Goal: Task Accomplishment & Management: Complete application form

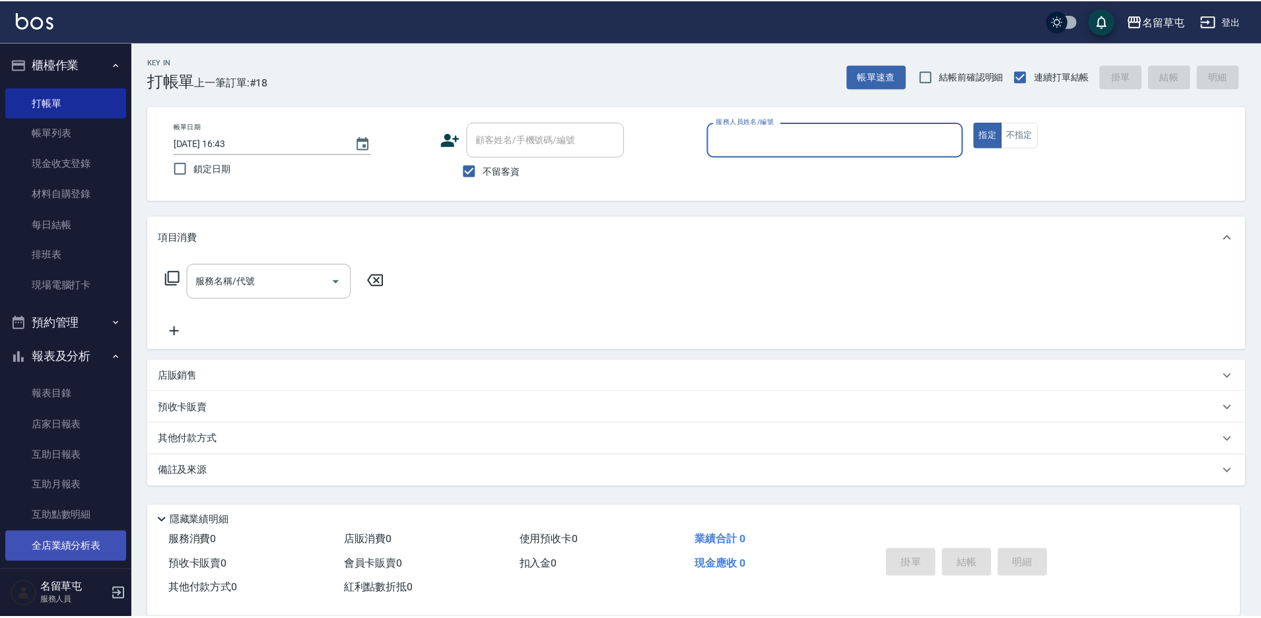
scroll to position [132, 0]
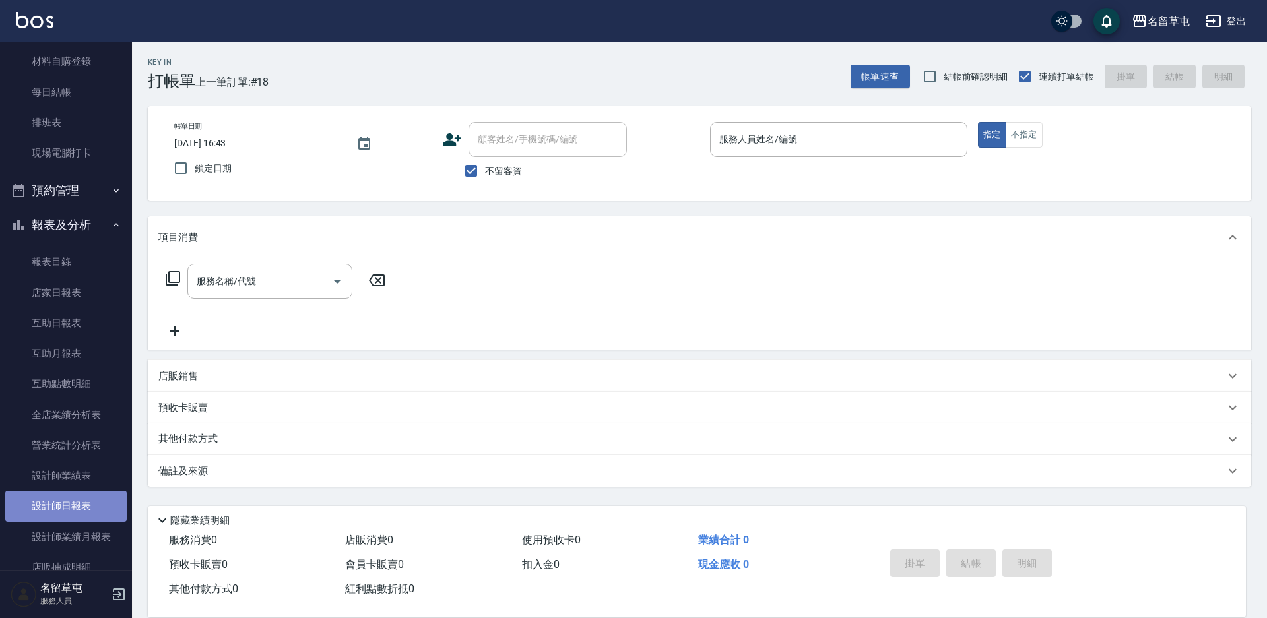
click at [86, 509] on link "設計師日報表" at bounding box center [65, 506] width 121 height 30
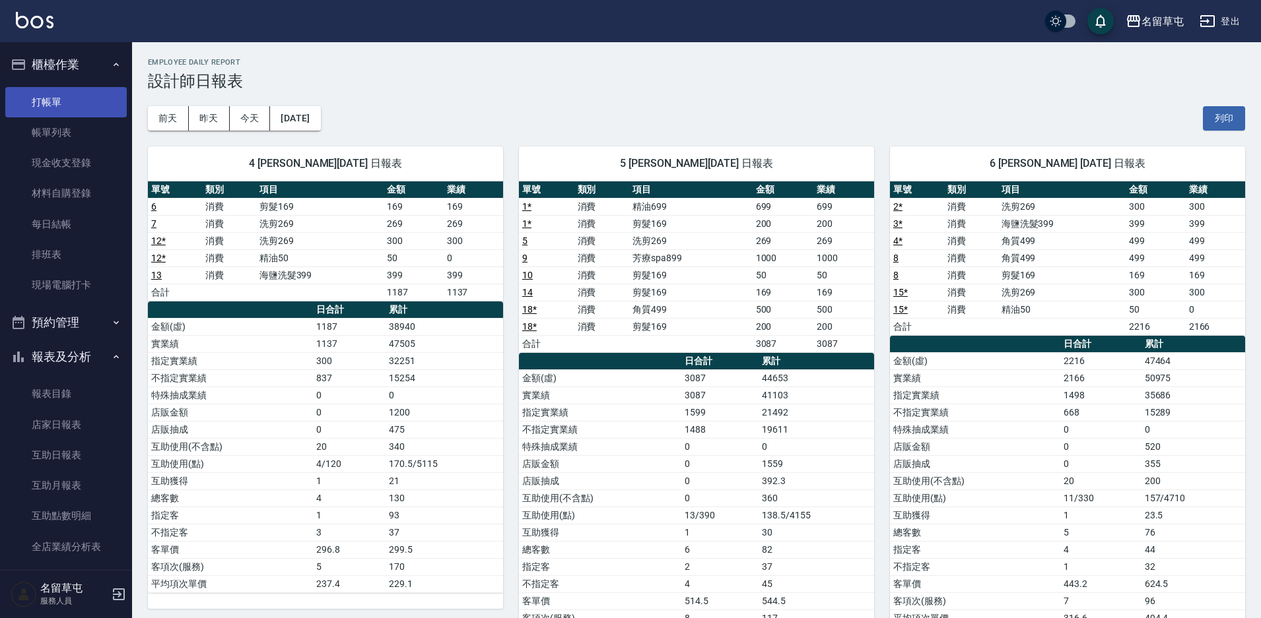
click at [73, 106] on link "打帳單" at bounding box center [65, 102] width 121 height 30
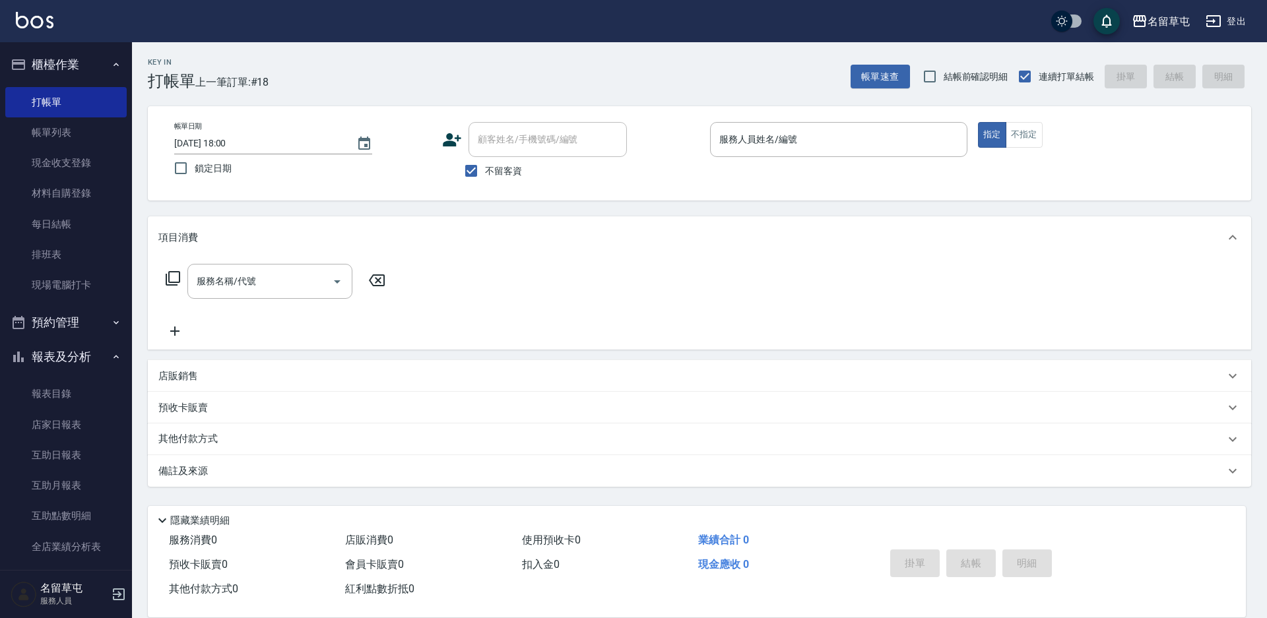
click at [487, 175] on span "不留客資" at bounding box center [503, 171] width 37 height 14
click at [485, 175] on input "不留客資" at bounding box center [471, 171] width 28 height 28
checkbox input "false"
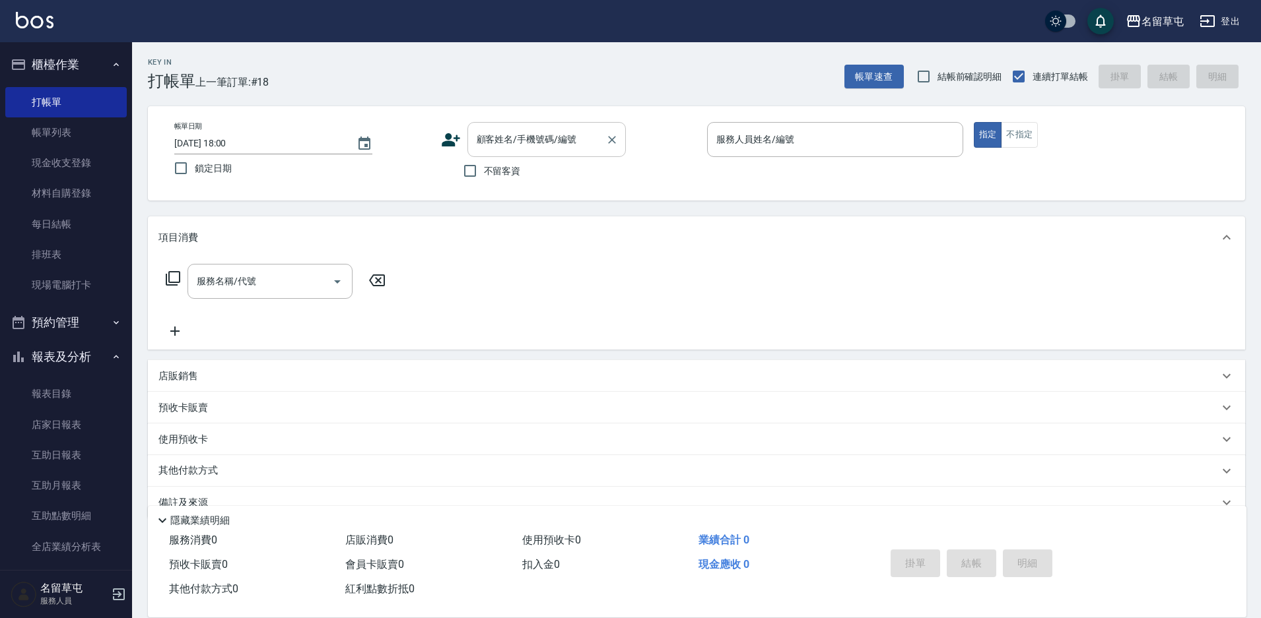
click at [508, 152] on div "顧客姓名/手機號碼/編號" at bounding box center [546, 139] width 158 height 35
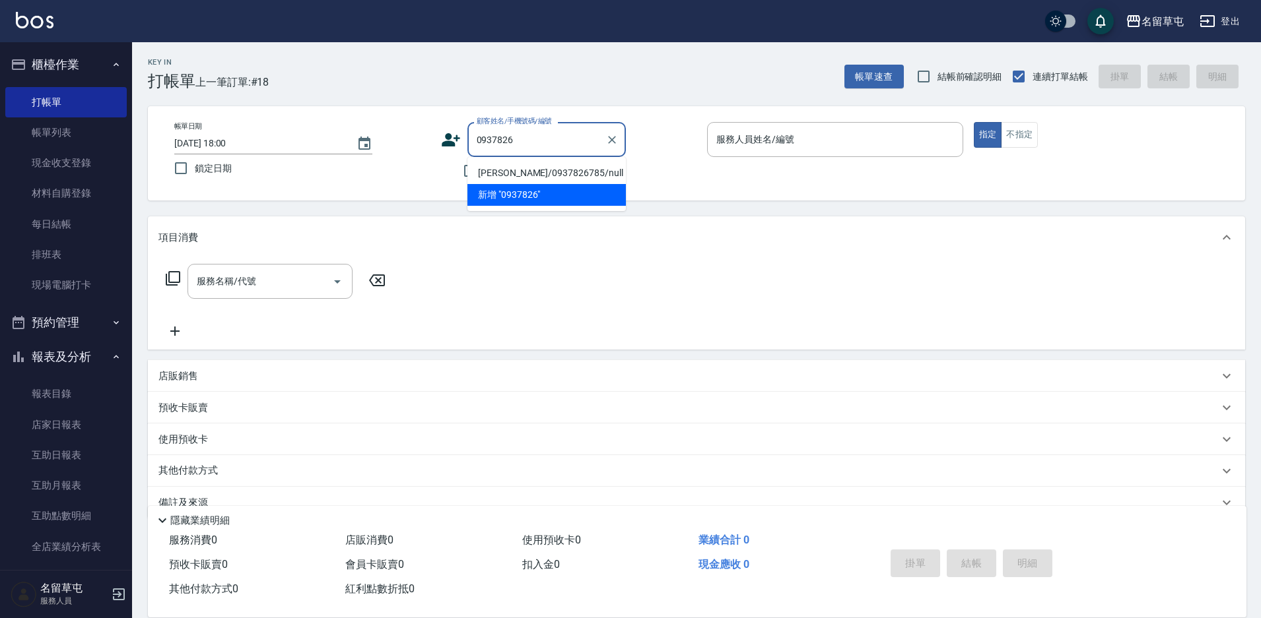
click at [539, 170] on li "[PERSON_NAME]/0937826785/null" at bounding box center [546, 173] width 158 height 22
type input "[PERSON_NAME]/0937826785/null"
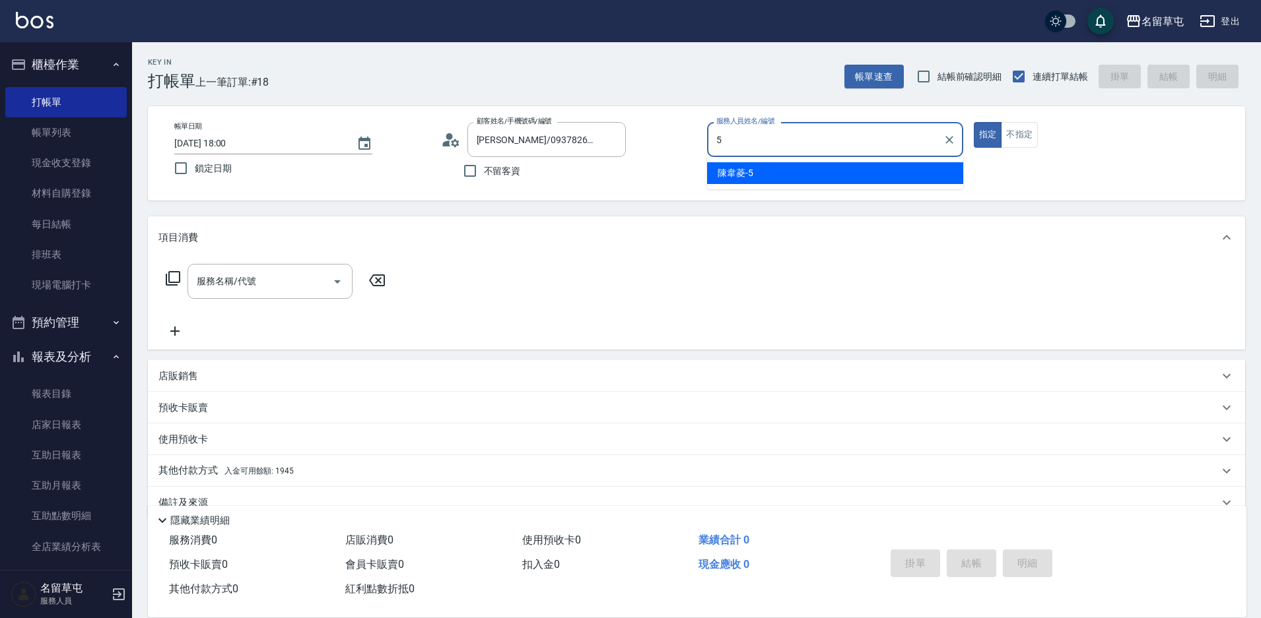
type input "5"
type button "true"
type input "[PERSON_NAME]-5"
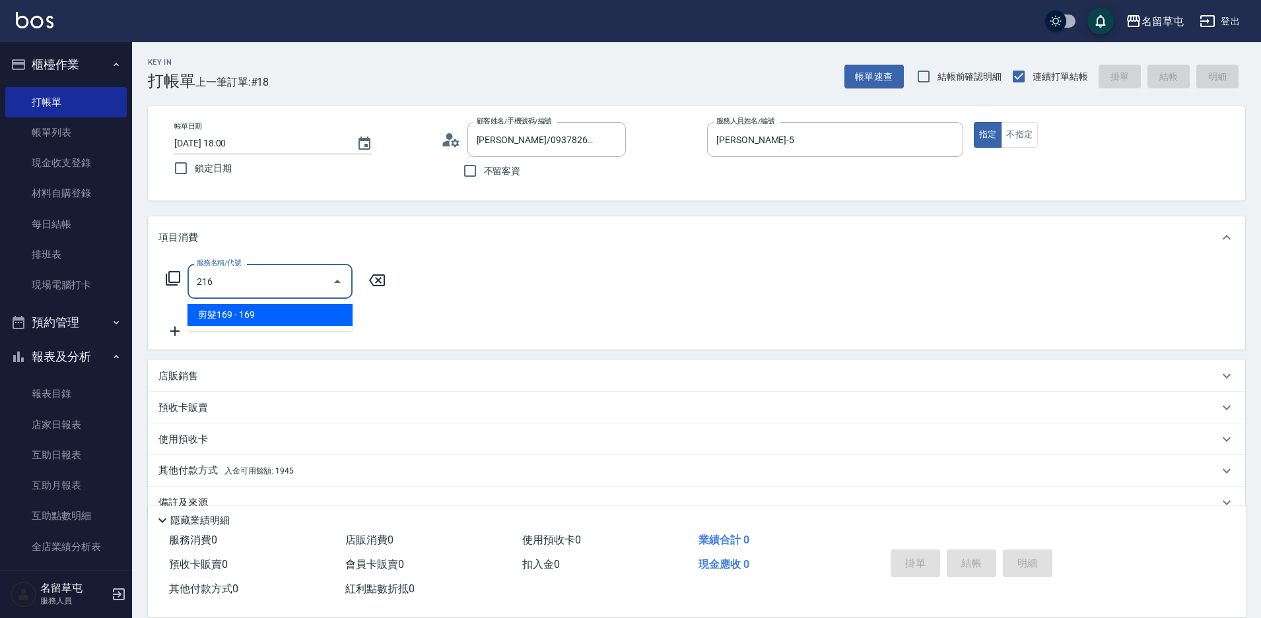
type input "剪髮169(216)"
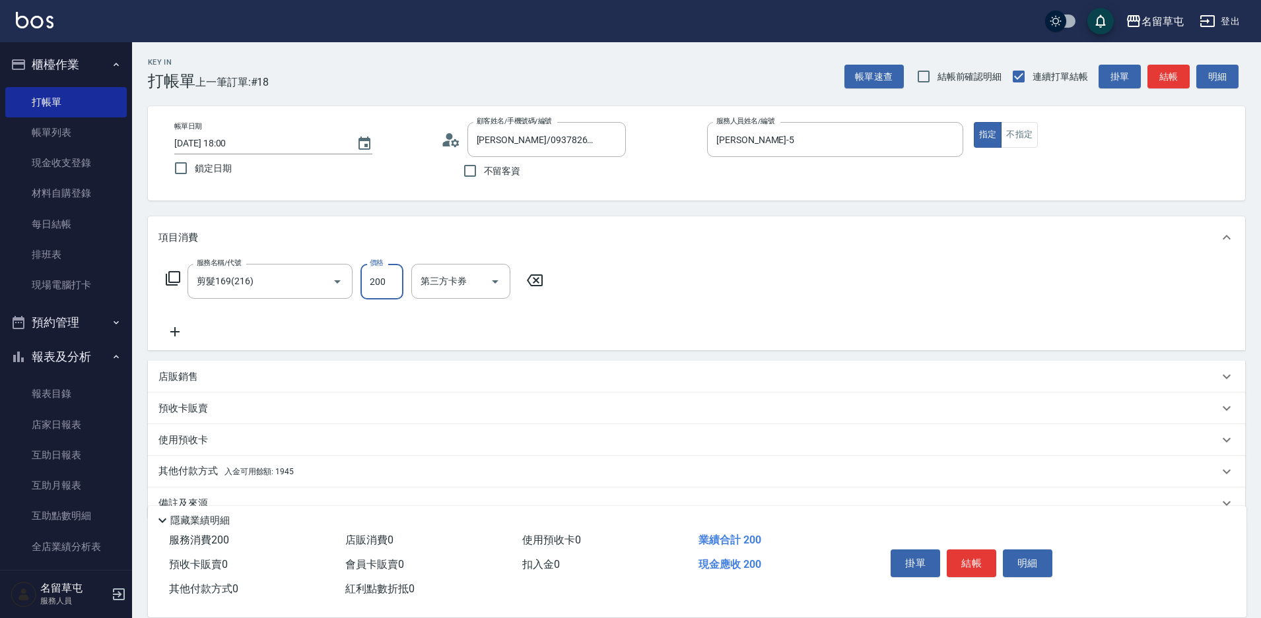
type input "200"
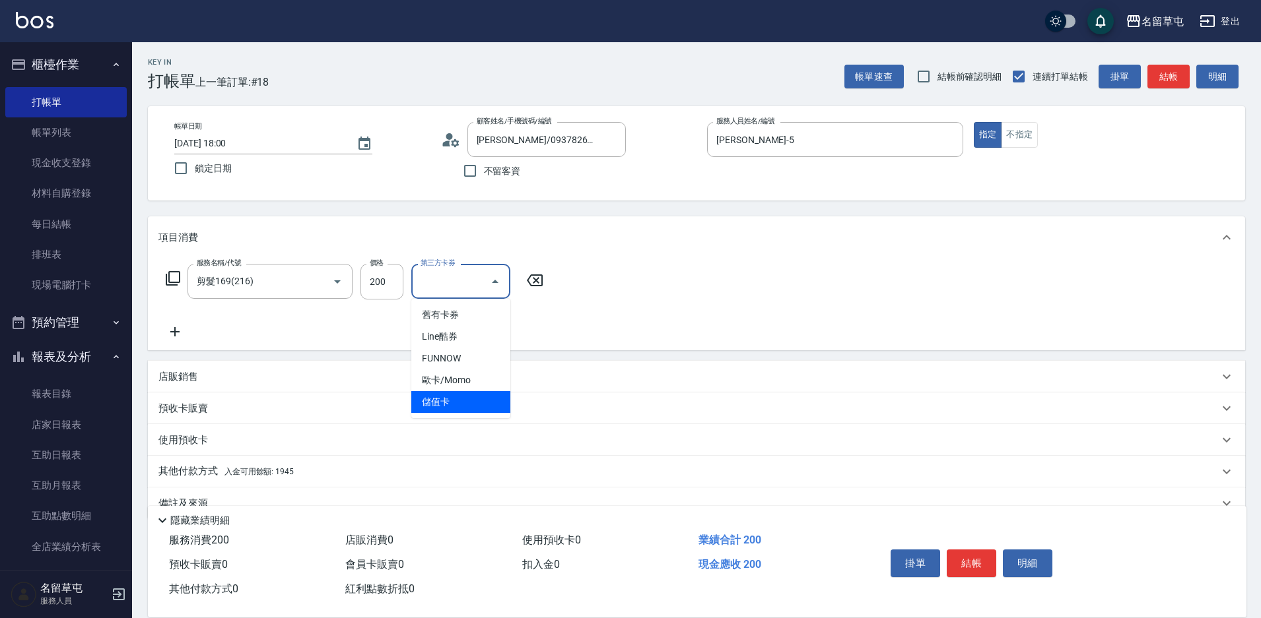
type input "儲值卡"
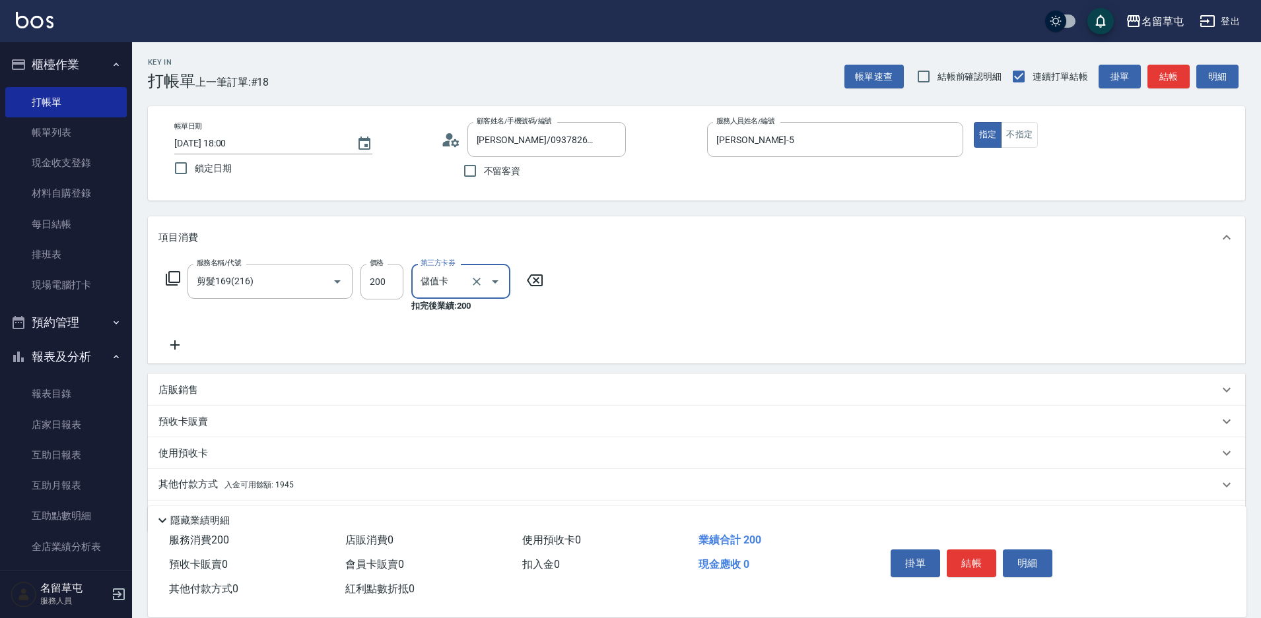
scroll to position [41, 0]
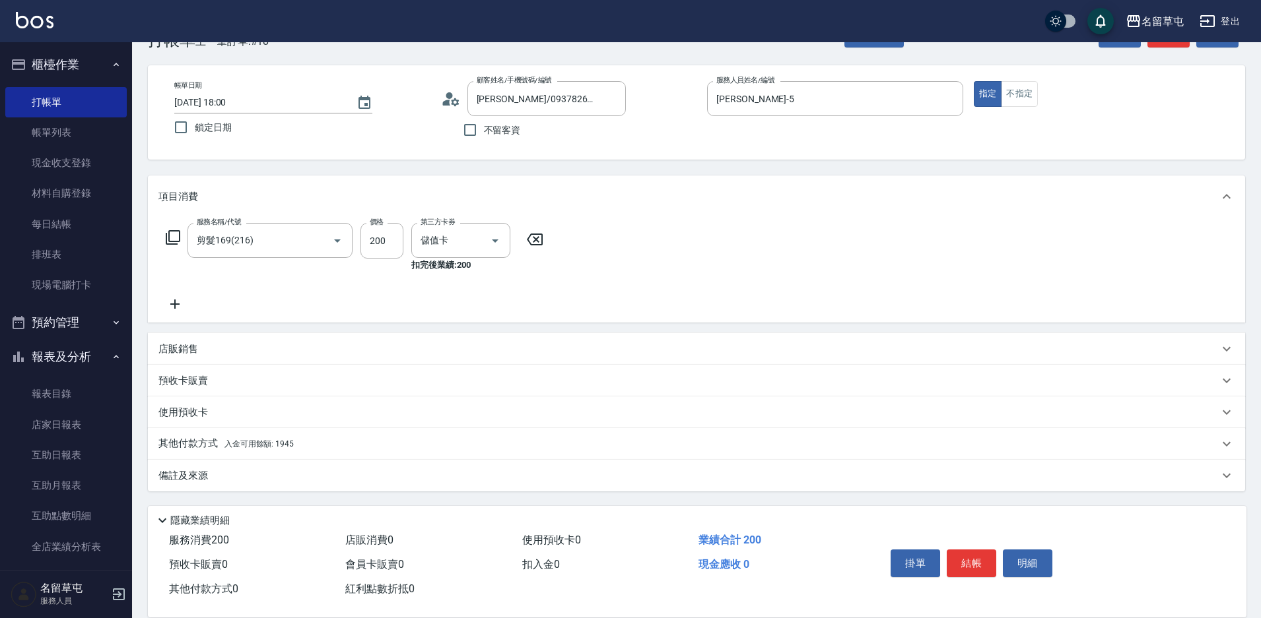
click at [321, 435] on div "其他付款方式 入金可用餘額: 1945" at bounding box center [696, 444] width 1097 height 32
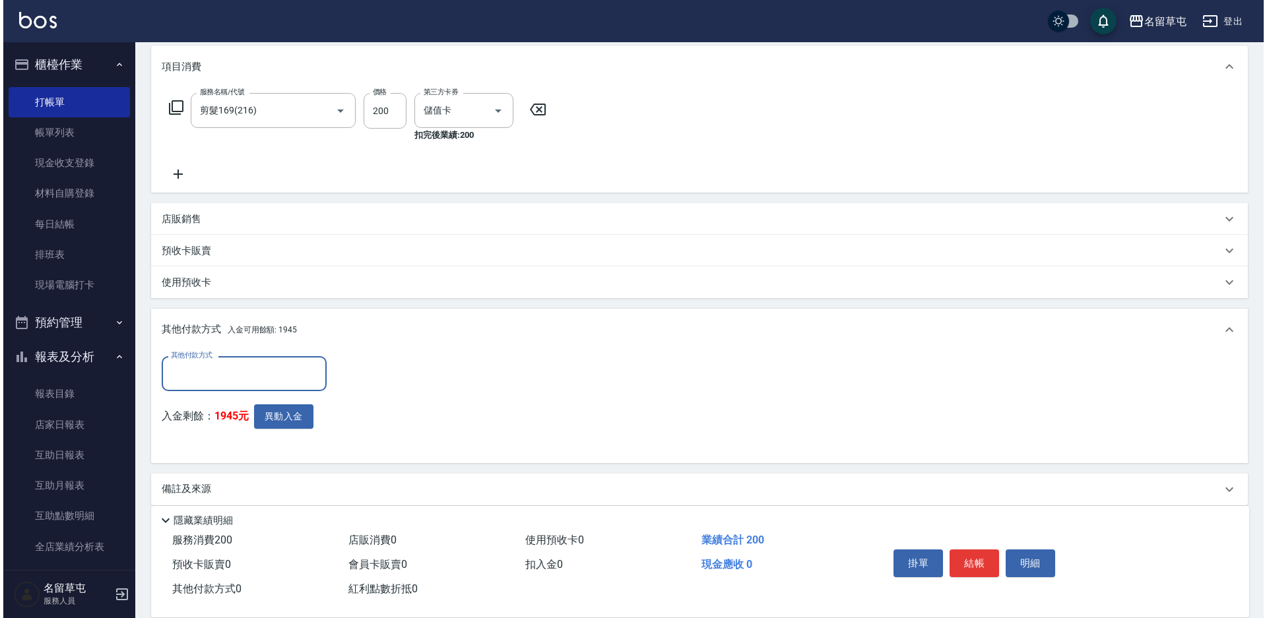
scroll to position [172, 0]
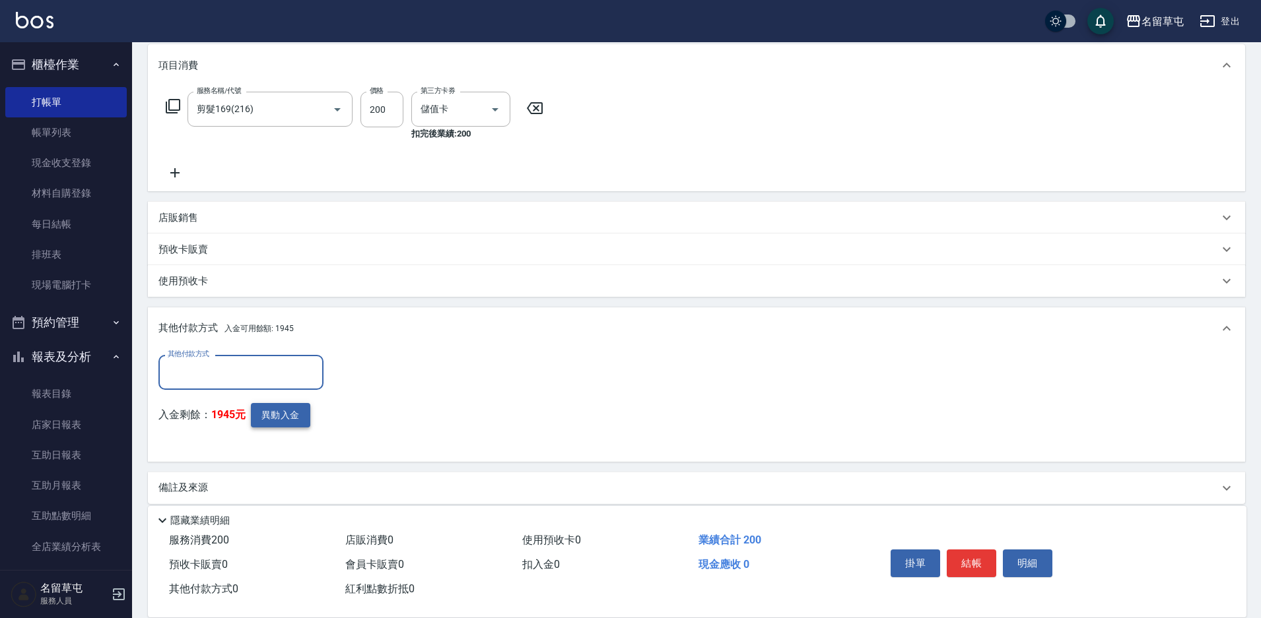
click at [295, 423] on button "異動入金" at bounding box center [280, 415] width 59 height 24
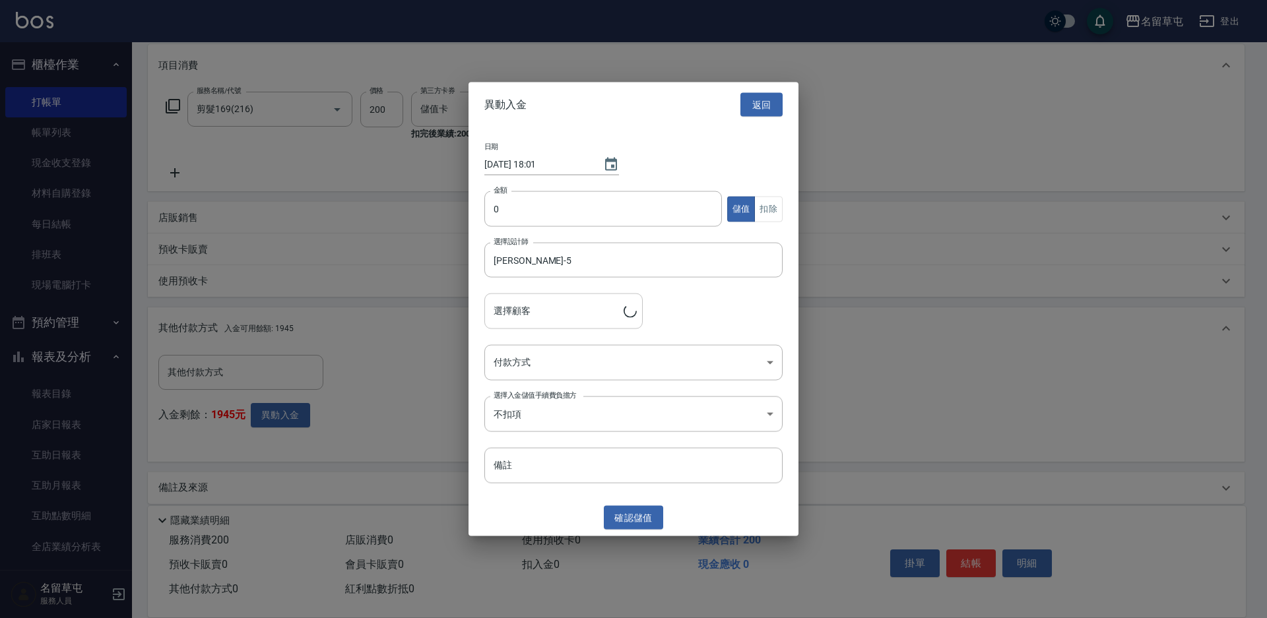
type input "[PERSON_NAME]/0937826785"
click at [764, 214] on button "扣除" at bounding box center [768, 209] width 28 height 26
click at [615, 213] on input "0" at bounding box center [603, 209] width 238 height 36
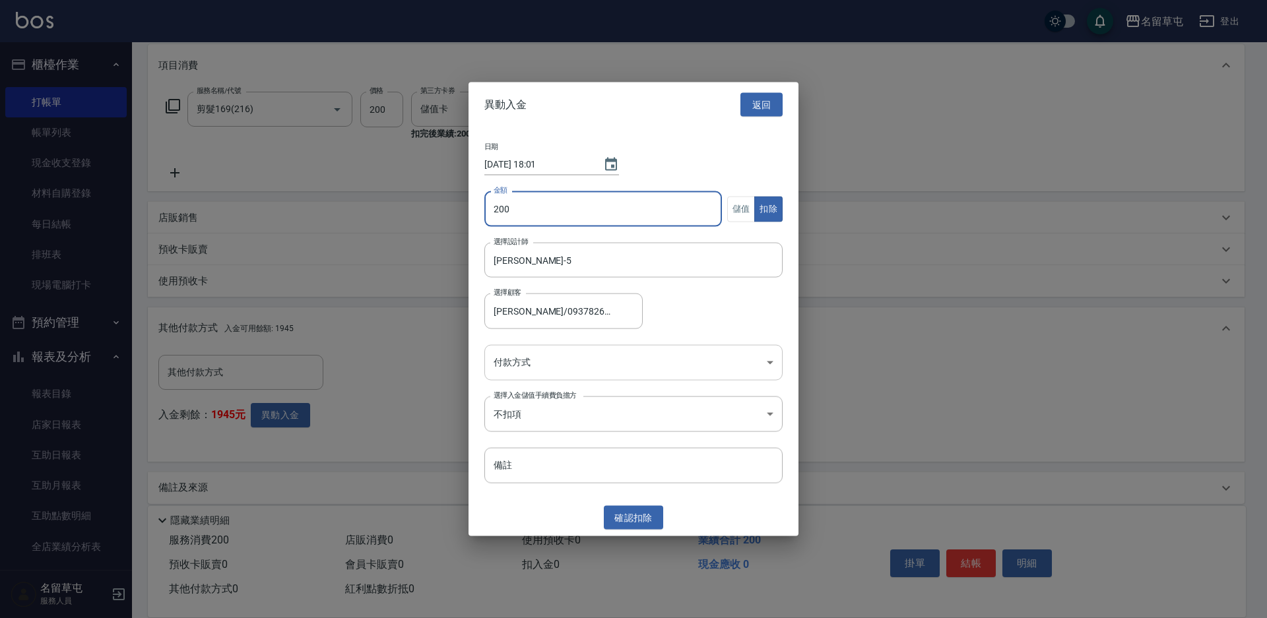
type input "200"
click at [610, 362] on body "名留草屯 登出 櫃檯作業 打帳單 帳單列表 現金收支登錄 材料自購登錄 每日結帳 排班表 現場電腦打卡 預約管理 預約管理 單日預約紀錄 單週預約紀錄 報表及…" at bounding box center [633, 229] width 1267 height 803
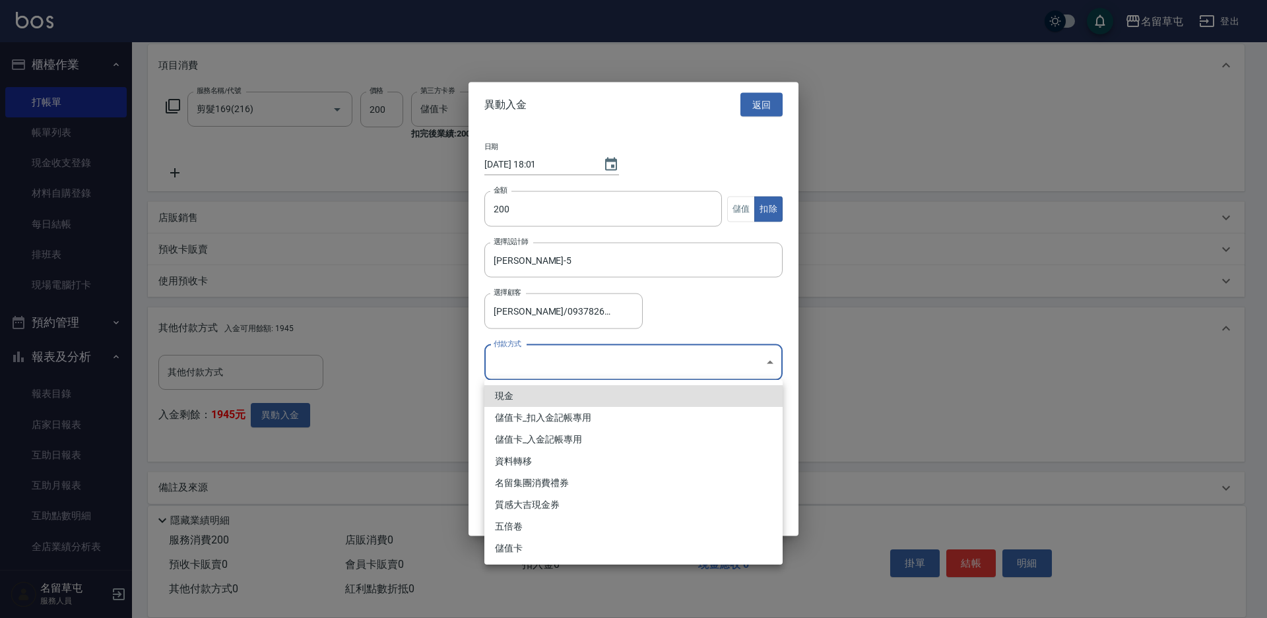
click at [603, 418] on li "儲值卡_扣入金記帳專用" at bounding box center [633, 418] width 298 height 22
type input "儲值卡_扣入金記帳專用"
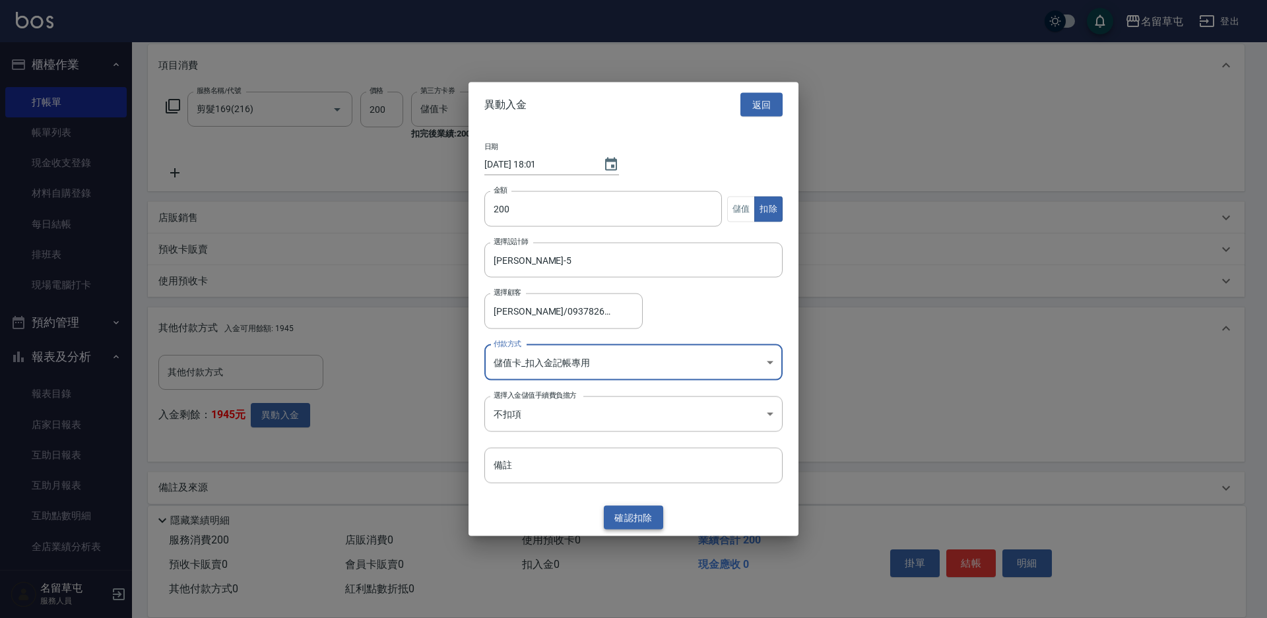
click at [655, 520] on button "確認 扣除" at bounding box center [633, 518] width 59 height 24
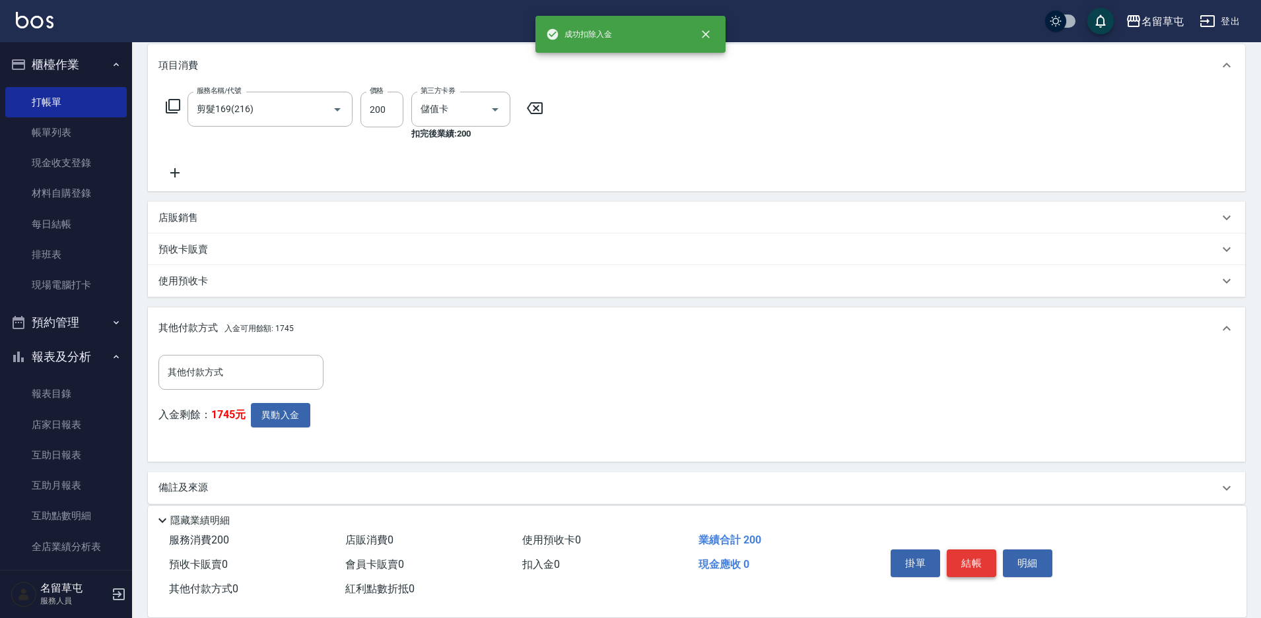
click at [971, 552] on button "結帳" at bounding box center [970, 564] width 49 height 28
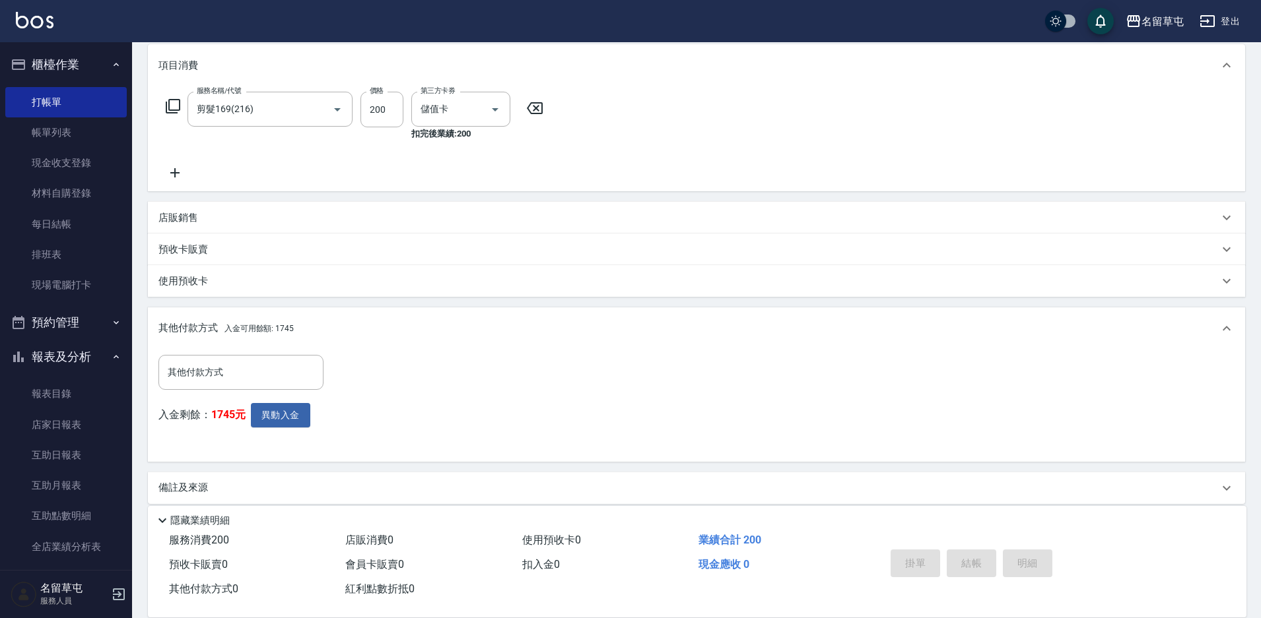
type input "[DATE] 18:01"
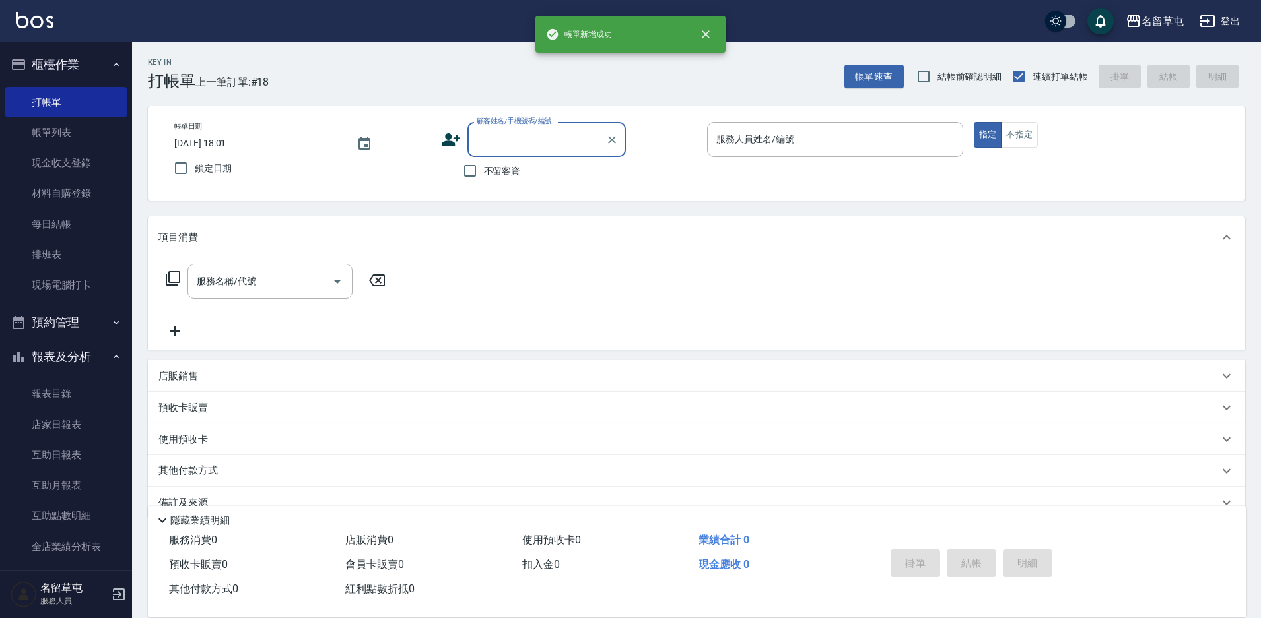
scroll to position [0, 0]
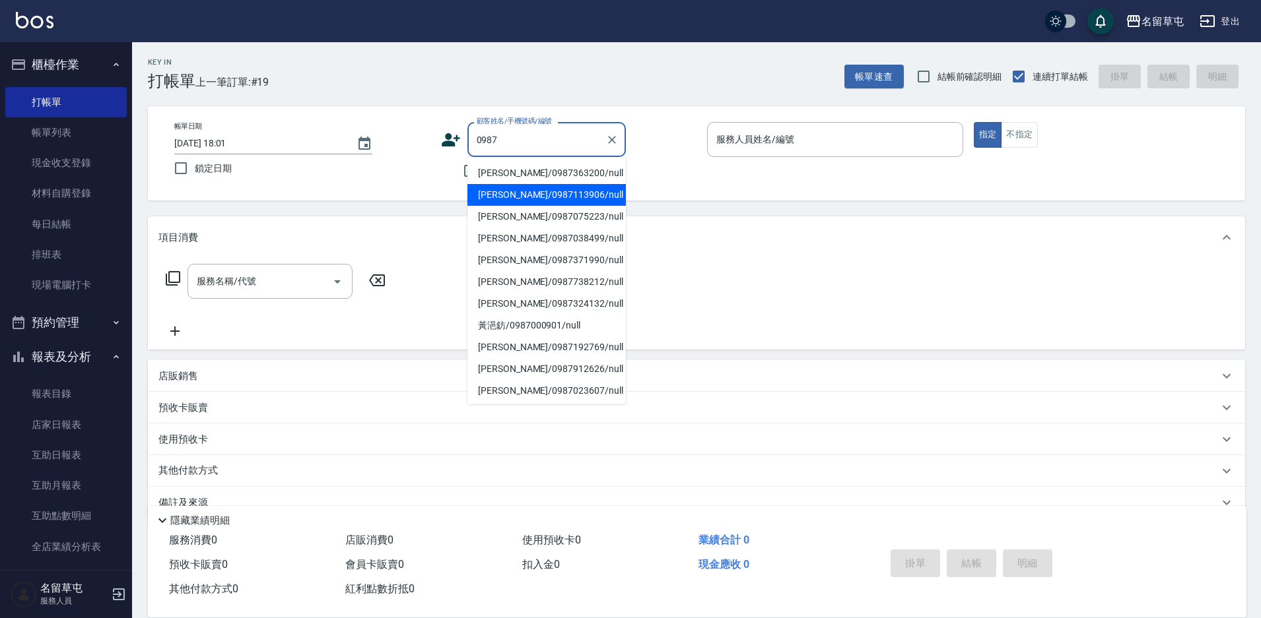
click at [515, 200] on li "[PERSON_NAME]/0987113906/null" at bounding box center [546, 195] width 158 height 22
type input "[PERSON_NAME]/0987113906/null"
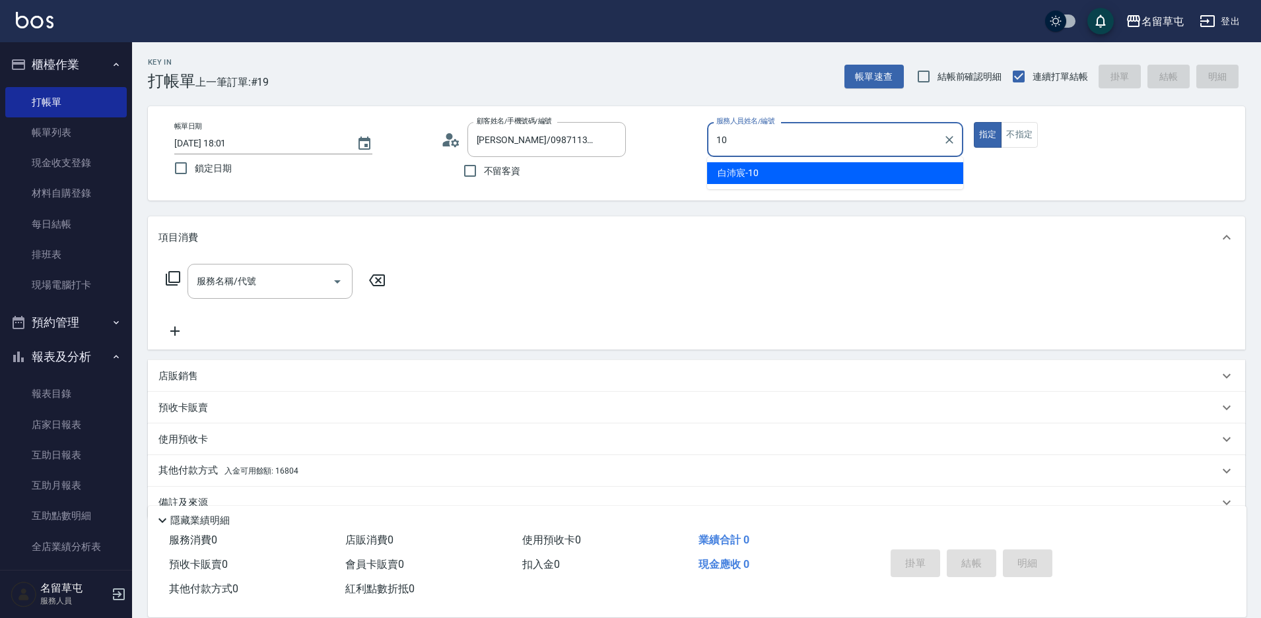
type input "[PERSON_NAME]-10"
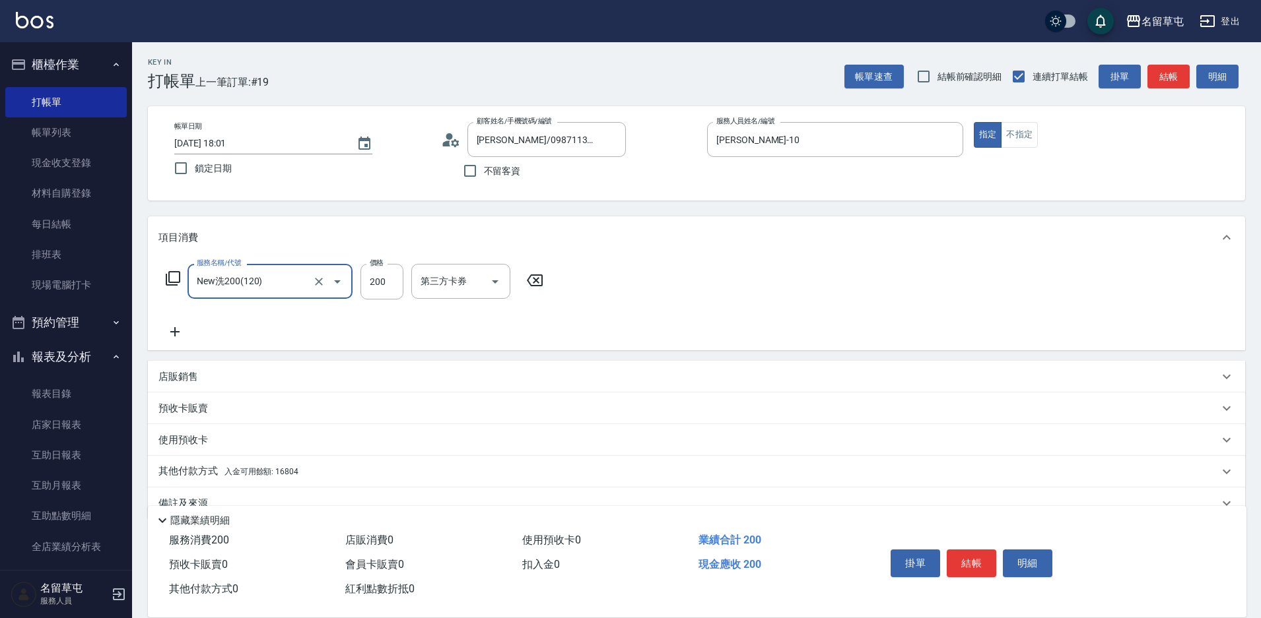
type input "New洗200(120)"
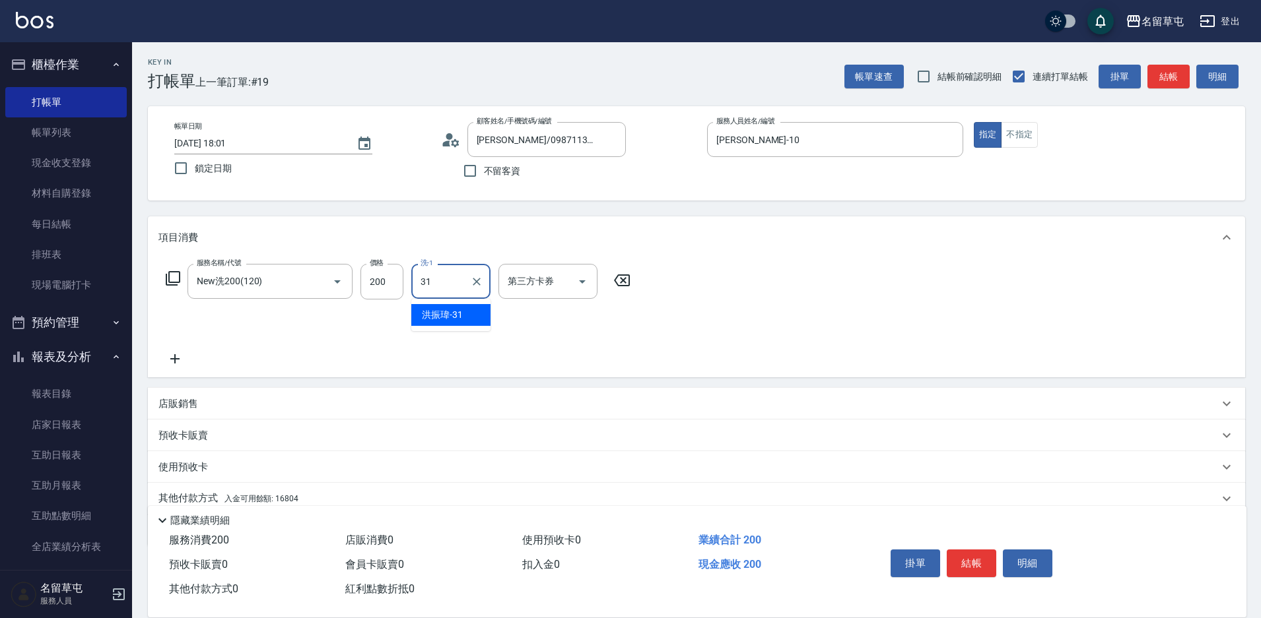
type input "[PERSON_NAME]-31"
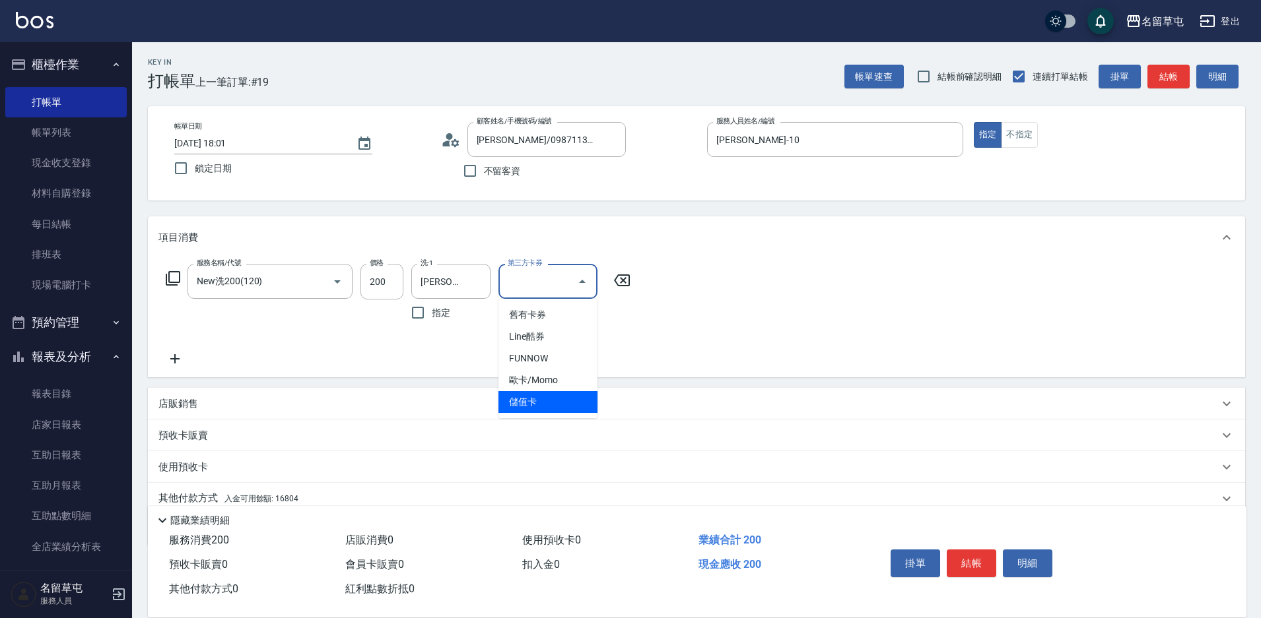
type input "儲值卡"
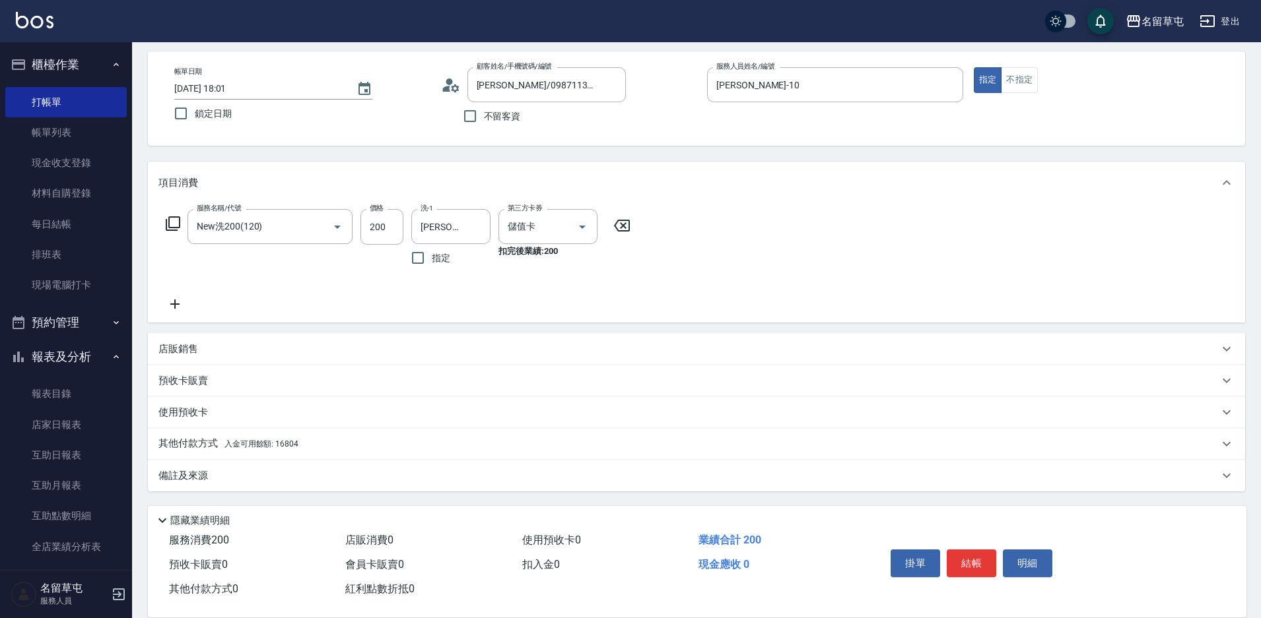
click at [443, 448] on div "其他付款方式 入金可用餘額: 16804" at bounding box center [688, 444] width 1060 height 15
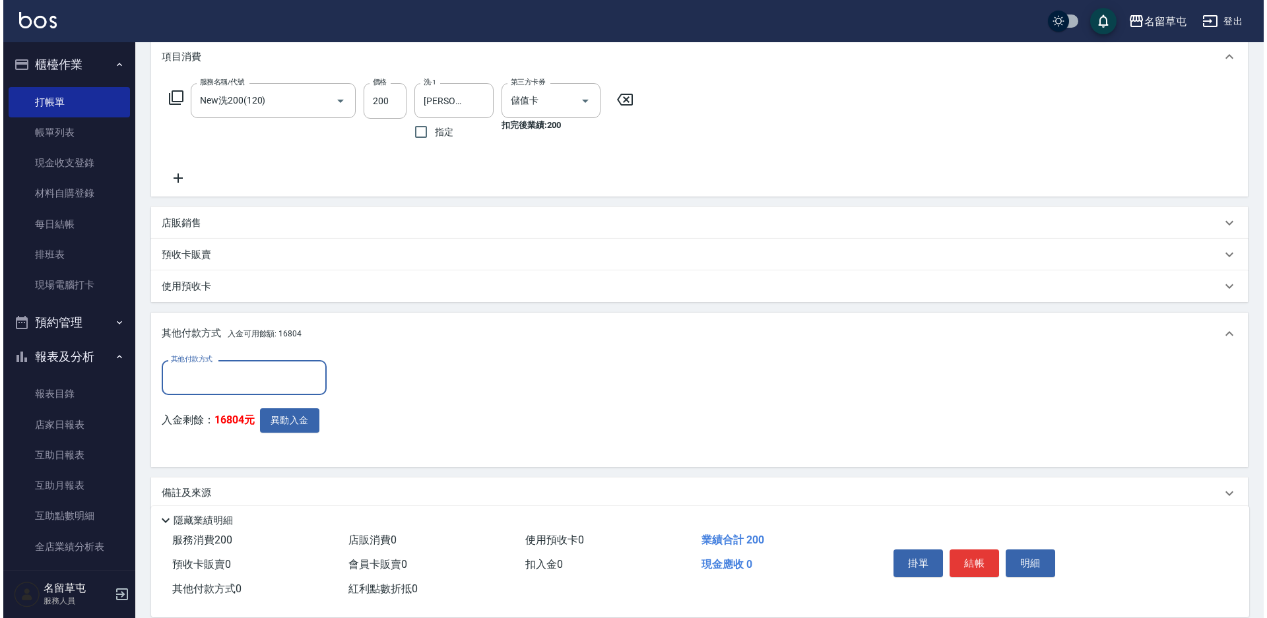
scroll to position [187, 0]
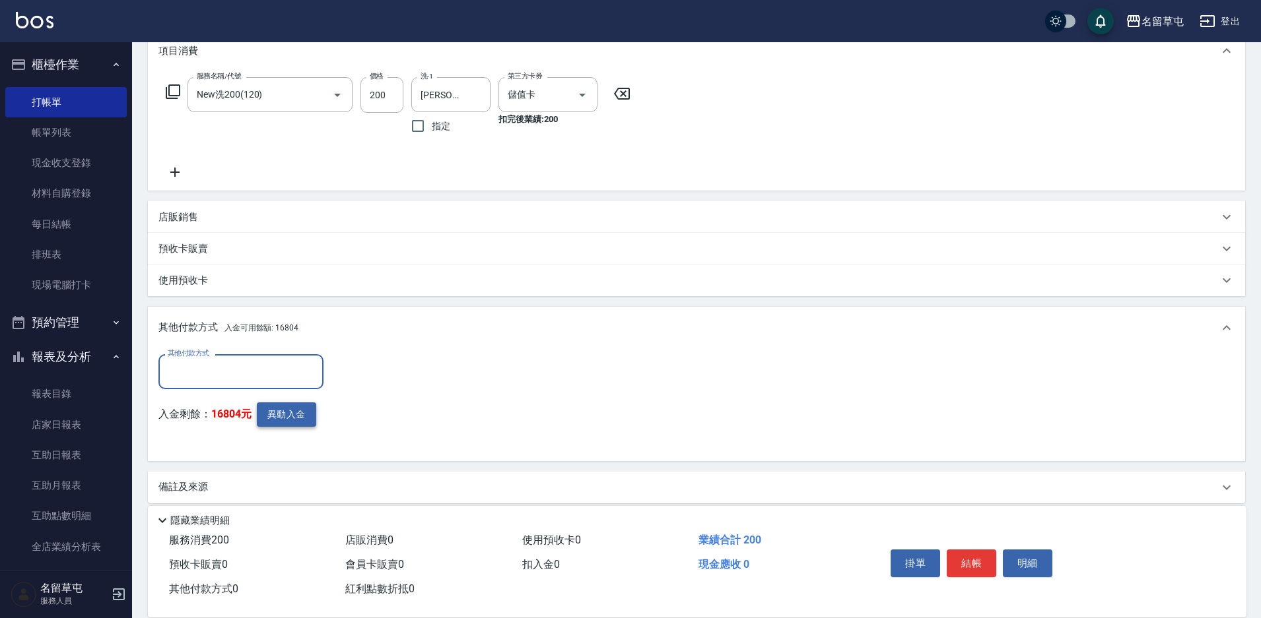
click at [280, 406] on button "異動入金" at bounding box center [286, 415] width 59 height 24
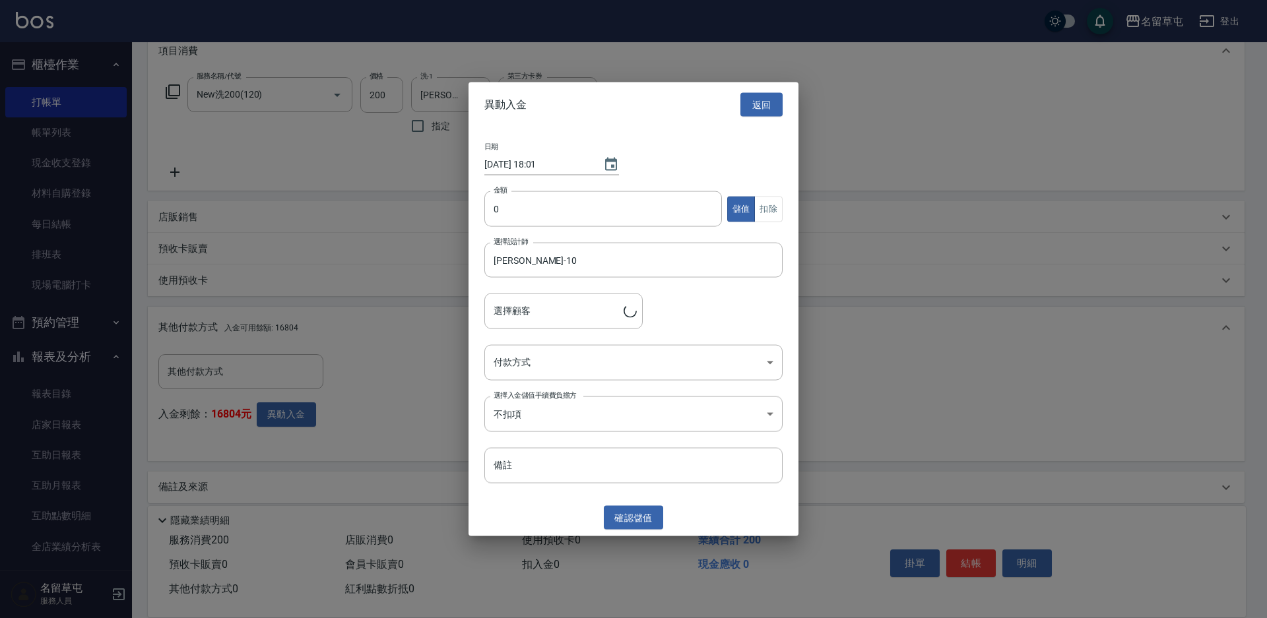
type input "[PERSON_NAME]/0987113906"
click at [777, 208] on button "扣除" at bounding box center [768, 209] width 28 height 26
click at [661, 204] on input "0" at bounding box center [603, 209] width 238 height 36
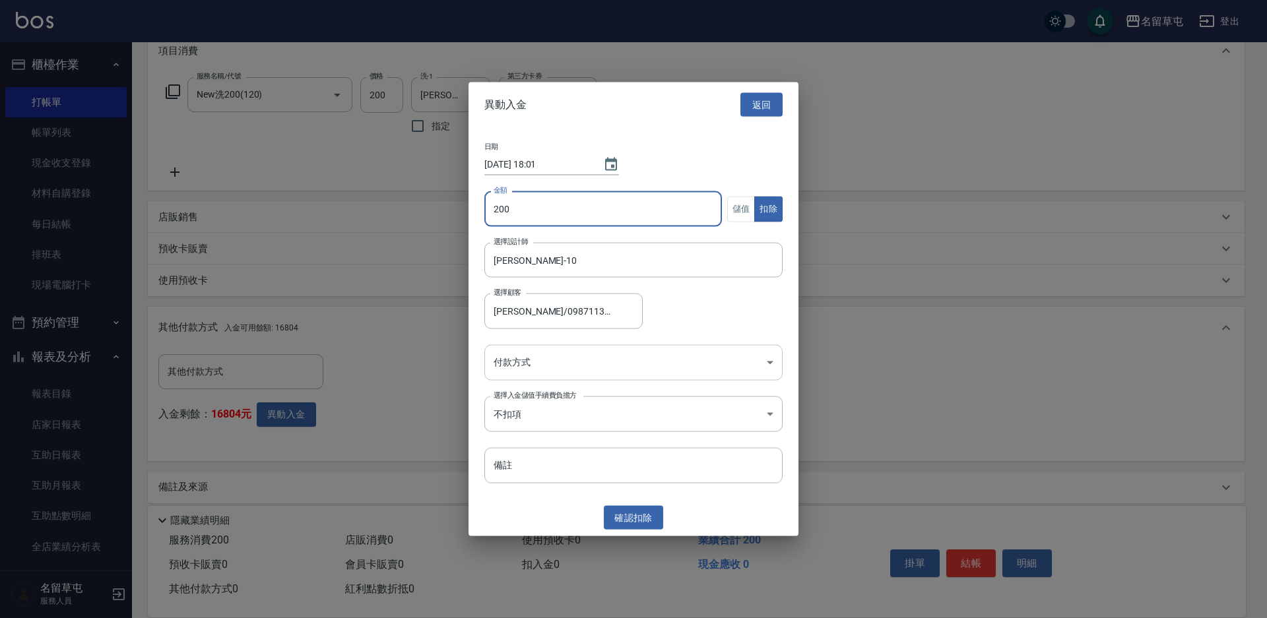
type input "200"
click at [593, 375] on body "名留草屯 登出 櫃檯作業 打帳單 帳單列表 現金收支登錄 材料自購登錄 每日結帳 排班表 現場電腦打卡 預約管理 預約管理 單日預約紀錄 單週預約紀錄 報表及…" at bounding box center [633, 221] width 1267 height 817
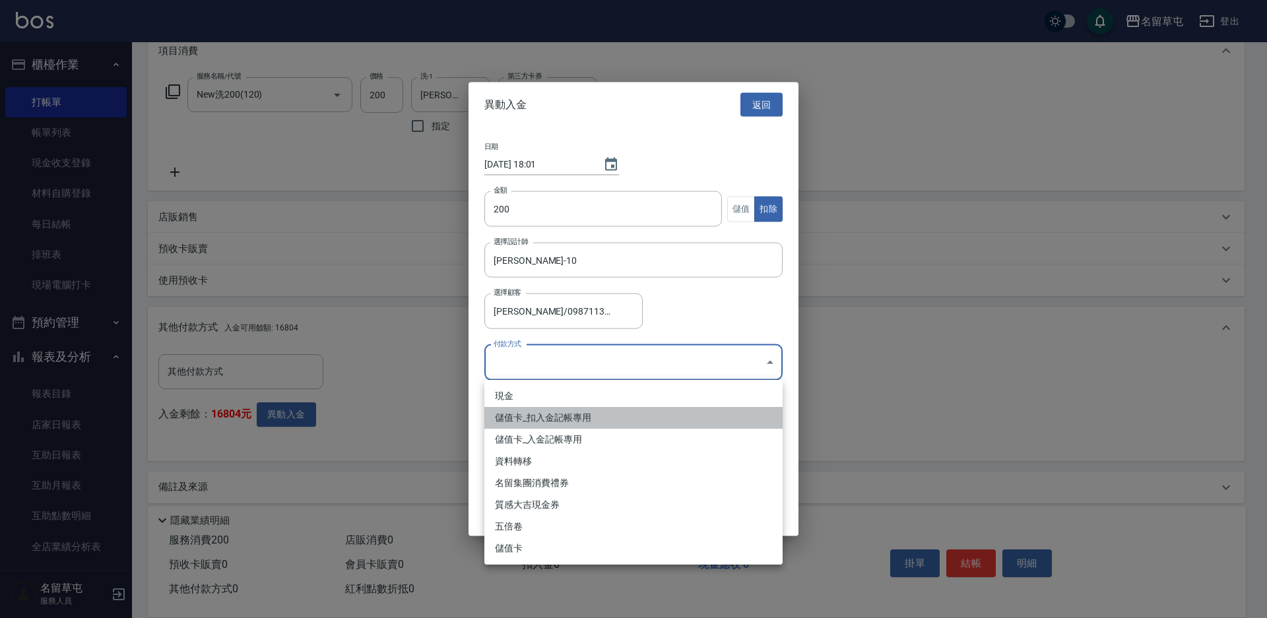
click at [587, 417] on li "儲值卡_扣入金記帳專用" at bounding box center [633, 418] width 298 height 22
type input "儲值卡_扣入金記帳專用"
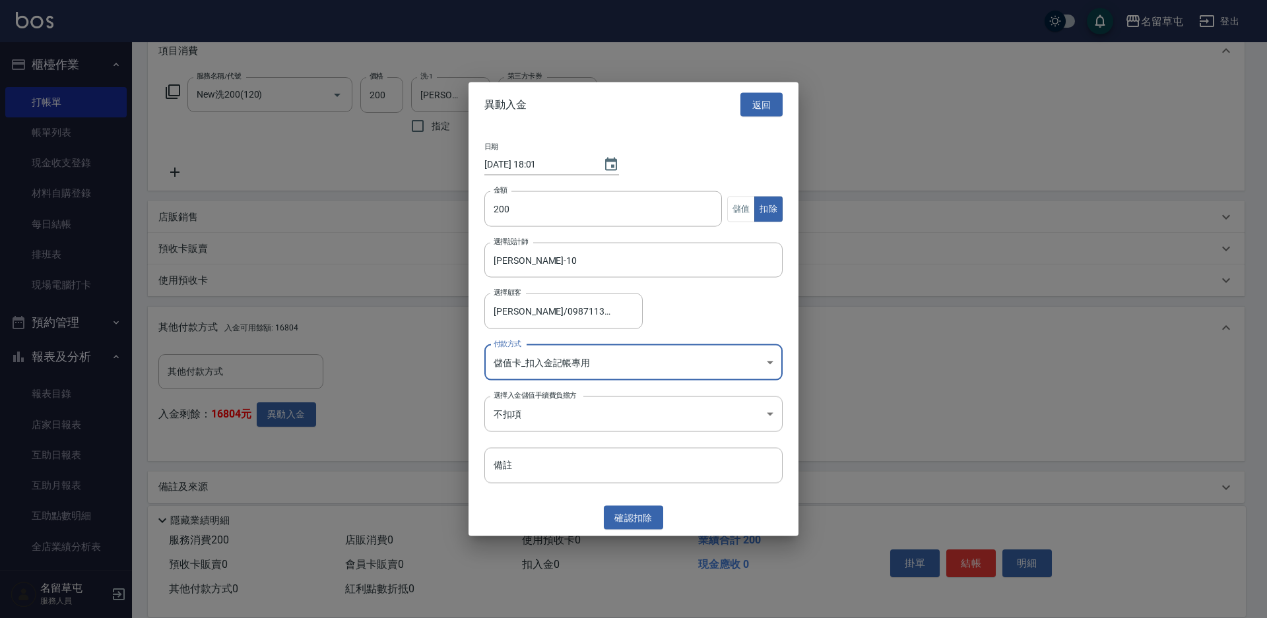
click at [640, 511] on button "確認 扣除" at bounding box center [633, 518] width 59 height 24
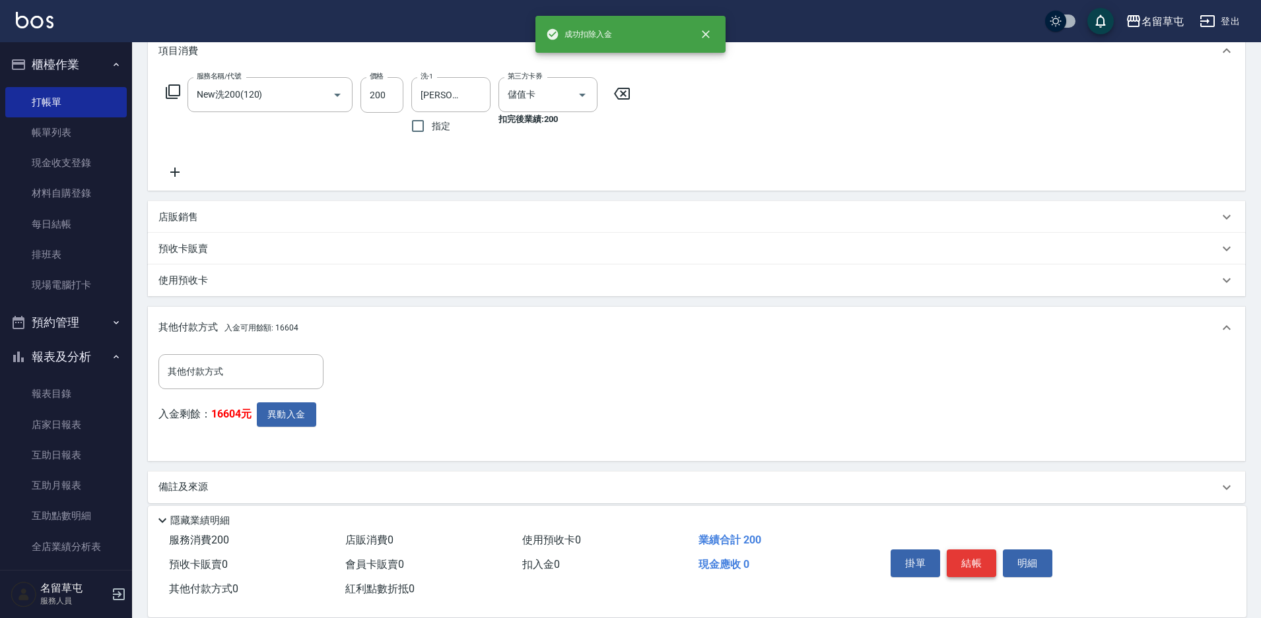
click at [968, 560] on button "結帳" at bounding box center [970, 564] width 49 height 28
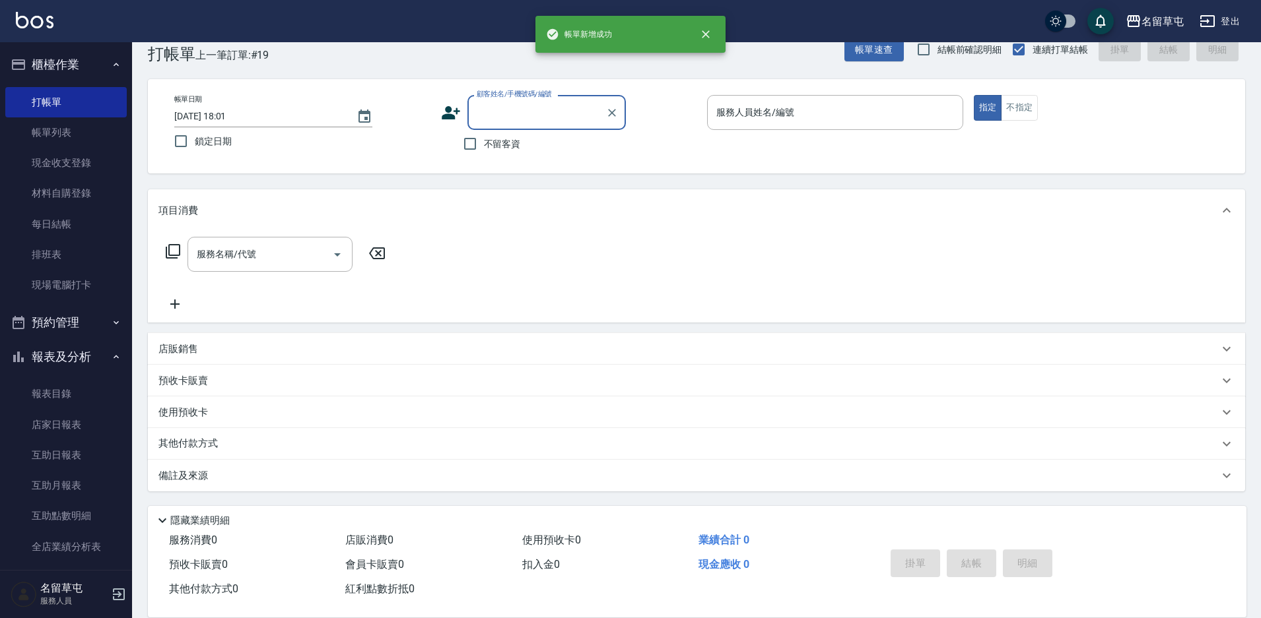
scroll to position [0, 0]
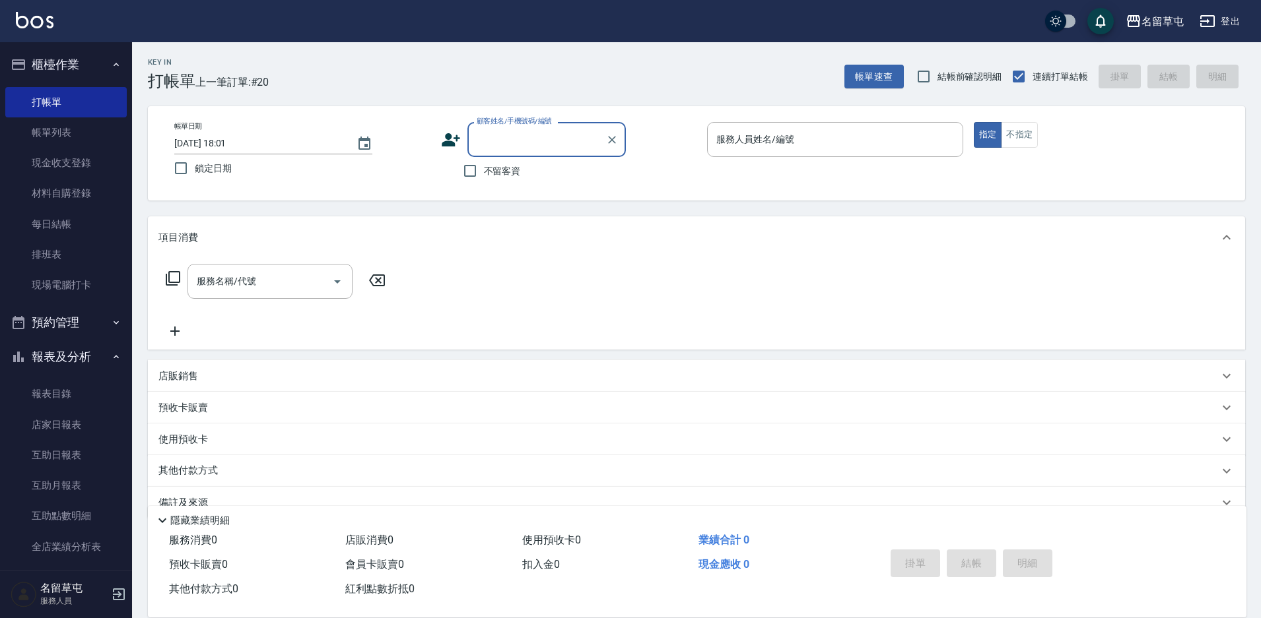
type input "7"
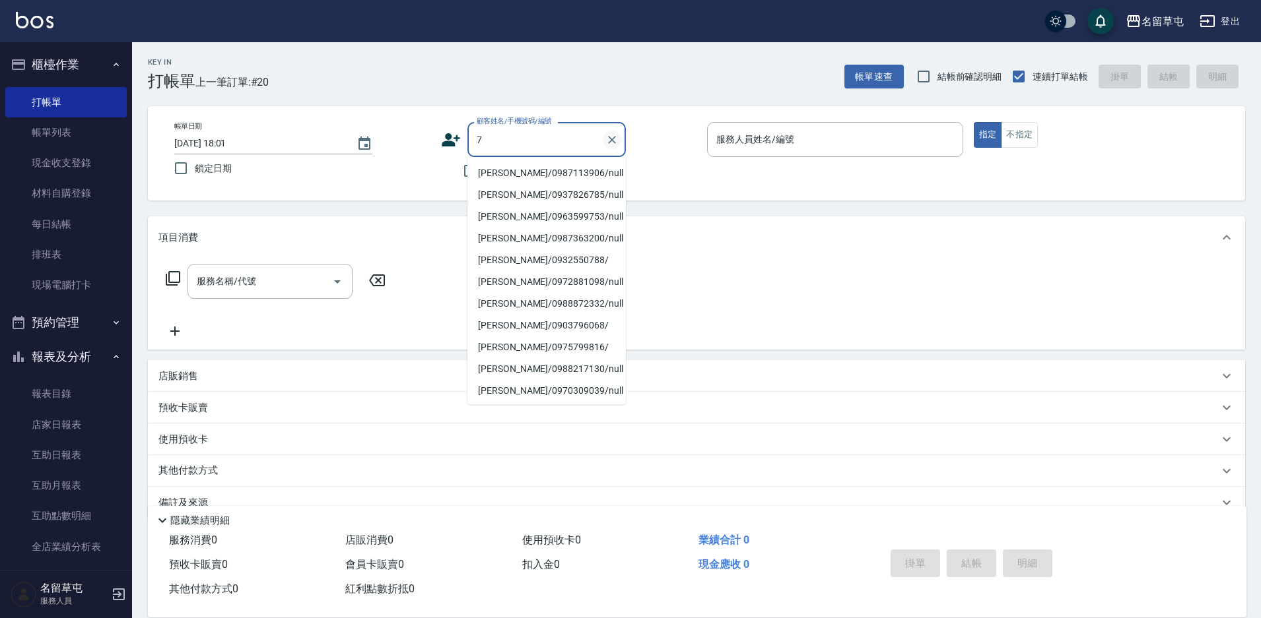
click at [605, 141] on icon "Clear" at bounding box center [611, 139] width 13 height 13
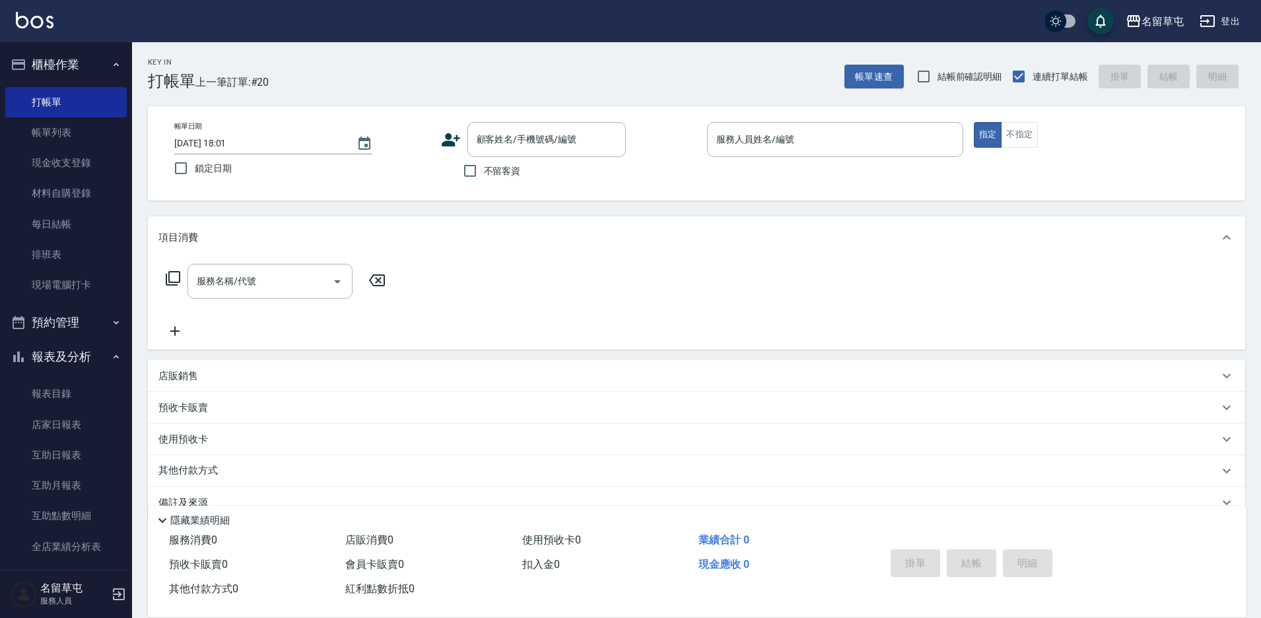
click at [433, 177] on div "帳單日期 [DATE] 18:01 鎖定日期 顧客姓名/手機號碼/編號 顧客姓名/手機號碼/編號 不留客資 服務人員姓名/編號 服務人員姓名/編號 指定 不指定" at bounding box center [696, 153] width 1065 height 63
click at [519, 177] on span "不留客資" at bounding box center [502, 171] width 37 height 14
click at [484, 177] on input "不留客資" at bounding box center [470, 171] width 28 height 28
checkbox input "true"
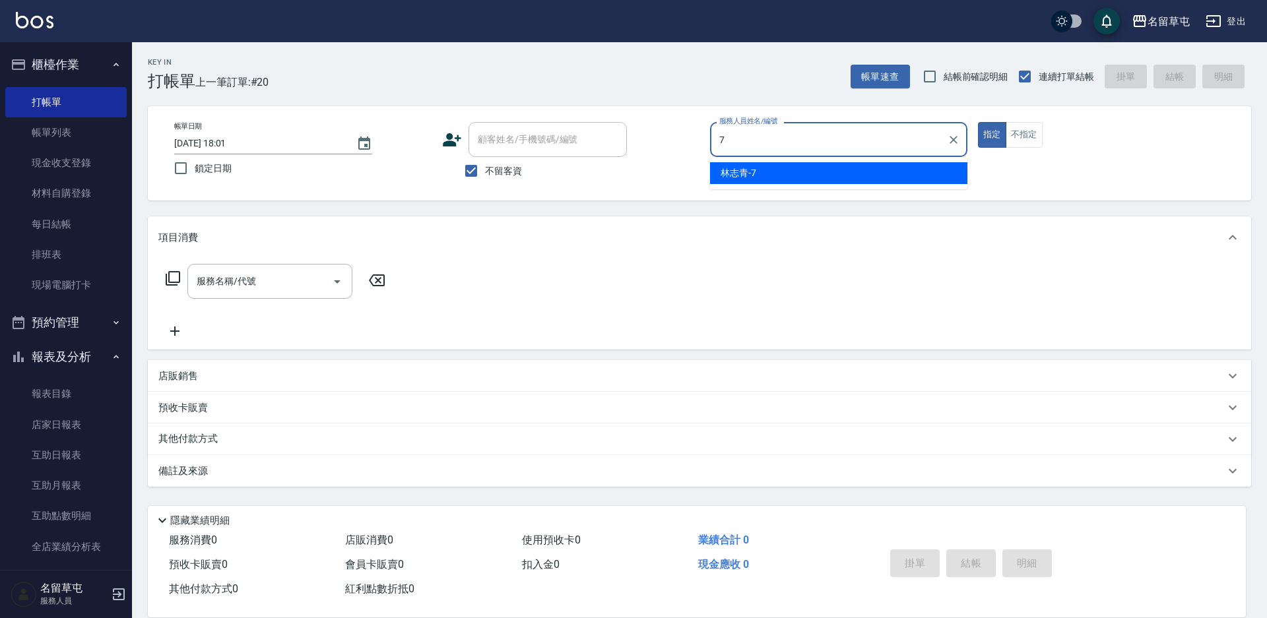
type input "[PERSON_NAME]-7"
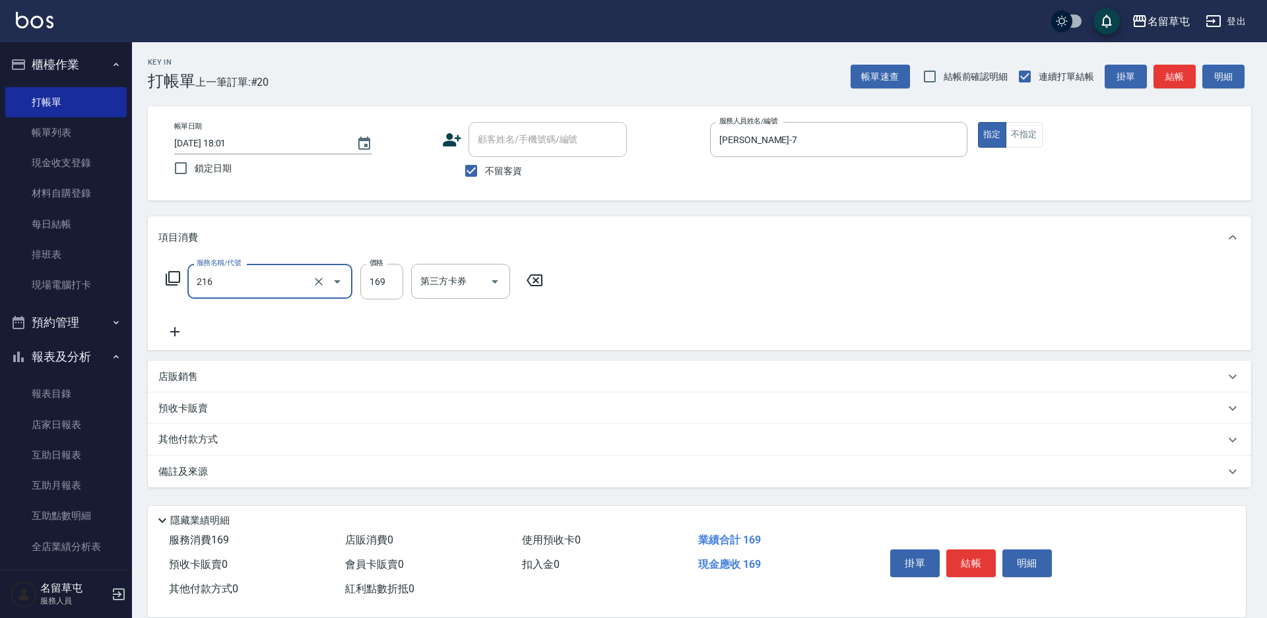
type input "剪髮169(216)"
type input "250"
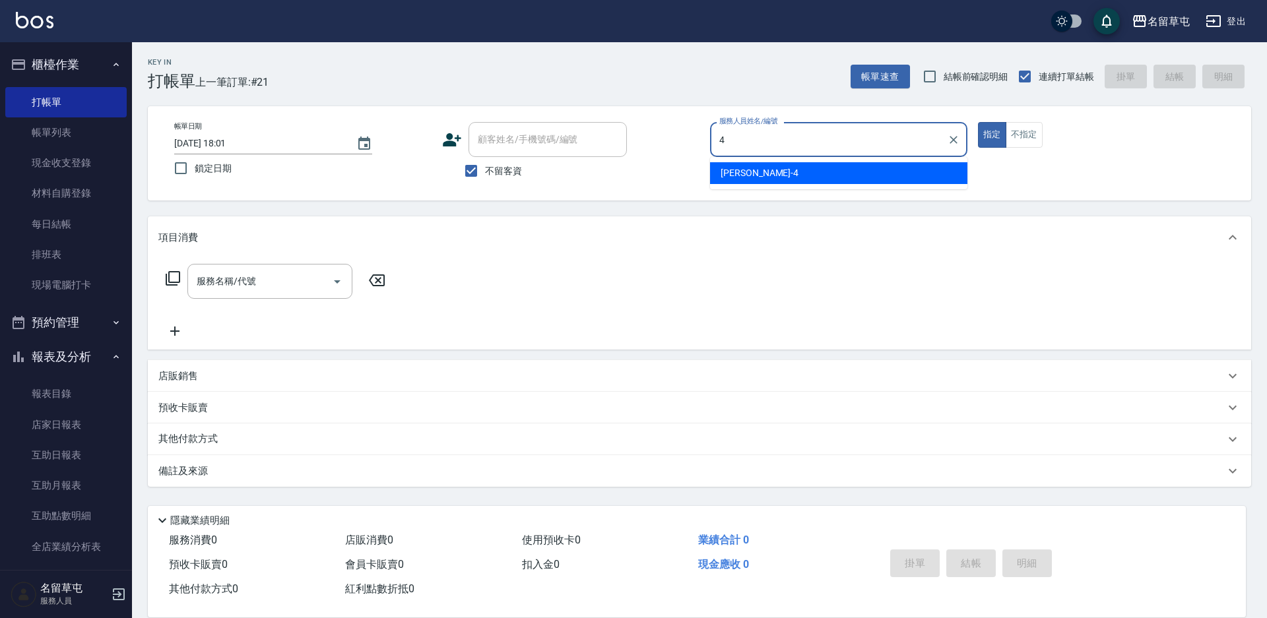
type input "[PERSON_NAME]-4"
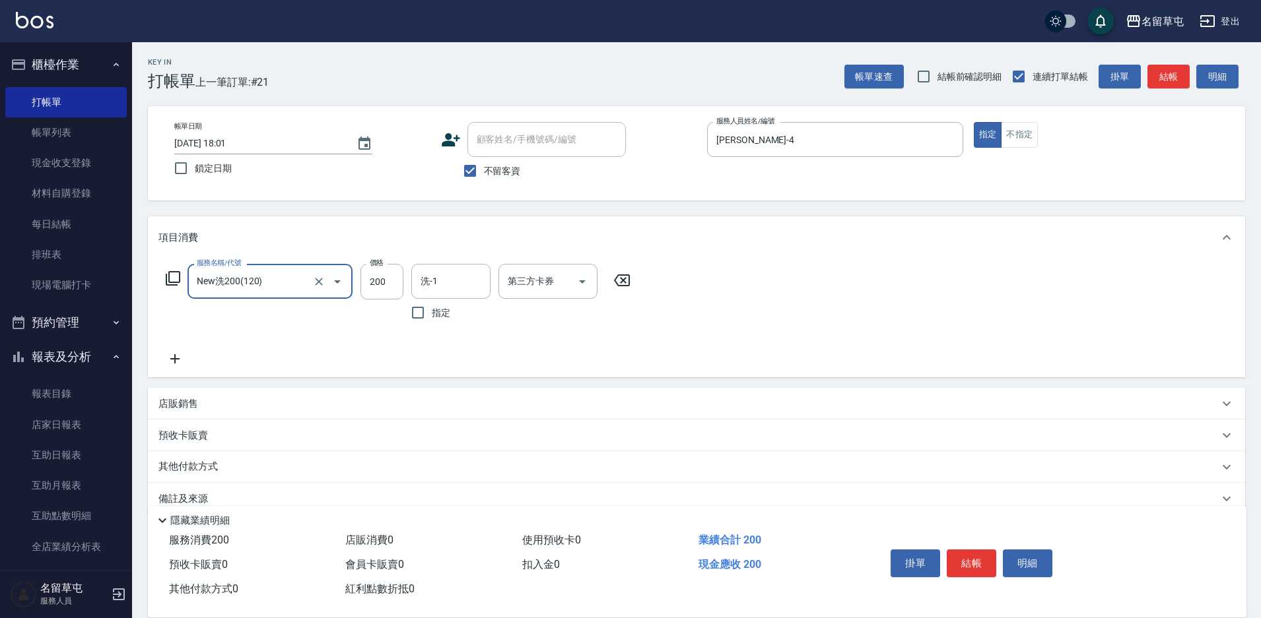
type input "New洗200(120)"
type input "[PERSON_NAME]-4"
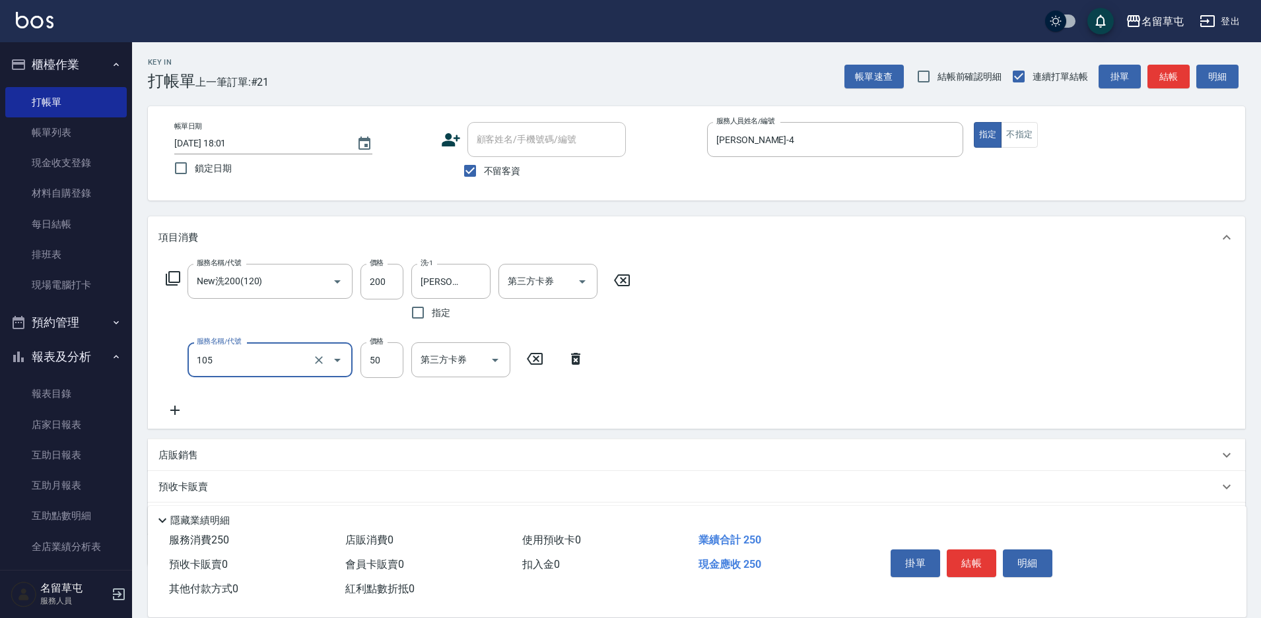
type input "精油50(105)"
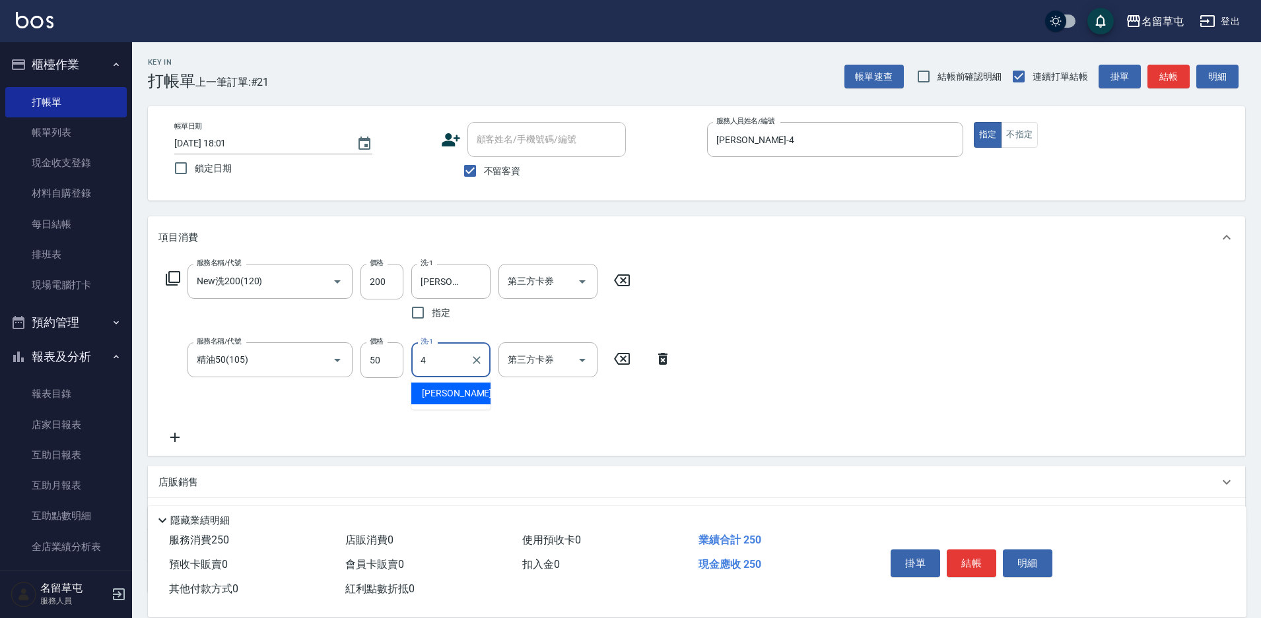
type input "[PERSON_NAME]-4"
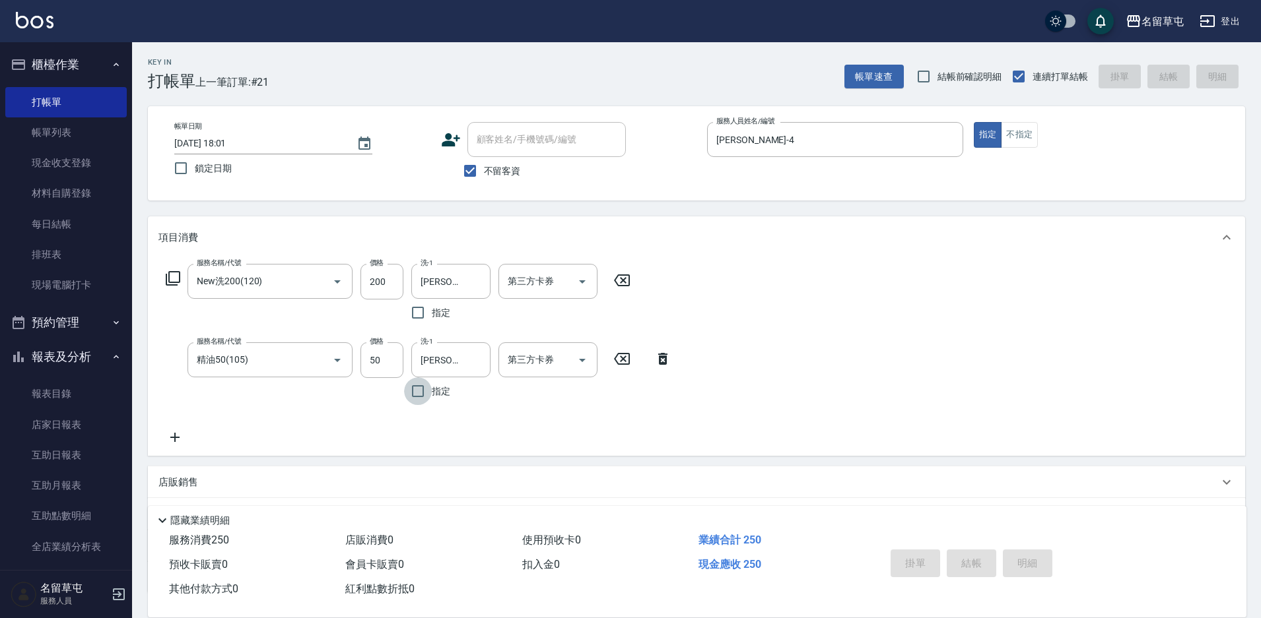
type input "[DATE] 18:02"
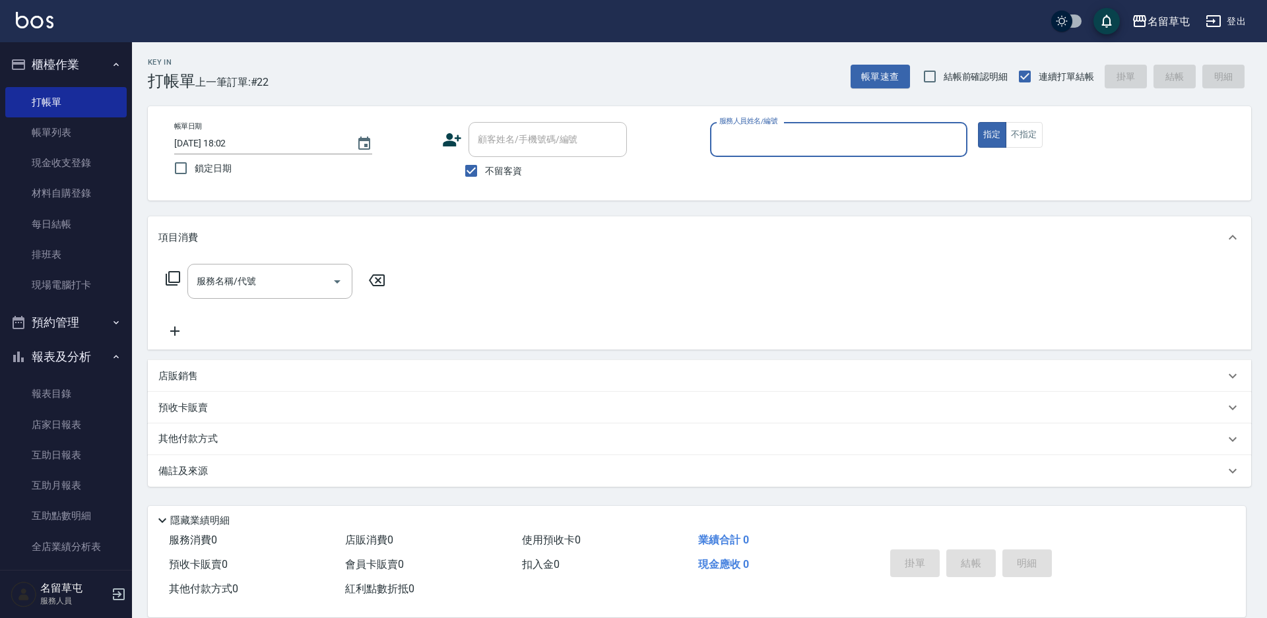
click at [505, 174] on span "不留客資" at bounding box center [503, 171] width 37 height 14
click at [485, 174] on input "不留客資" at bounding box center [471, 171] width 28 height 28
checkbox input "false"
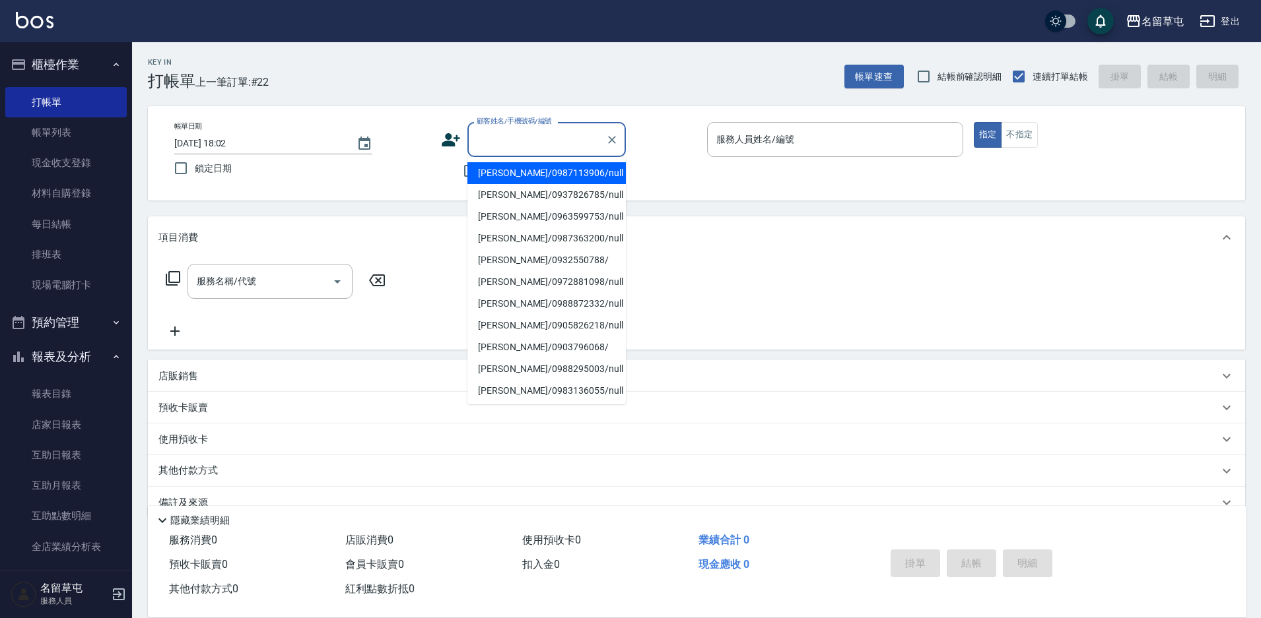
click at [523, 133] on div "顧客姓名/手機號碼/編號 顧客姓名/手機號碼/編號" at bounding box center [546, 139] width 158 height 35
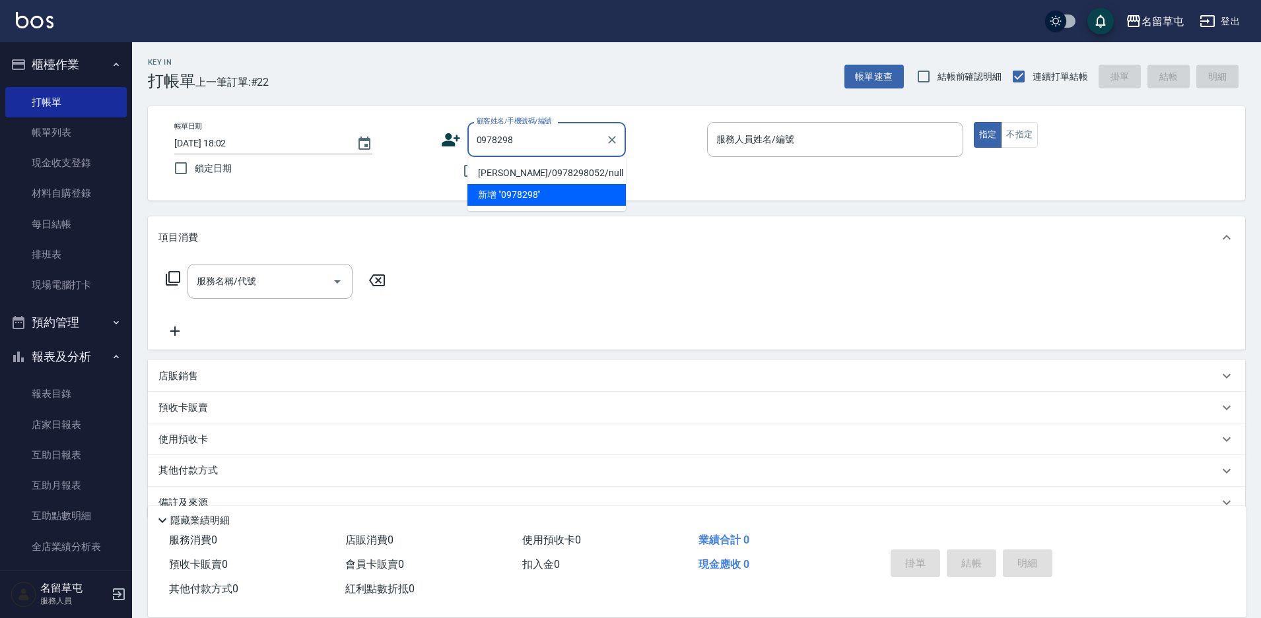
click at [547, 175] on li "[PERSON_NAME]/0978298052/null" at bounding box center [546, 173] width 158 height 22
type input "[PERSON_NAME]/0978298052/null"
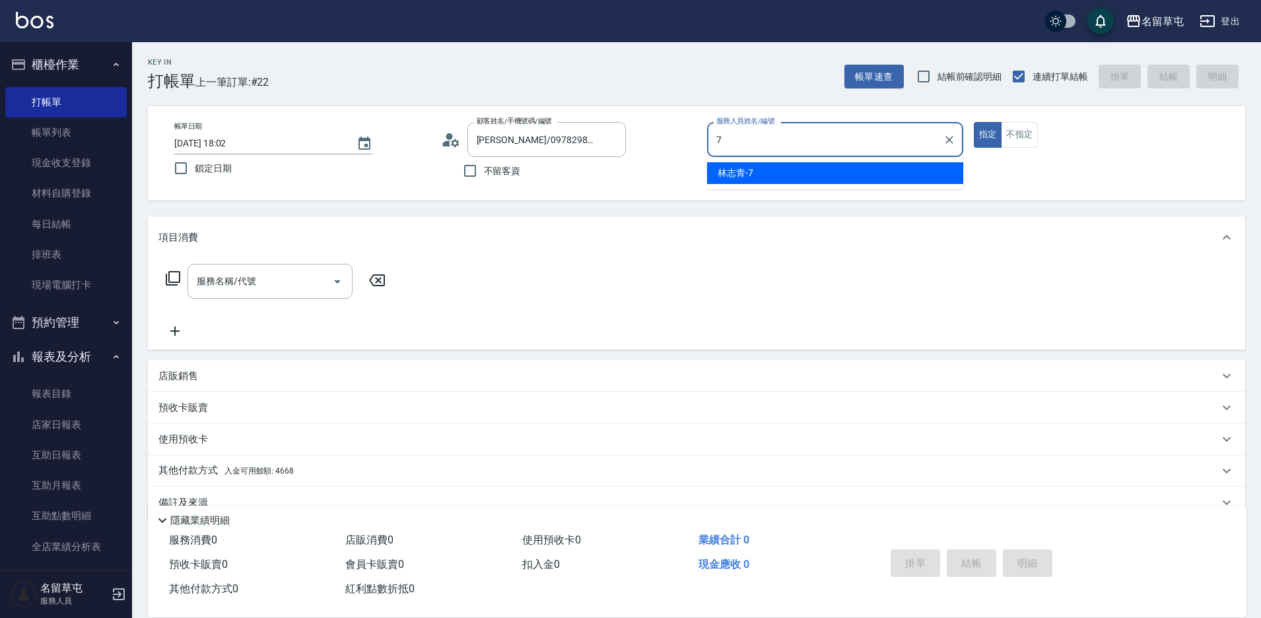
type input "[PERSON_NAME]-7"
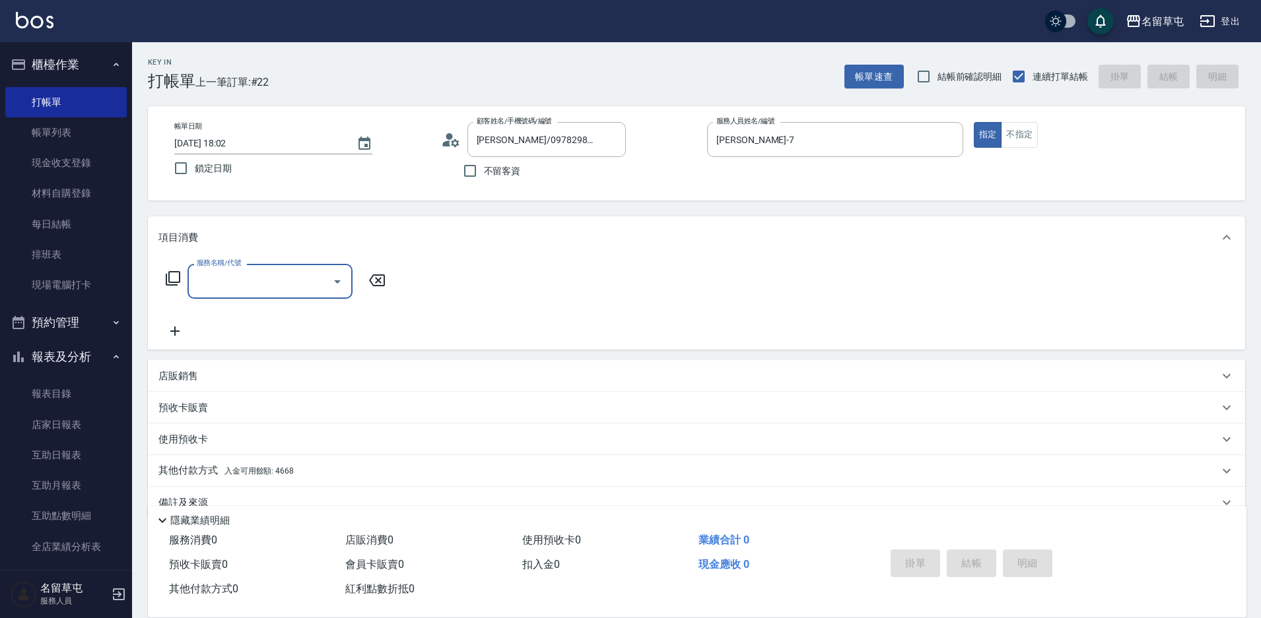
click at [492, 172] on span "不留客資" at bounding box center [502, 171] width 37 height 14
click at [484, 172] on input "不留客資" at bounding box center [470, 171] width 28 height 28
checkbox input "true"
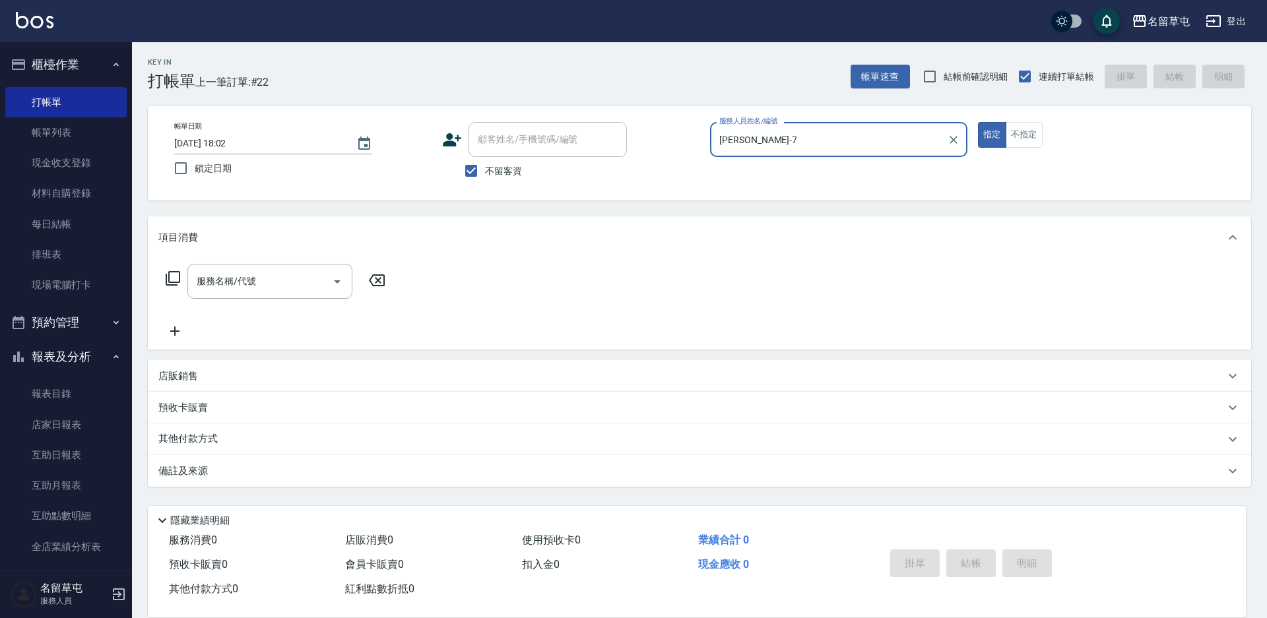
click at [978, 122] on button "指定" at bounding box center [992, 135] width 28 height 26
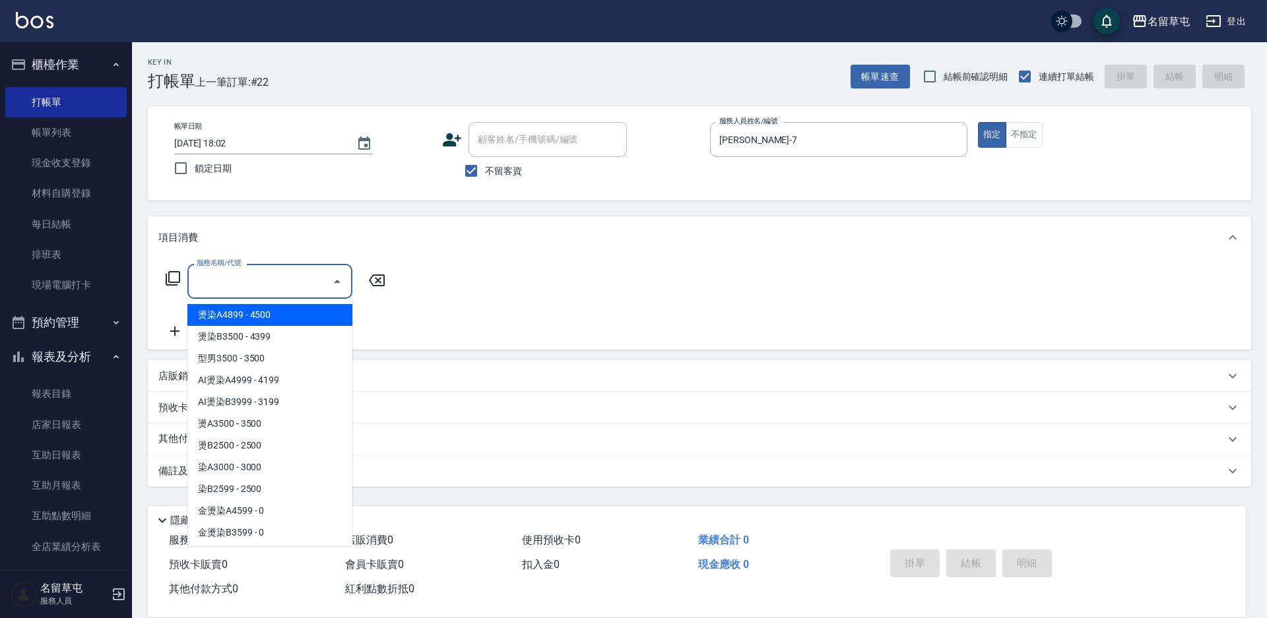
click at [267, 280] on input "服務名稱/代號" at bounding box center [259, 281] width 133 height 23
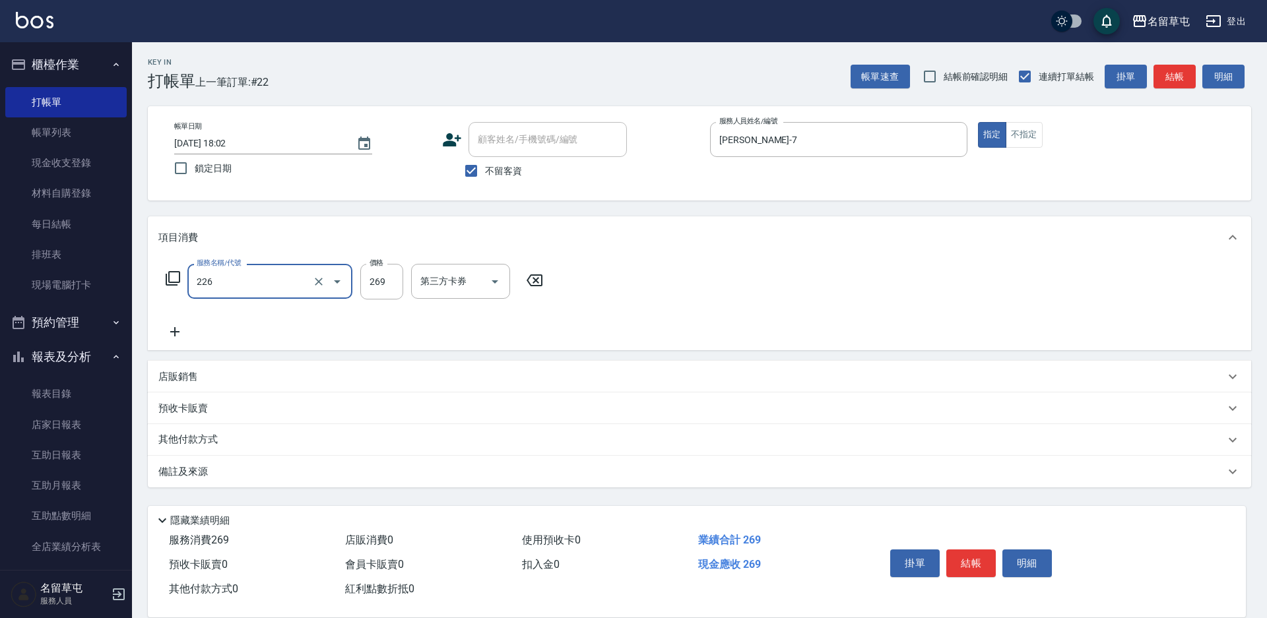
type input "洗剪269(226)"
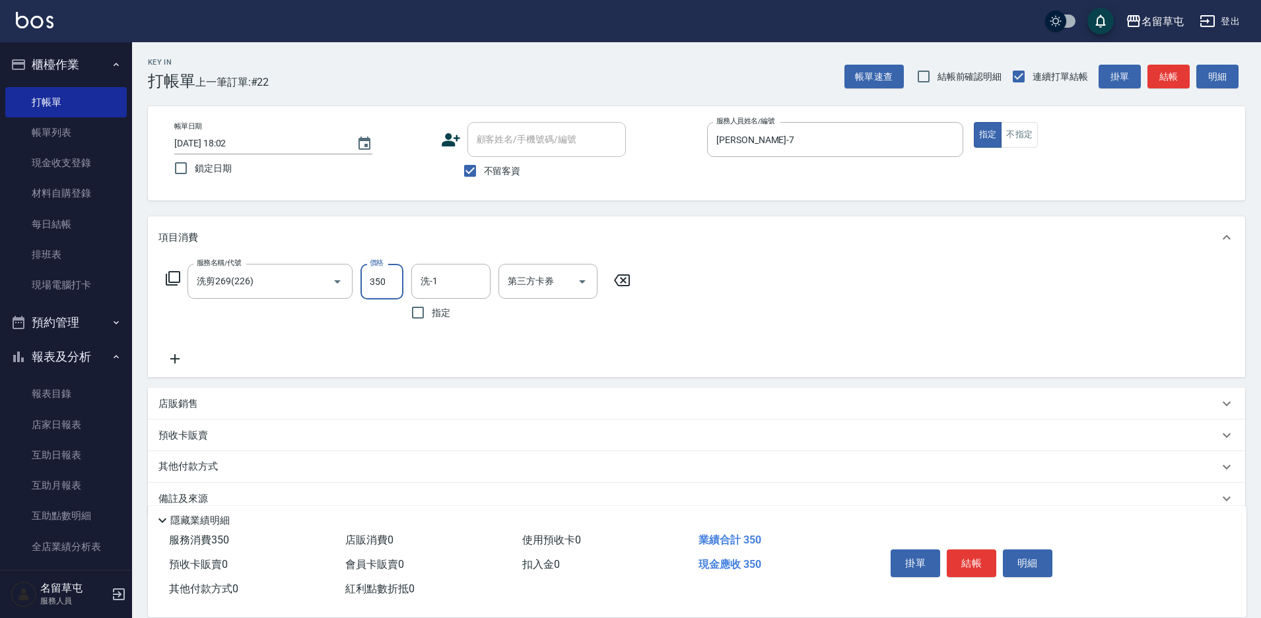
type input "350"
type input "[PERSON_NAME]-36"
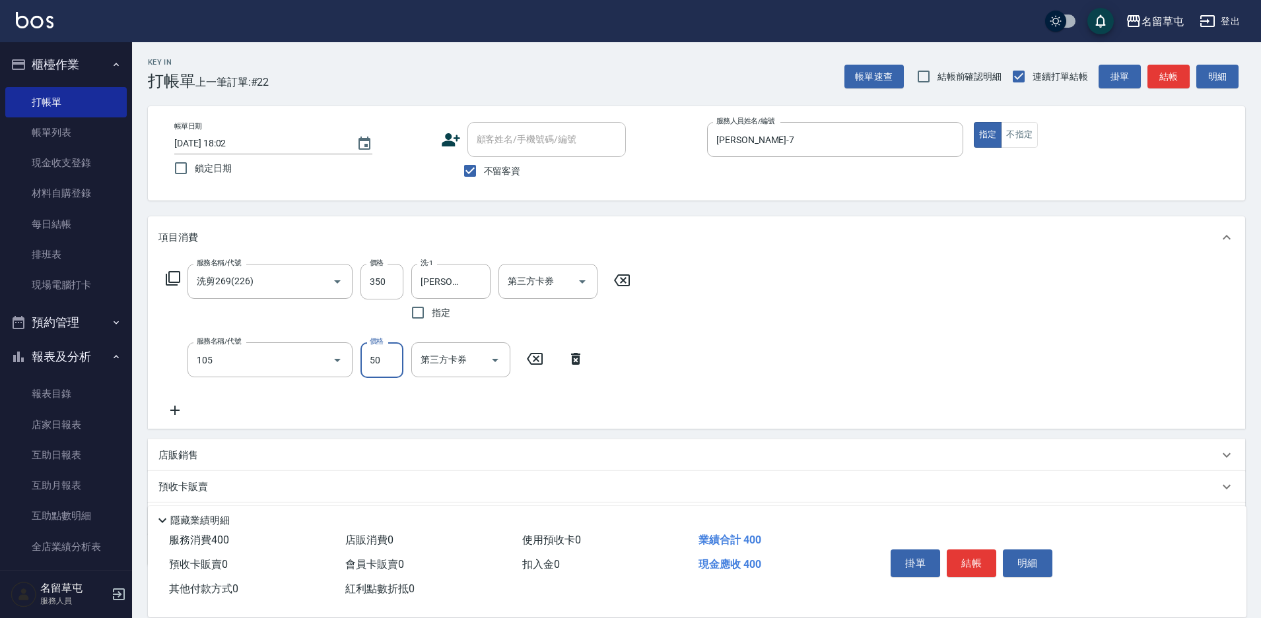
type input "精油50(105)"
type input "[PERSON_NAME]-36"
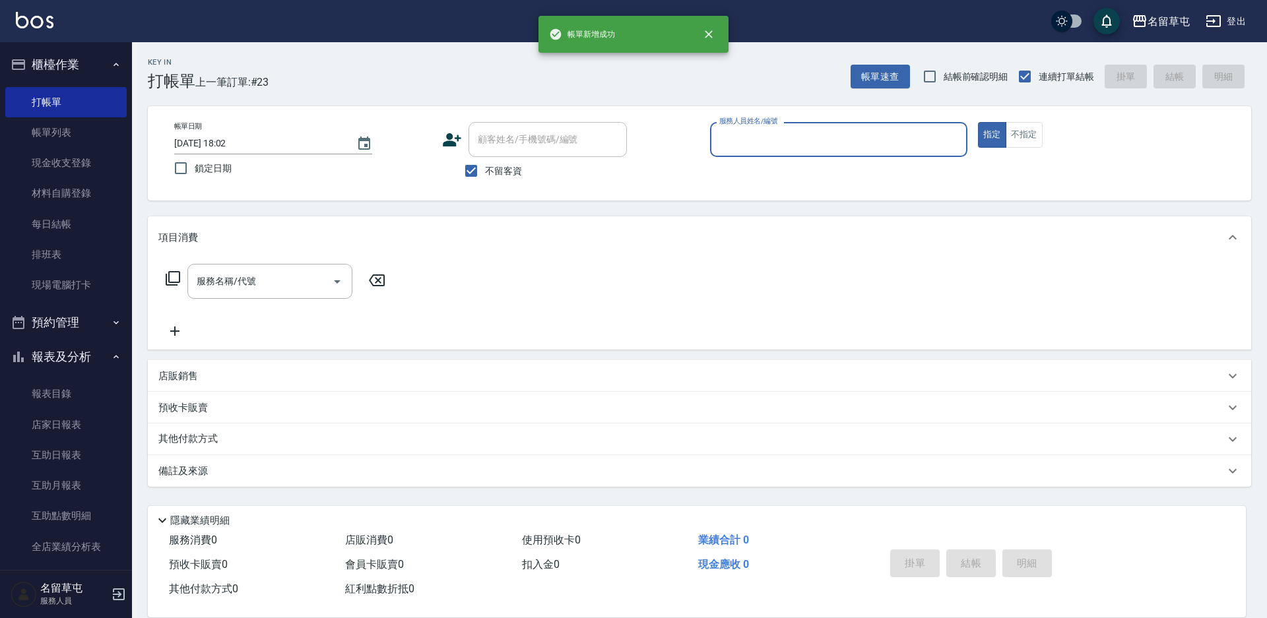
type input "4"
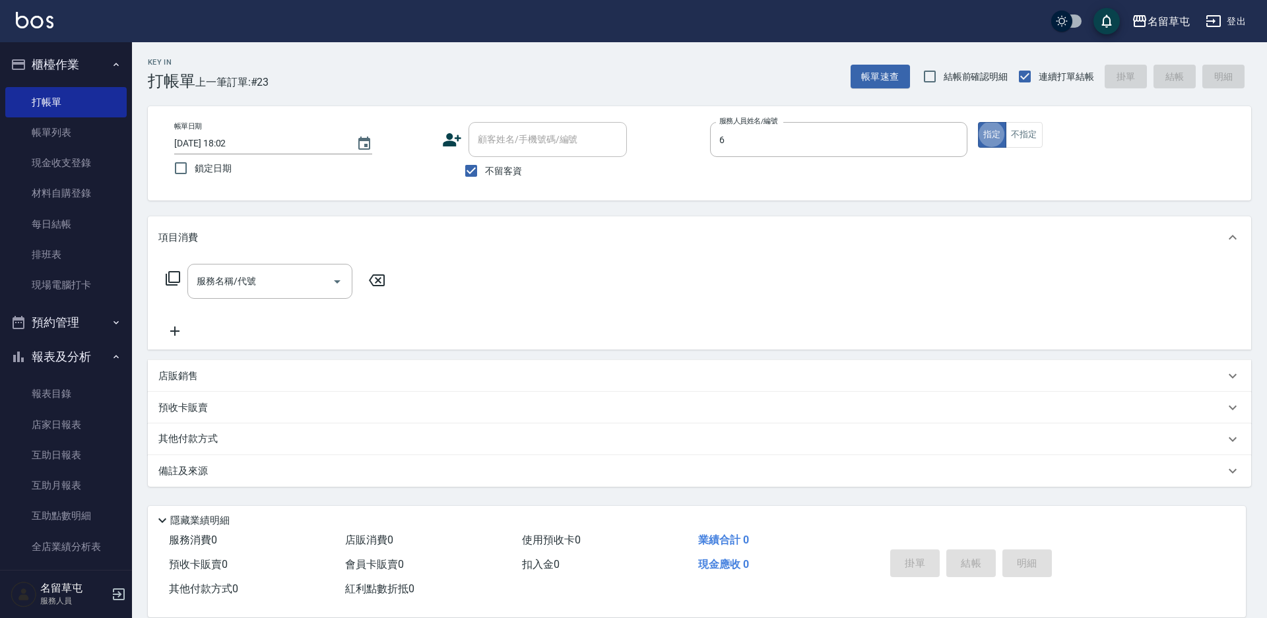
type input "[PERSON_NAME]-6"
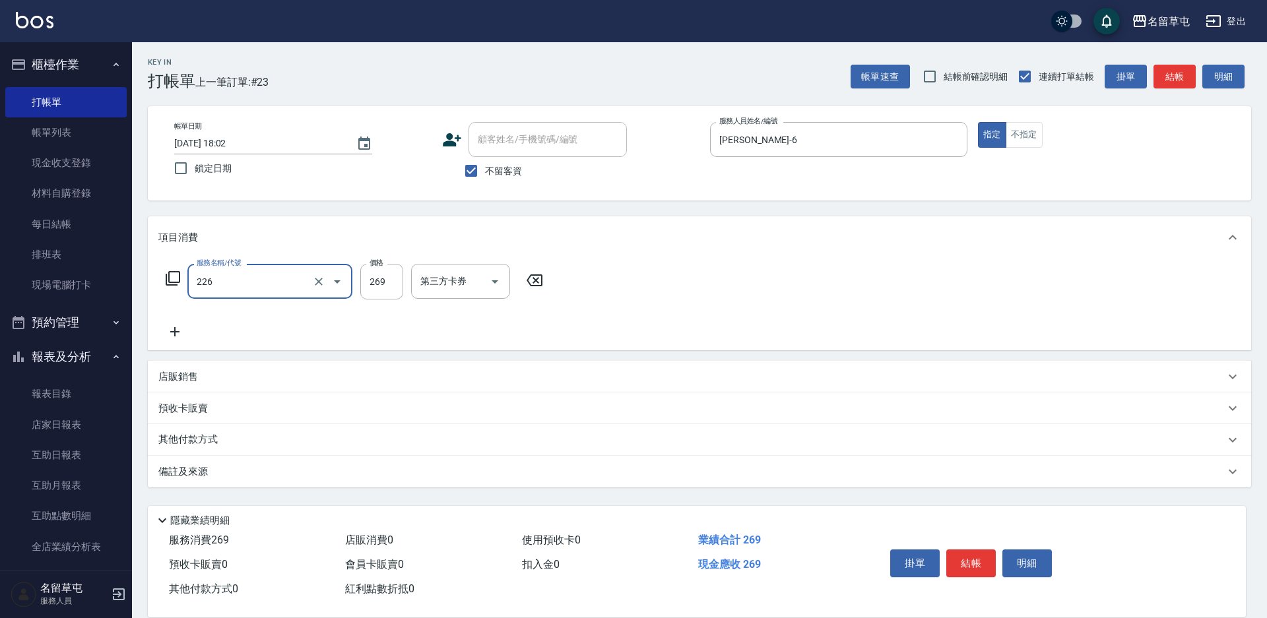
type input "洗剪269(226)"
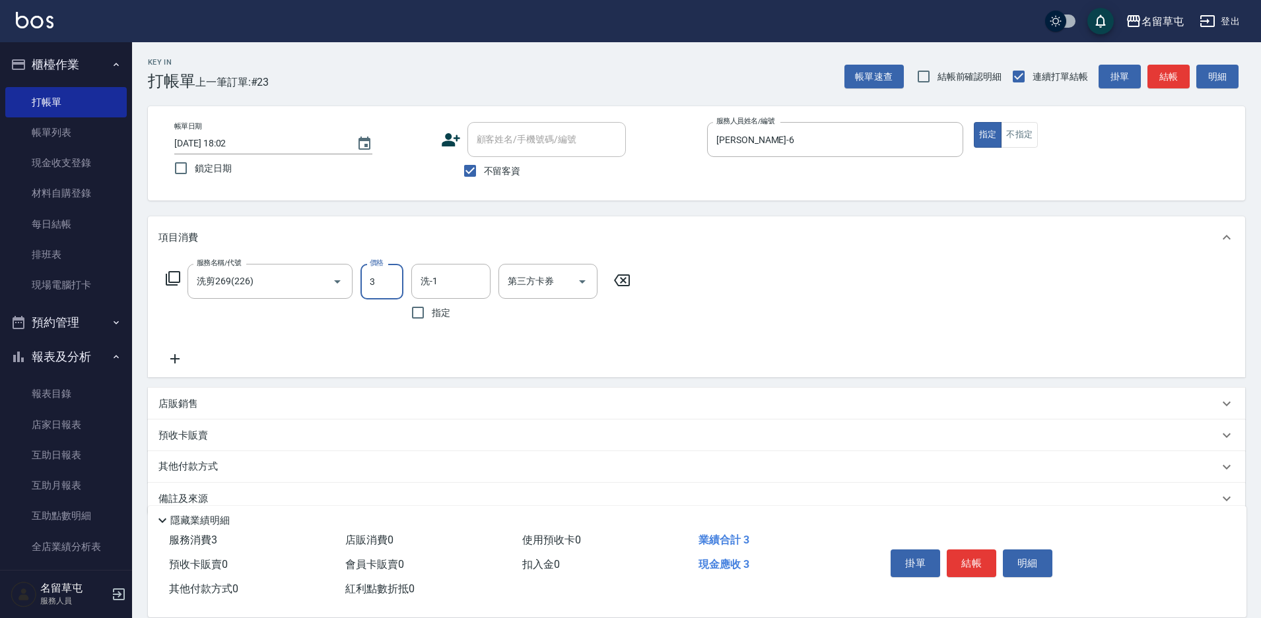
type input "3"
type input "[PERSON_NAME]-31"
click at [397, 284] on input "3" at bounding box center [381, 282] width 43 height 36
type input "300"
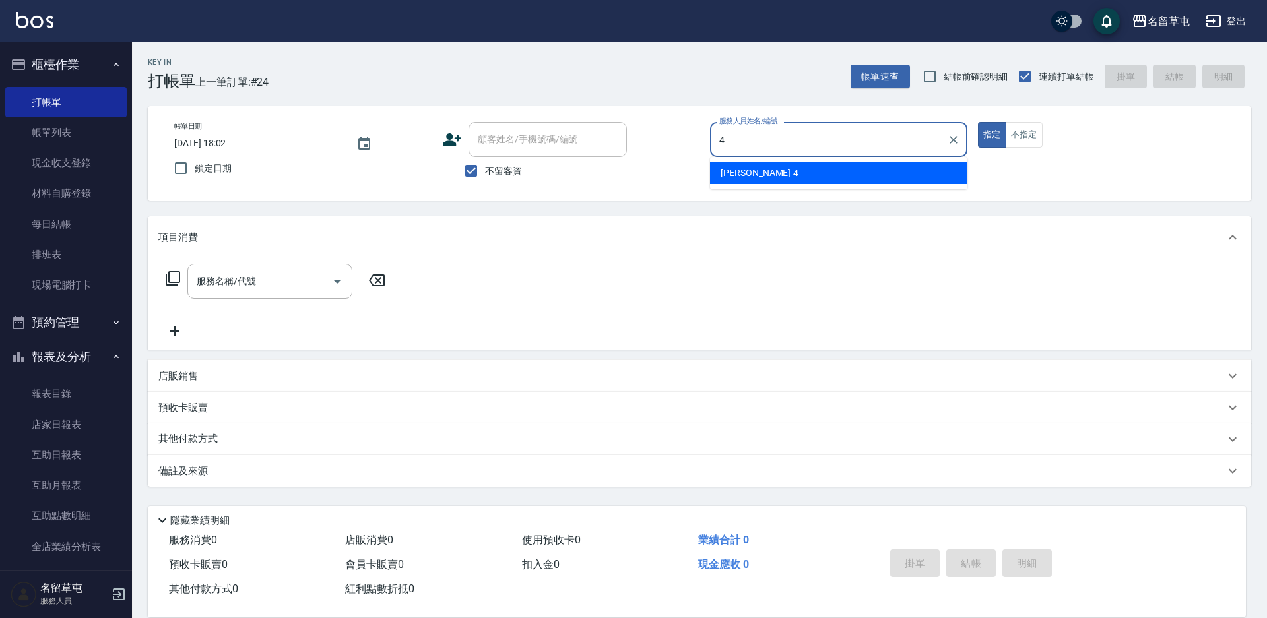
type input "[PERSON_NAME]-4"
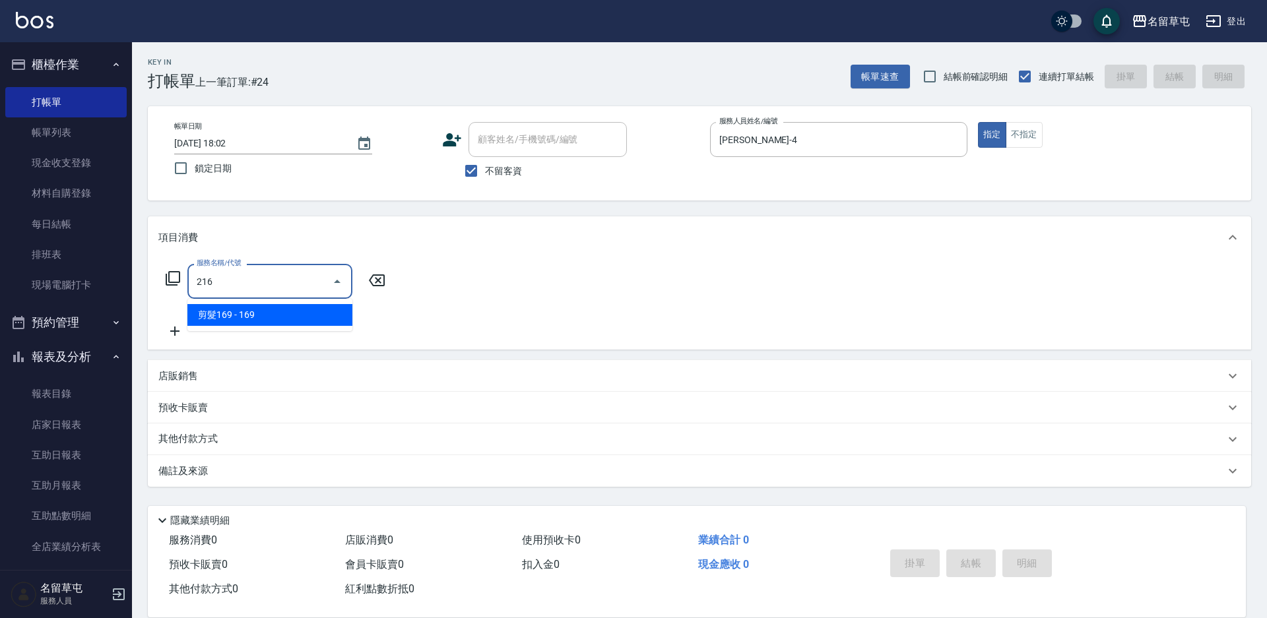
type input "剪髮169(216)"
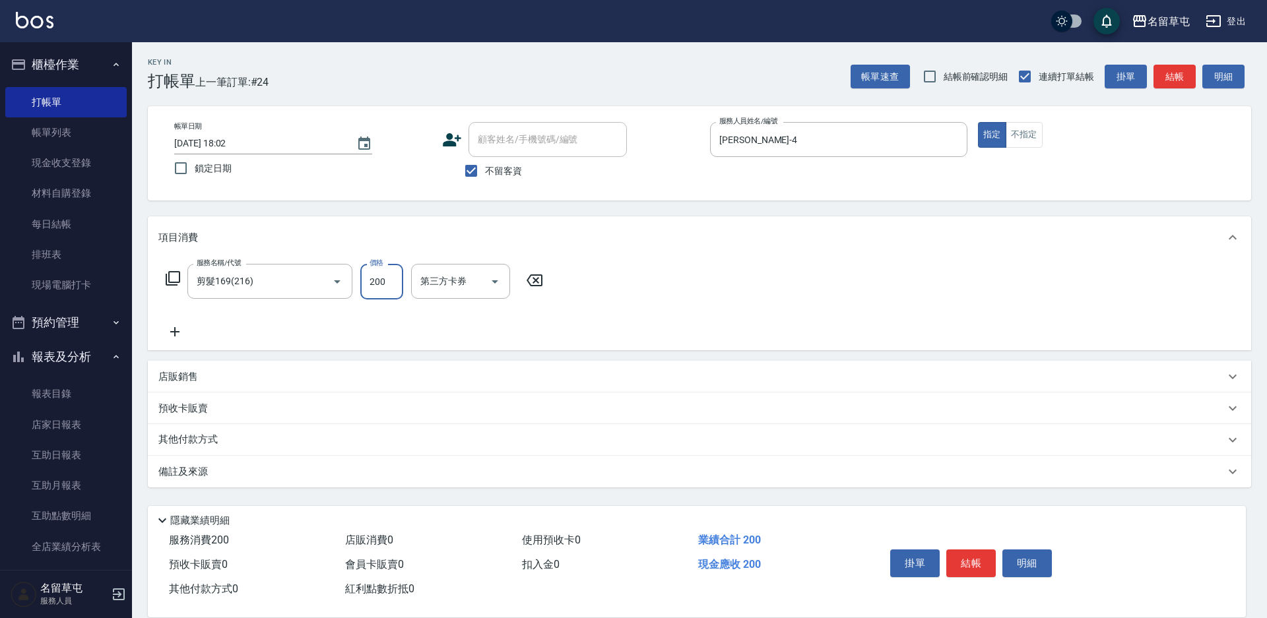
type input "200"
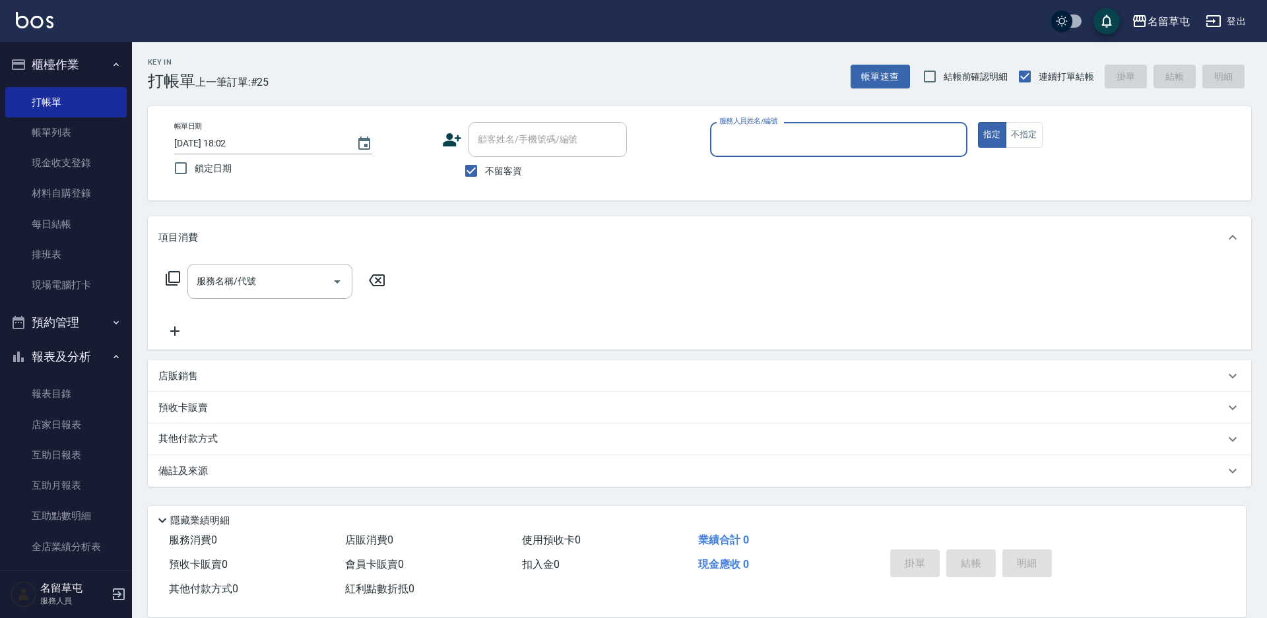
click at [530, 176] on div "不留客資" at bounding box center [534, 171] width 185 height 28
click at [511, 168] on span "不留客資" at bounding box center [503, 171] width 37 height 14
click at [485, 168] on input "不留客資" at bounding box center [471, 171] width 28 height 28
checkbox input "false"
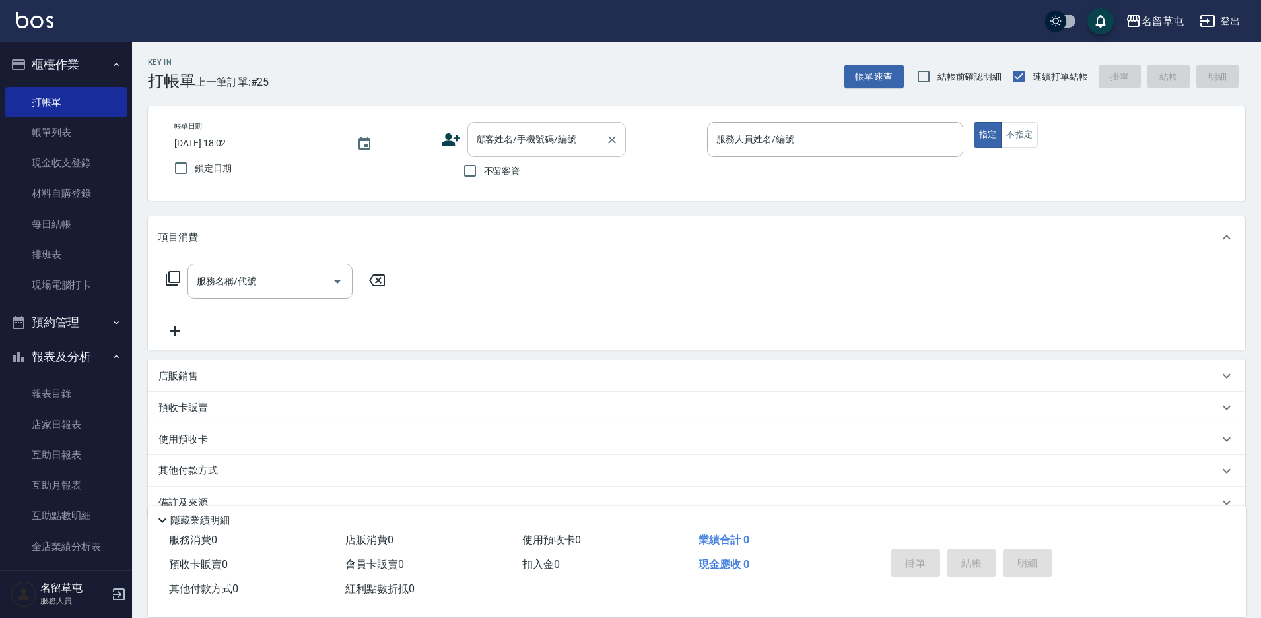
click at [516, 154] on div "顧客姓名/手機號碼/編號" at bounding box center [546, 139] width 158 height 35
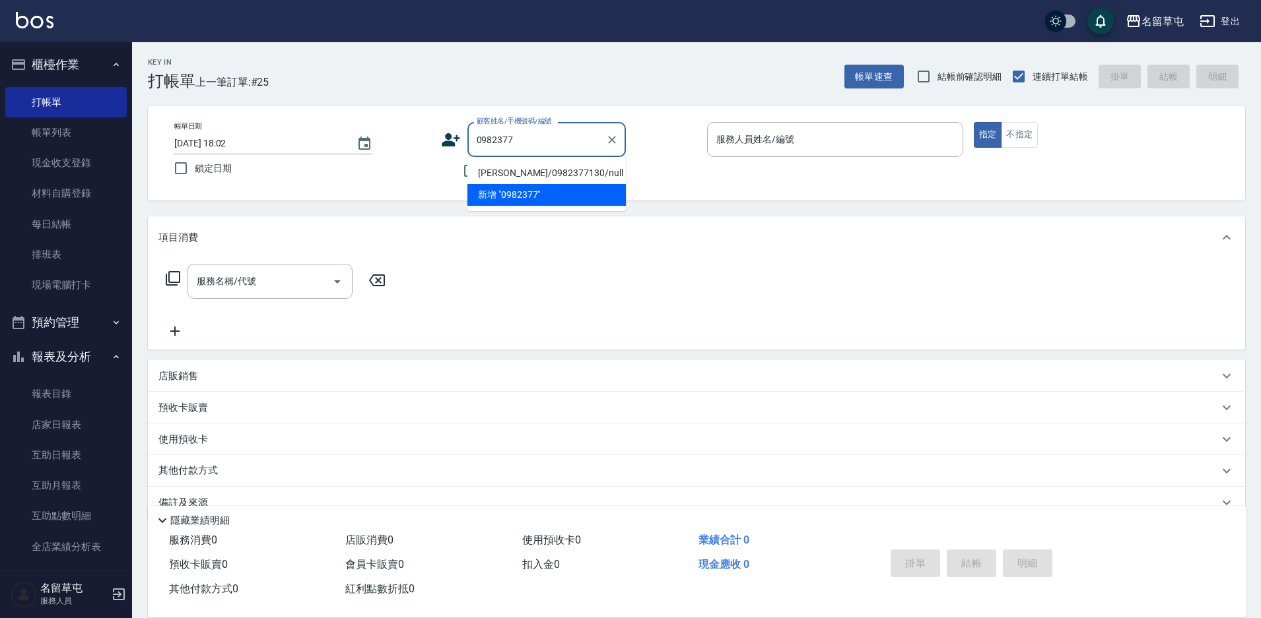
click at [569, 172] on li "[PERSON_NAME]/0982377130/null" at bounding box center [546, 173] width 158 height 22
type input "[PERSON_NAME]/0982377130/null"
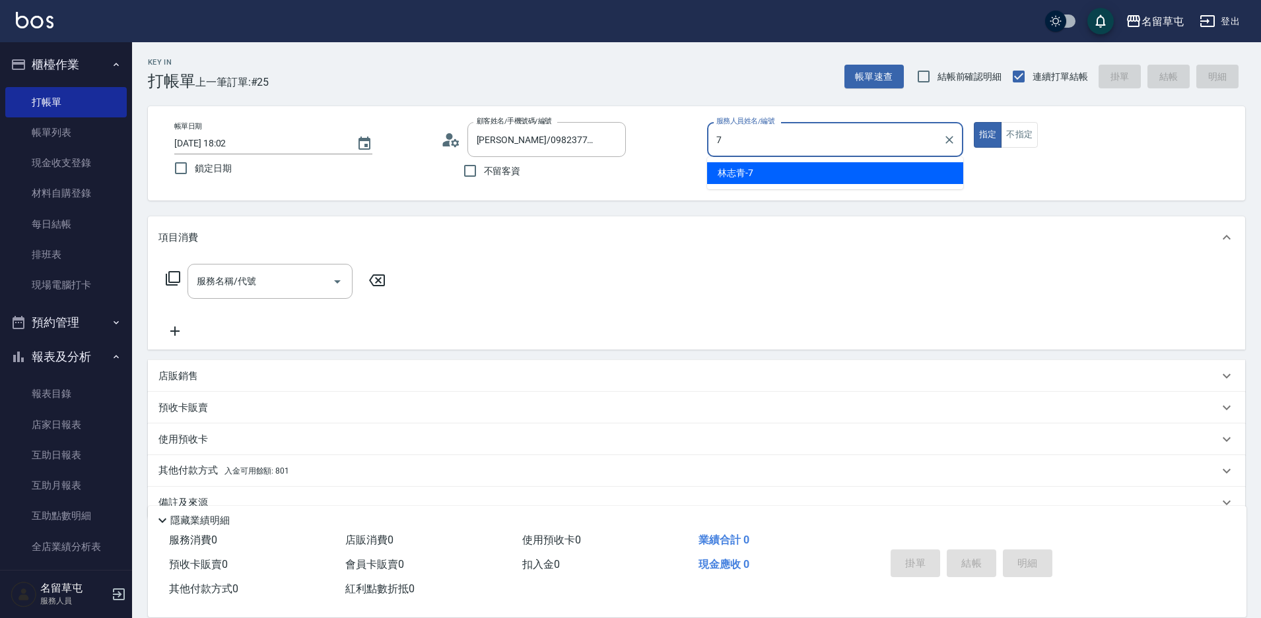
type input "[PERSON_NAME]-7"
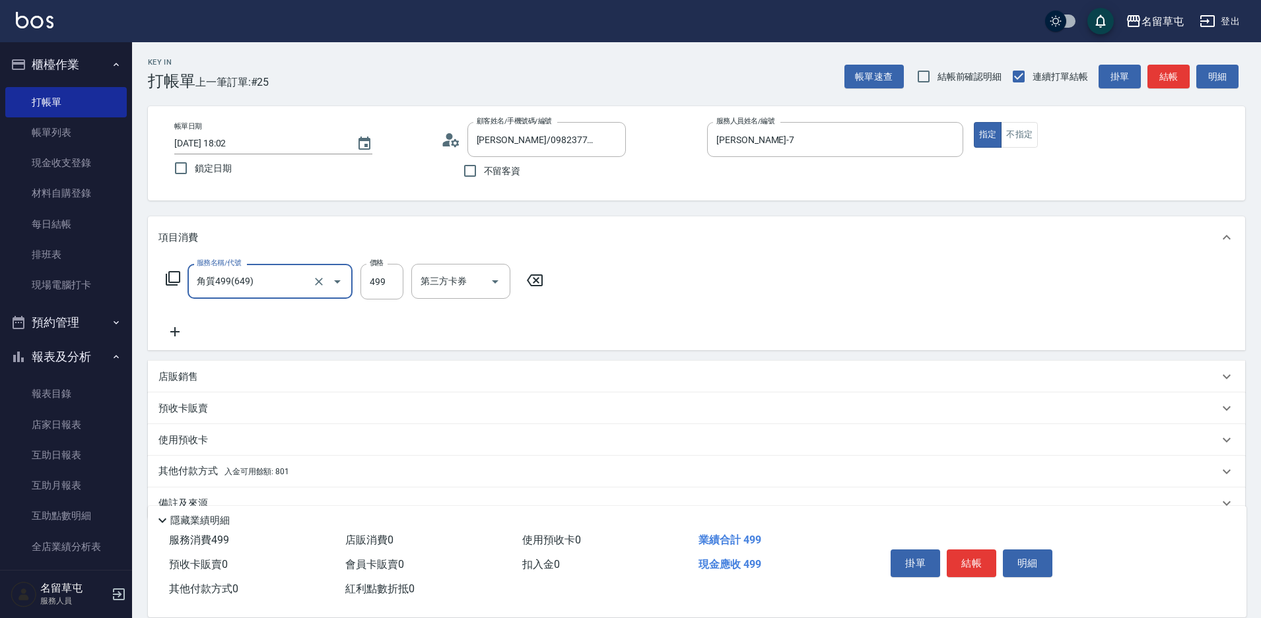
type input "角質499(649)"
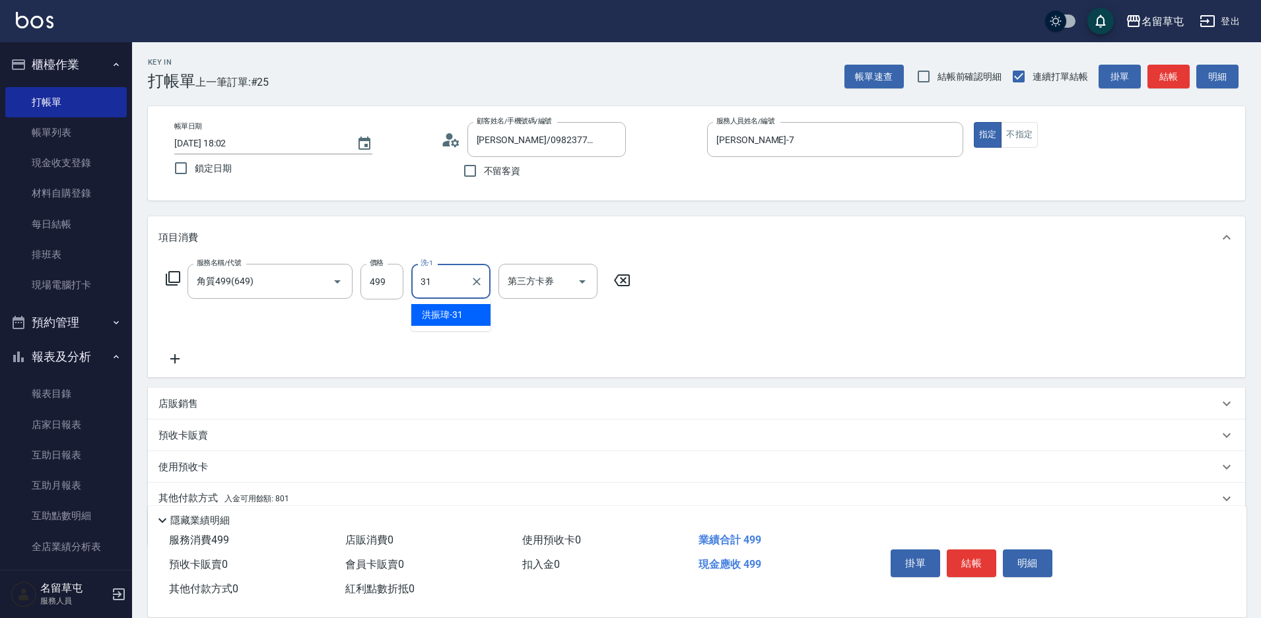
type input "[PERSON_NAME]-31"
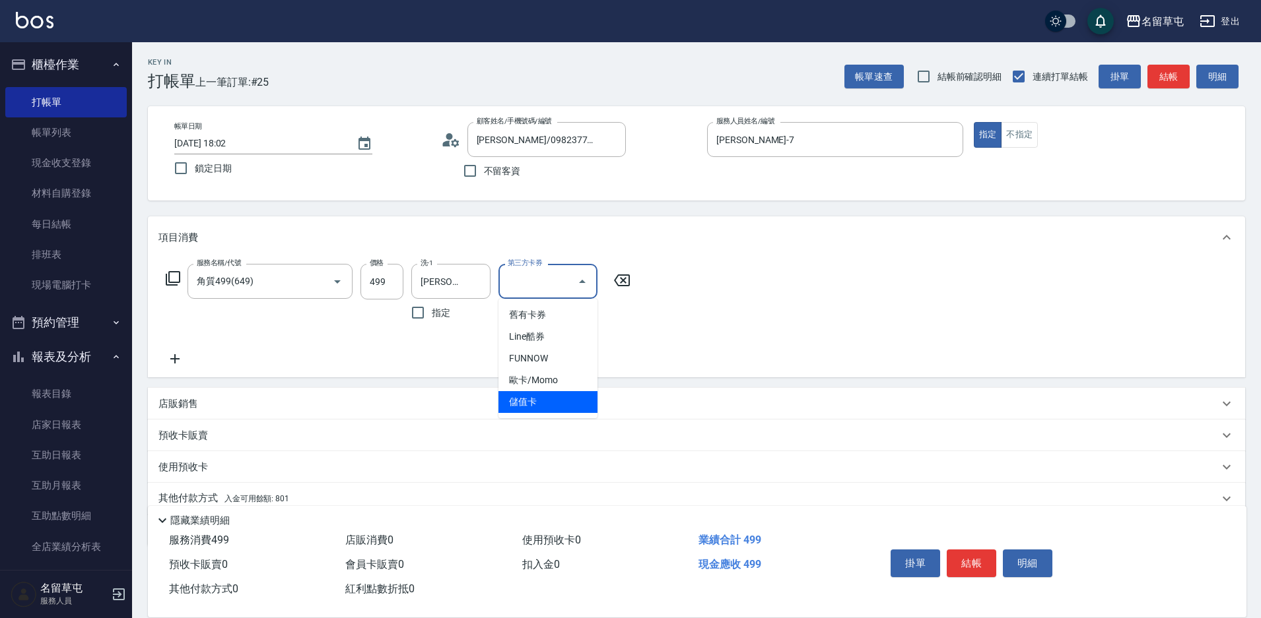
type input "儲值卡"
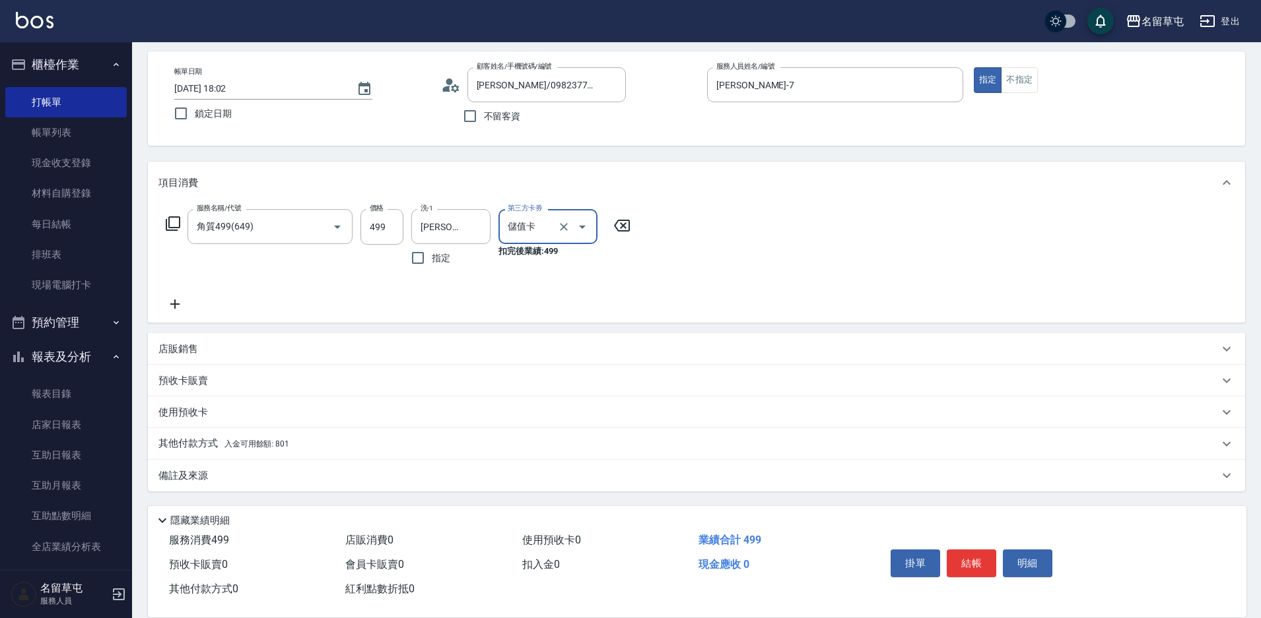
click at [317, 455] on div "其他付款方式 入金可用餘額: 801" at bounding box center [696, 444] width 1097 height 32
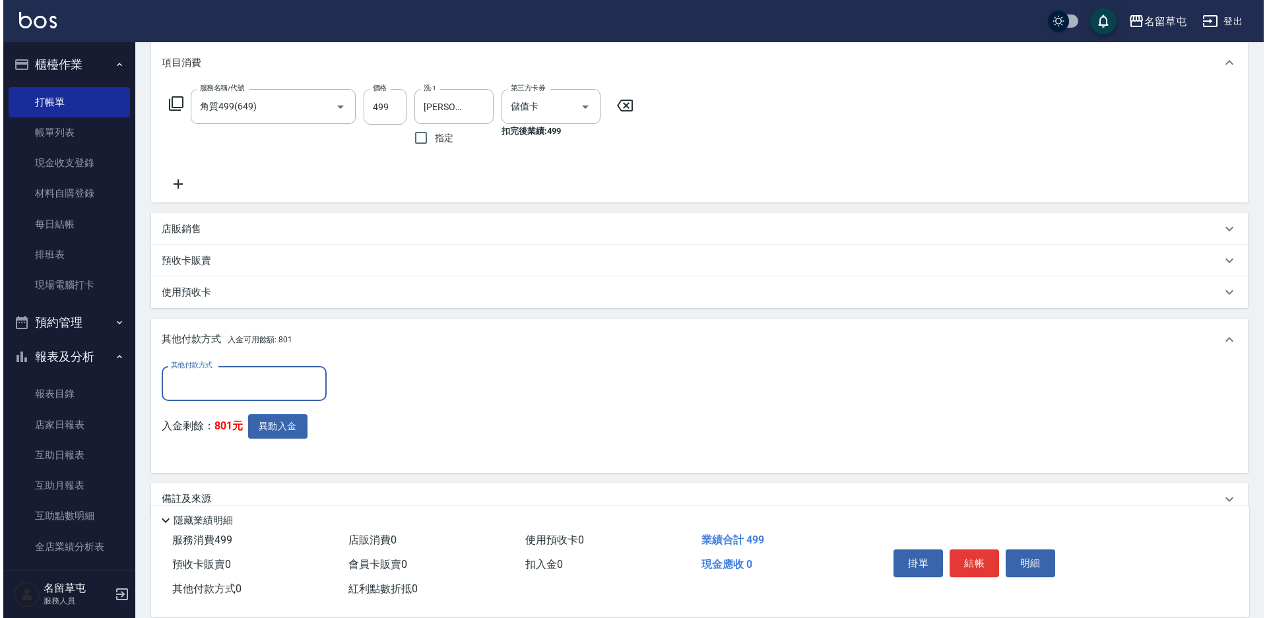
scroll to position [187, 0]
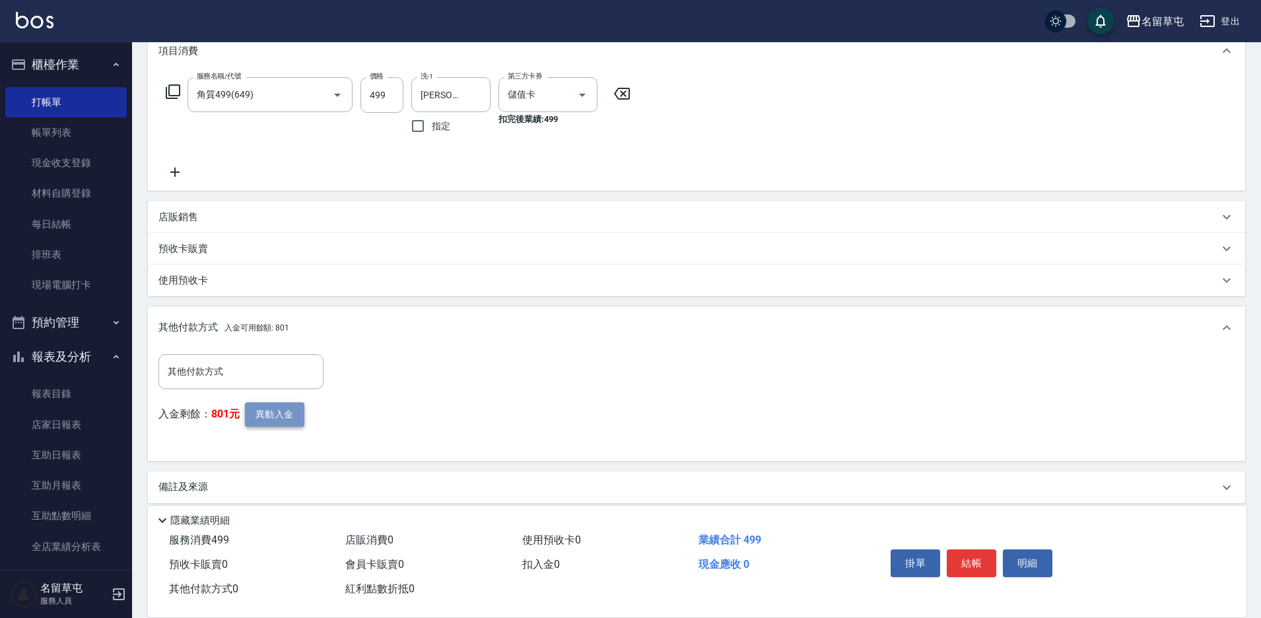
click at [276, 424] on button "異動入金" at bounding box center [274, 415] width 59 height 24
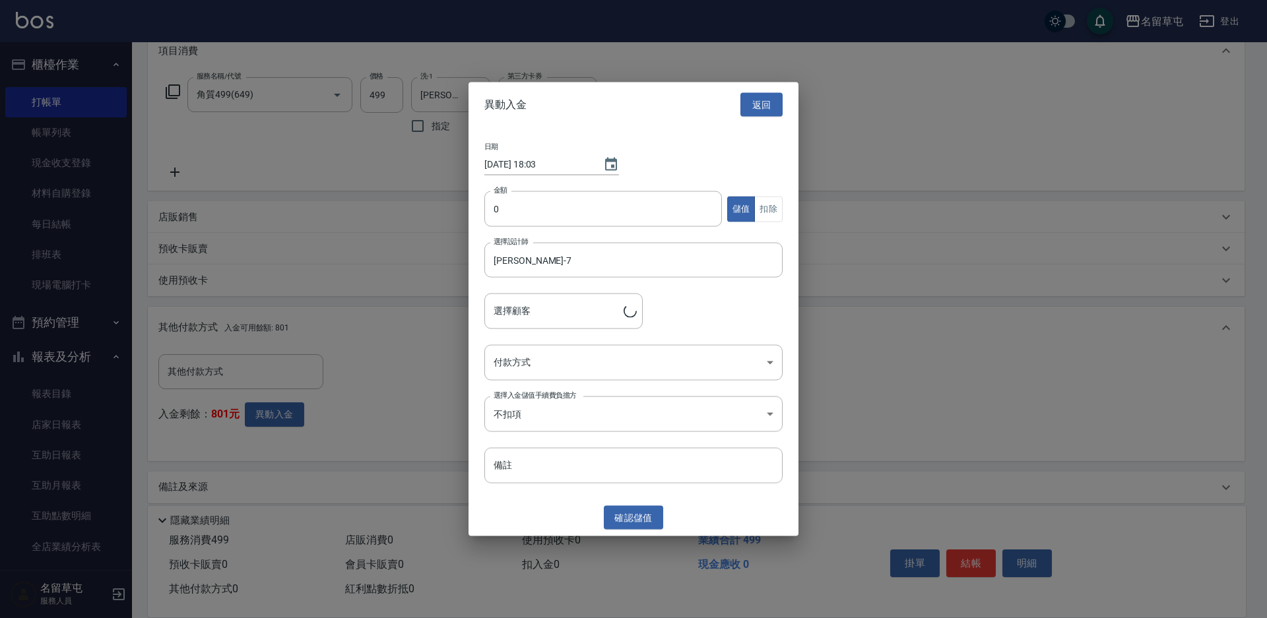
type input "[PERSON_NAME]/0982377130"
click at [774, 207] on button "扣除" at bounding box center [768, 209] width 28 height 26
click at [634, 210] on input "0" at bounding box center [603, 209] width 238 height 36
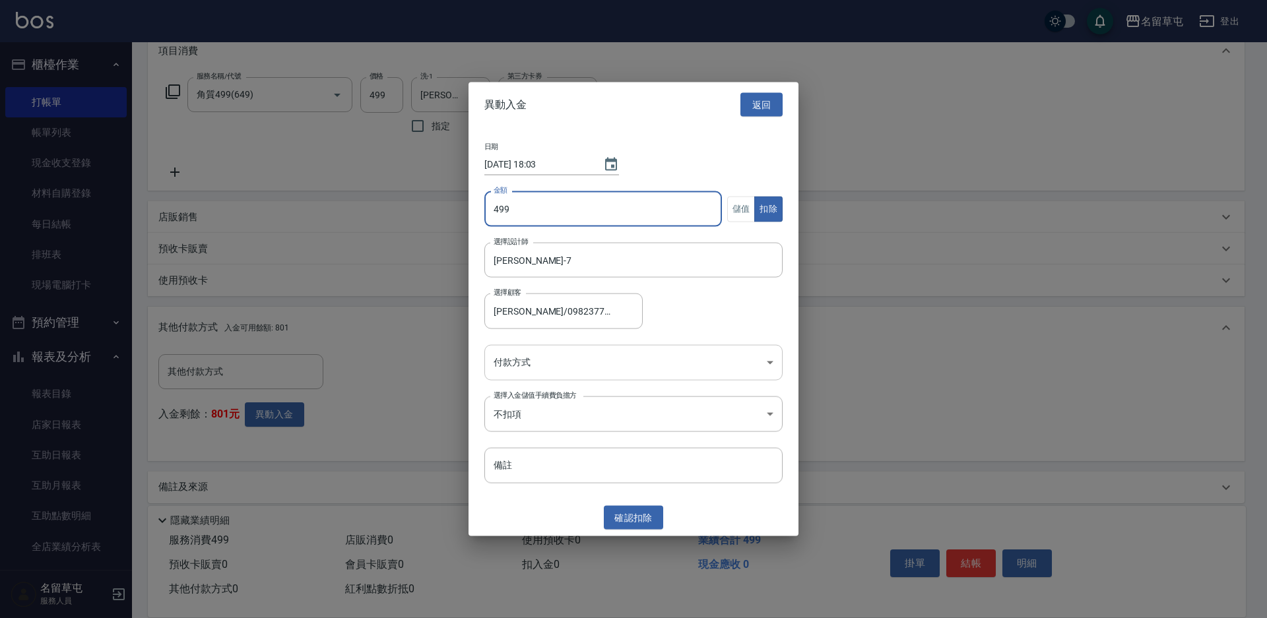
type input "499"
click at [655, 358] on body "名留草屯 登出 櫃檯作業 打帳單 帳單列表 現金收支登錄 材料自購登錄 每日結帳 排班表 現場電腦打卡 預約管理 預約管理 單日預約紀錄 單週預約紀錄 報表及…" at bounding box center [633, 221] width 1267 height 817
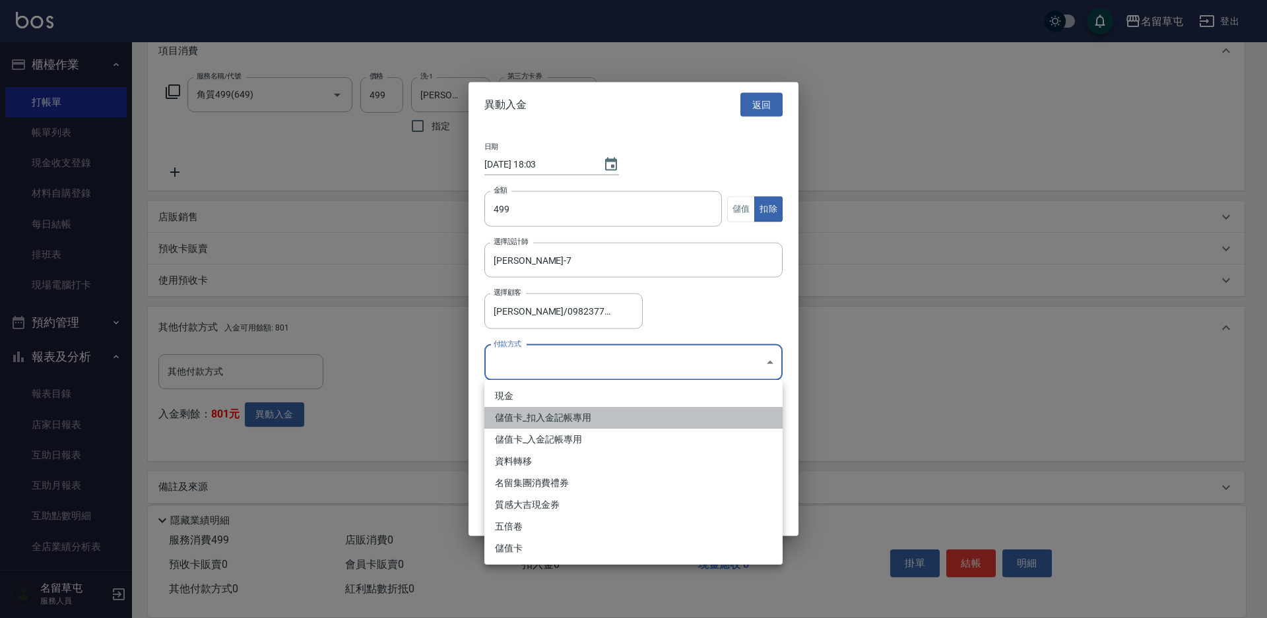
click at [620, 413] on li "儲值卡_扣入金記帳專用" at bounding box center [633, 418] width 298 height 22
type input "儲值卡_扣入金記帳專用"
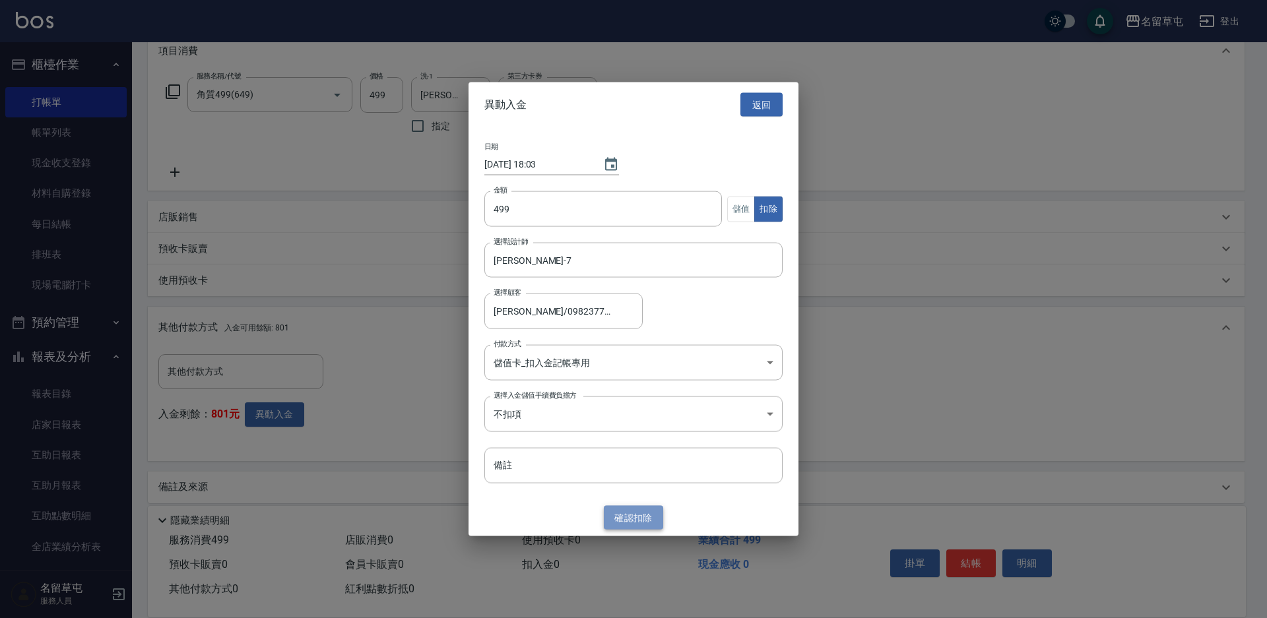
click at [643, 513] on button "確認 扣除" at bounding box center [633, 518] width 59 height 24
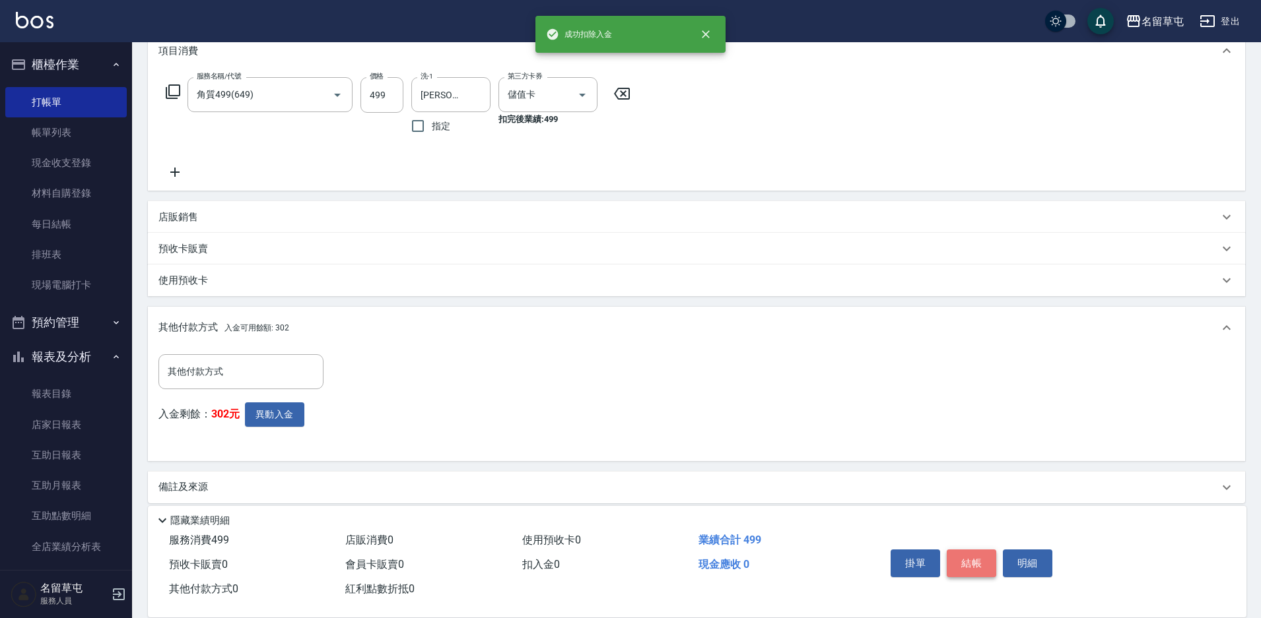
click at [977, 564] on button "結帳" at bounding box center [970, 564] width 49 height 28
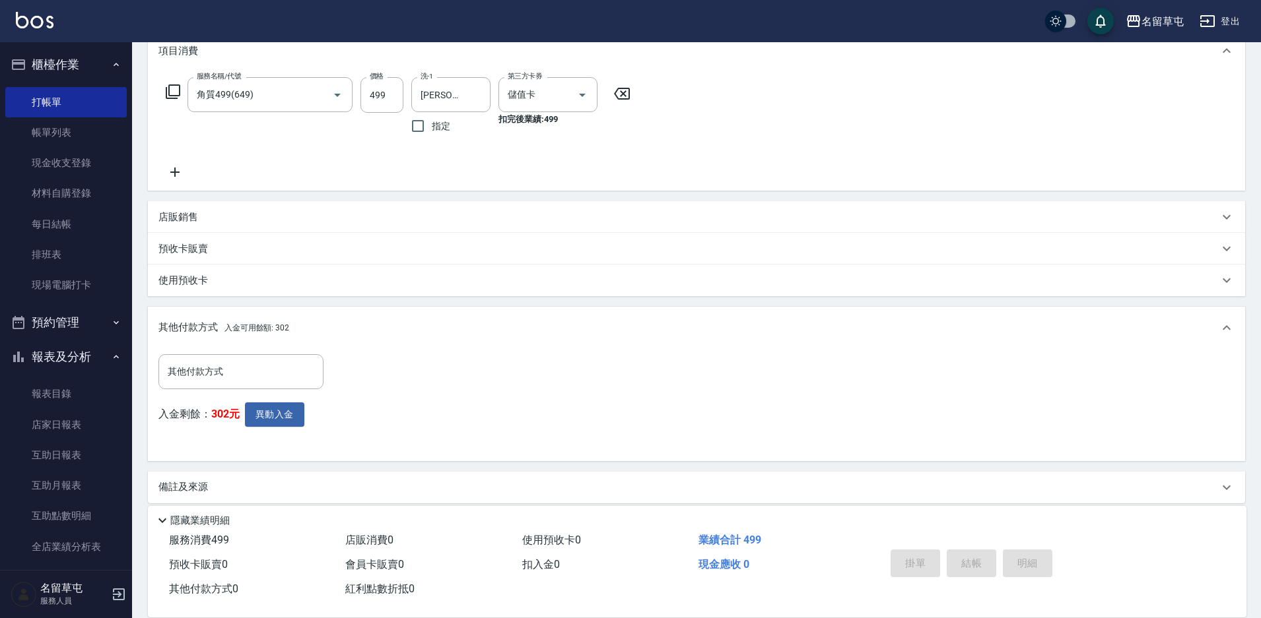
scroll to position [0, 0]
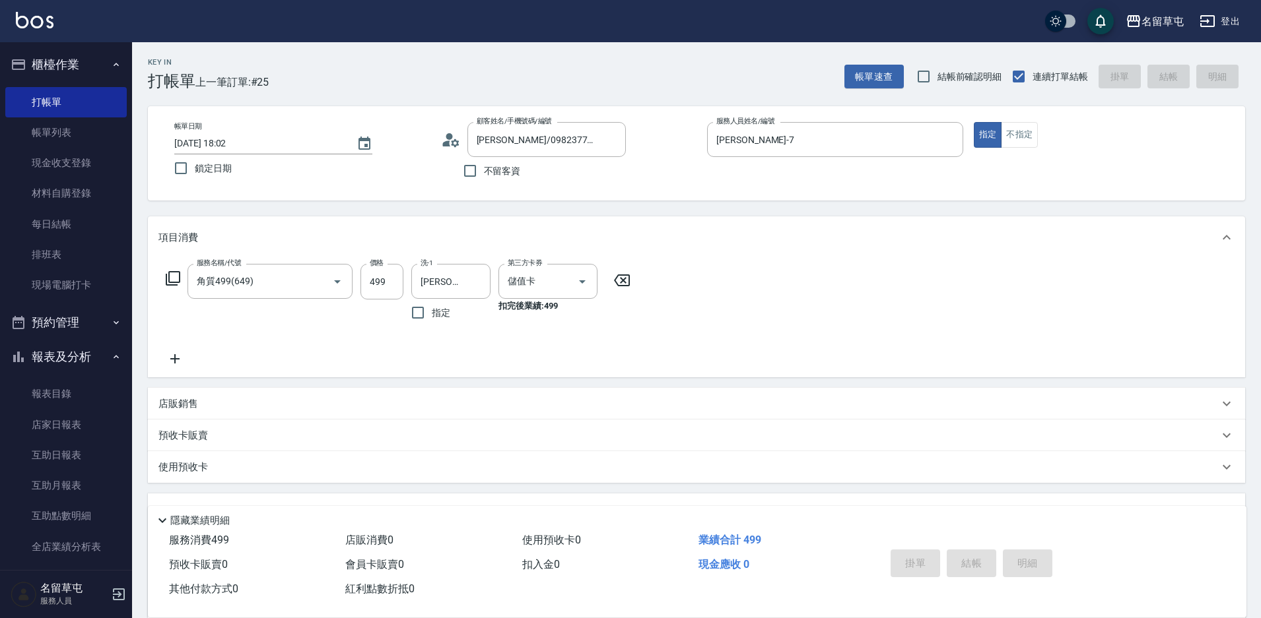
type input "[DATE] 18:03"
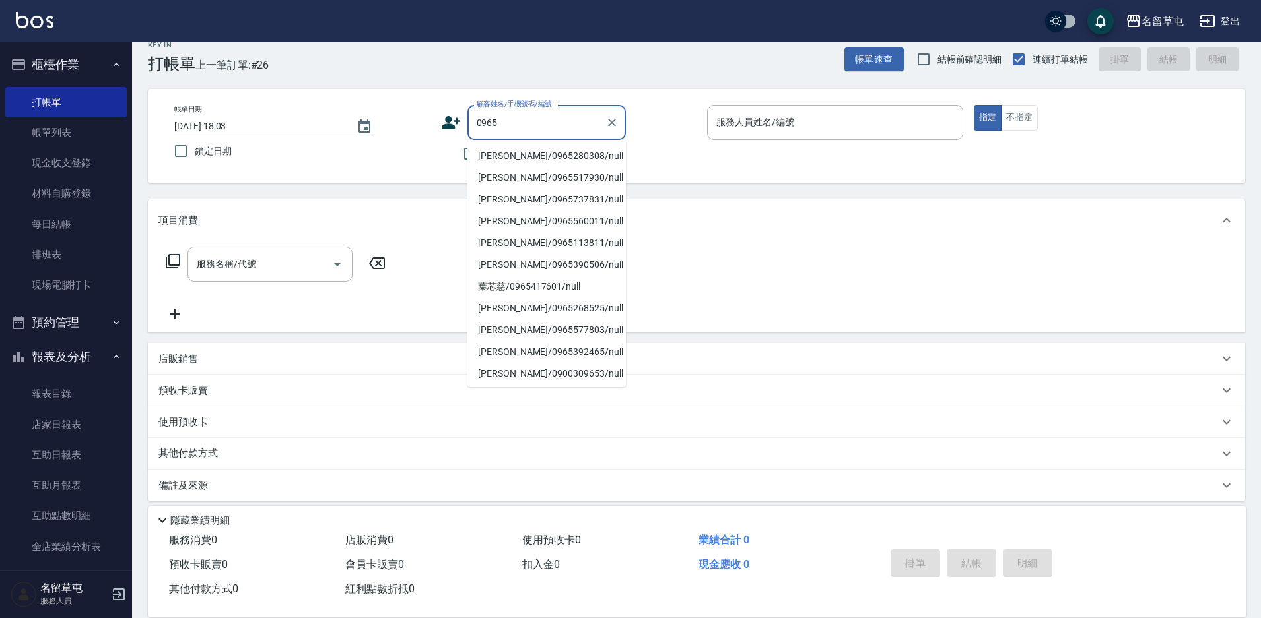
scroll to position [27, 0]
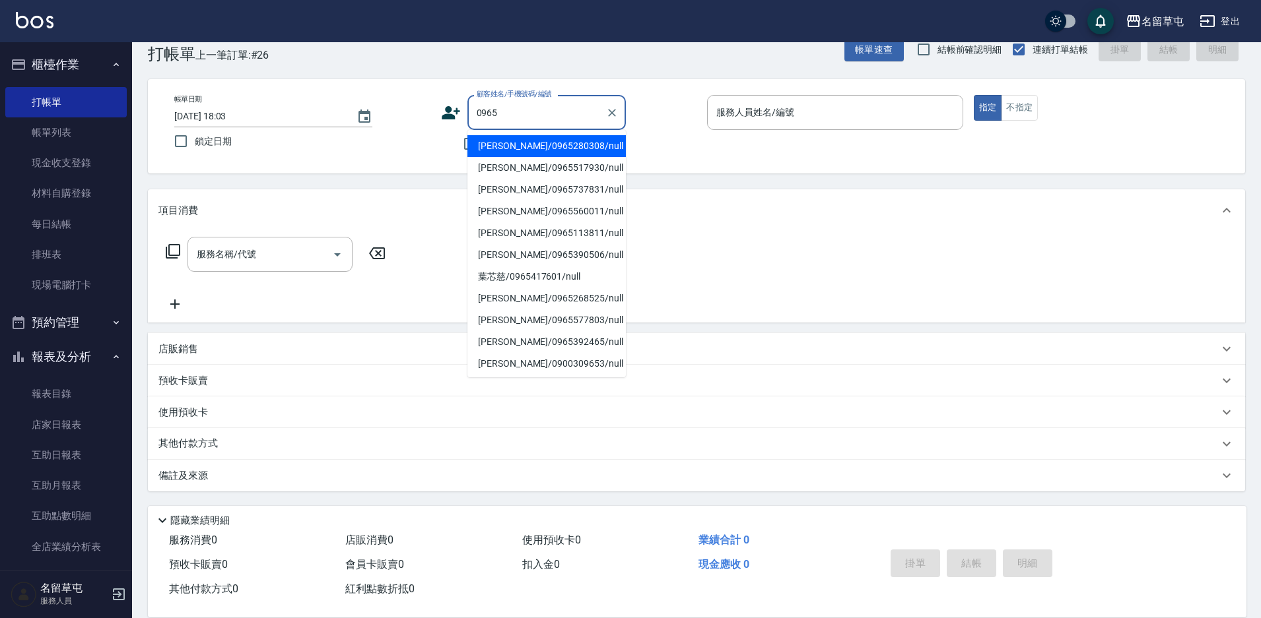
click at [562, 150] on li "[PERSON_NAME]/0965280308/null" at bounding box center [546, 146] width 158 height 22
type input "[PERSON_NAME]/0965280308/null"
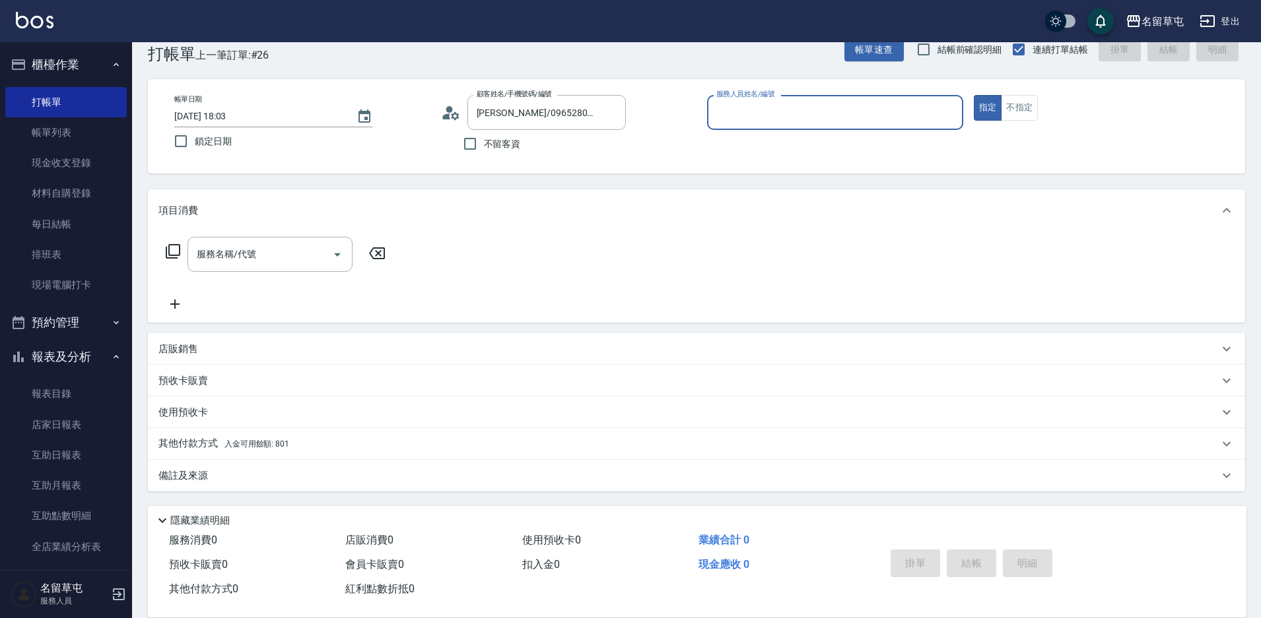
scroll to position [0, 0]
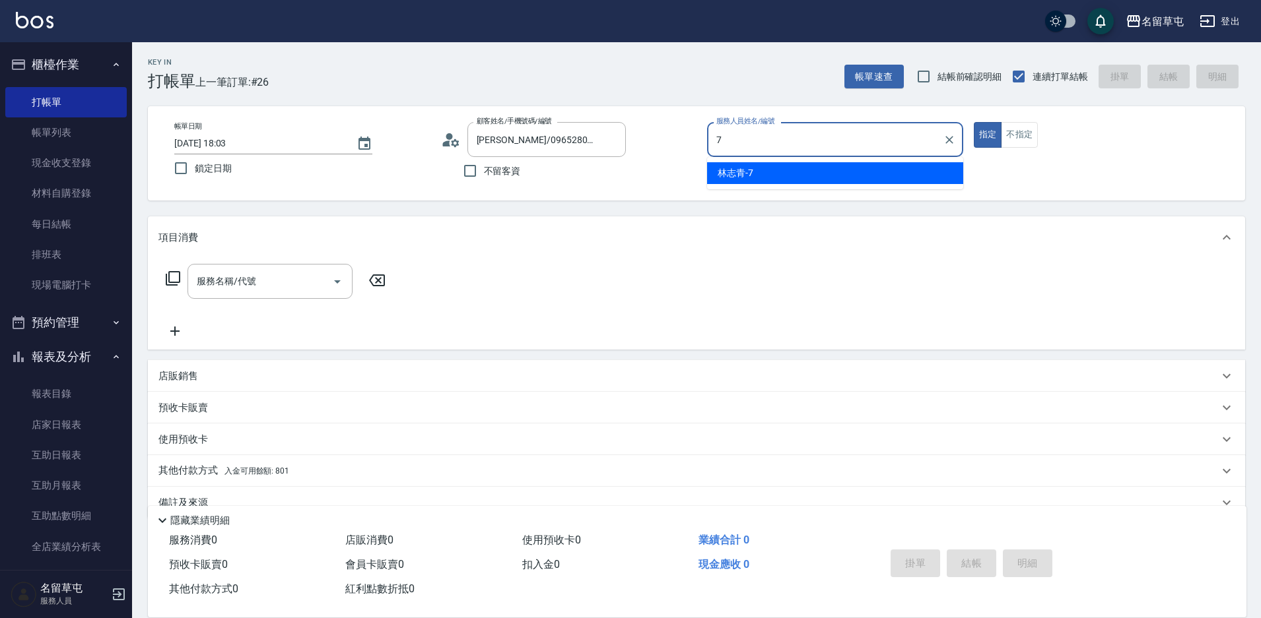
type input "[PERSON_NAME]-7"
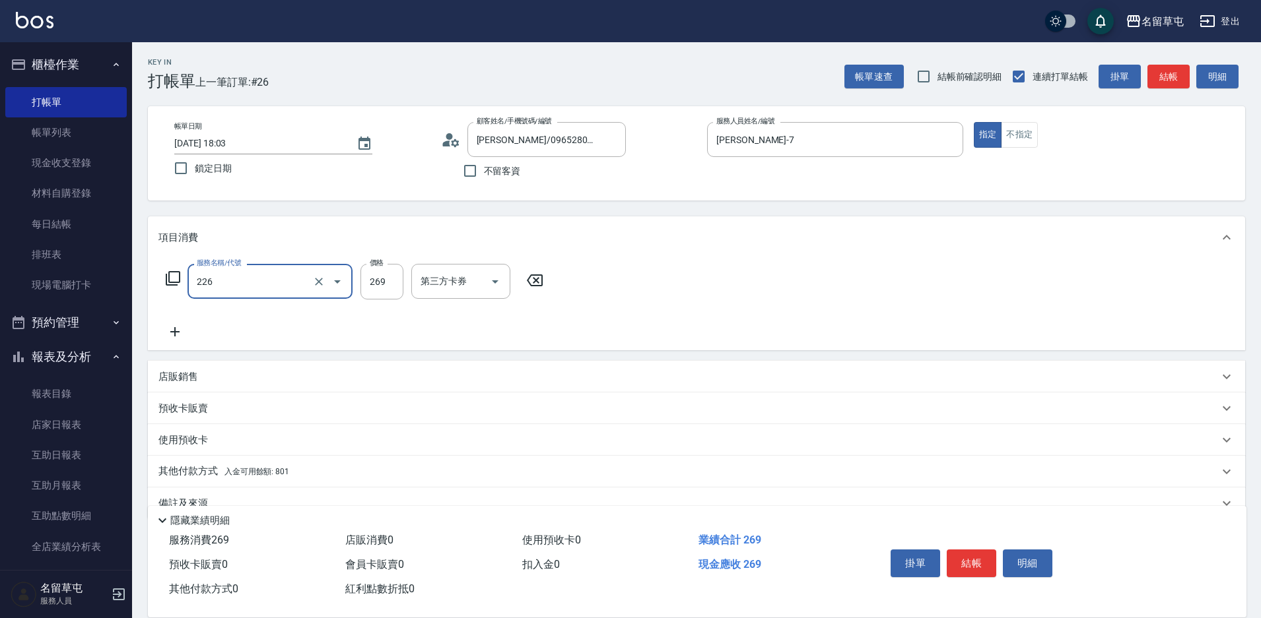
type input "洗剪269(226)"
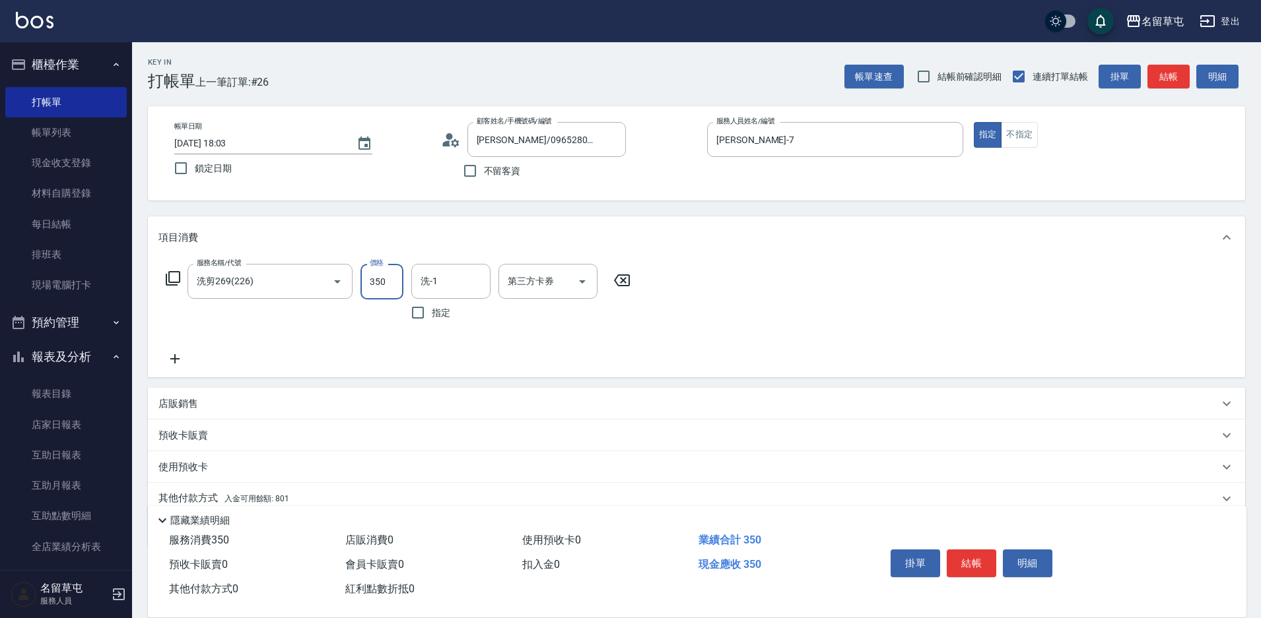
type input "350"
type input "[PERSON_NAME]-36"
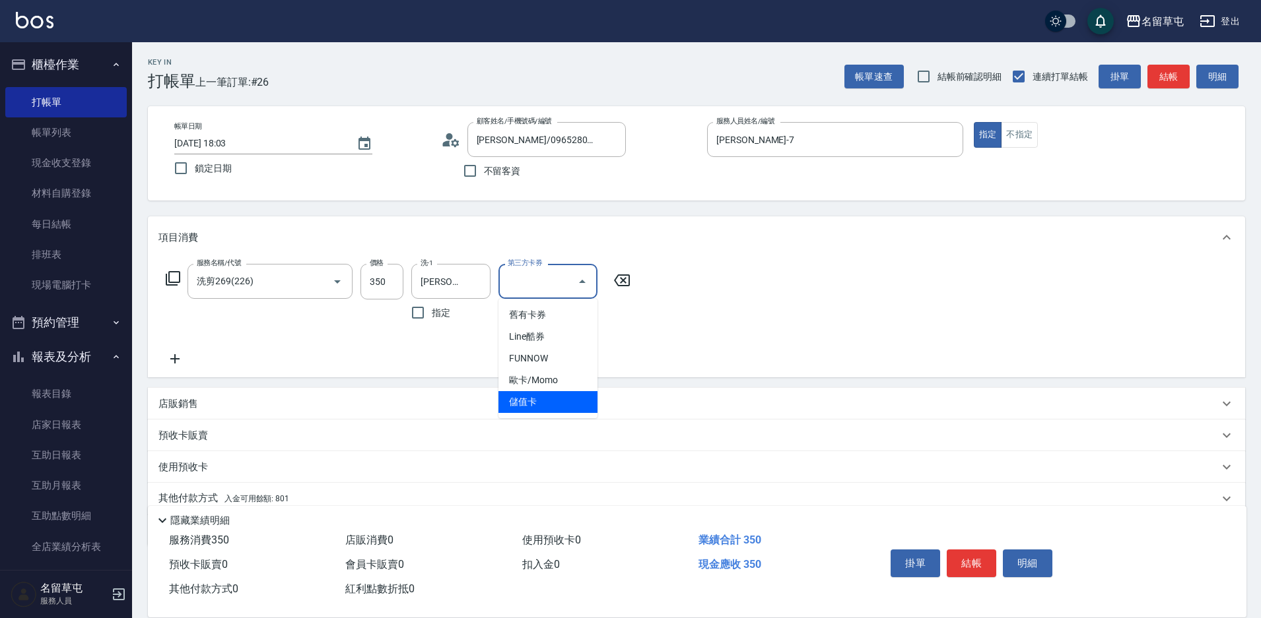
type input "儲值卡"
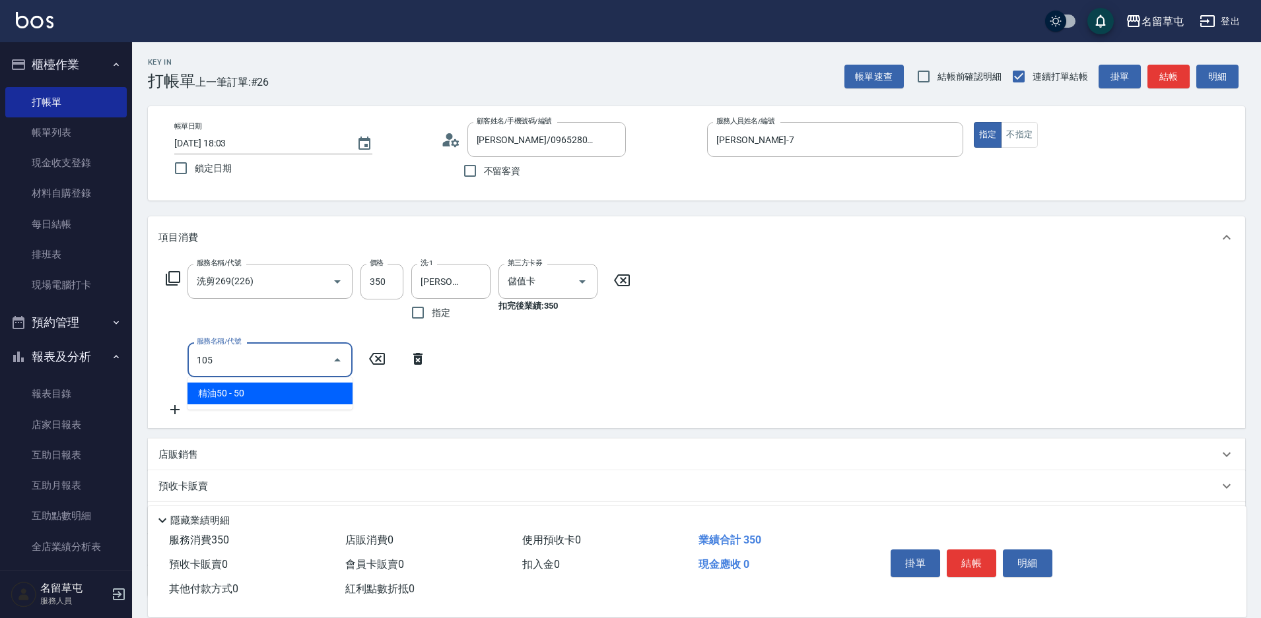
type input "精油50(105)"
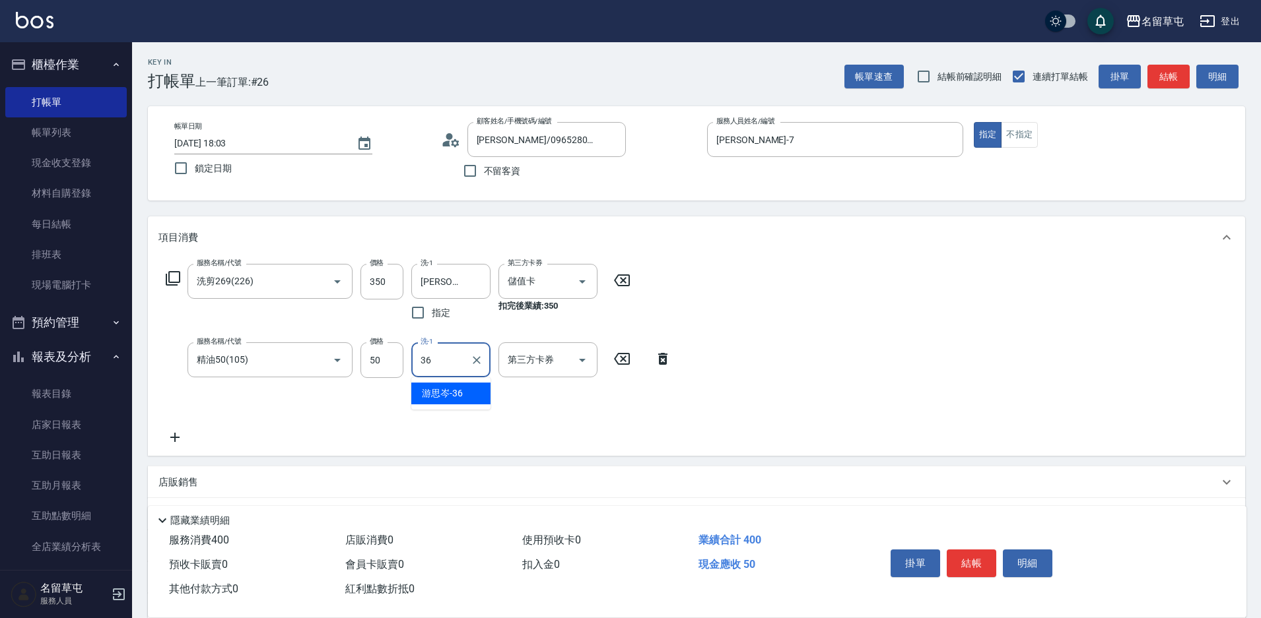
type input "[PERSON_NAME]-36"
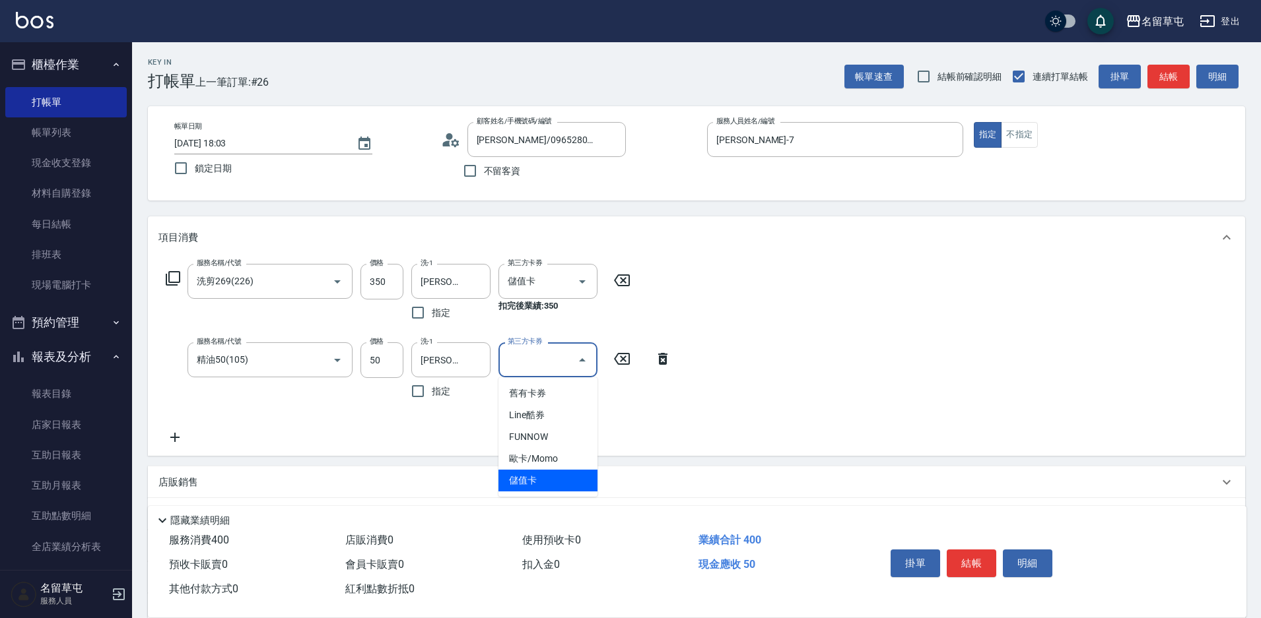
type input "儲值卡"
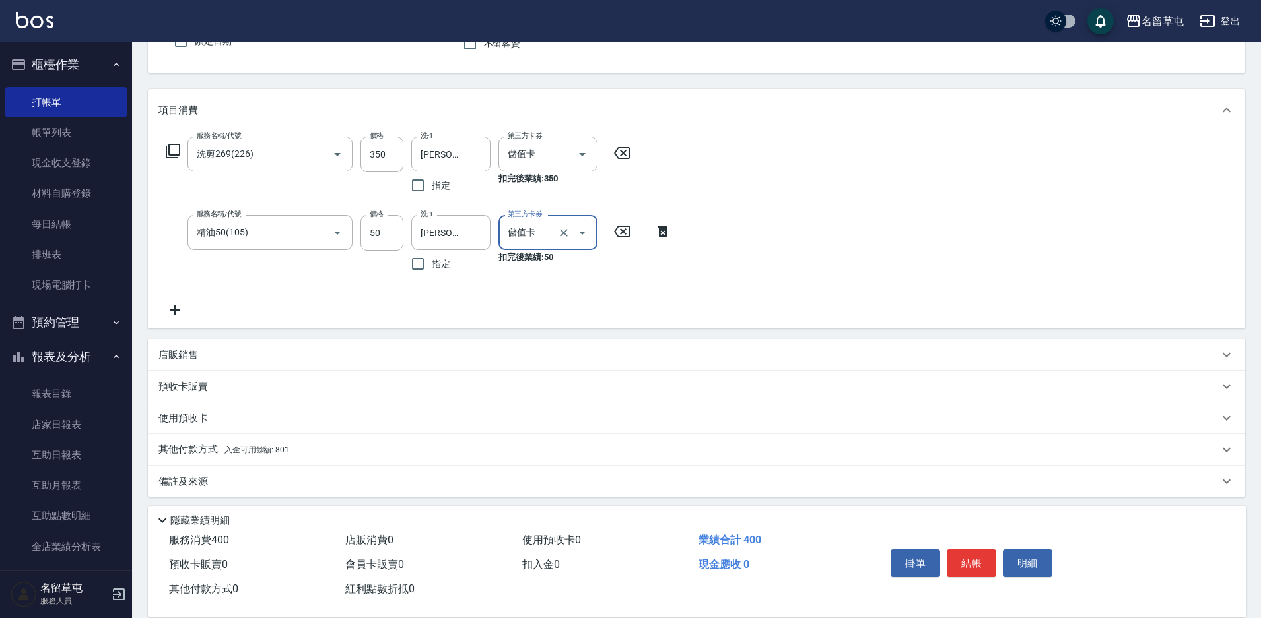
scroll to position [133, 0]
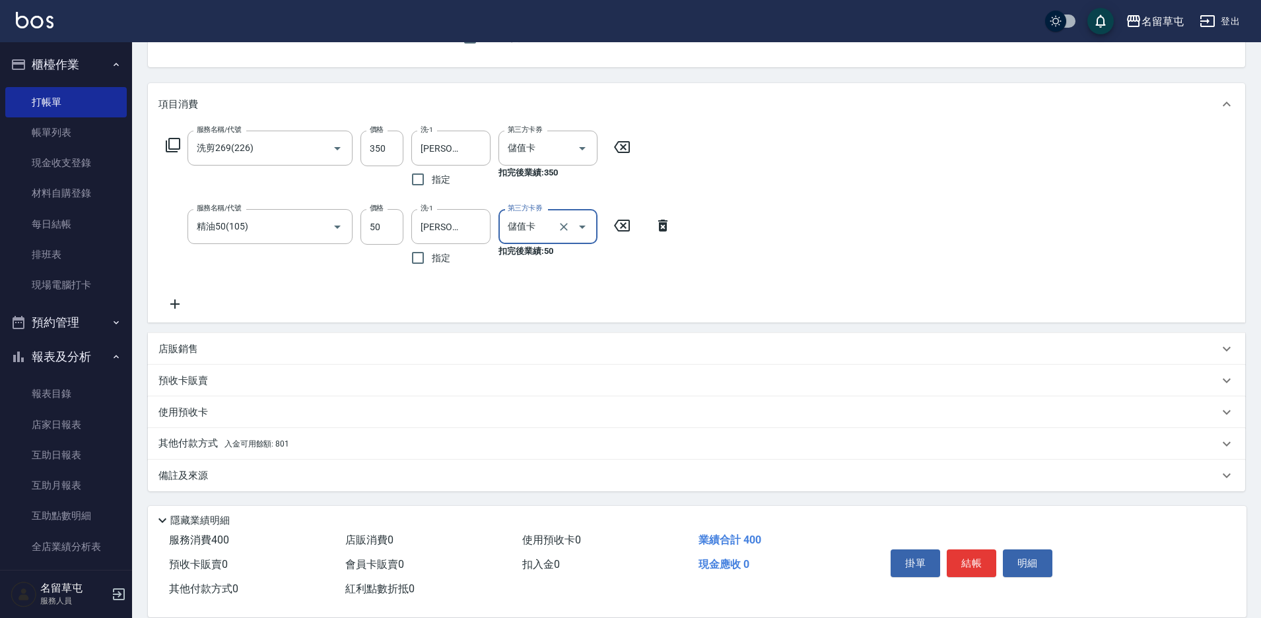
click at [431, 428] on div "其他付款方式 入金可用餘額: 801" at bounding box center [696, 444] width 1097 height 32
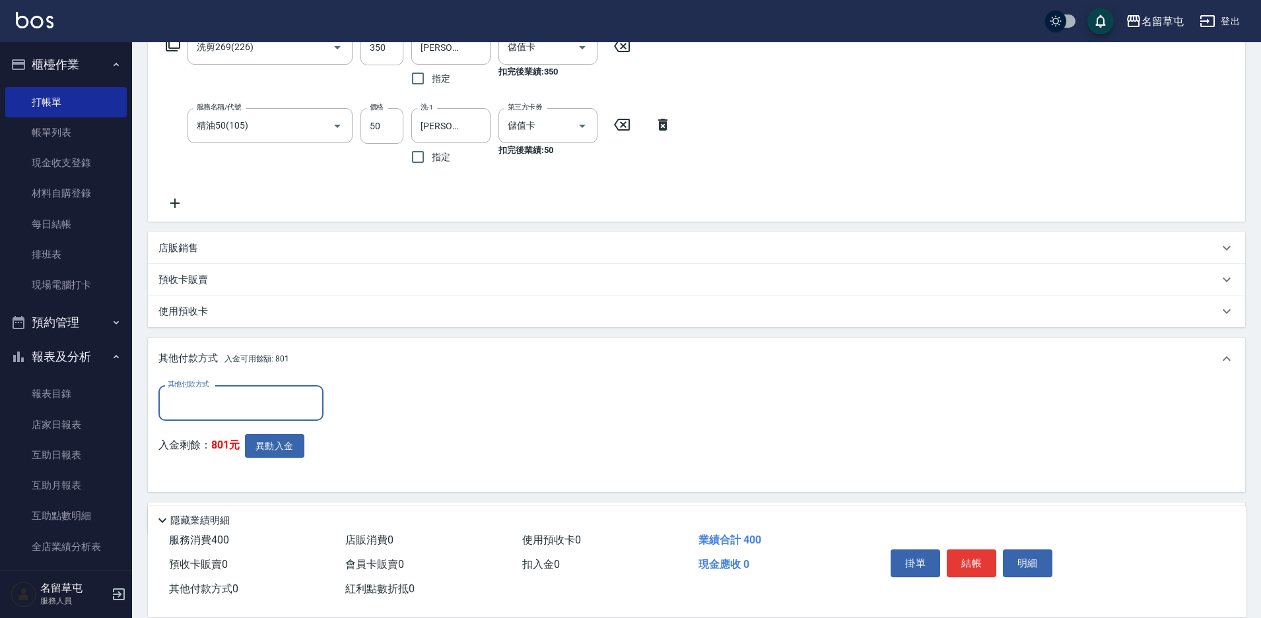
scroll to position [211, 0]
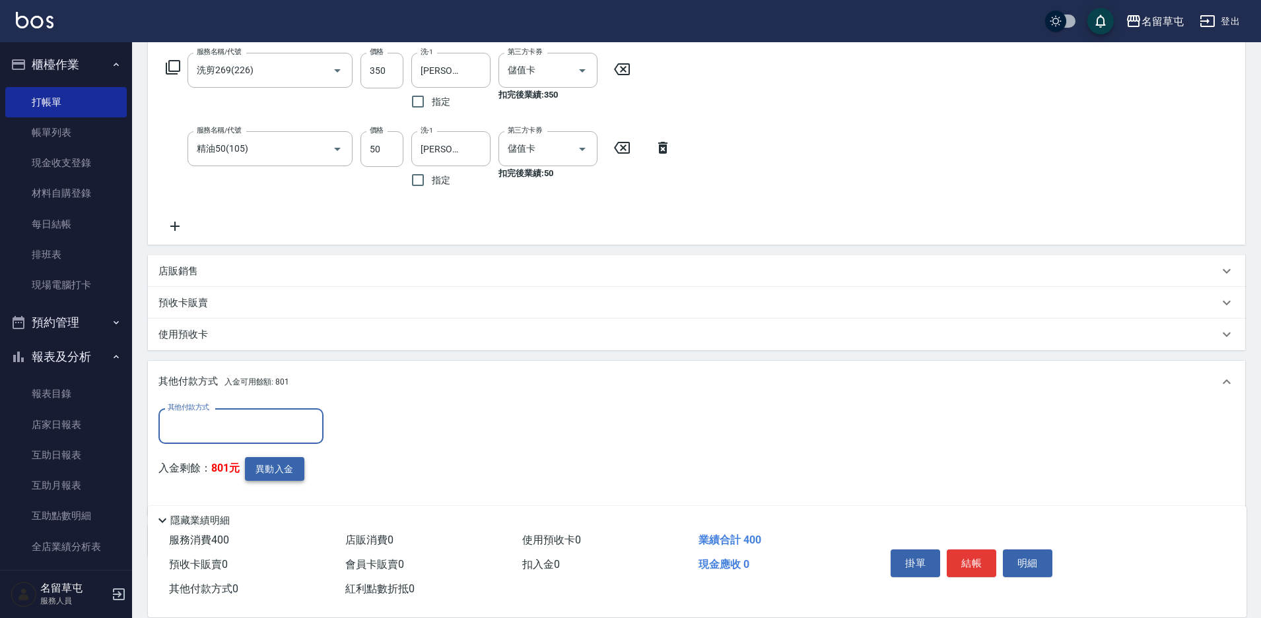
click at [268, 466] on button "異動入金" at bounding box center [274, 469] width 59 height 24
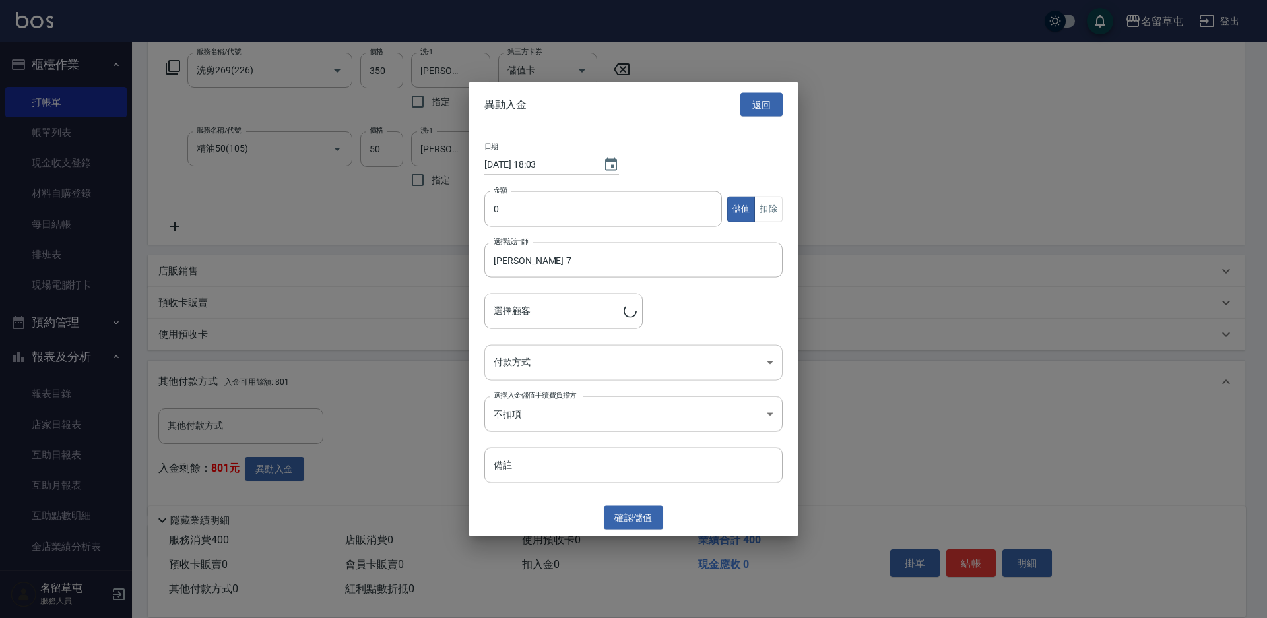
type input "[PERSON_NAME]/0965280308"
click at [562, 215] on input "0" at bounding box center [603, 209] width 238 height 36
type input "400"
click at [781, 205] on button "扣除" at bounding box center [768, 209] width 28 height 26
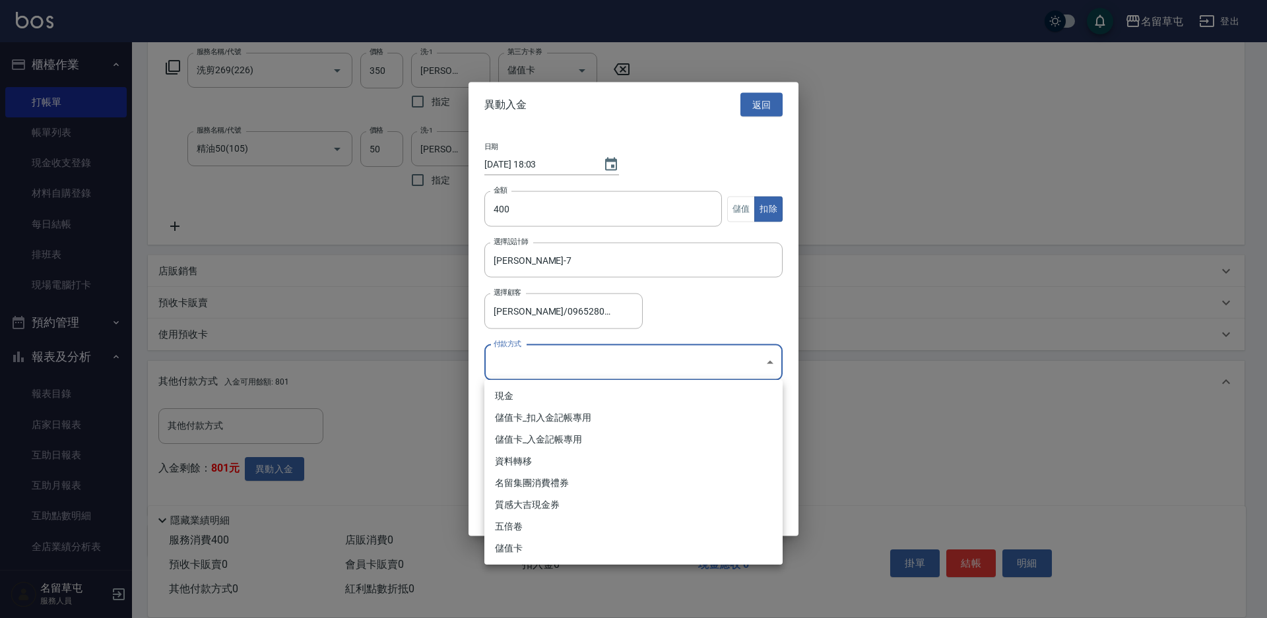
click at [593, 358] on body "名留草屯 登出 櫃檯作業 打帳單 帳單列表 現金收支登錄 材料自購登錄 每日結帳 排班表 現場電腦打卡 預約管理 預約管理 單日預約紀錄 單週預約紀錄 報表及…" at bounding box center [633, 237] width 1267 height 896
click at [603, 421] on li "儲值卡_扣入金記帳專用" at bounding box center [633, 418] width 298 height 22
type input "儲值卡_扣入金記帳專用"
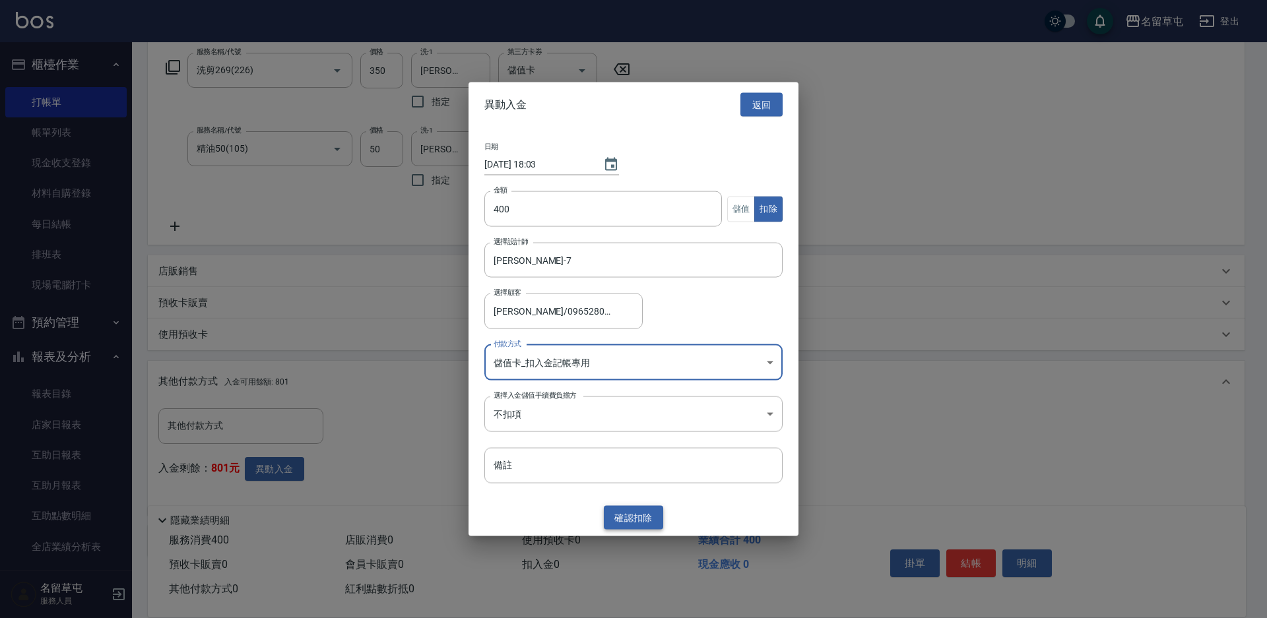
click at [621, 517] on button "確認 扣除" at bounding box center [633, 518] width 59 height 24
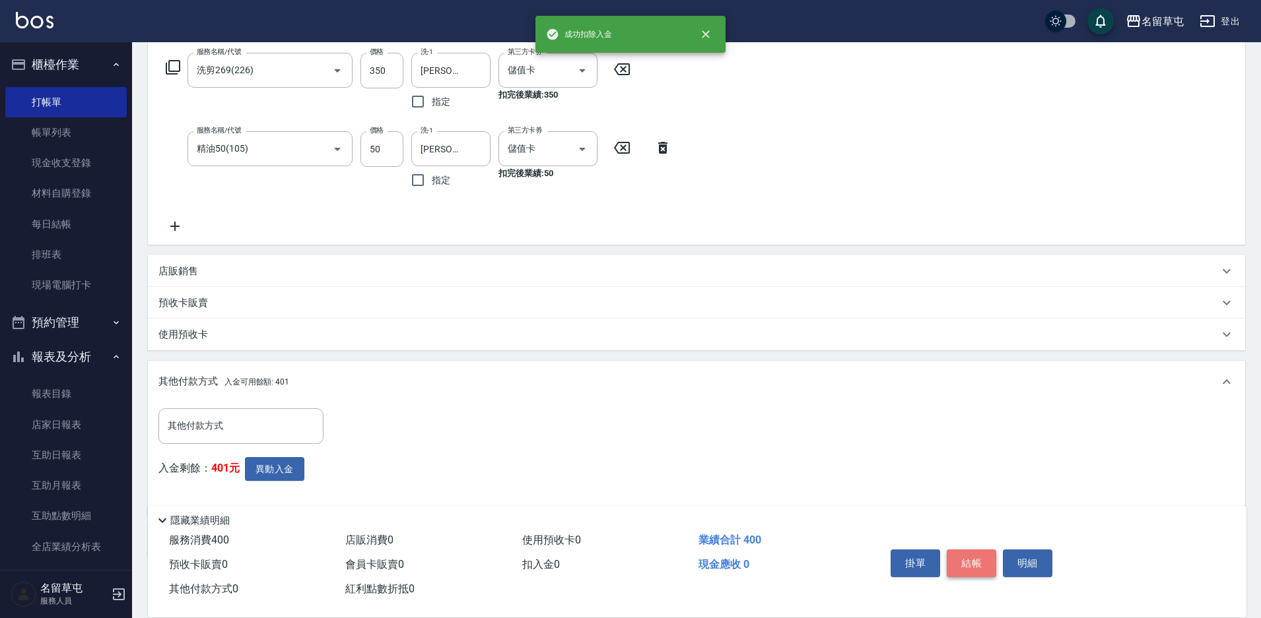
click at [970, 564] on button "結帳" at bounding box center [970, 564] width 49 height 28
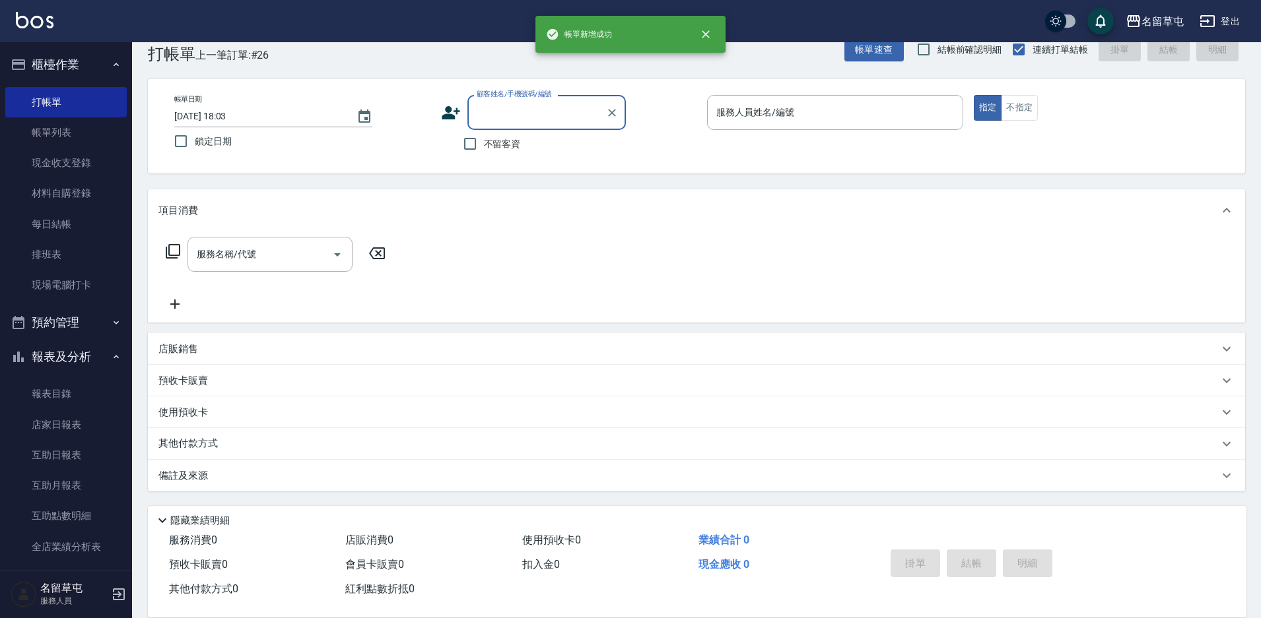
scroll to position [0, 0]
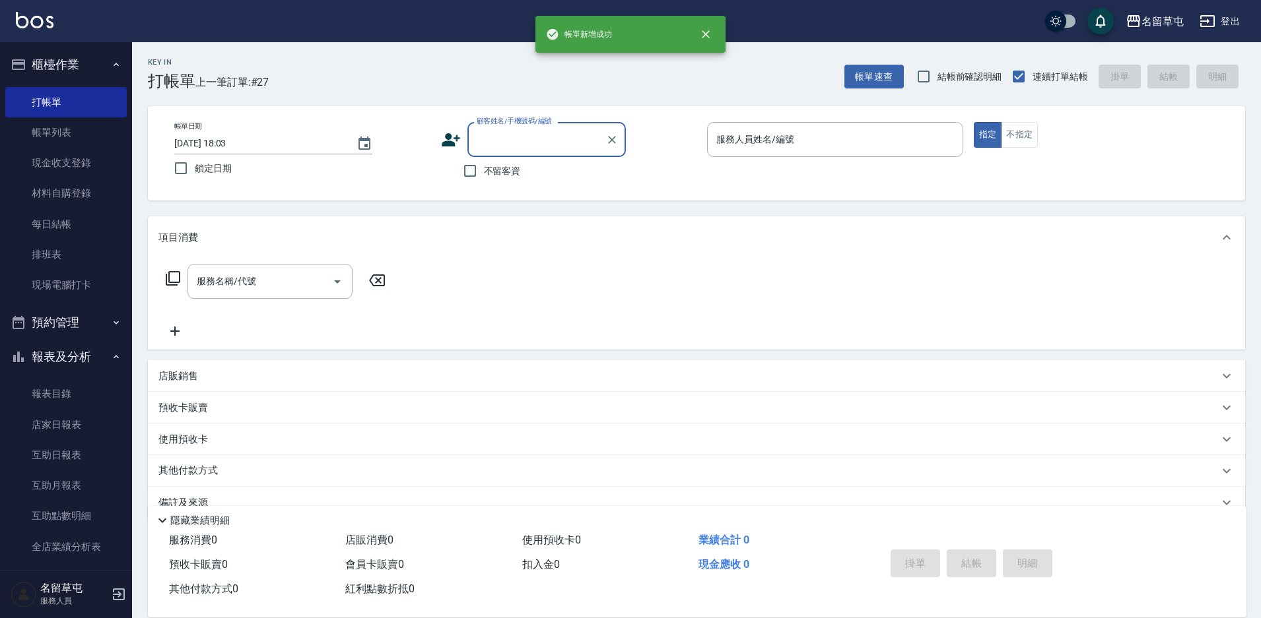
type input "7"
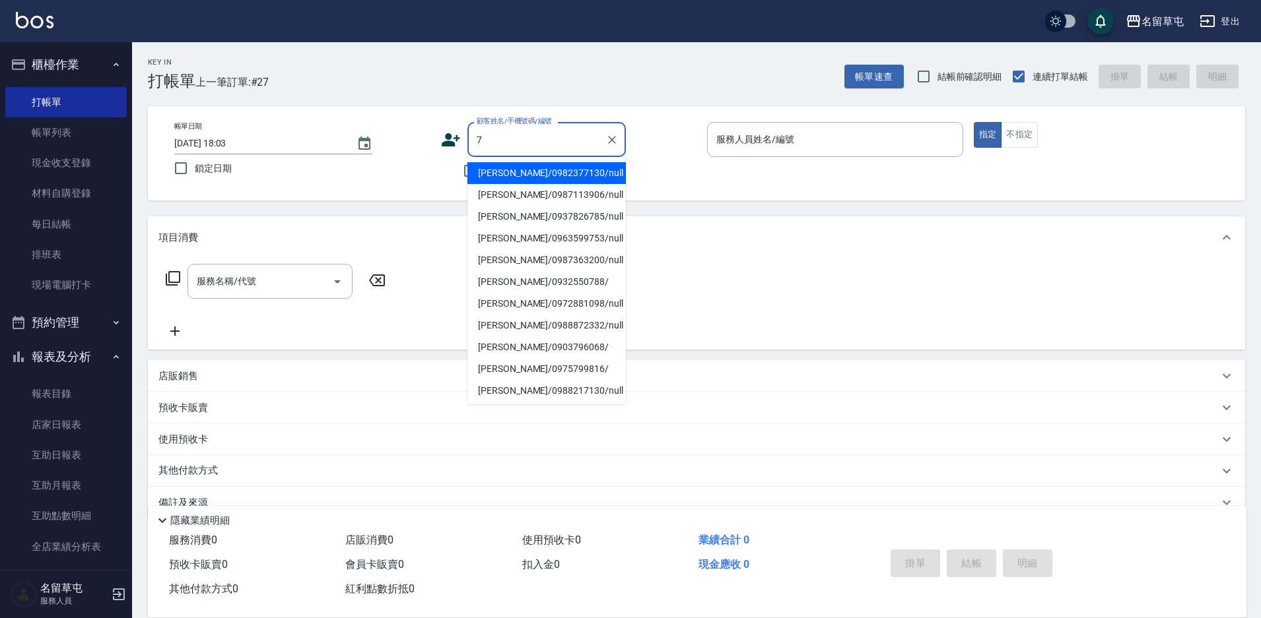
click at [621, 137] on div "7 顧客姓名/手機號碼/編號" at bounding box center [546, 139] width 158 height 35
click at [605, 150] on div at bounding box center [611, 139] width 17 height 35
drag, startPoint x: 609, startPoint y: 147, endPoint x: 558, endPoint y: 159, distance: 51.7
click at [609, 146] on button "Clear" at bounding box center [612, 140] width 18 height 18
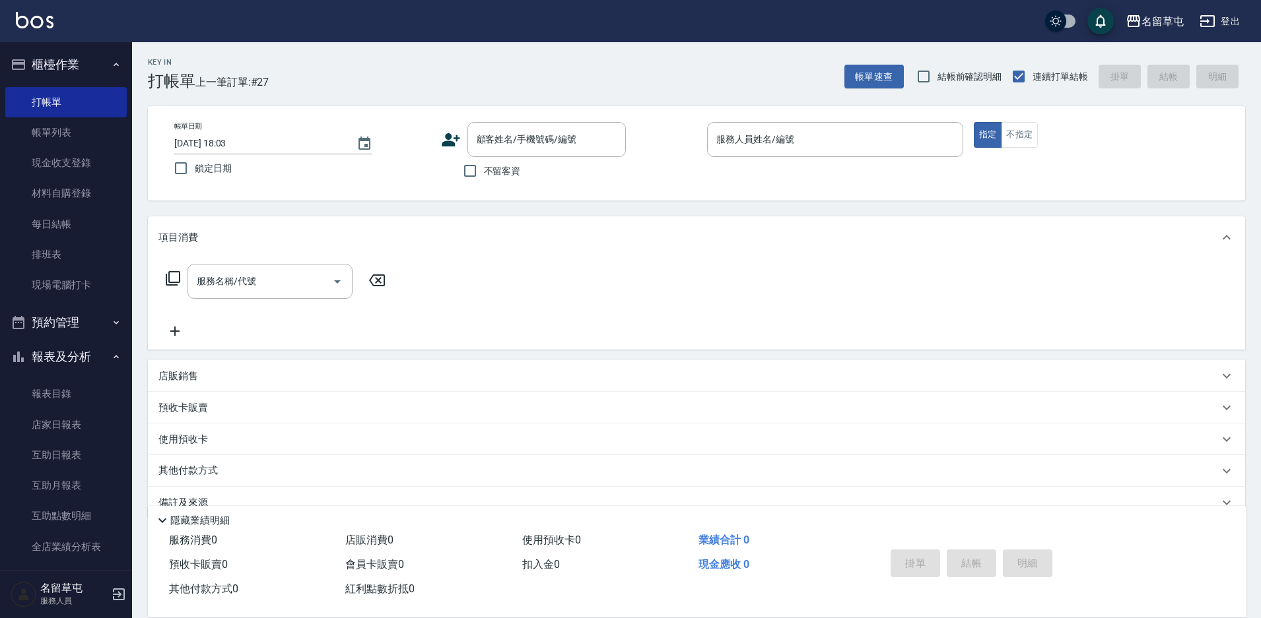
click at [404, 189] on div "帳單日期 [DATE] 18:03 鎖定日期 顧客姓名/手機號碼/編號 顧客姓名/手機號碼/編號 不留客資 服務人員姓名/編號 服務人員姓名/編號 指定 不指定" at bounding box center [696, 153] width 1097 height 94
click at [515, 170] on span "不留客資" at bounding box center [502, 171] width 37 height 14
click at [484, 170] on input "不留客資" at bounding box center [470, 171] width 28 height 28
checkbox input "true"
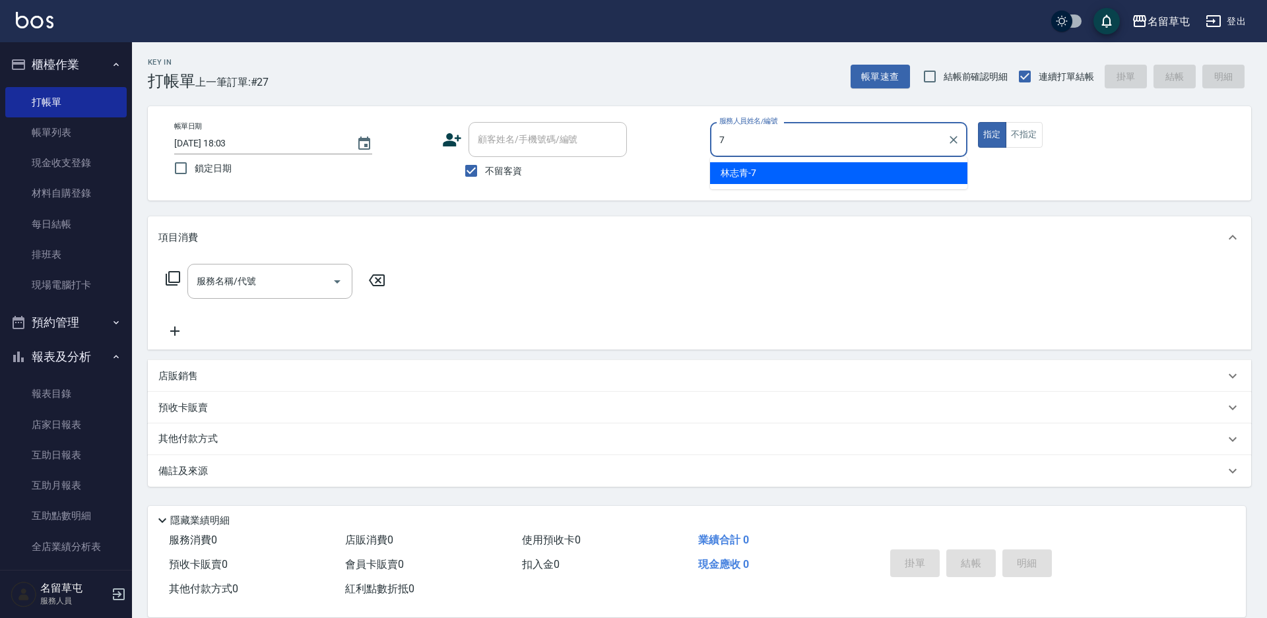
type input "[PERSON_NAME]-7"
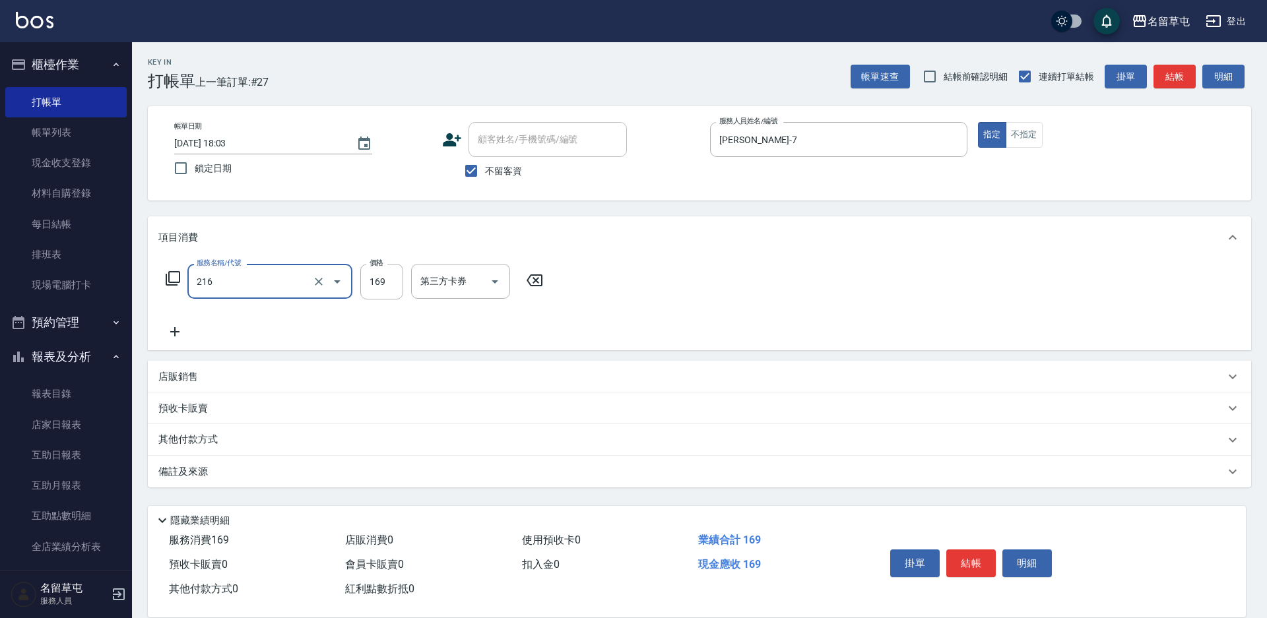
type input "剪髮169(216)"
type input "250"
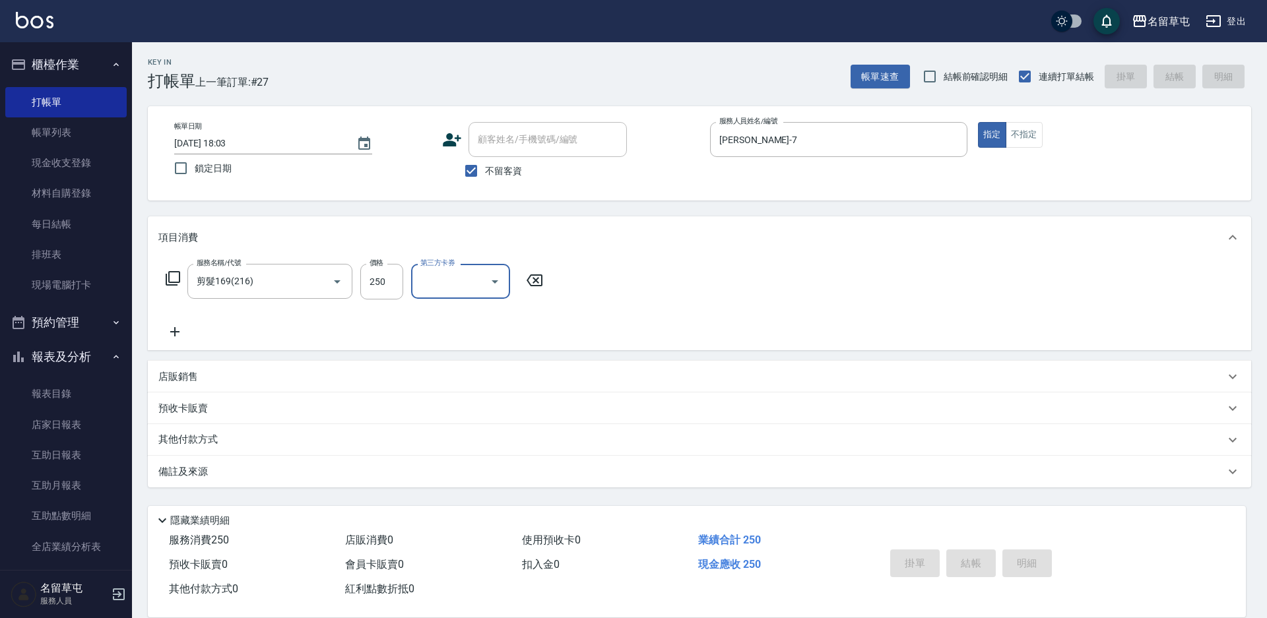
type input "[DATE] 18:04"
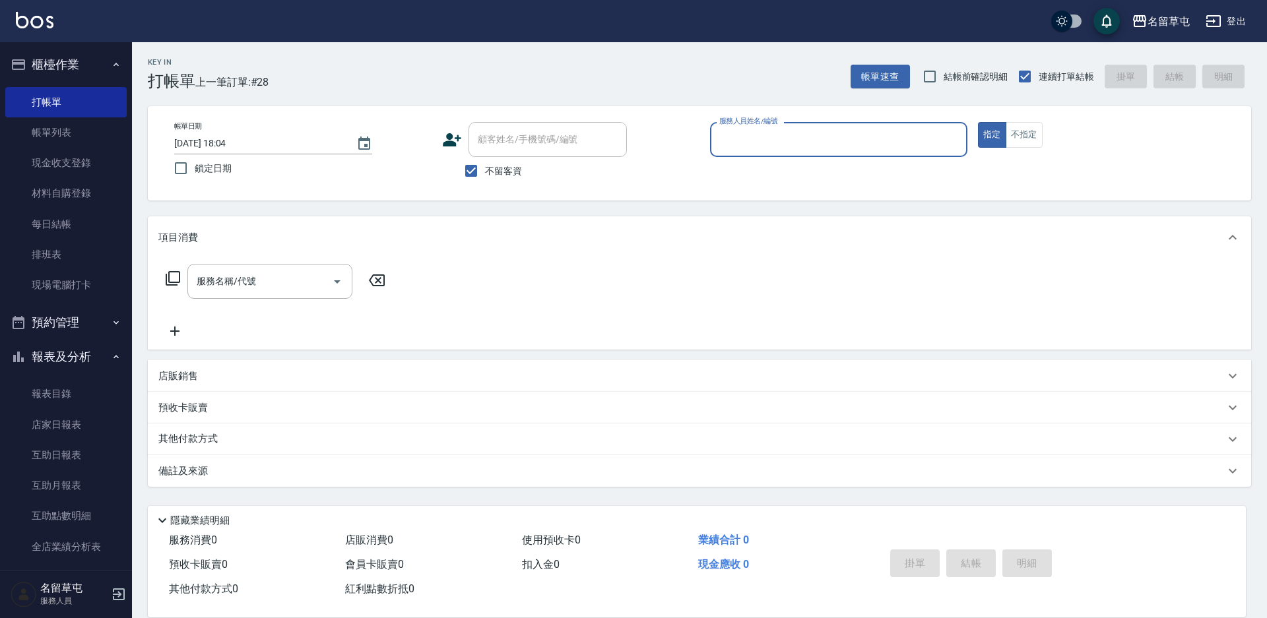
click at [515, 177] on span "不留客資" at bounding box center [503, 171] width 37 height 14
click at [485, 177] on input "不留客資" at bounding box center [471, 171] width 28 height 28
checkbox input "false"
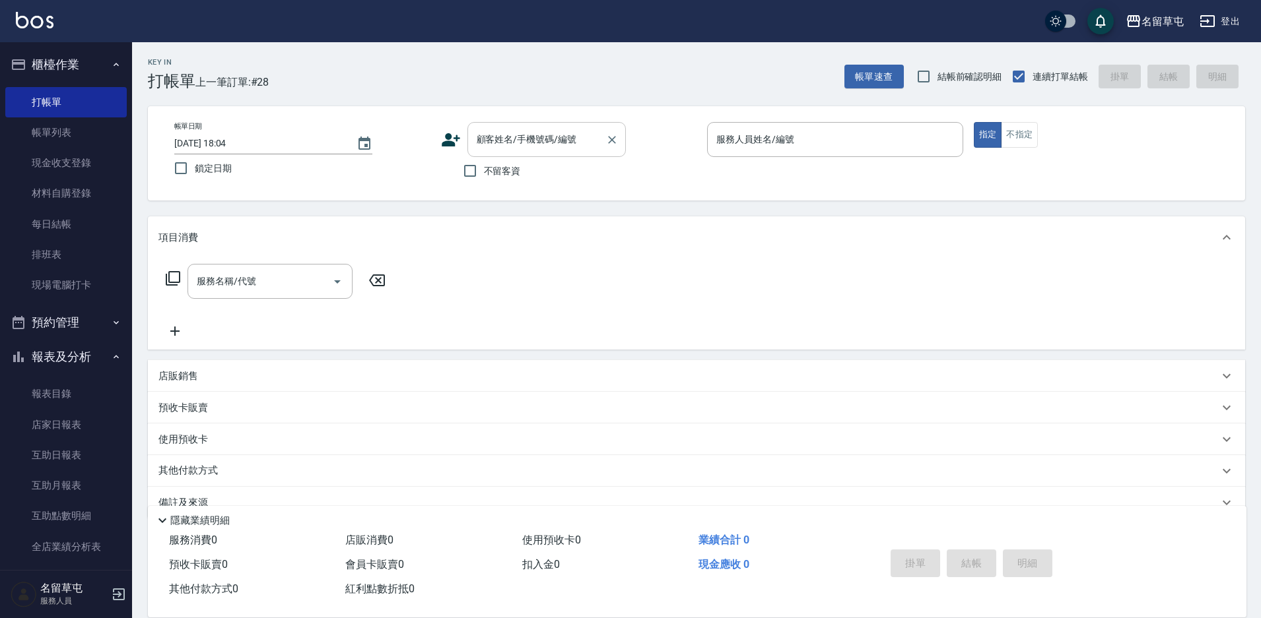
click at [531, 133] on div "顧客姓名/手機號碼/編號 顧客姓名/手機號碼/編號" at bounding box center [546, 139] width 158 height 35
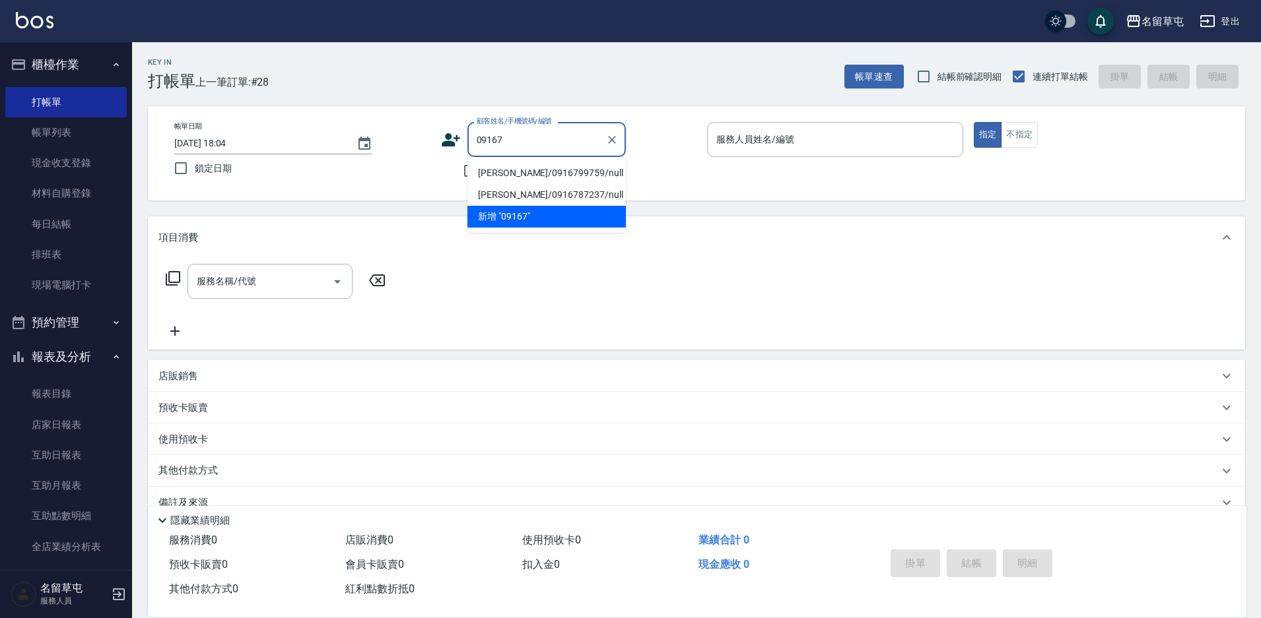
click at [539, 179] on li "[PERSON_NAME]/0916799759/null" at bounding box center [546, 173] width 158 height 22
type input "[PERSON_NAME]/0916799759/null"
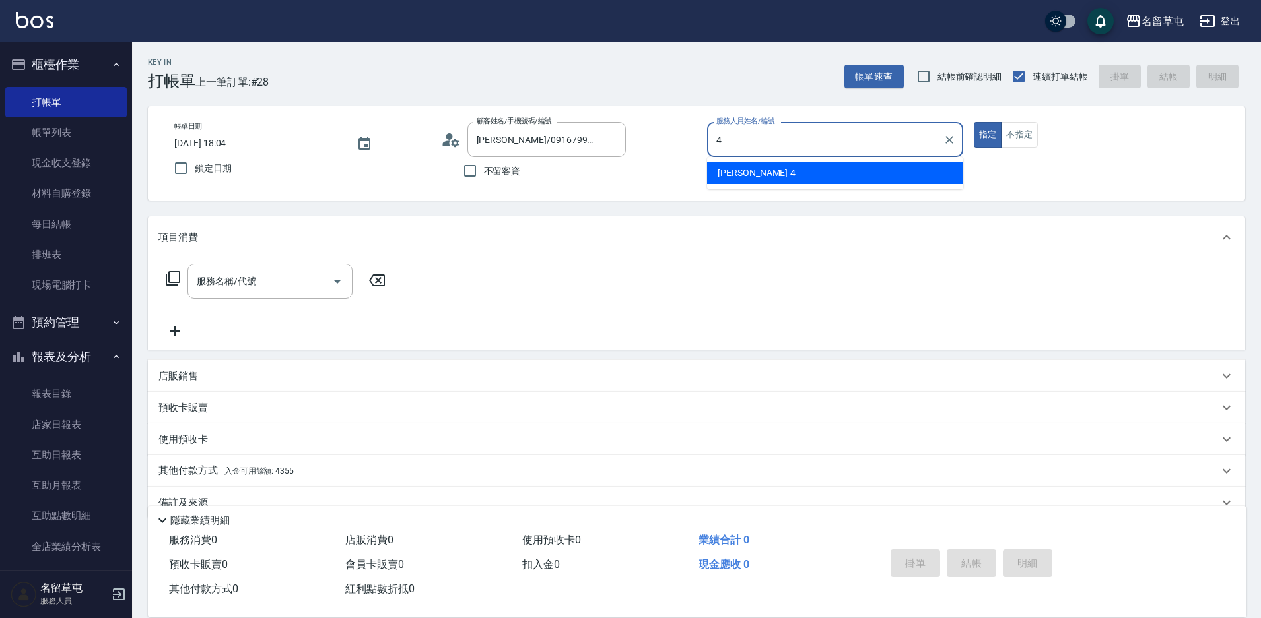
type input "[PERSON_NAME]-4"
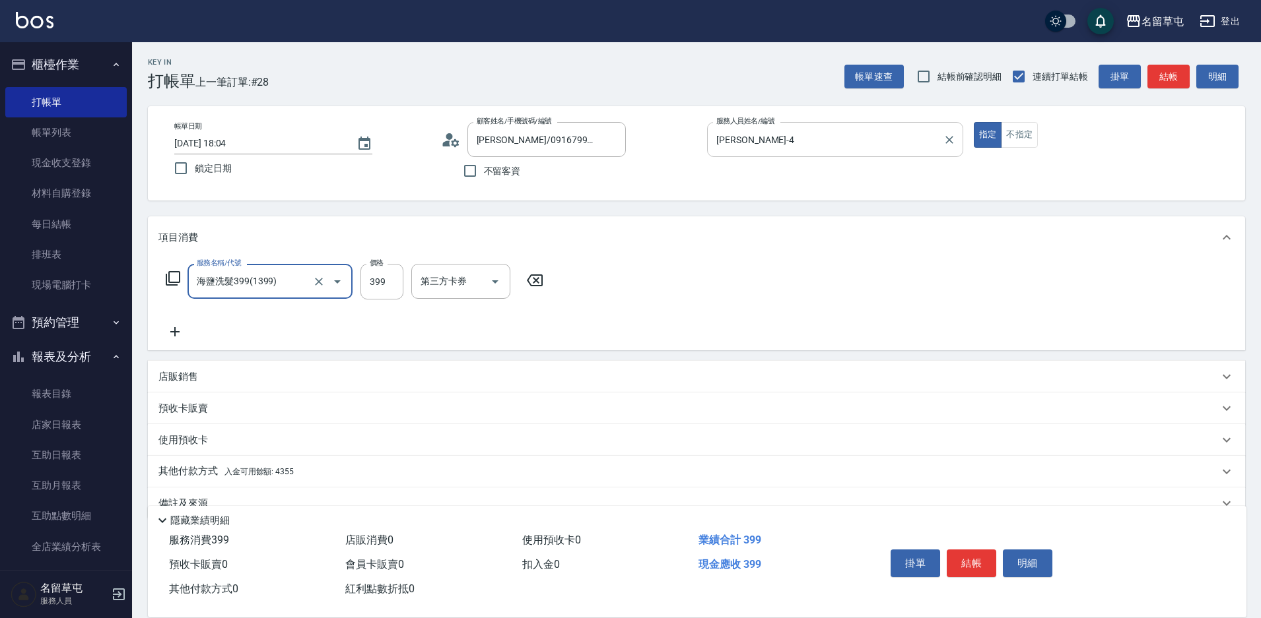
type input "海鹽洗髮399(1399)"
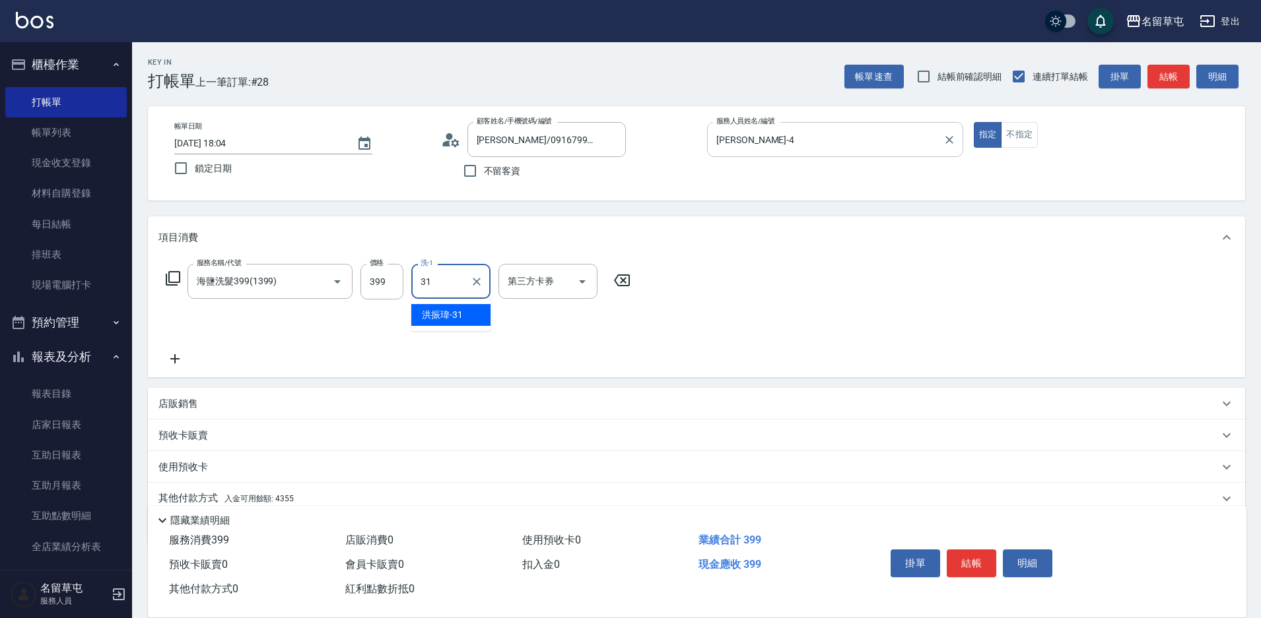
type input "[PERSON_NAME]-31"
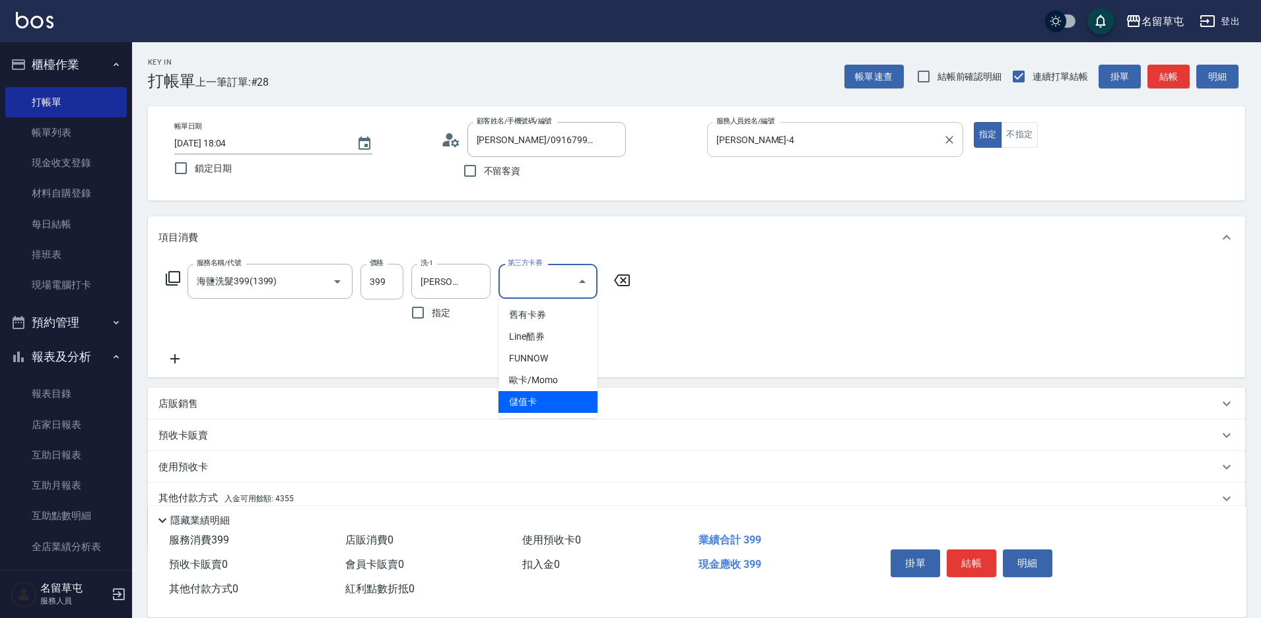
type input "儲值卡"
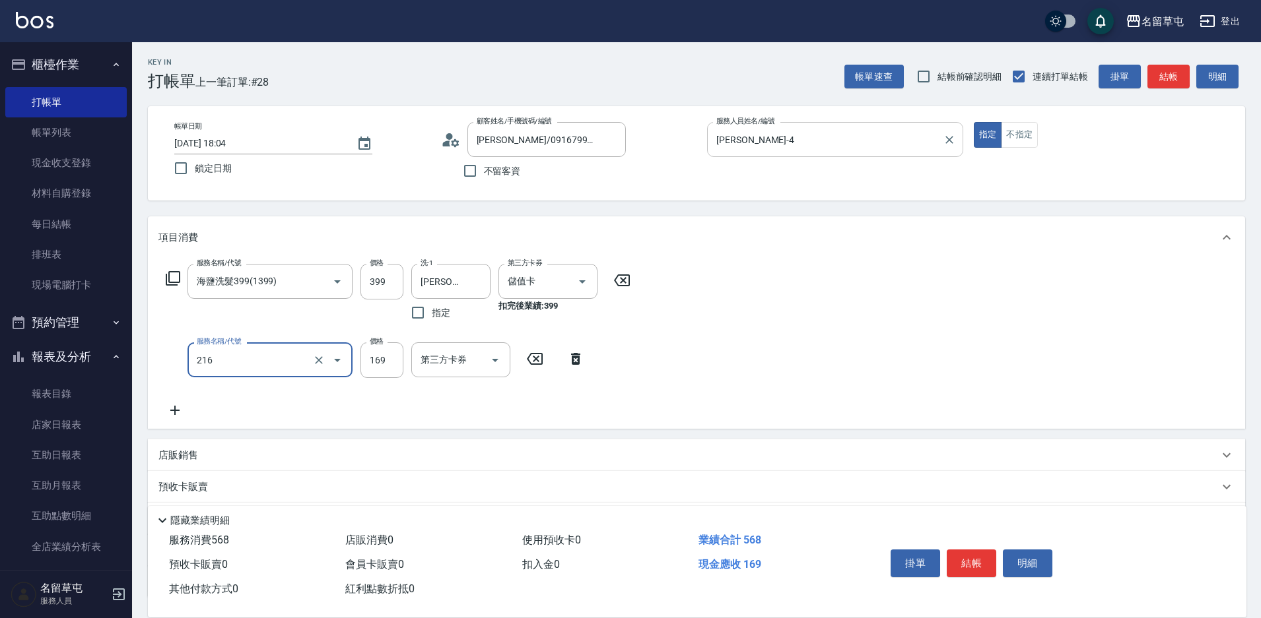
type input "剪髮169(216)"
type input "200"
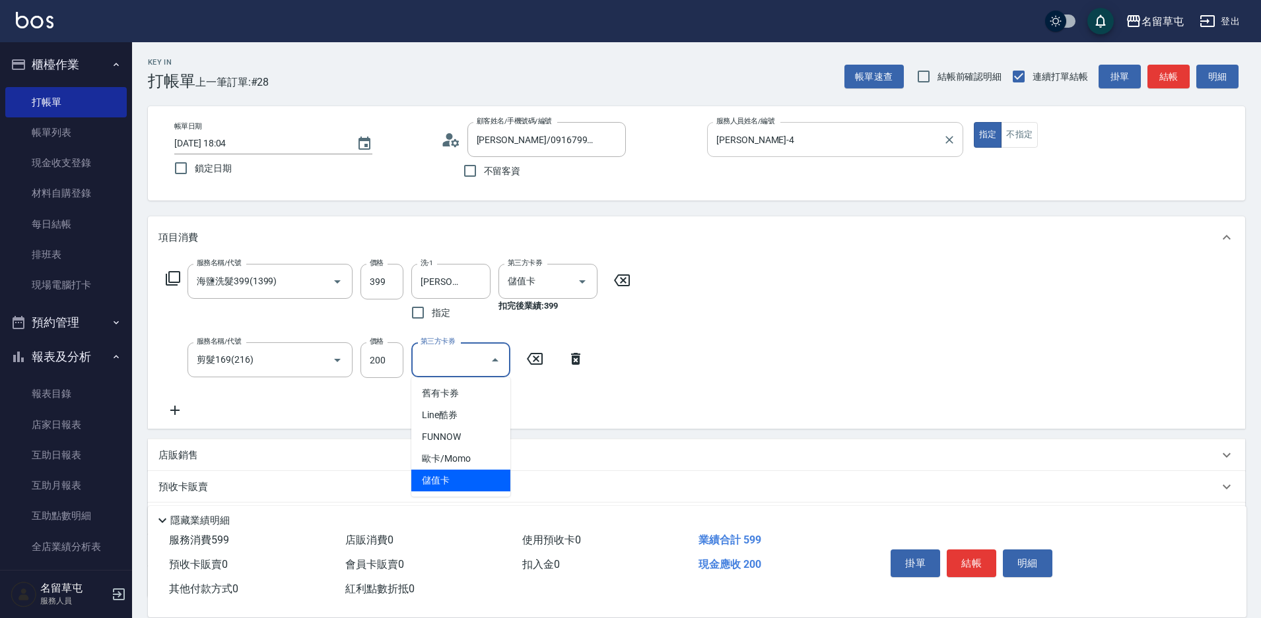
type input "儲值卡"
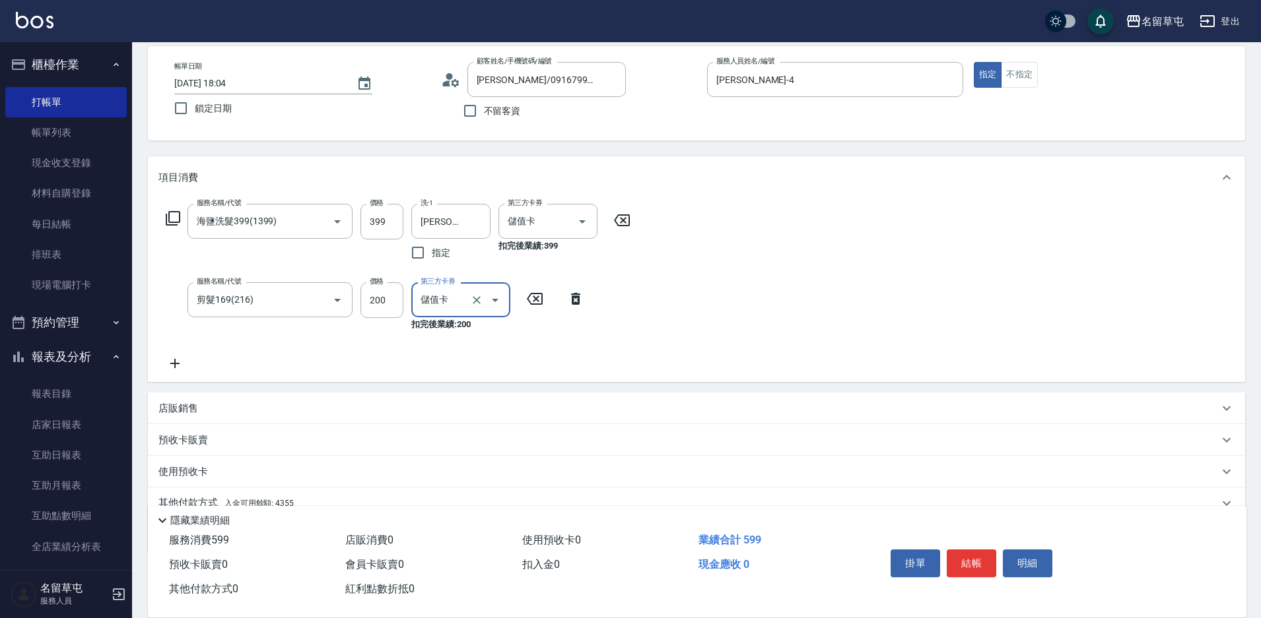
scroll to position [119, 0]
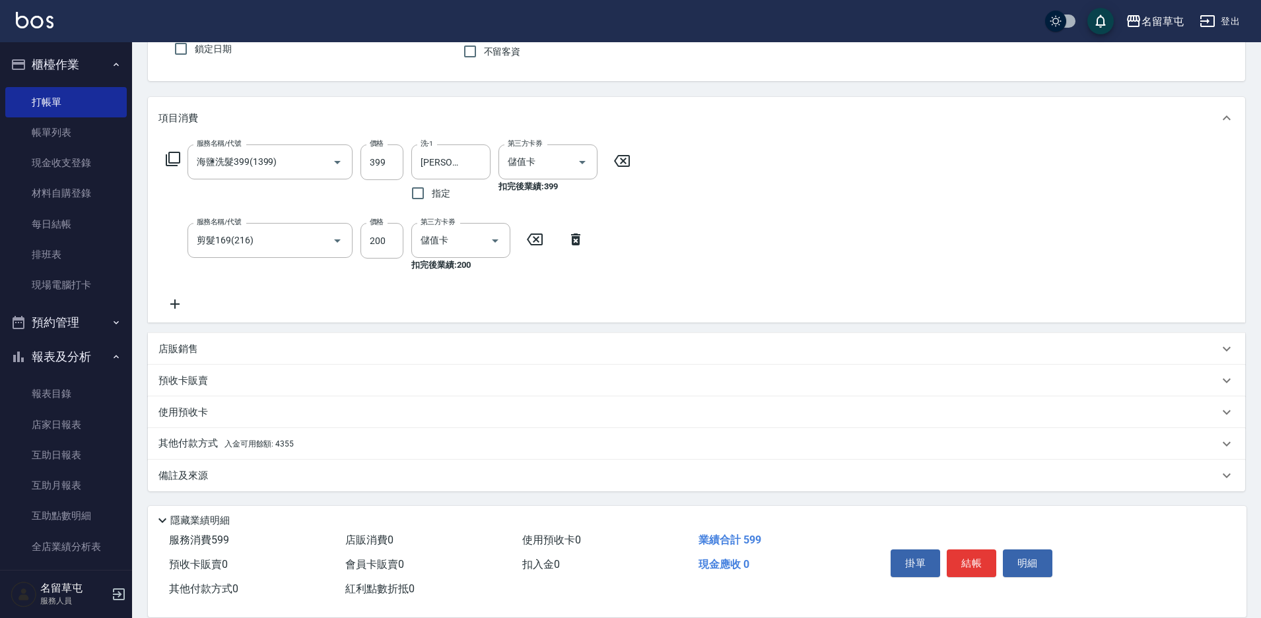
click at [367, 456] on div "其他付款方式 入金可用餘額: 4355" at bounding box center [696, 444] width 1097 height 32
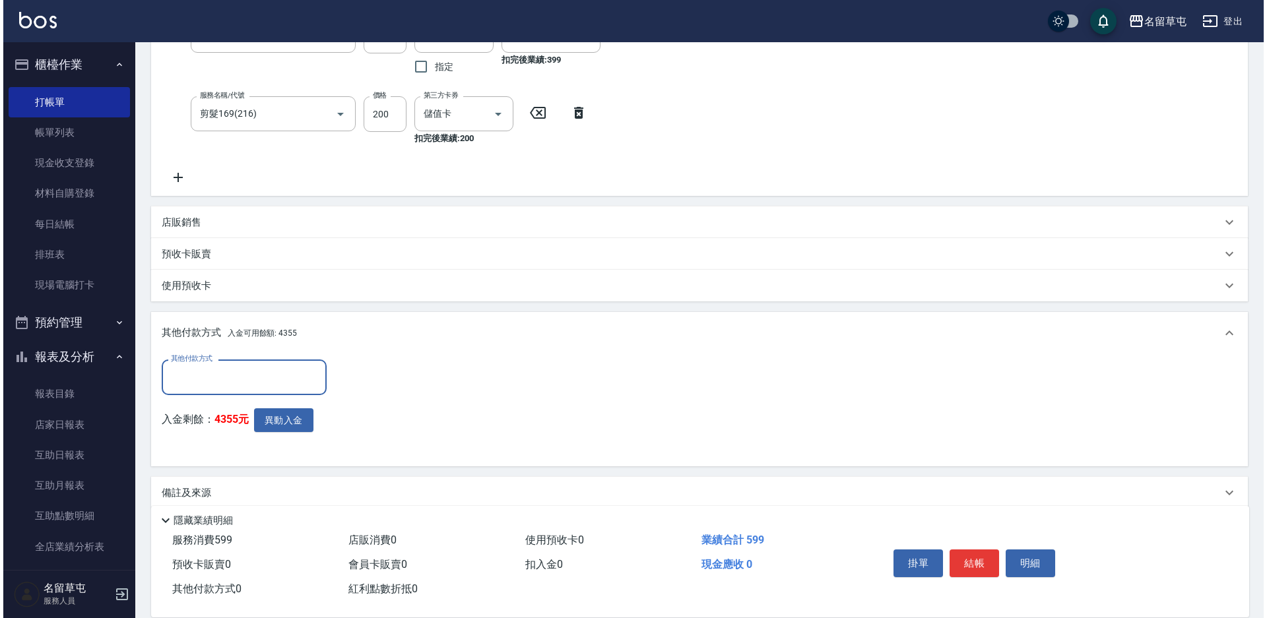
scroll to position [251, 0]
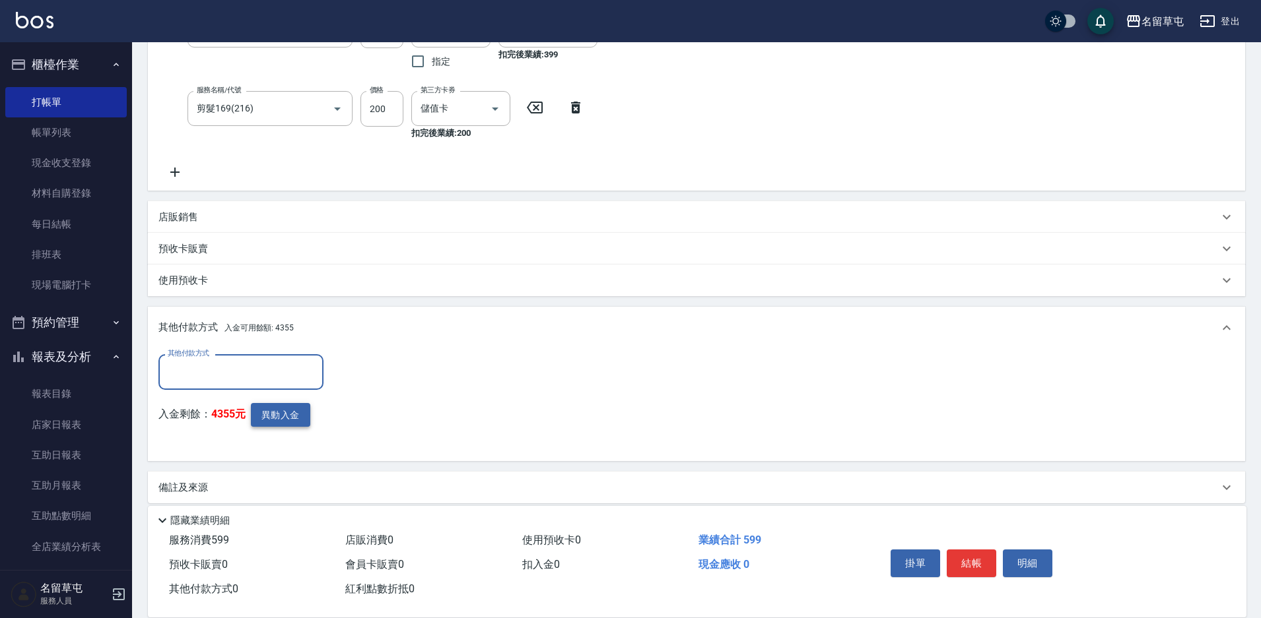
click at [290, 415] on button "異動入金" at bounding box center [280, 415] width 59 height 24
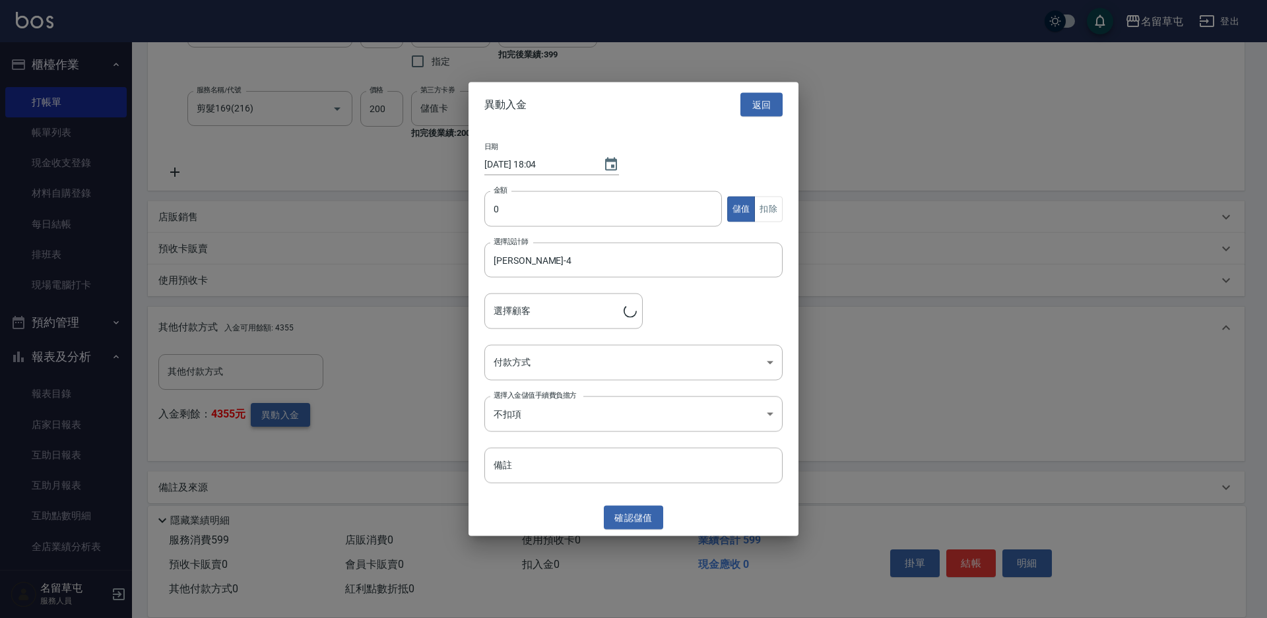
type input "[PERSON_NAME]/0916799759"
click at [565, 220] on input "0" at bounding box center [603, 209] width 238 height 36
type input "599"
click at [761, 207] on button "扣除" at bounding box center [768, 209] width 28 height 26
click at [579, 370] on body "名留草屯 登出 櫃檯作業 打帳單 帳單列表 現金收支登錄 材料自購登錄 每日結帳 排班表 現場電腦打卡 預約管理 預約管理 單日預約紀錄 單週預約紀錄 報表及…" at bounding box center [633, 190] width 1267 height 882
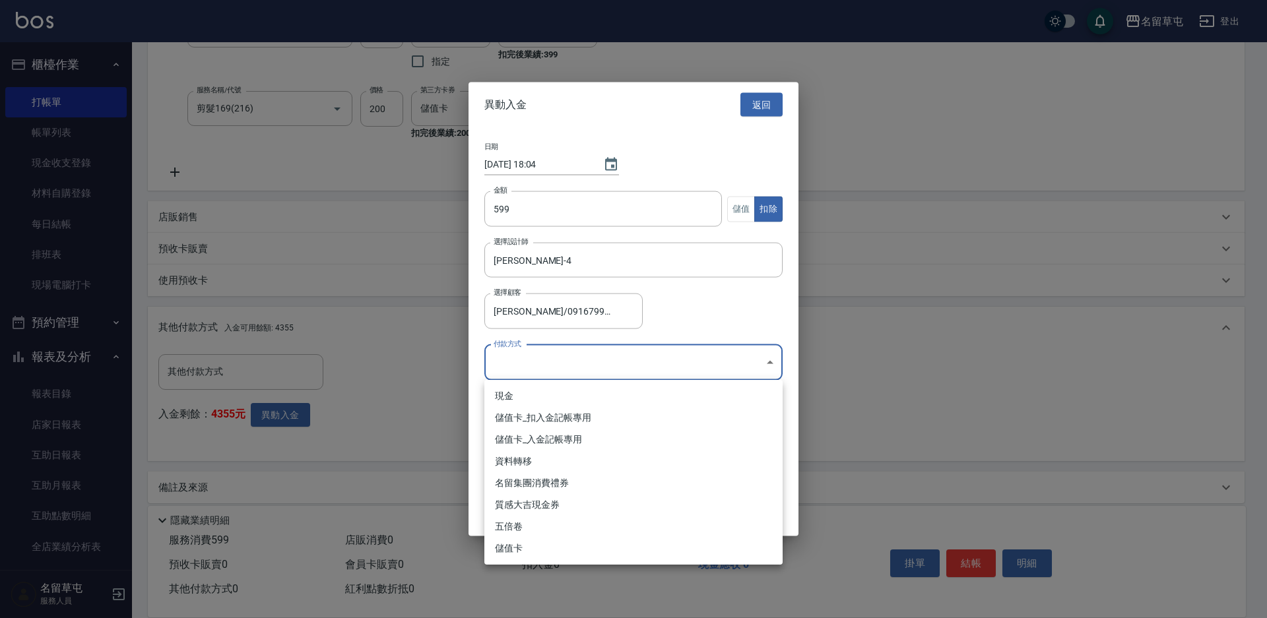
click at [579, 412] on li "儲值卡_扣入金記帳專用" at bounding box center [633, 418] width 298 height 22
type input "儲值卡_扣入金記帳專用"
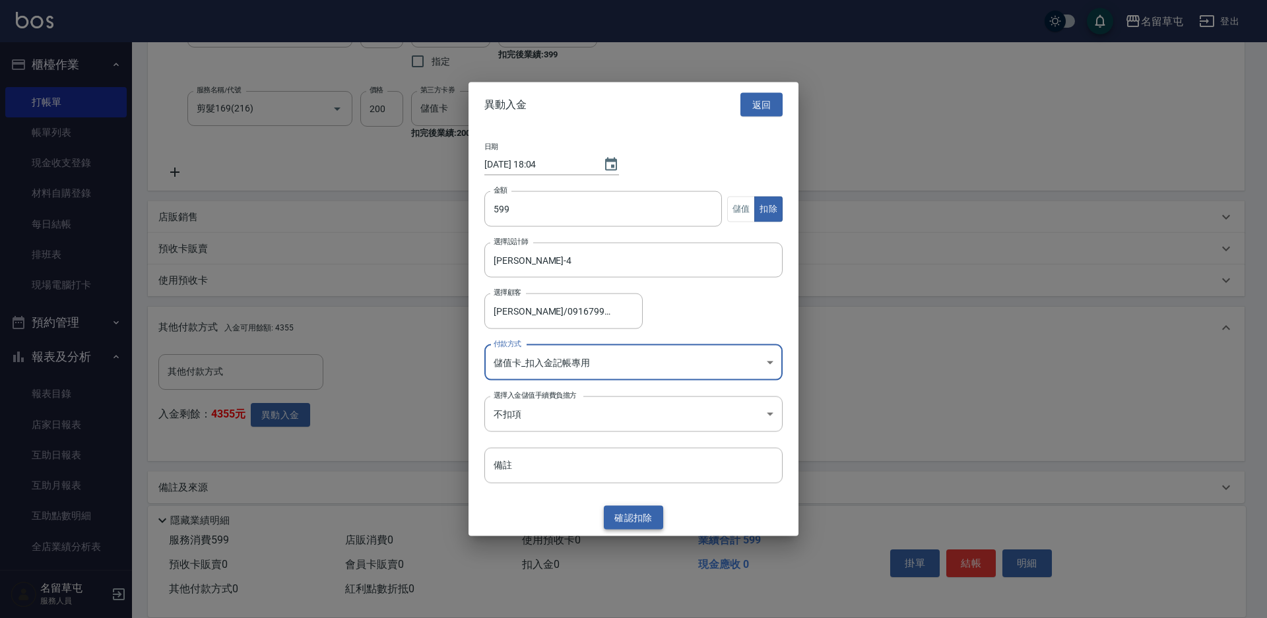
click at [609, 515] on button "確認 扣除" at bounding box center [633, 518] width 59 height 24
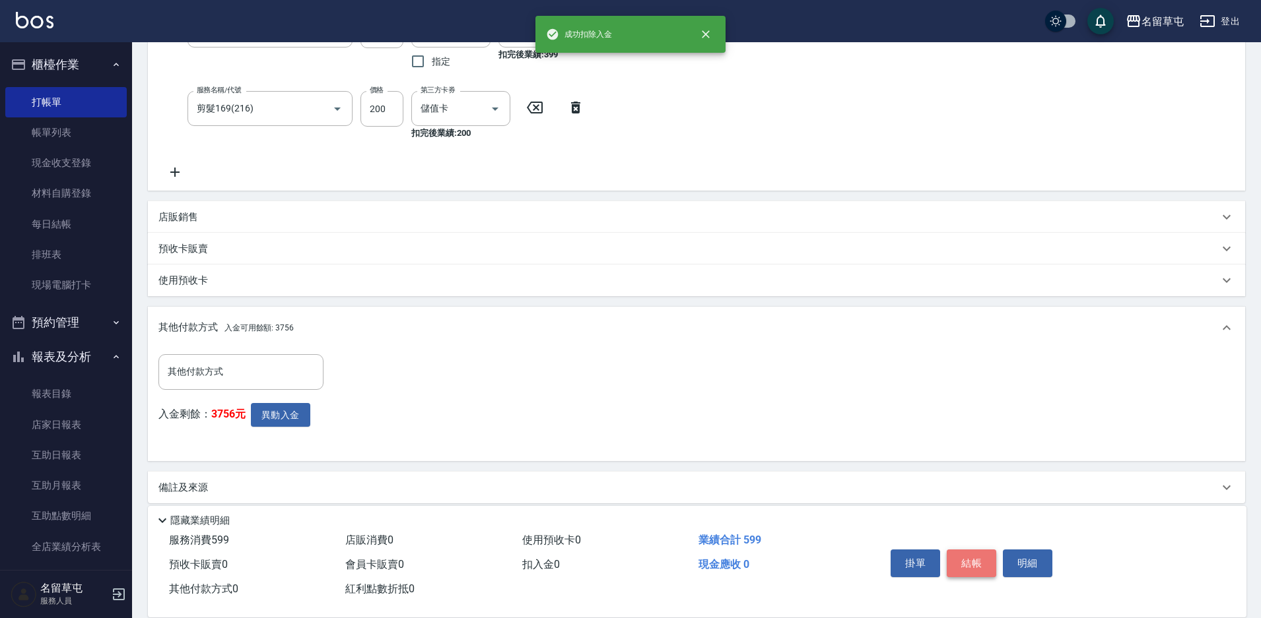
click at [964, 558] on button "結帳" at bounding box center [970, 564] width 49 height 28
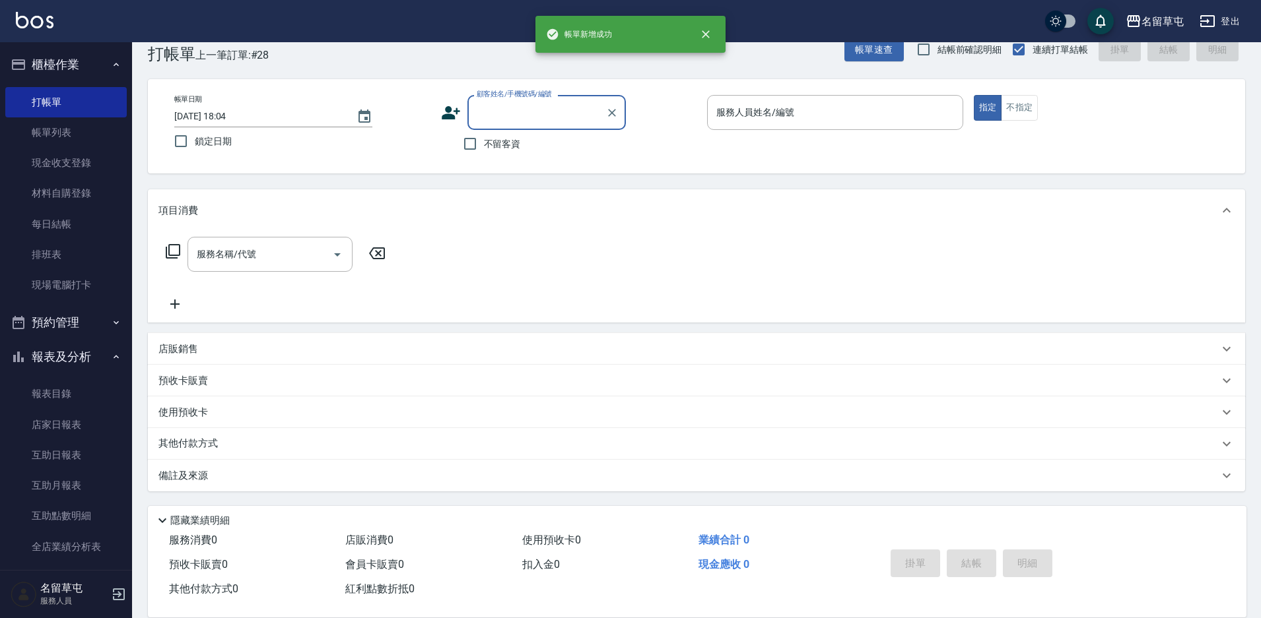
scroll to position [0, 0]
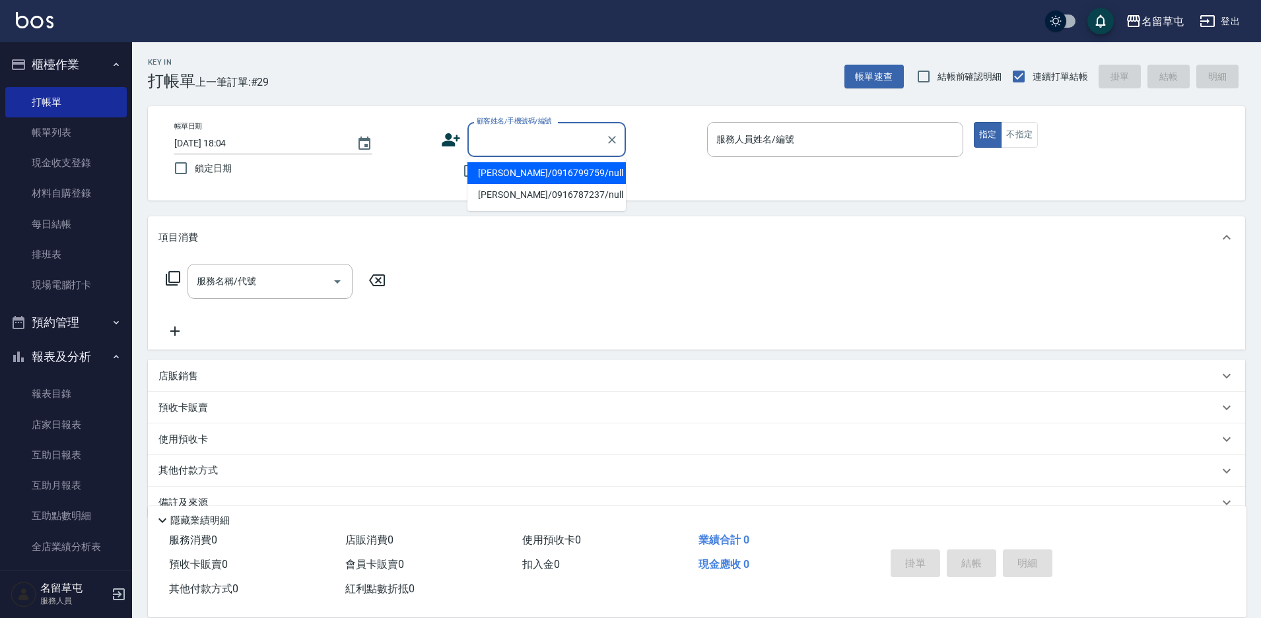
click at [552, 143] on input "顧客姓名/手機號碼/編號" at bounding box center [536, 139] width 127 height 23
click at [546, 166] on li "[PERSON_NAME]/0916799759/null" at bounding box center [546, 173] width 158 height 22
type input "[PERSON_NAME]/0916799759/null"
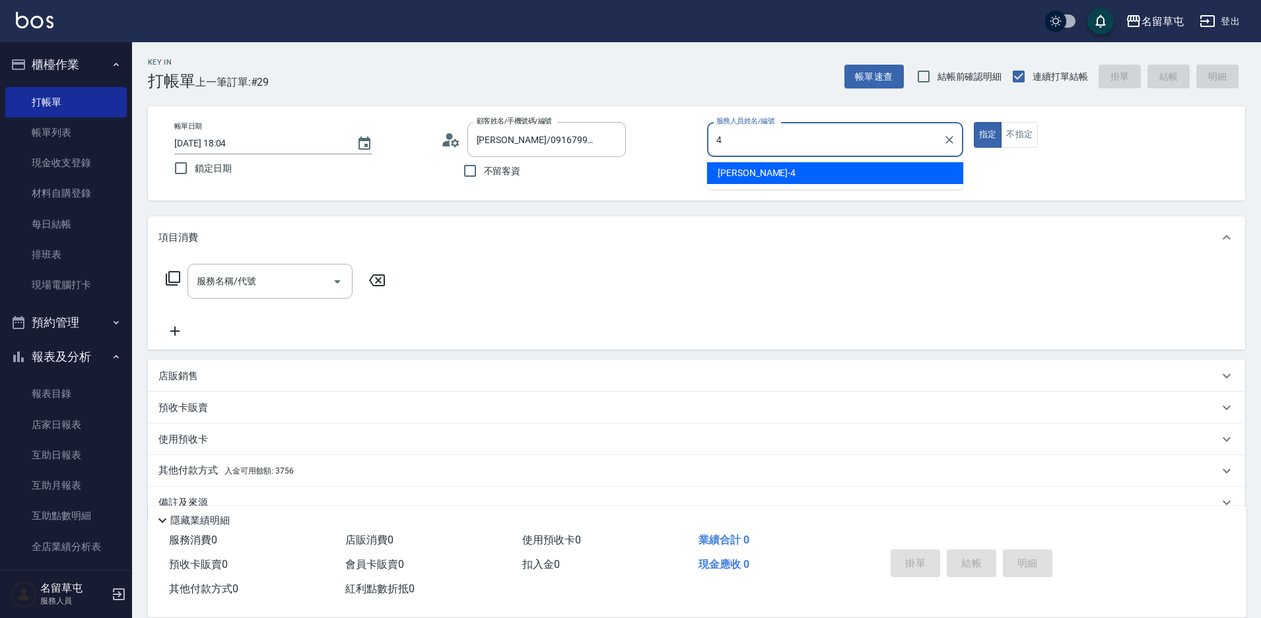
type input "[PERSON_NAME]-4"
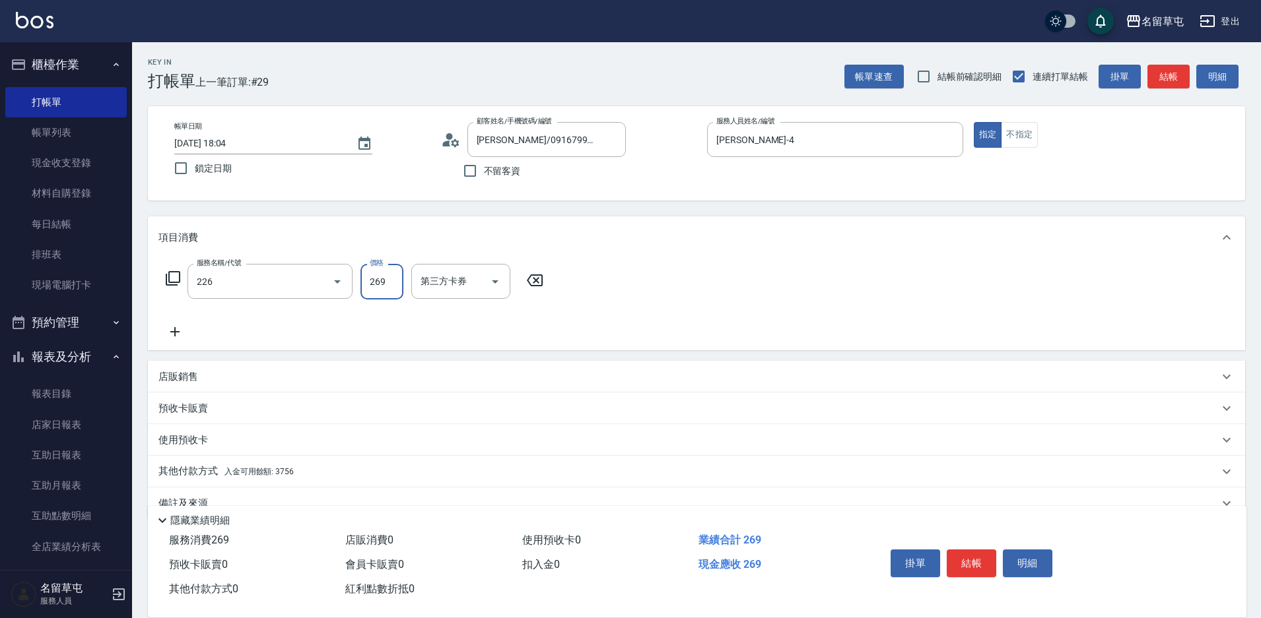
type input "洗剪269(226)"
type input "300"
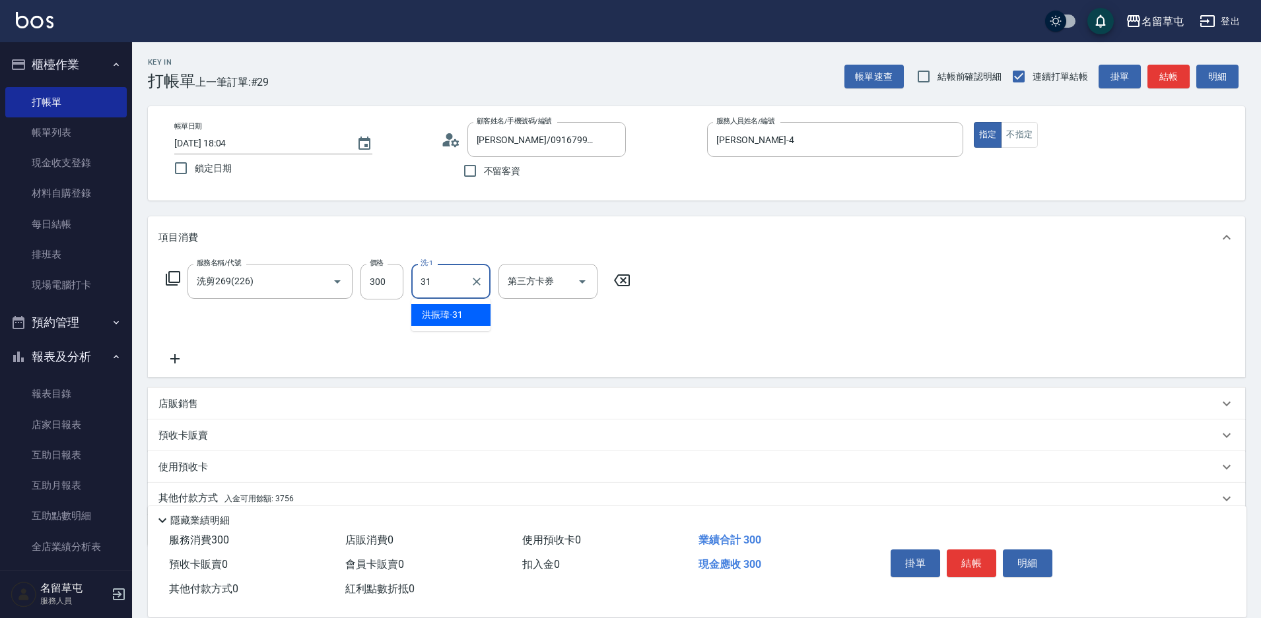
type input "[PERSON_NAME]-31"
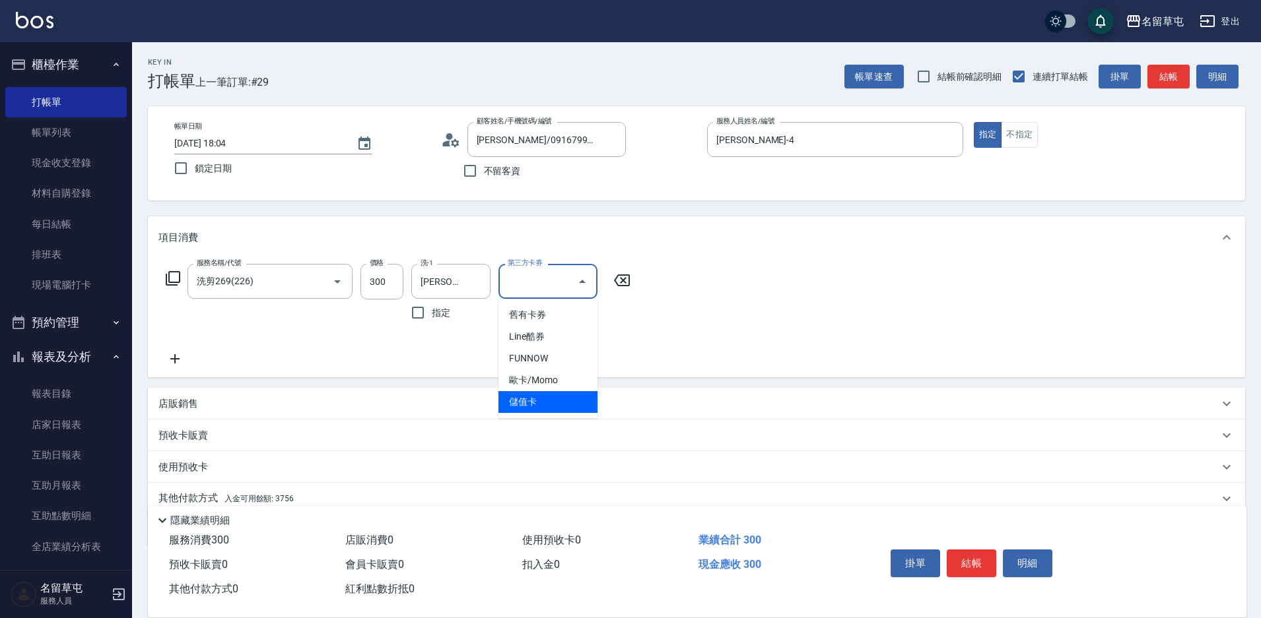
type input "儲值卡"
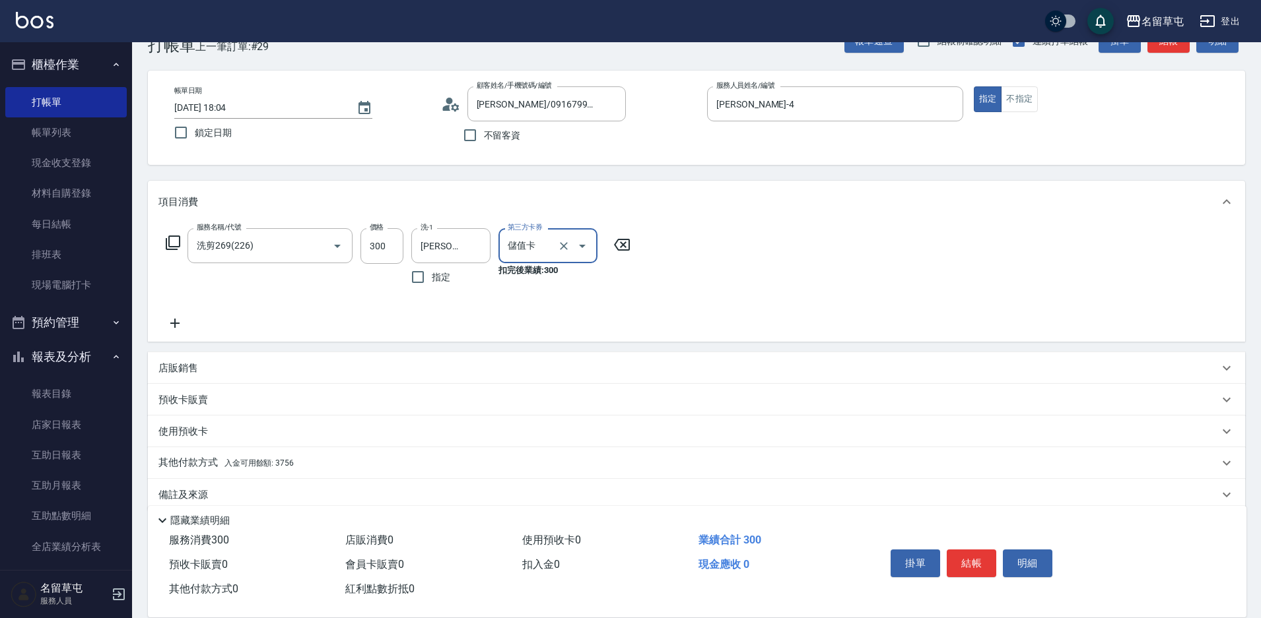
scroll to position [55, 0]
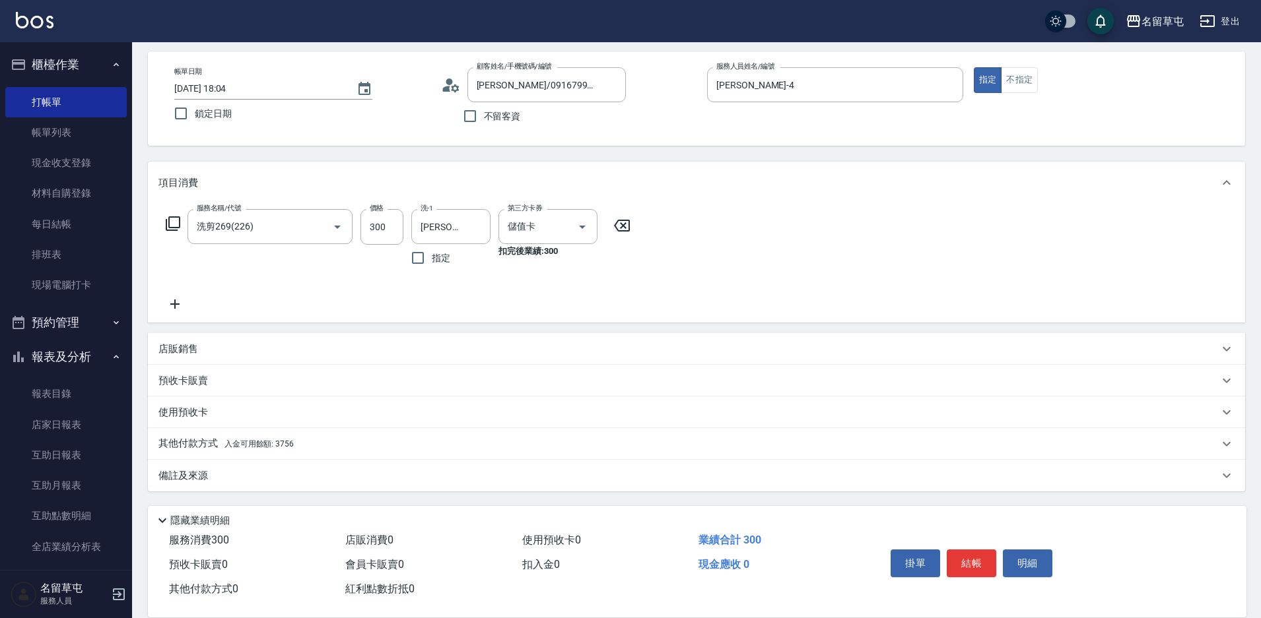
click at [197, 453] on div "其他付款方式 入金可用餘額: 3756" at bounding box center [696, 444] width 1097 height 32
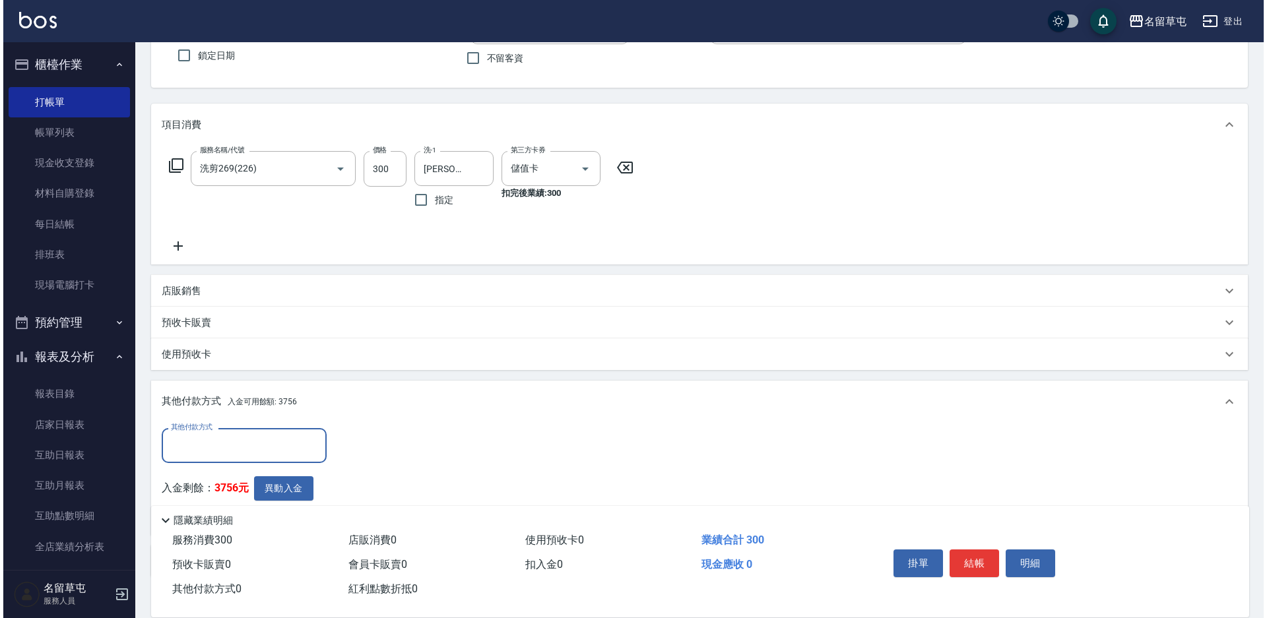
scroll to position [187, 0]
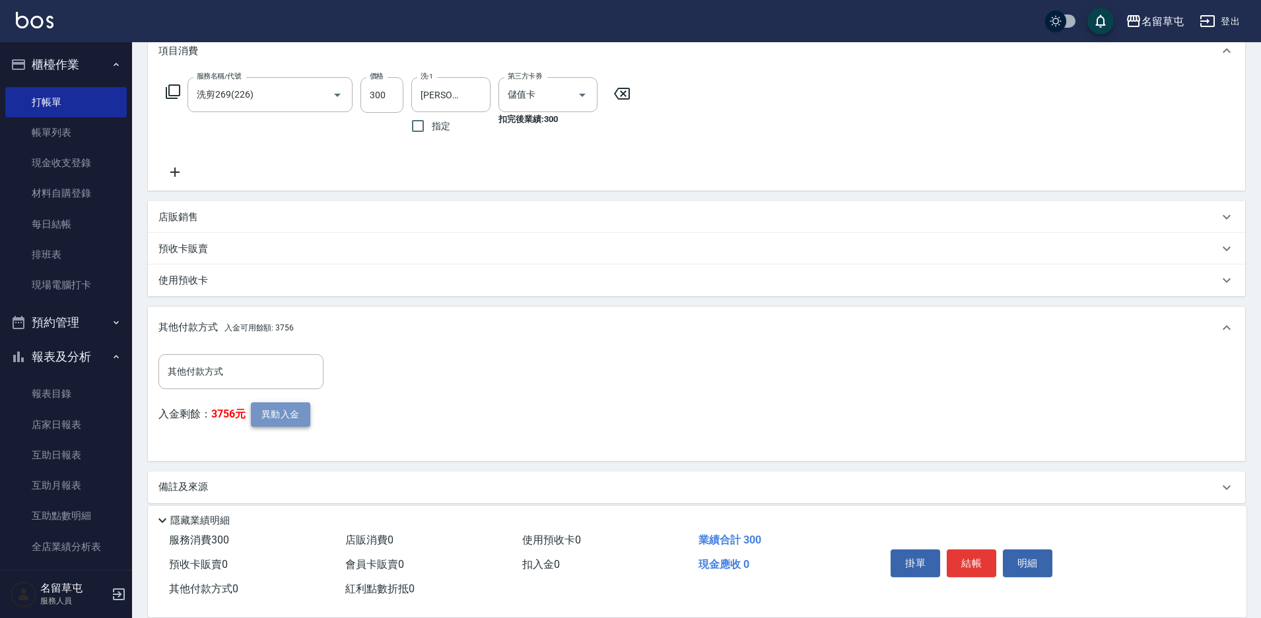
click at [261, 416] on button "異動入金" at bounding box center [280, 415] width 59 height 24
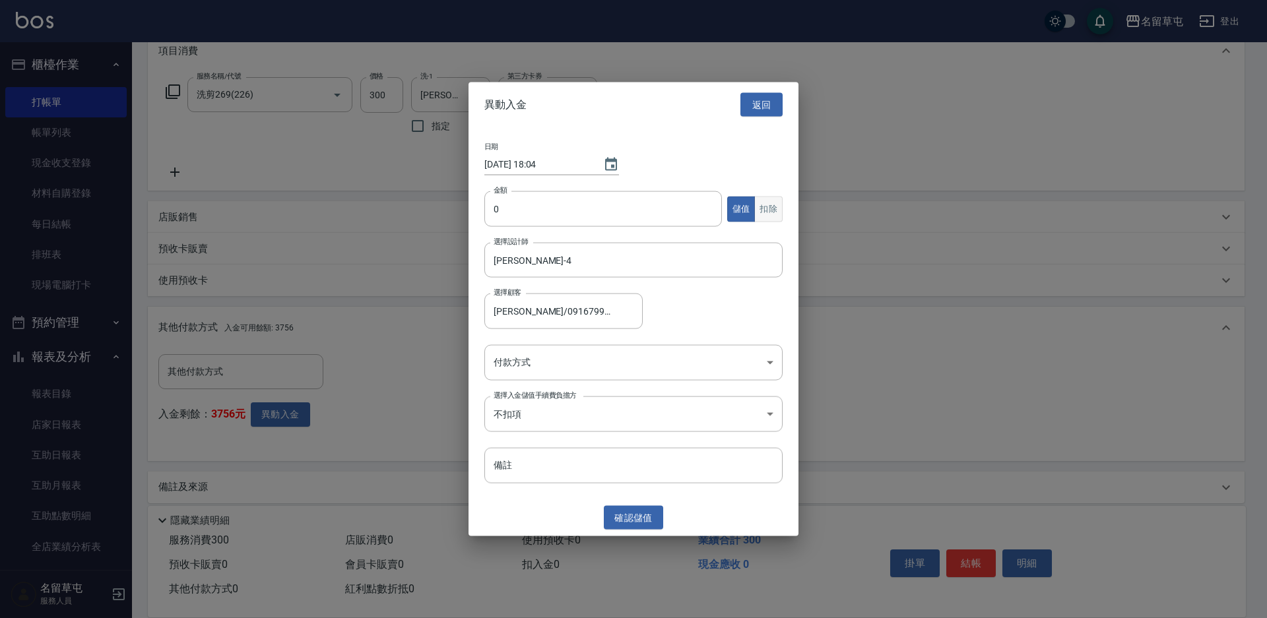
click at [757, 217] on button "扣除" at bounding box center [768, 209] width 28 height 26
click at [619, 221] on input "0" at bounding box center [603, 209] width 238 height 36
type input "300"
click at [548, 376] on body "名留草屯 登出 櫃檯作業 打帳單 帳單列表 現金收支登錄 材料自購登錄 每日結帳 排班表 現場電腦打卡 預約管理 預約管理 單日預約紀錄 單週預約紀錄 報表及…" at bounding box center [633, 221] width 1267 height 817
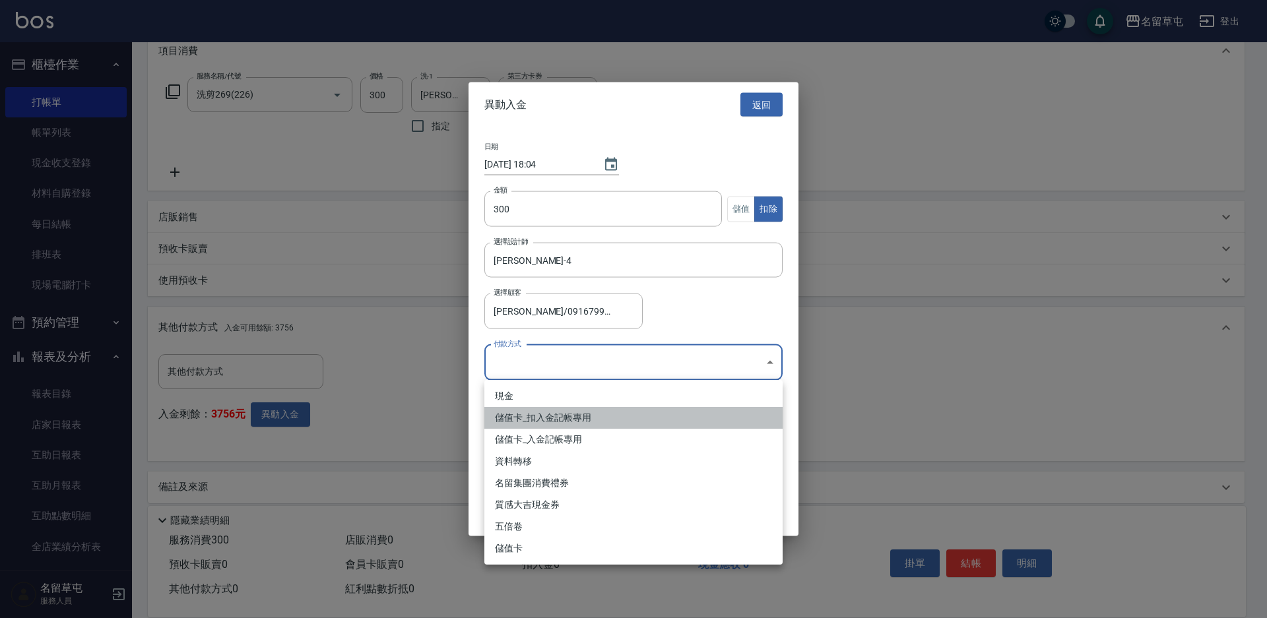
click at [549, 423] on li "儲值卡_扣入金記帳專用" at bounding box center [633, 418] width 298 height 22
type input "儲值卡_扣入金記帳專用"
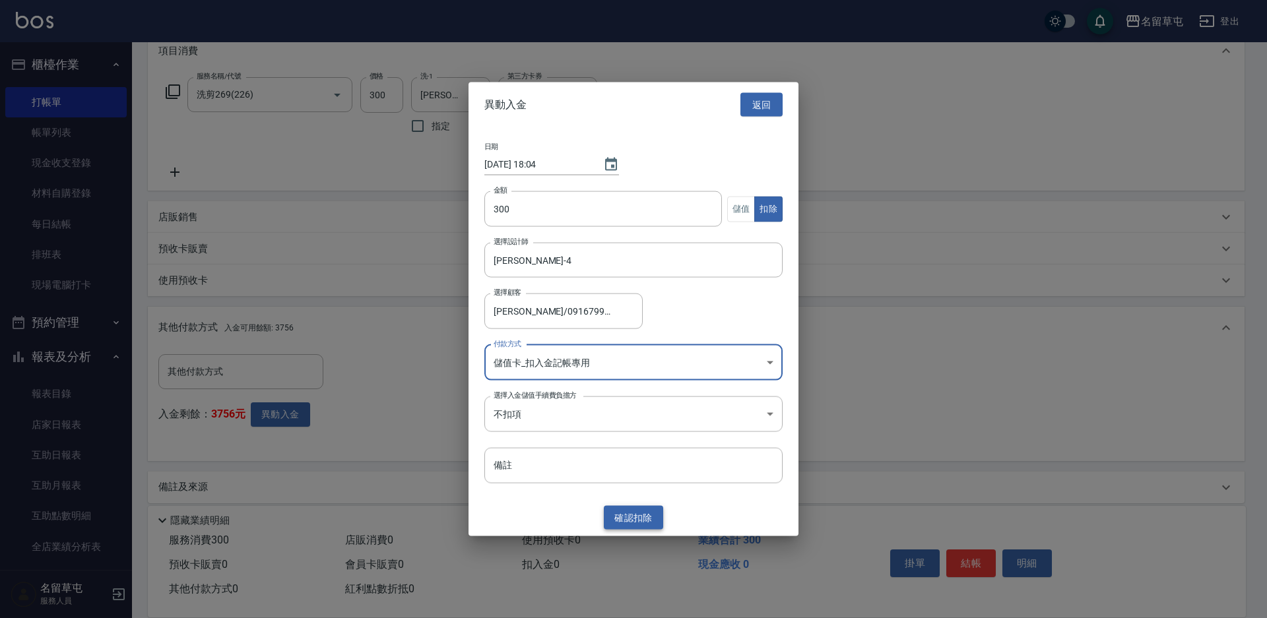
click at [632, 524] on button "確認 扣除" at bounding box center [633, 518] width 59 height 24
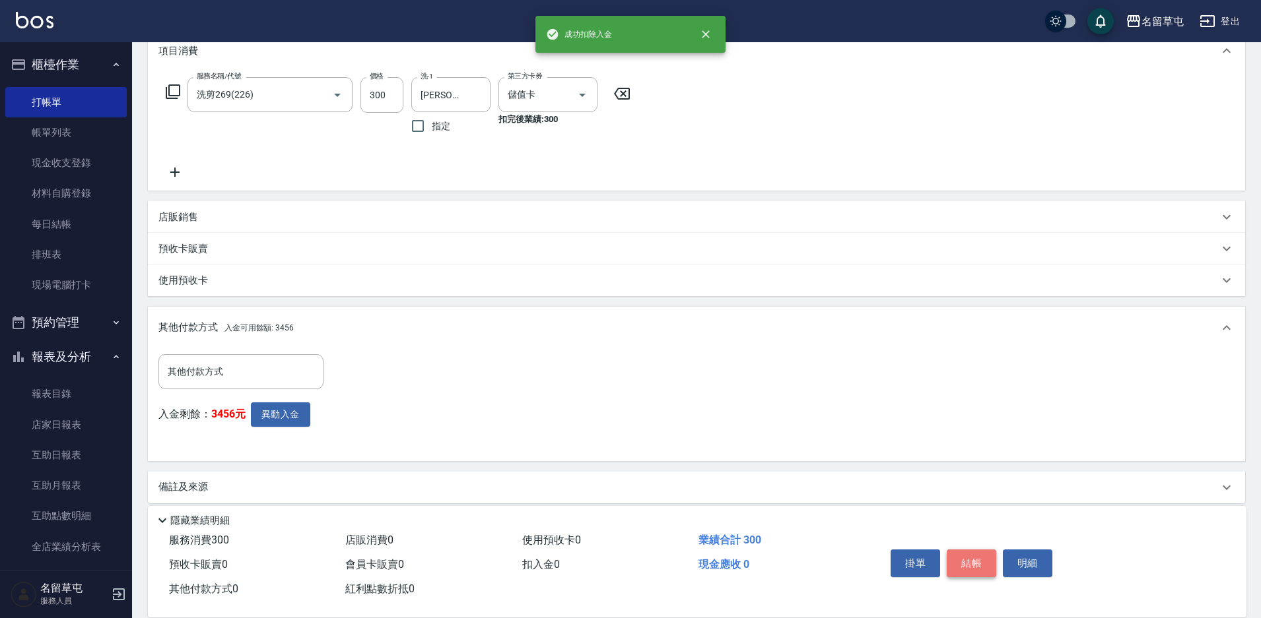
click at [973, 560] on button "結帳" at bounding box center [970, 564] width 49 height 28
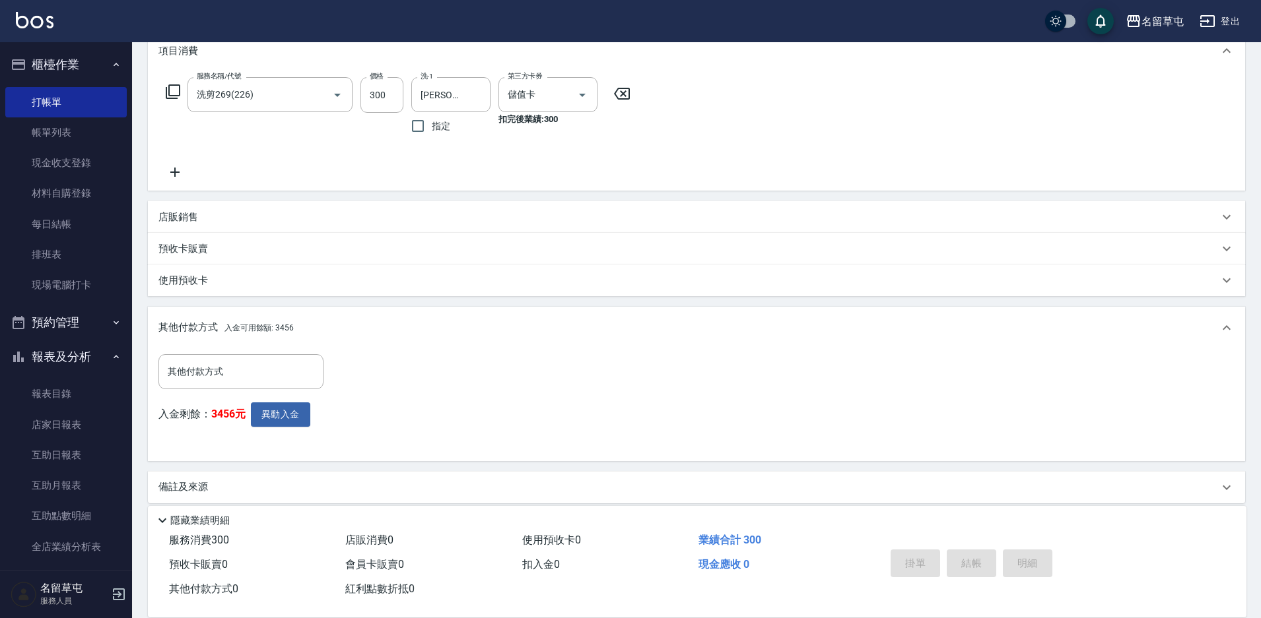
type input "[DATE] 18:05"
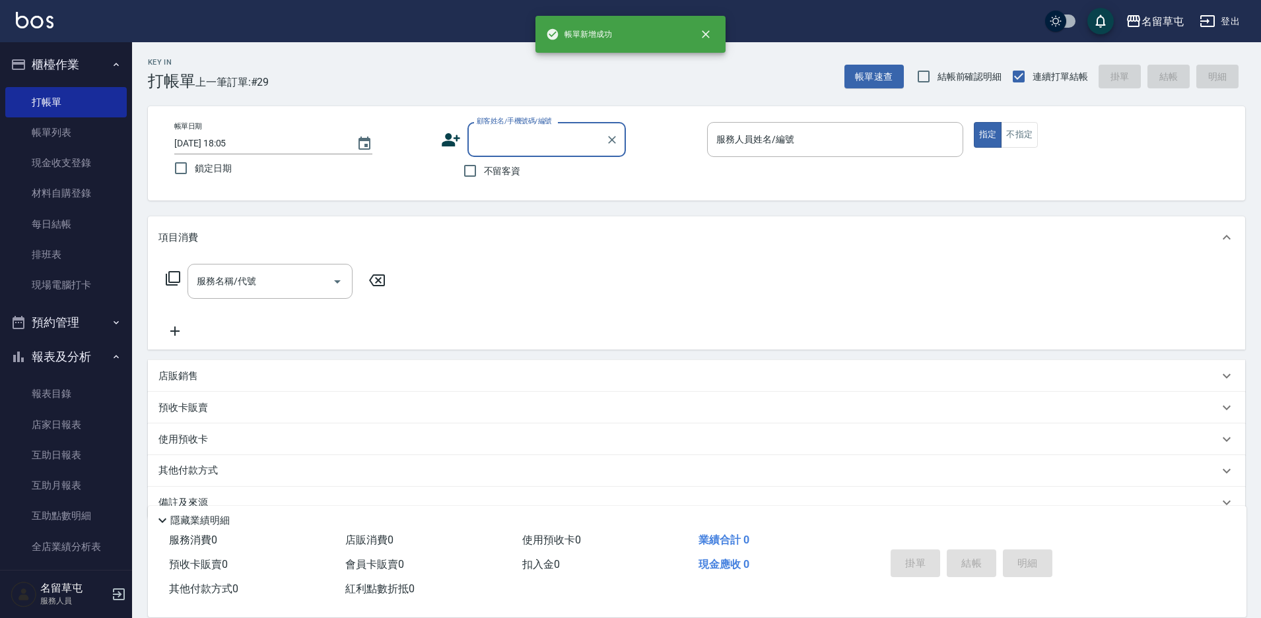
scroll to position [0, 0]
click at [576, 145] on input "顧客姓名/手機號碼/編號" at bounding box center [536, 139] width 127 height 23
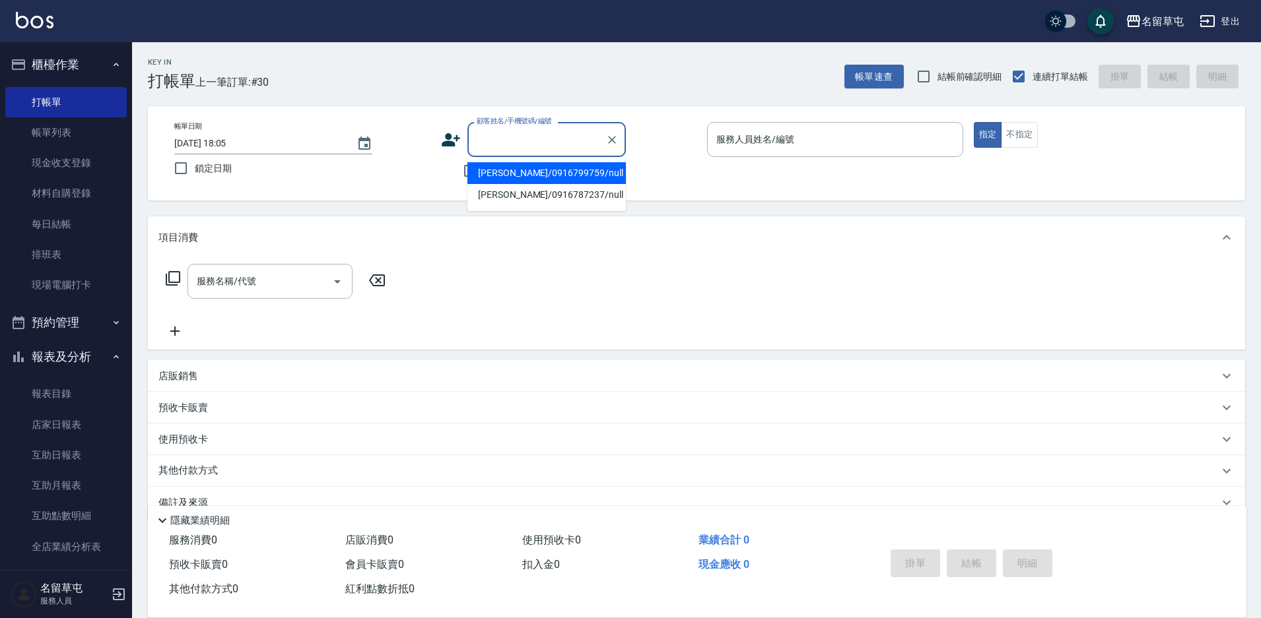
drag, startPoint x: 566, startPoint y: 171, endPoint x: 770, endPoint y: 162, distance: 204.1
click at [567, 172] on li "[PERSON_NAME]/0916799759/null" at bounding box center [546, 173] width 158 height 22
type input "[PERSON_NAME]/0916799759/null"
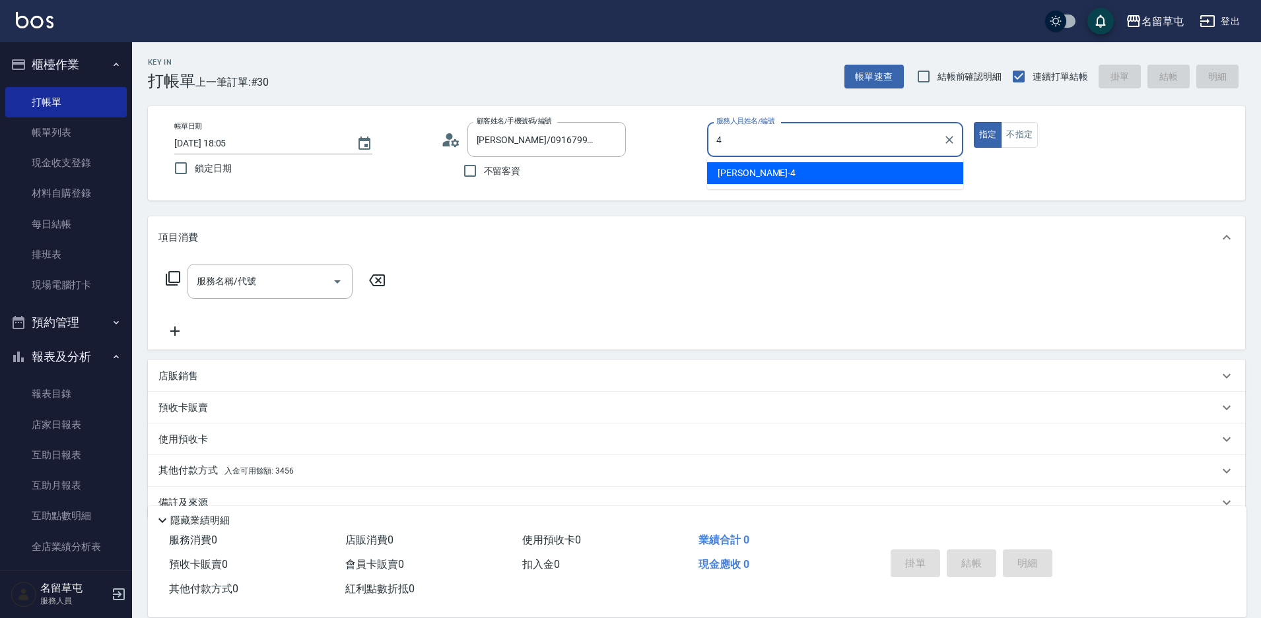
type input "[PERSON_NAME]-4"
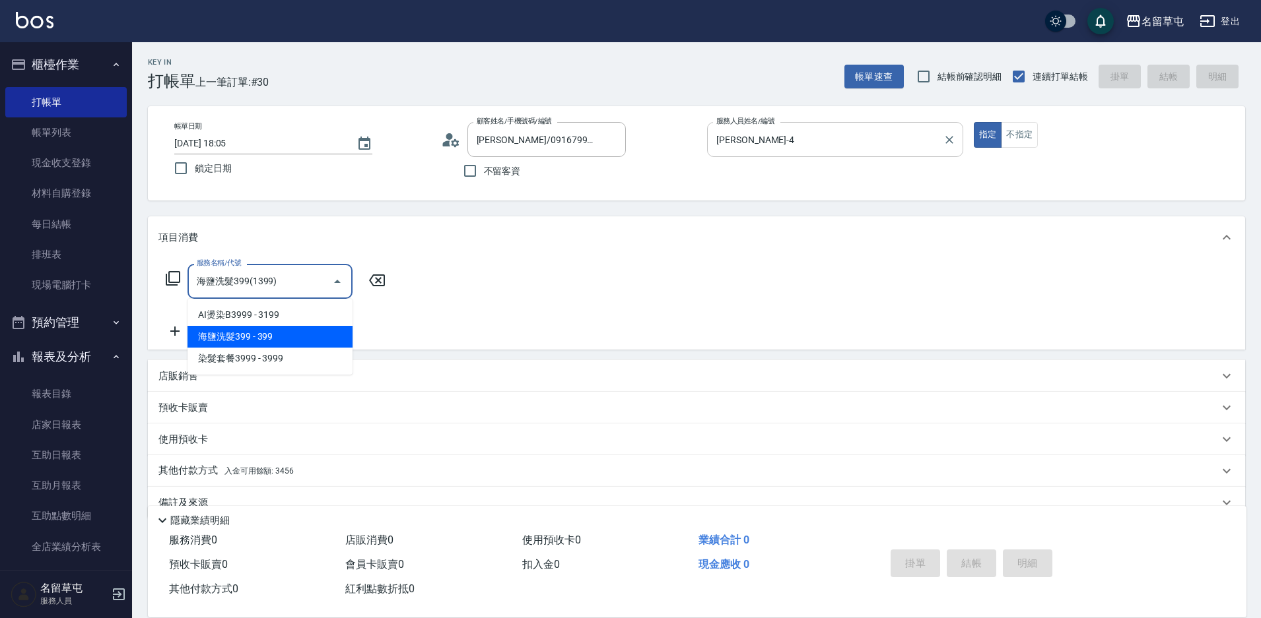
type input "海鹽洗髮399(1399)"
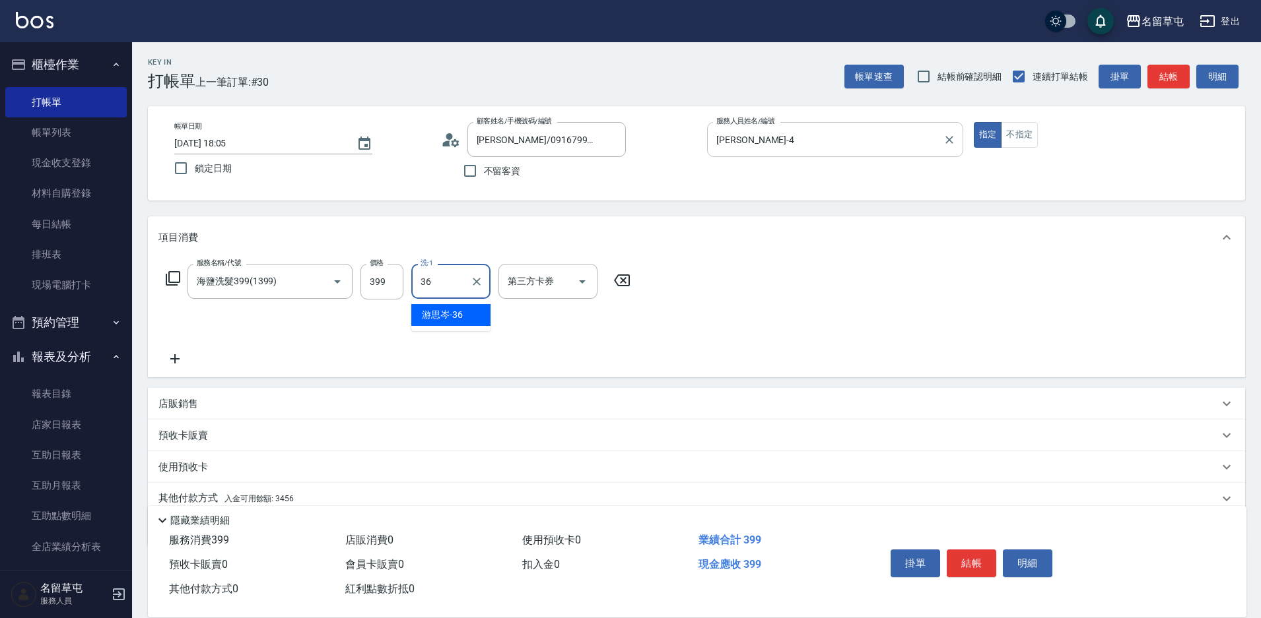
type input "[PERSON_NAME]-36"
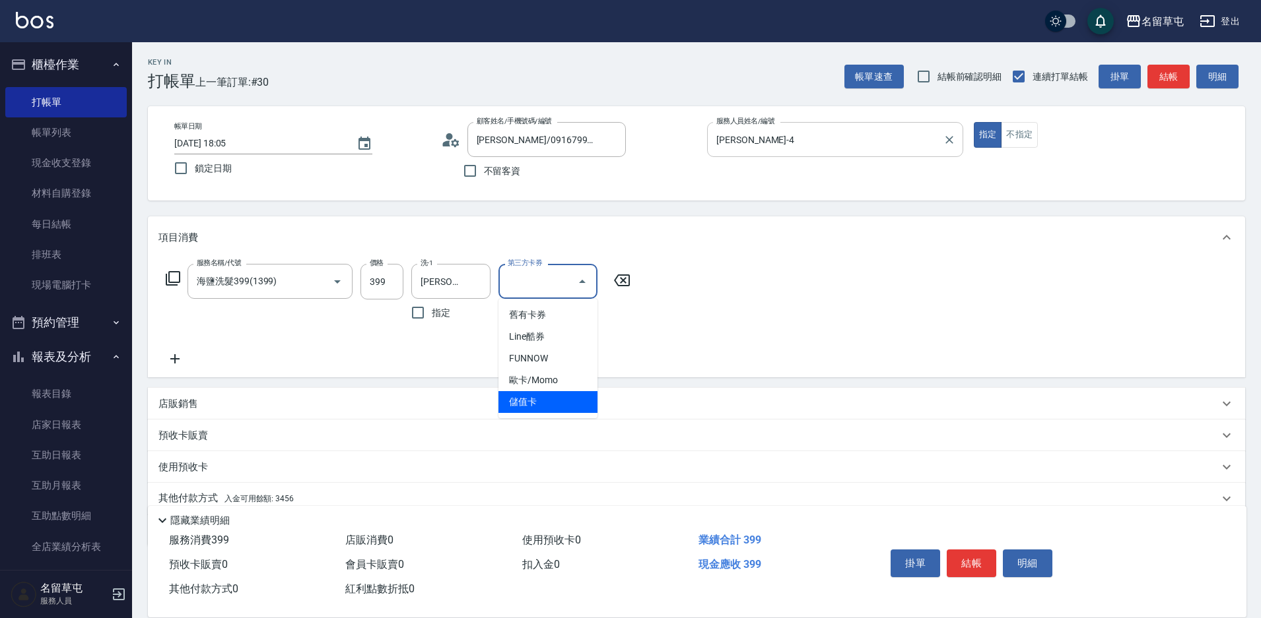
type input "儲值卡"
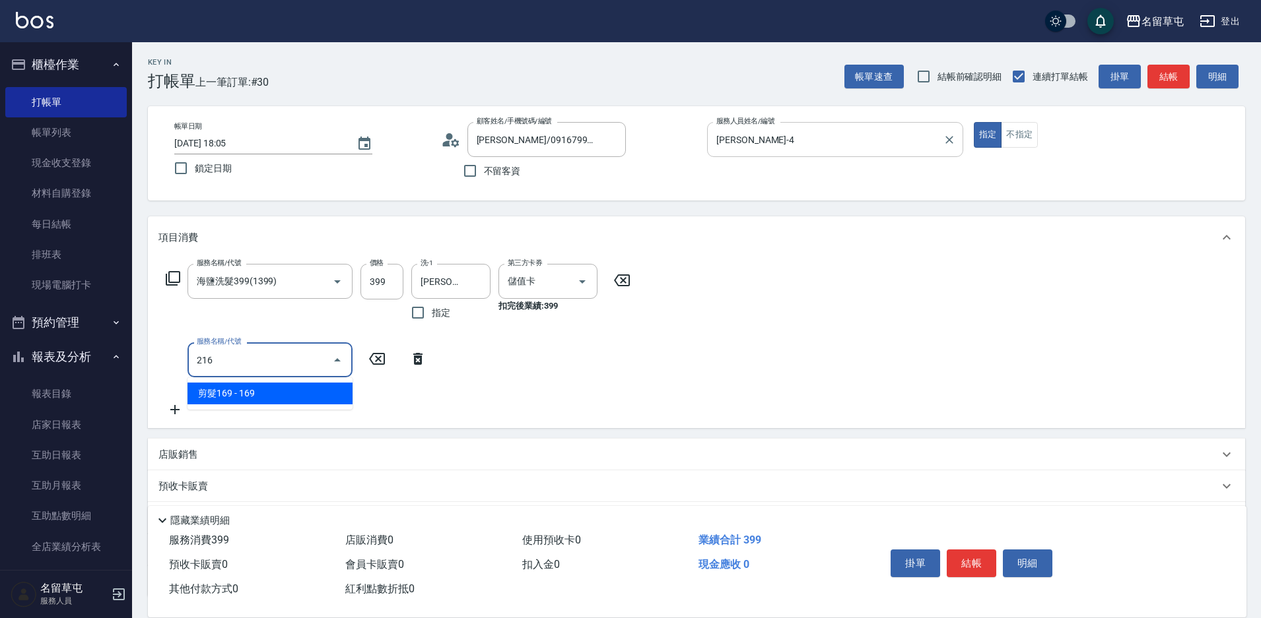
type input "剪髮169(216)"
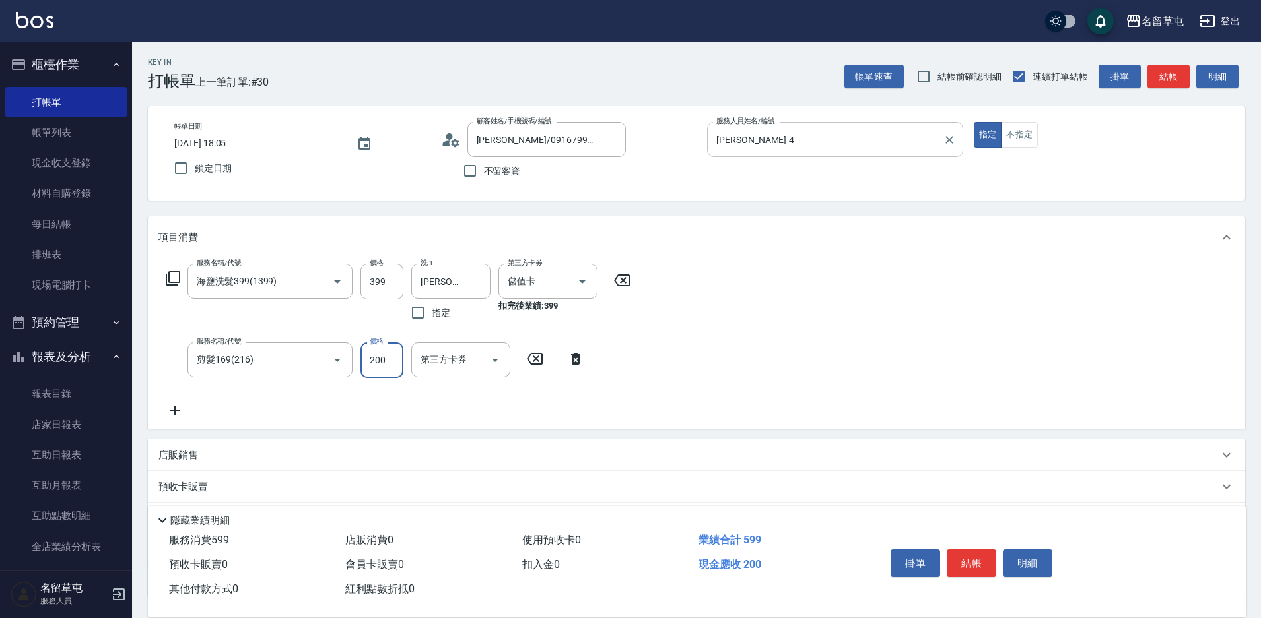
type input "200"
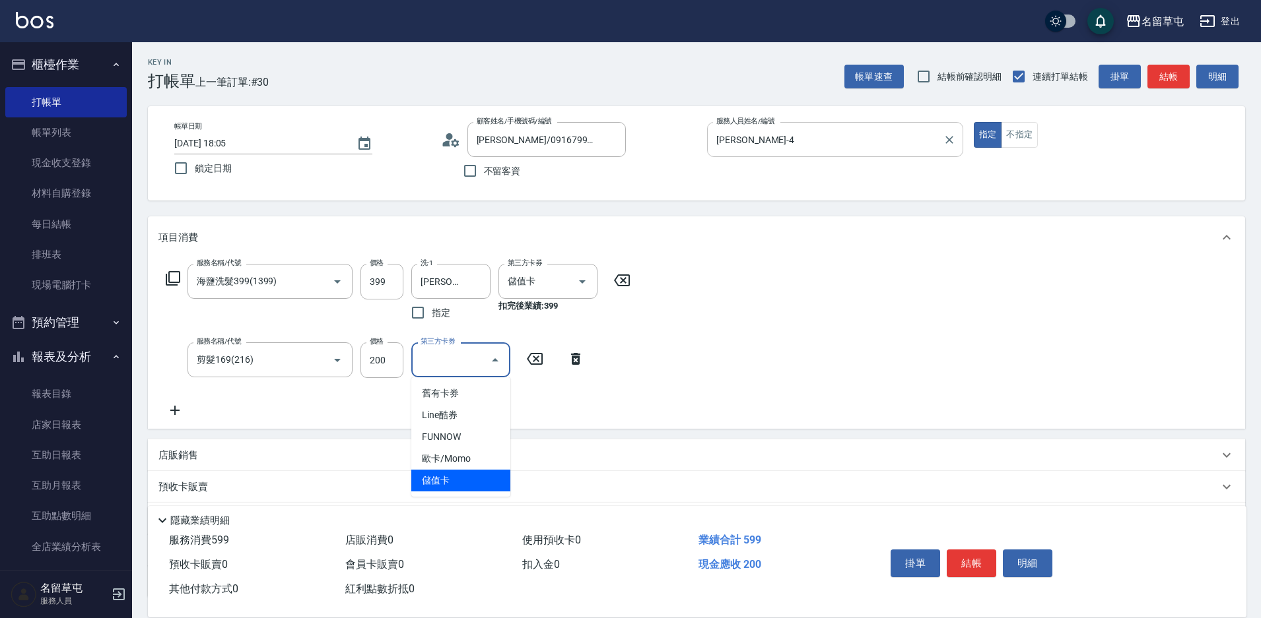
type input "儲值卡"
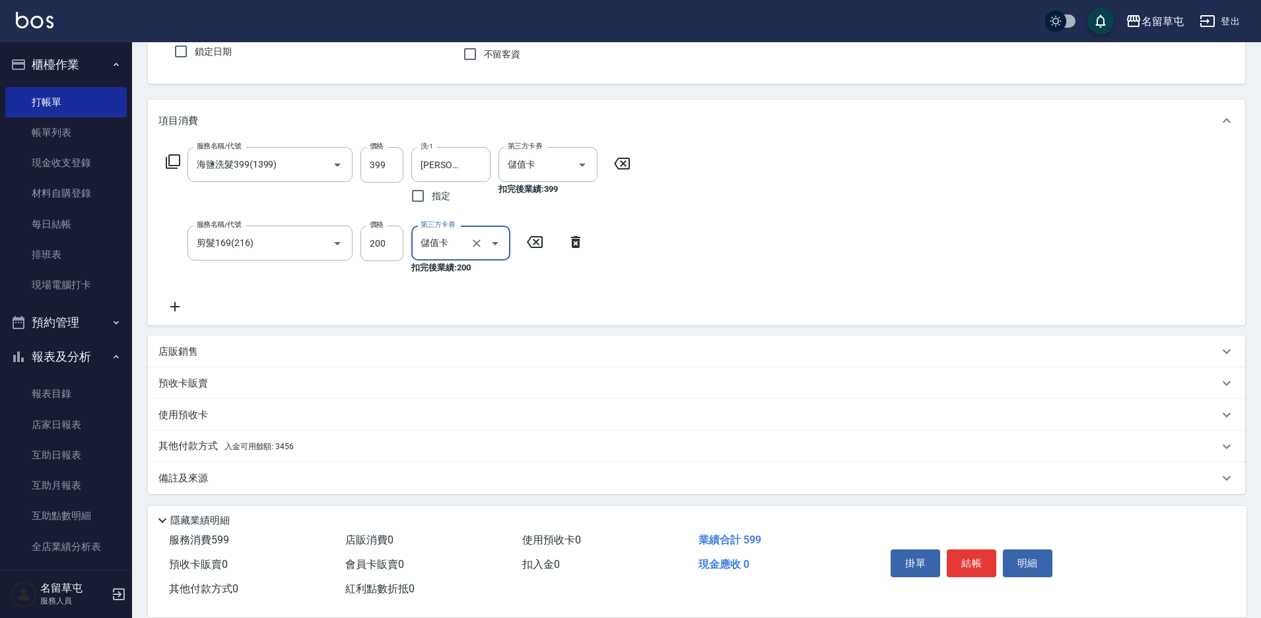
scroll to position [119, 0]
click at [394, 439] on div "其他付款方式 入金可用餘額: 3456" at bounding box center [688, 444] width 1060 height 15
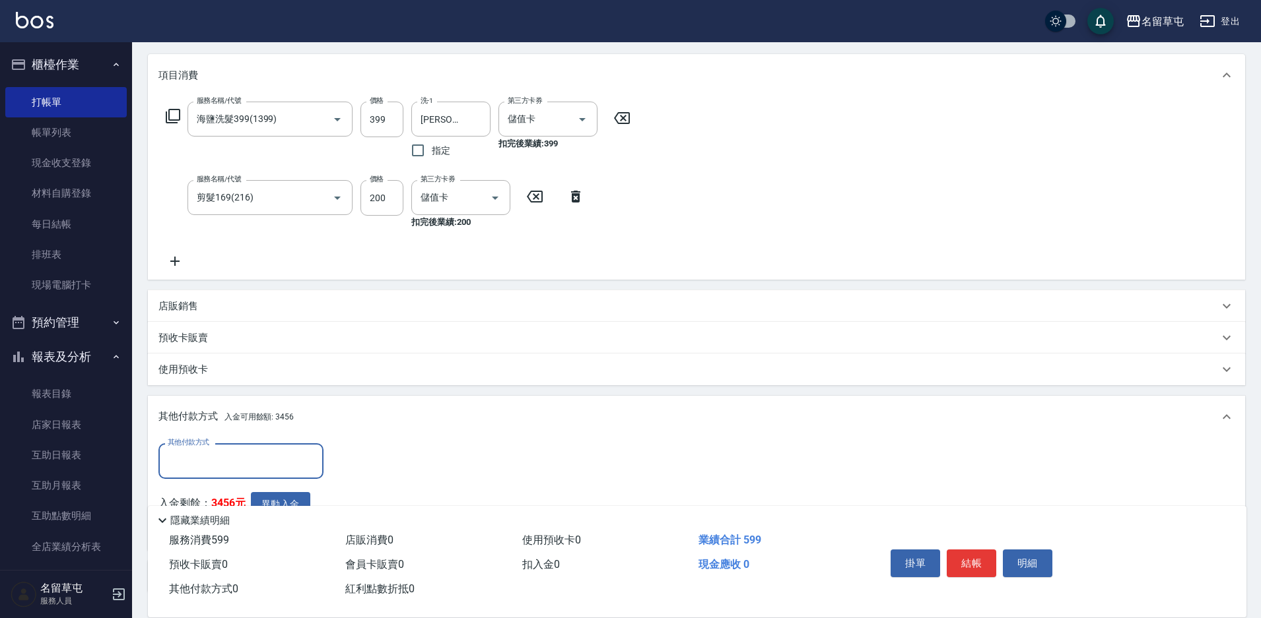
scroll to position [185, 0]
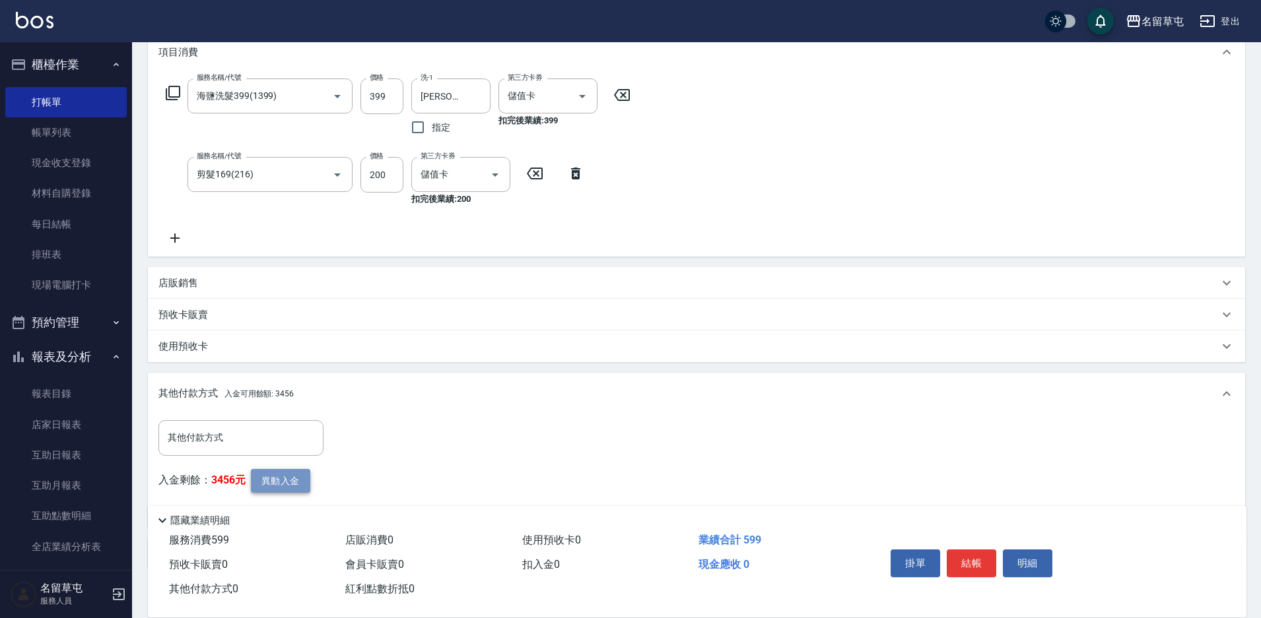
click at [291, 481] on button "異動入金" at bounding box center [280, 481] width 59 height 24
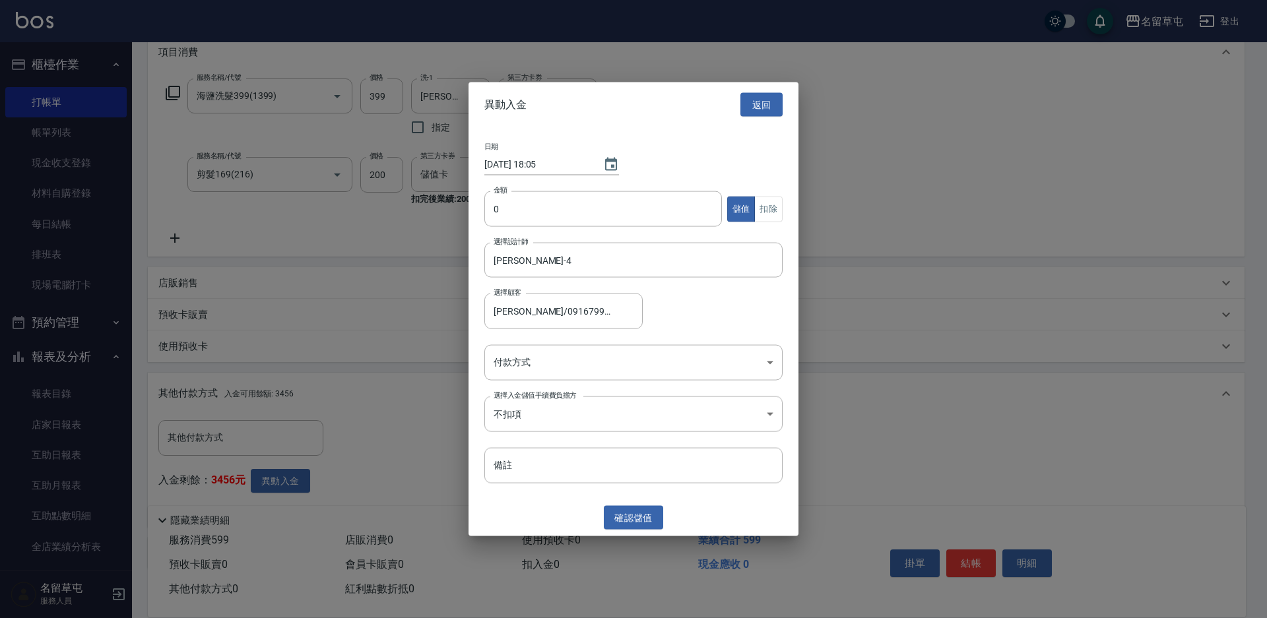
click at [558, 228] on div "金額 0 金額 儲值 扣除" at bounding box center [633, 216] width 298 height 51
click at [557, 216] on input "0" at bounding box center [603, 209] width 238 height 36
type input "599"
click at [756, 203] on button "扣除" at bounding box center [768, 209] width 28 height 26
click at [602, 366] on body "名留草屯 登出 櫃檯作業 打帳單 帳單列表 現金收支登錄 材料自購登錄 每日結帳 排班表 現場電腦打卡 預約管理 預約管理 單日預約紀錄 單週預約紀錄 報表及…" at bounding box center [633, 256] width 1267 height 882
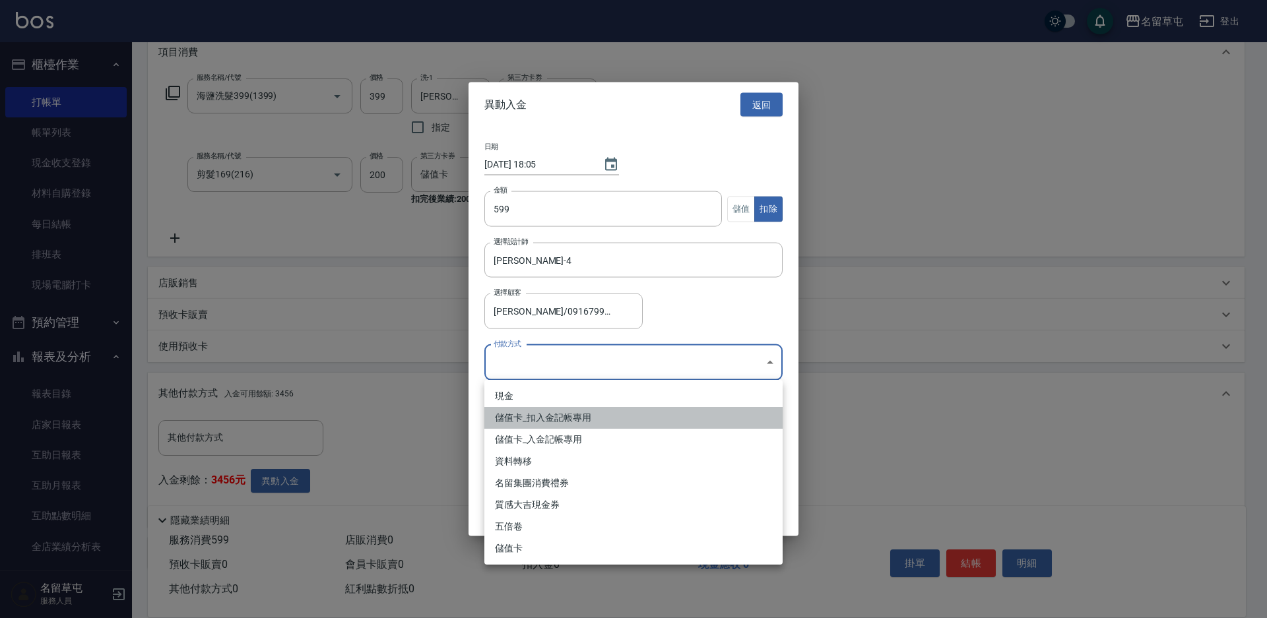
click at [590, 421] on li "儲值卡_扣入金記帳專用" at bounding box center [633, 418] width 298 height 22
type input "儲值卡_扣入金記帳專用"
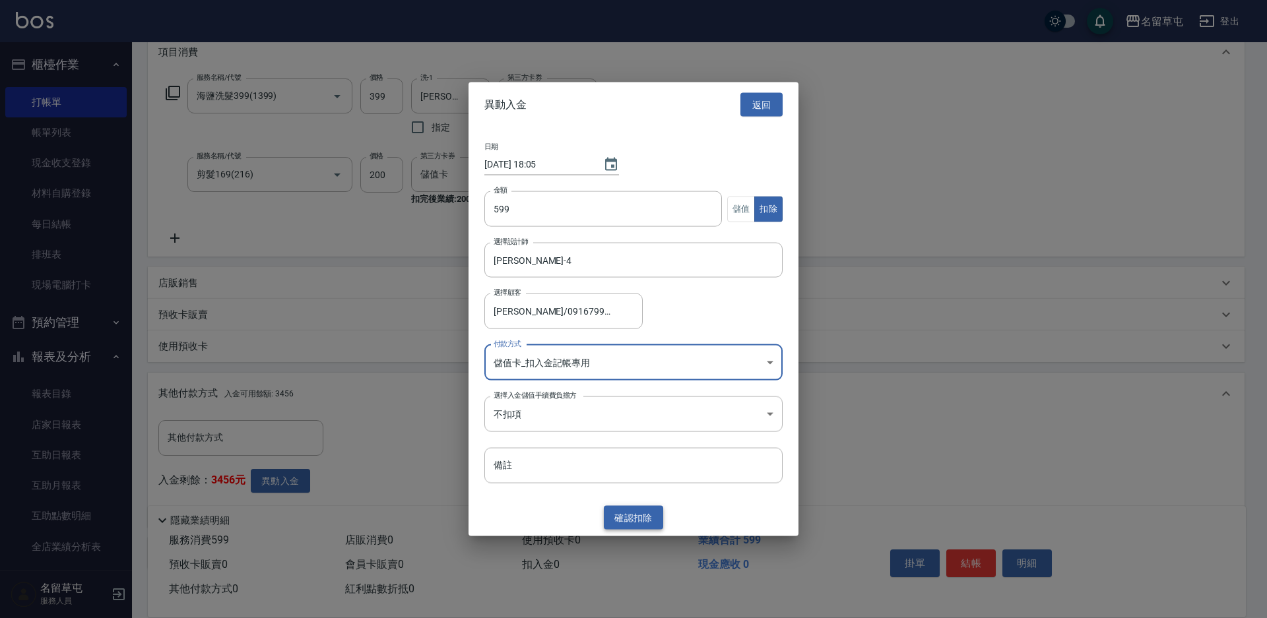
click at [620, 513] on button "確認 扣除" at bounding box center [633, 518] width 59 height 24
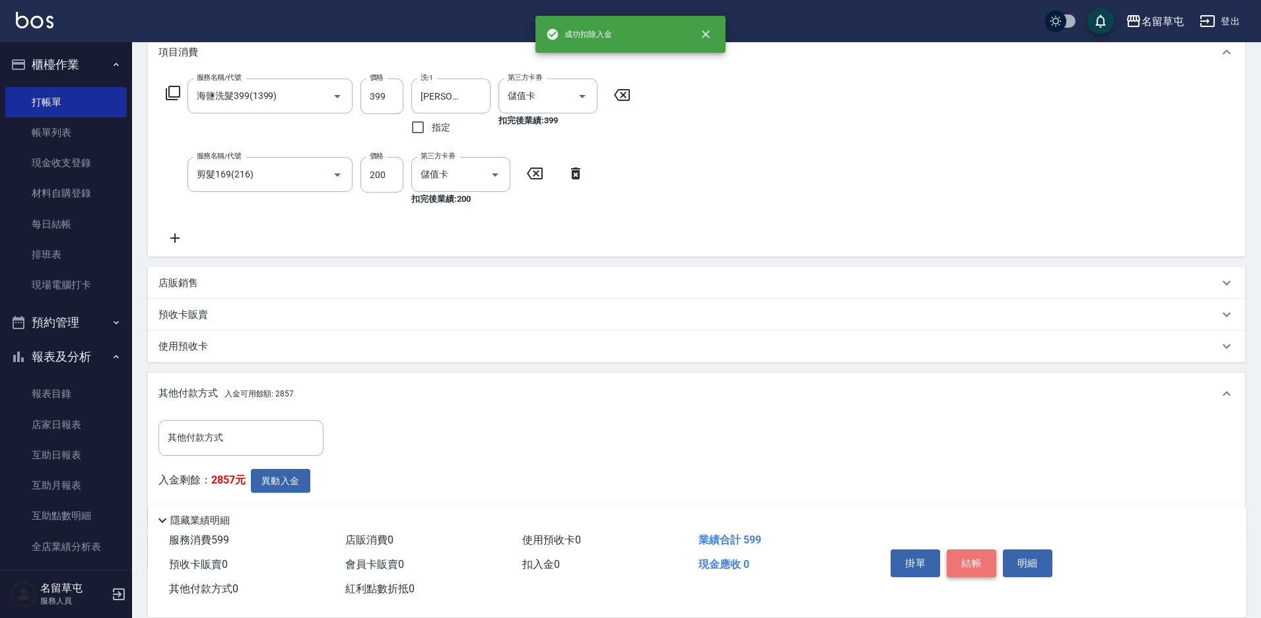
click at [954, 553] on button "結帳" at bounding box center [970, 564] width 49 height 28
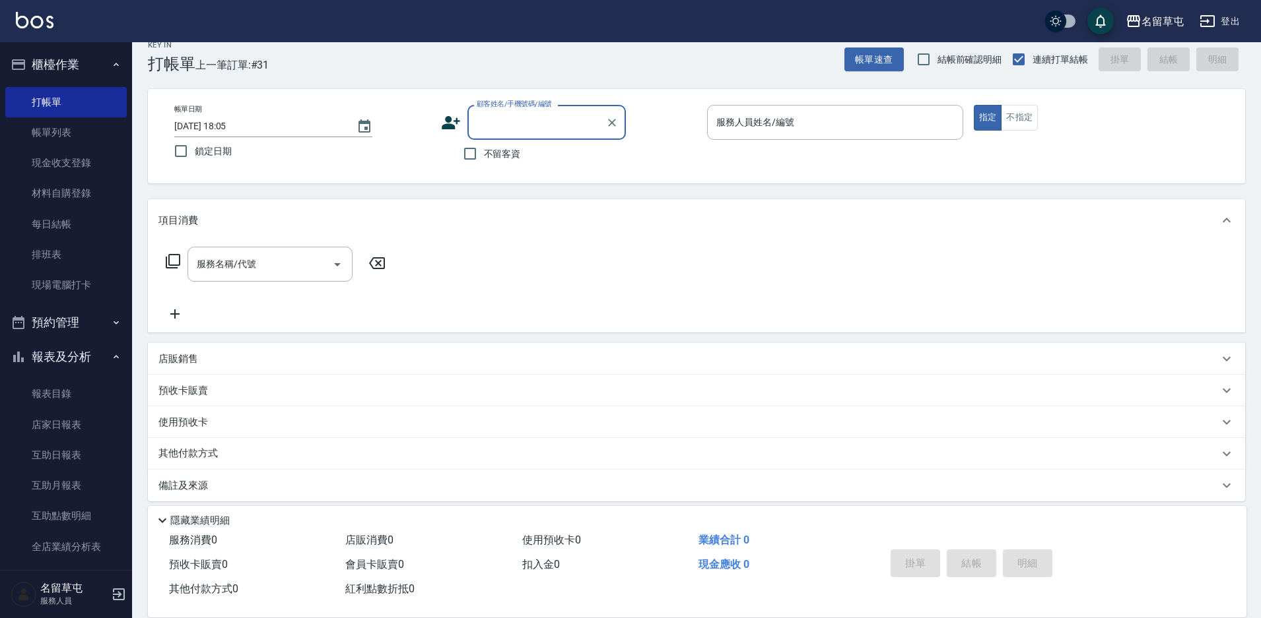
scroll to position [27, 0]
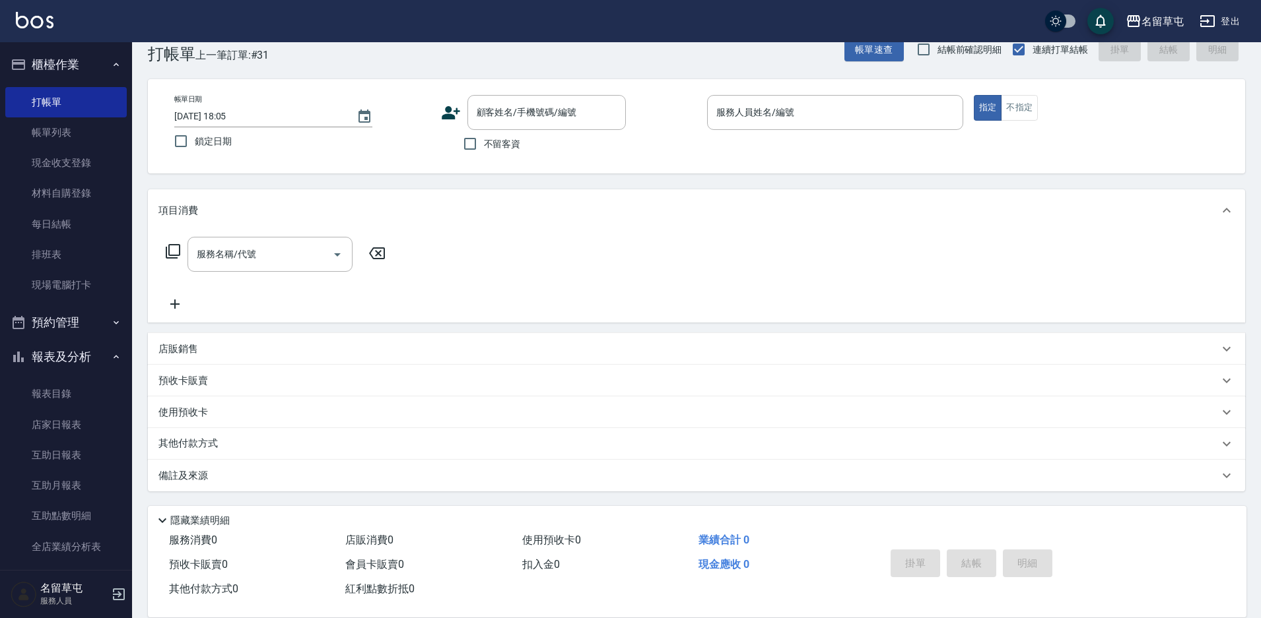
click at [502, 143] on span "不留客資" at bounding box center [502, 144] width 37 height 14
click at [484, 143] on input "不留客資" at bounding box center [470, 144] width 28 height 28
checkbox input "true"
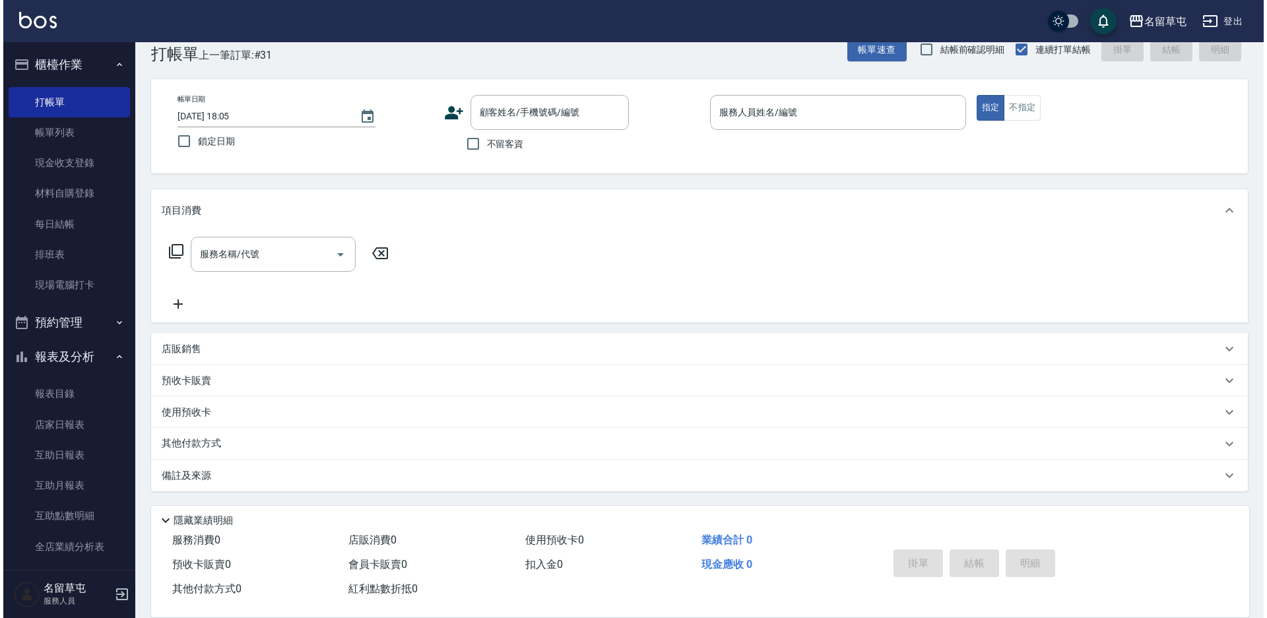
scroll to position [0, 0]
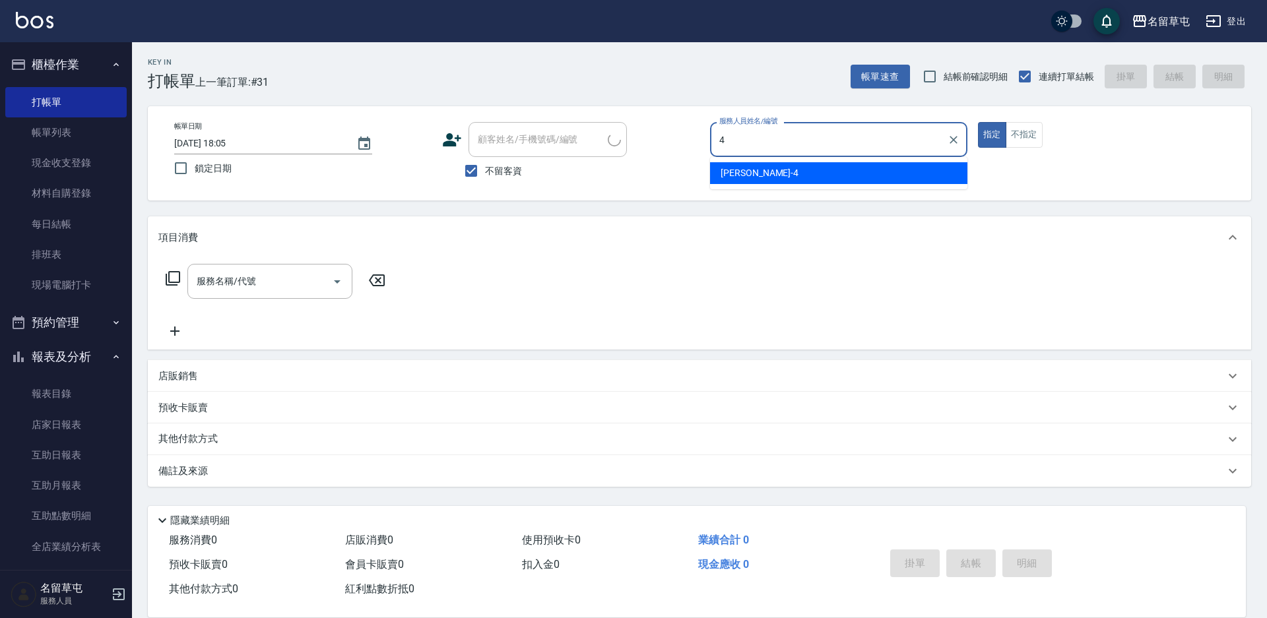
type input "[PERSON_NAME]-4"
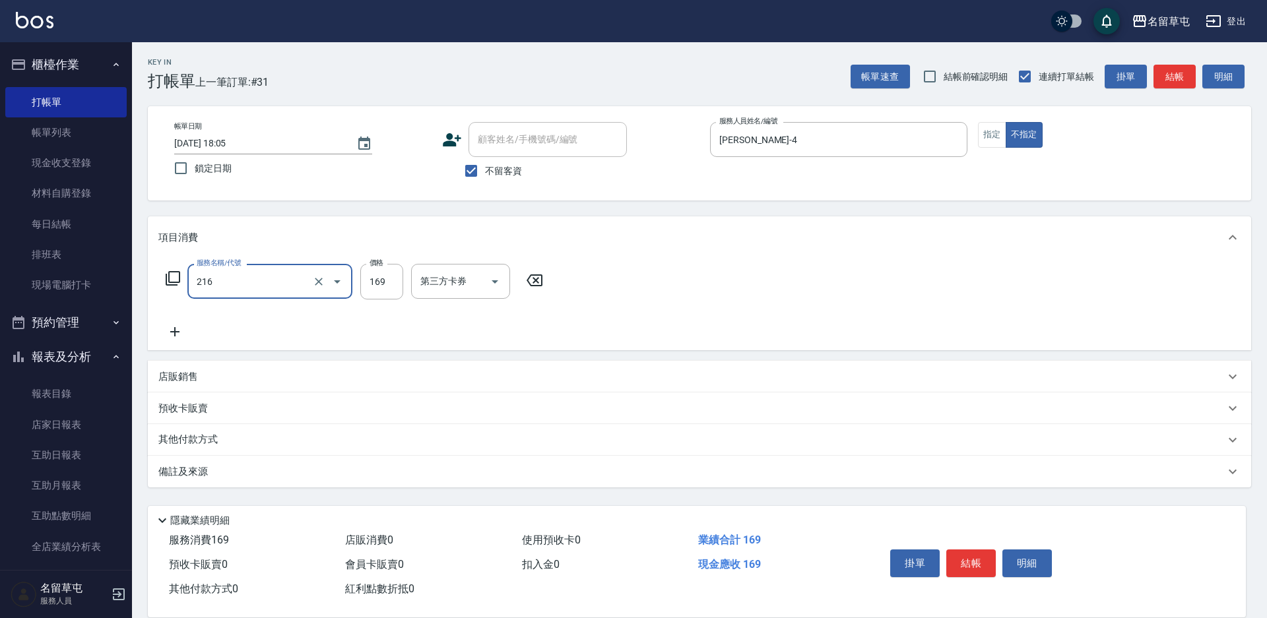
type input "剪髮169(216)"
type input "50"
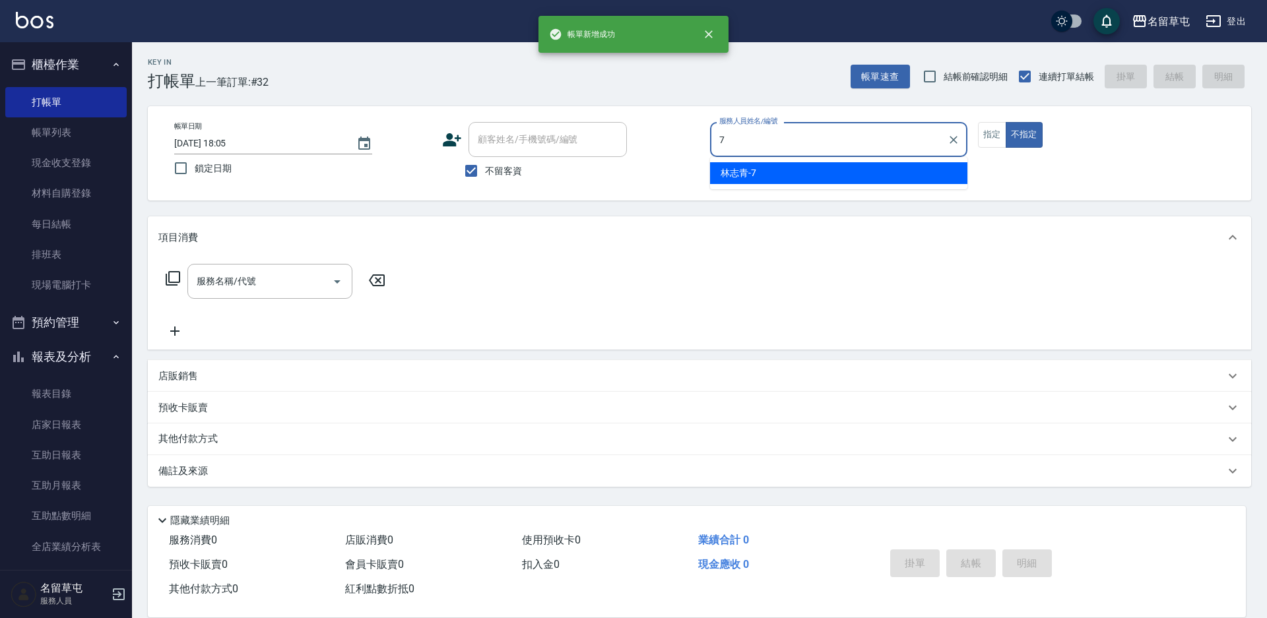
type input "[PERSON_NAME]-7"
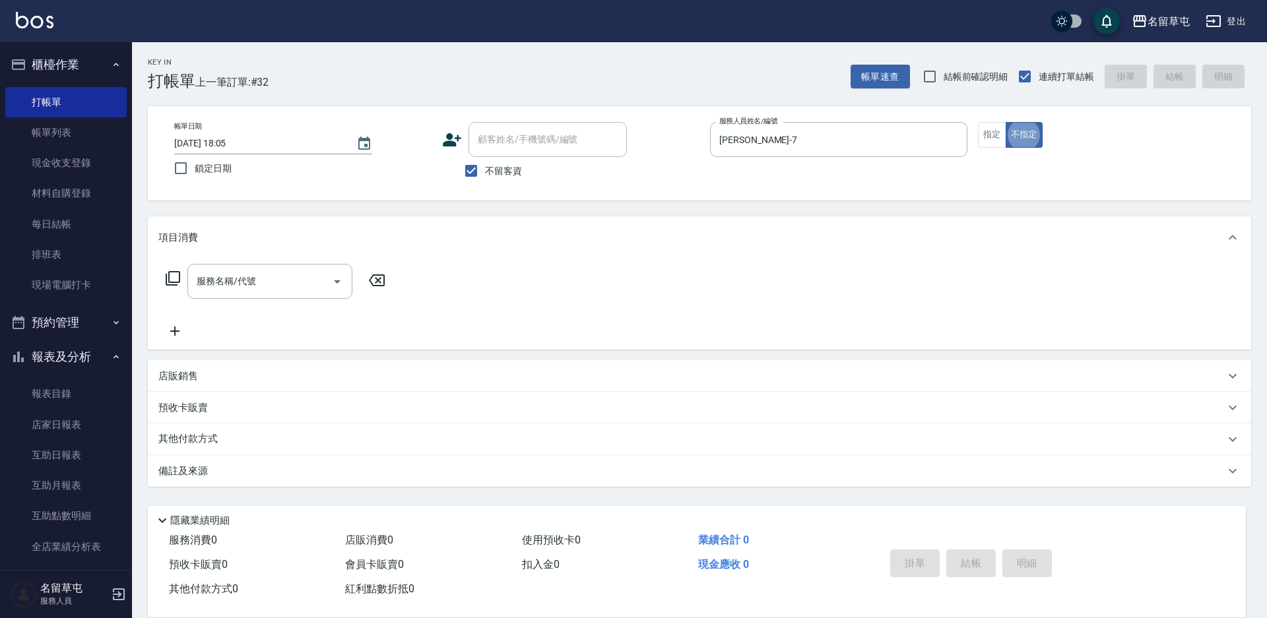
type button "false"
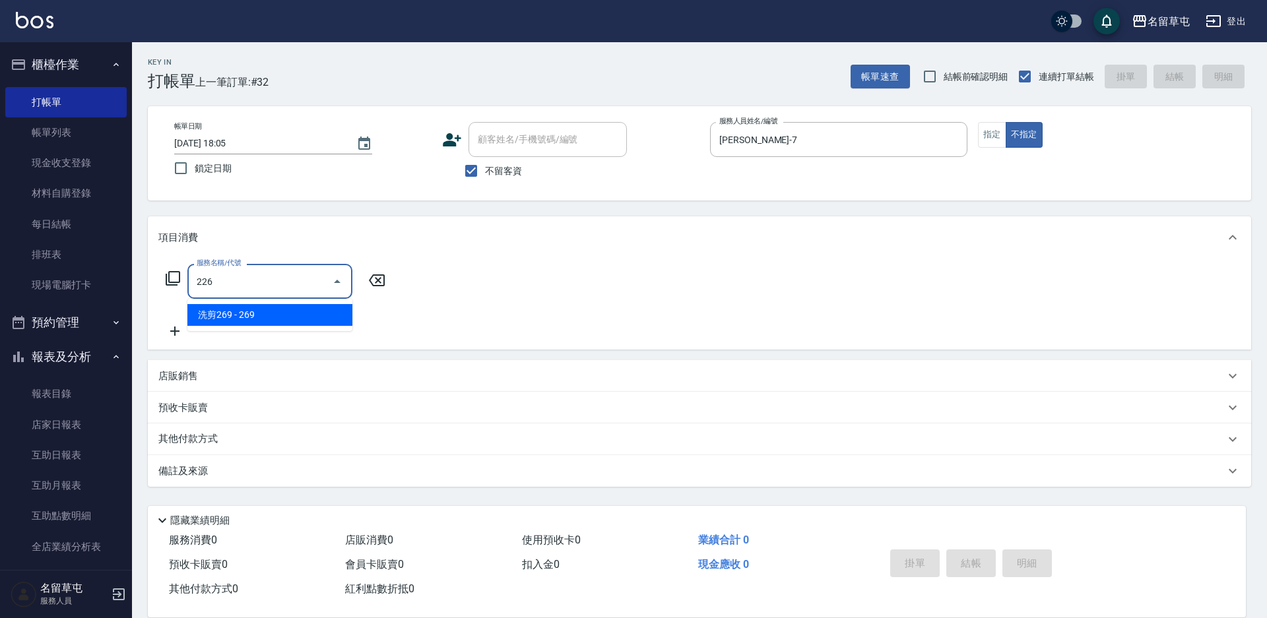
type input "洗剪269(226)"
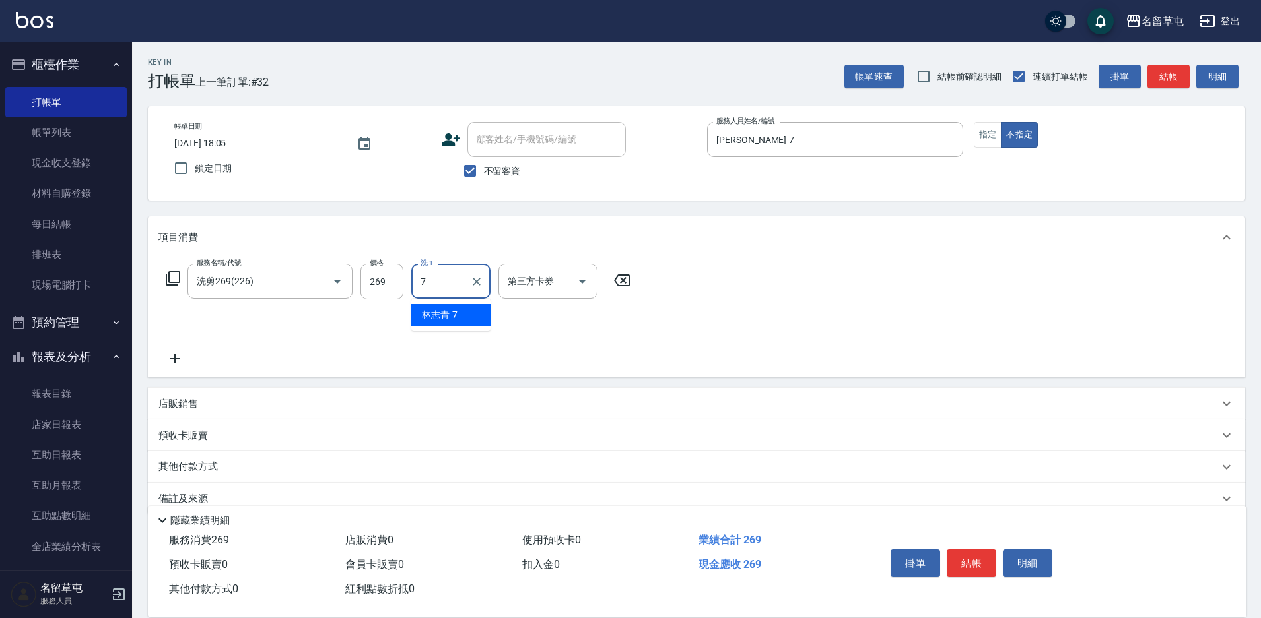
type input "[PERSON_NAME]-7"
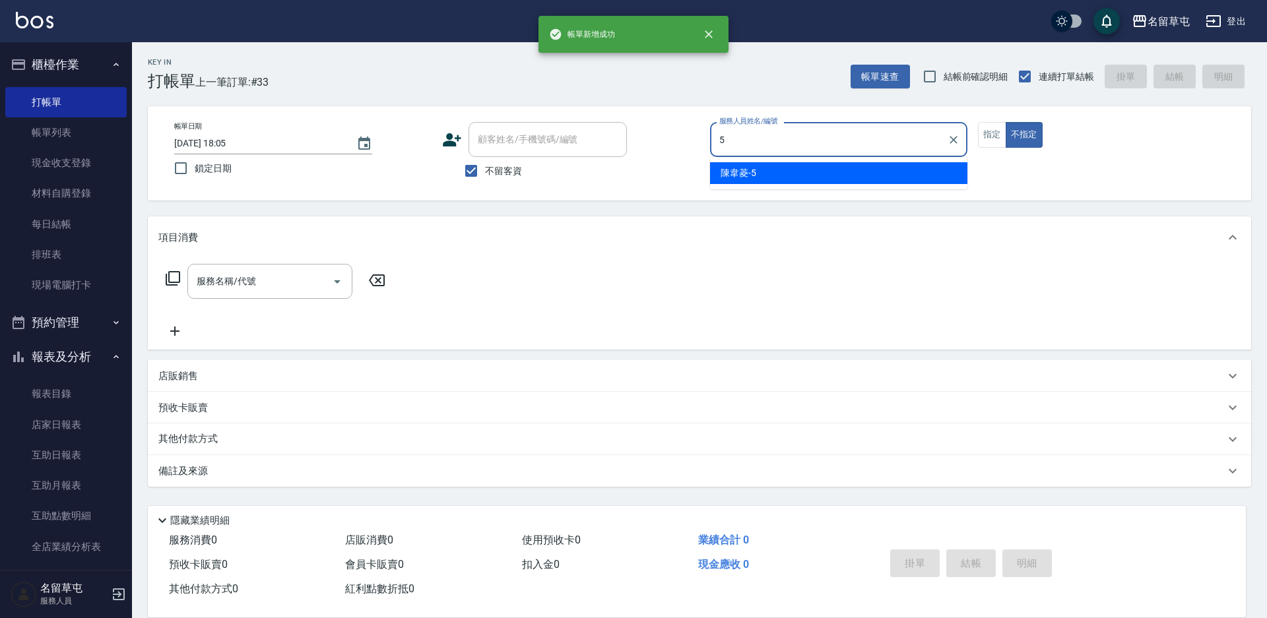
type input "[PERSON_NAME]-5"
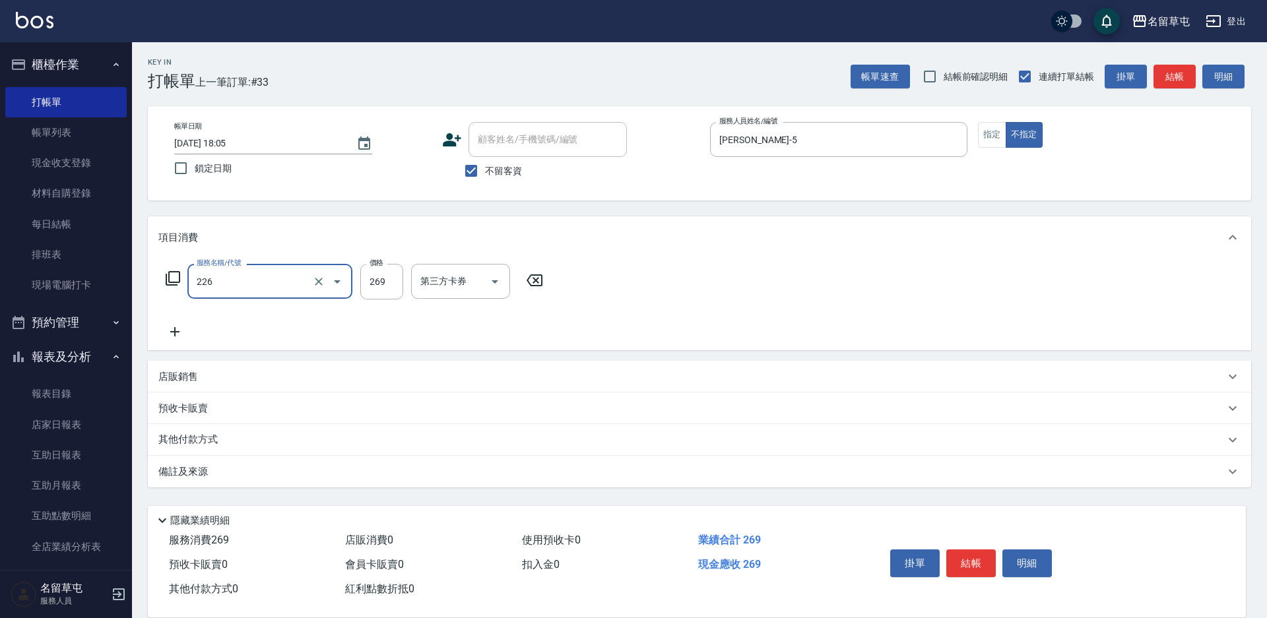
type input "洗剪269(226)"
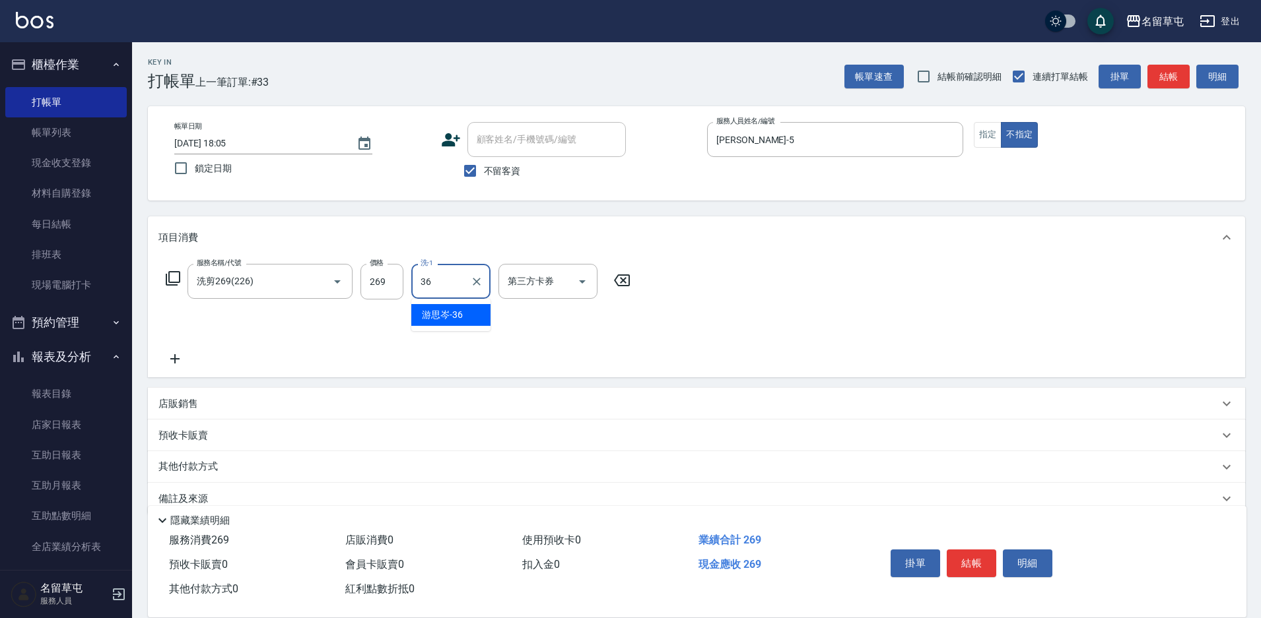
type input "[PERSON_NAME]-36"
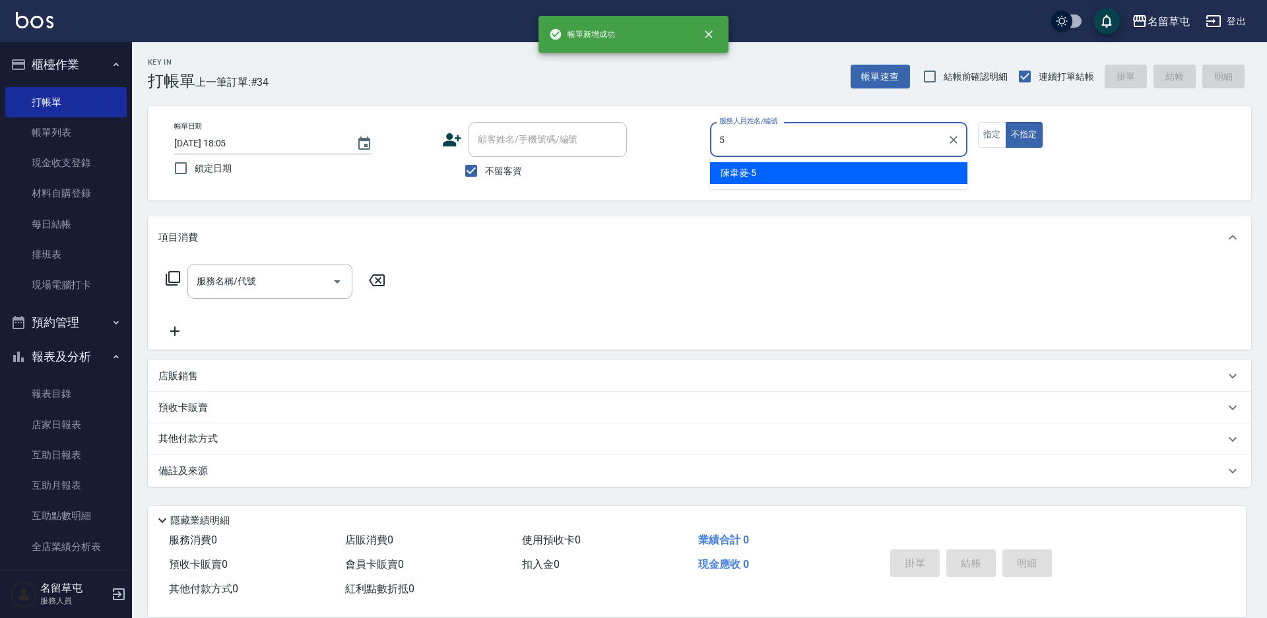
type input "[PERSON_NAME]-5"
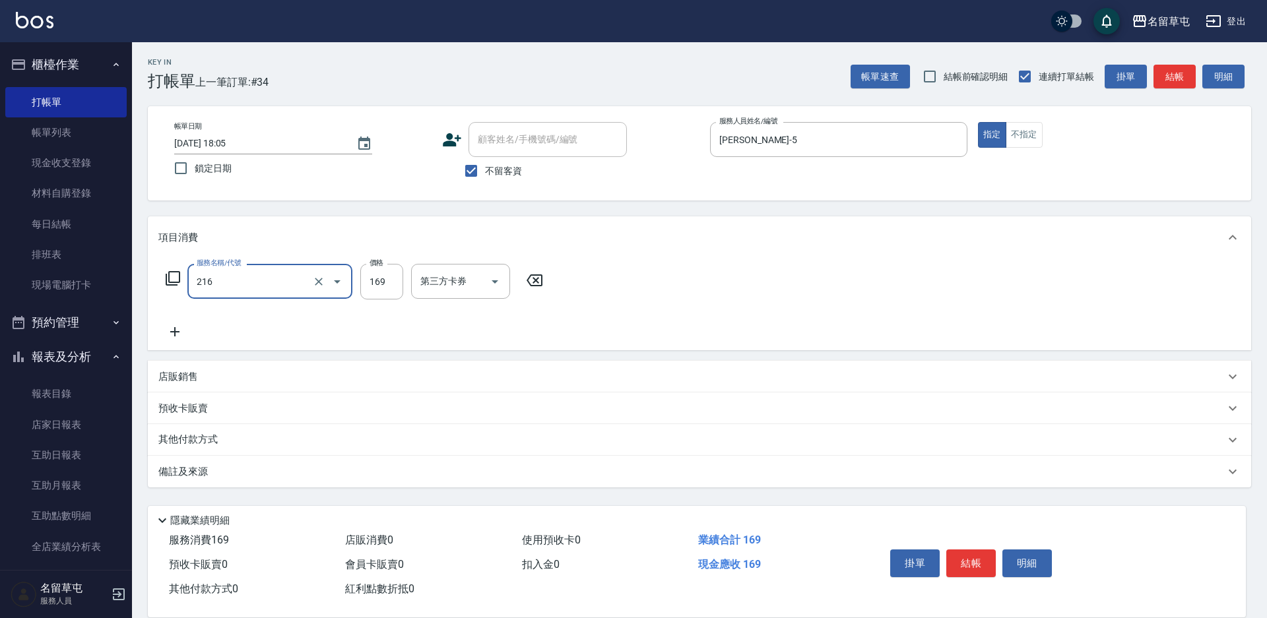
type input "剪髮169(216)"
type input "200"
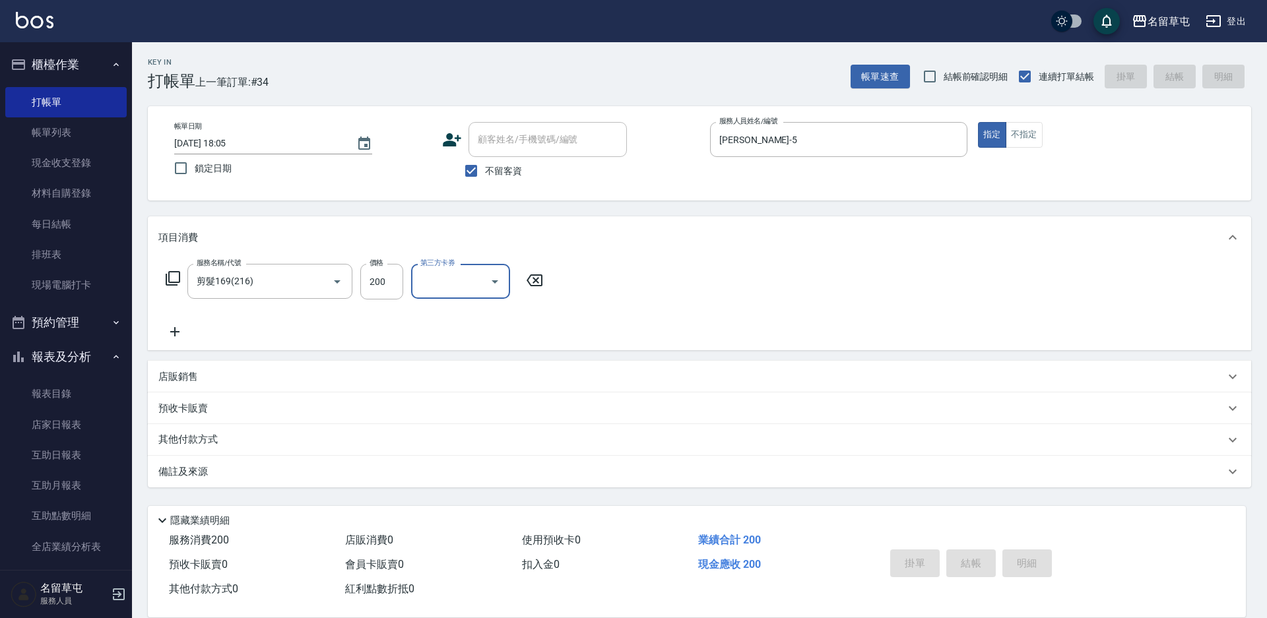
type input "[DATE] 18:06"
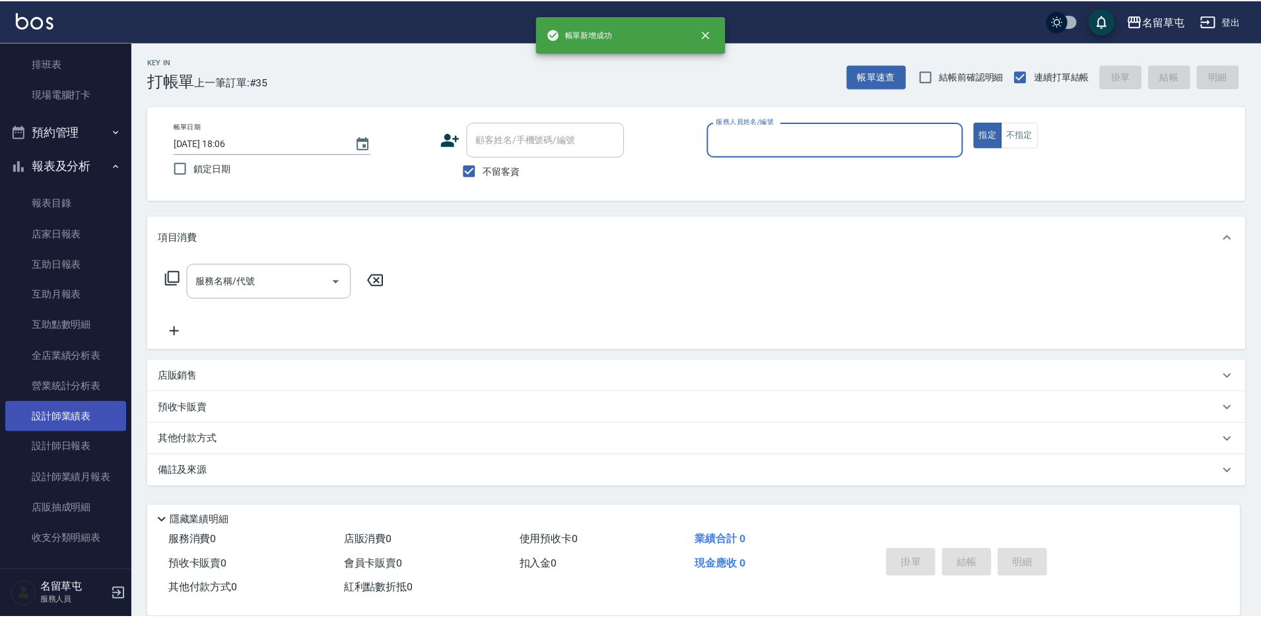
scroll to position [198, 0]
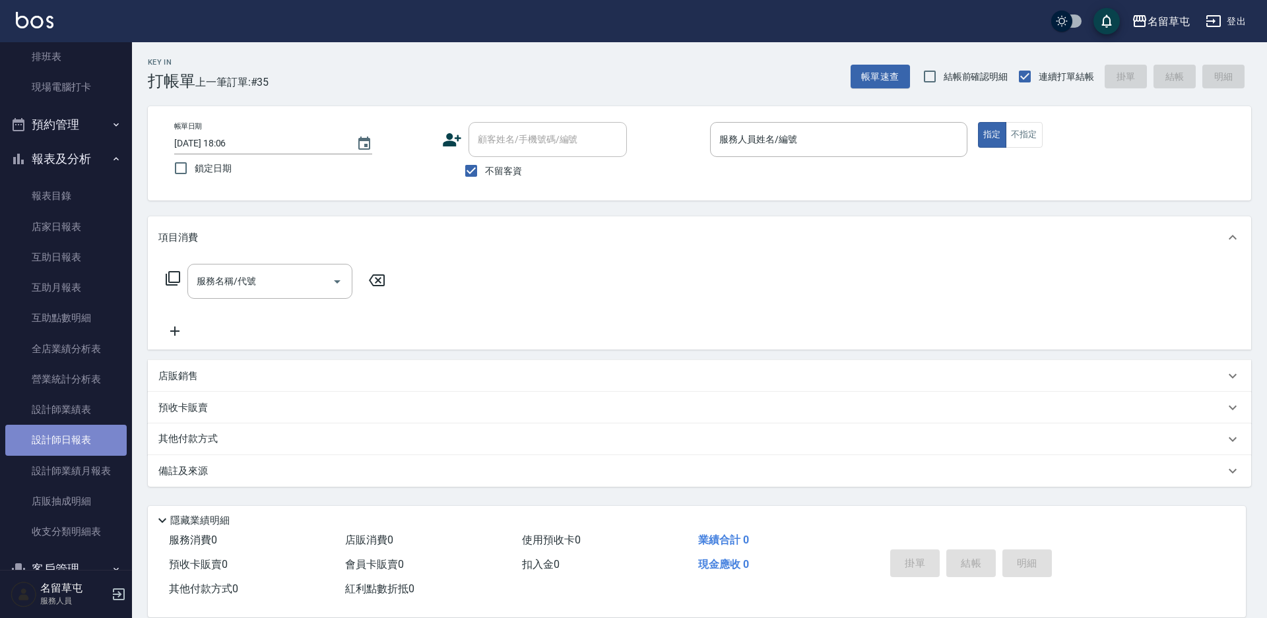
click at [87, 445] on link "設計師日報表" at bounding box center [65, 440] width 121 height 30
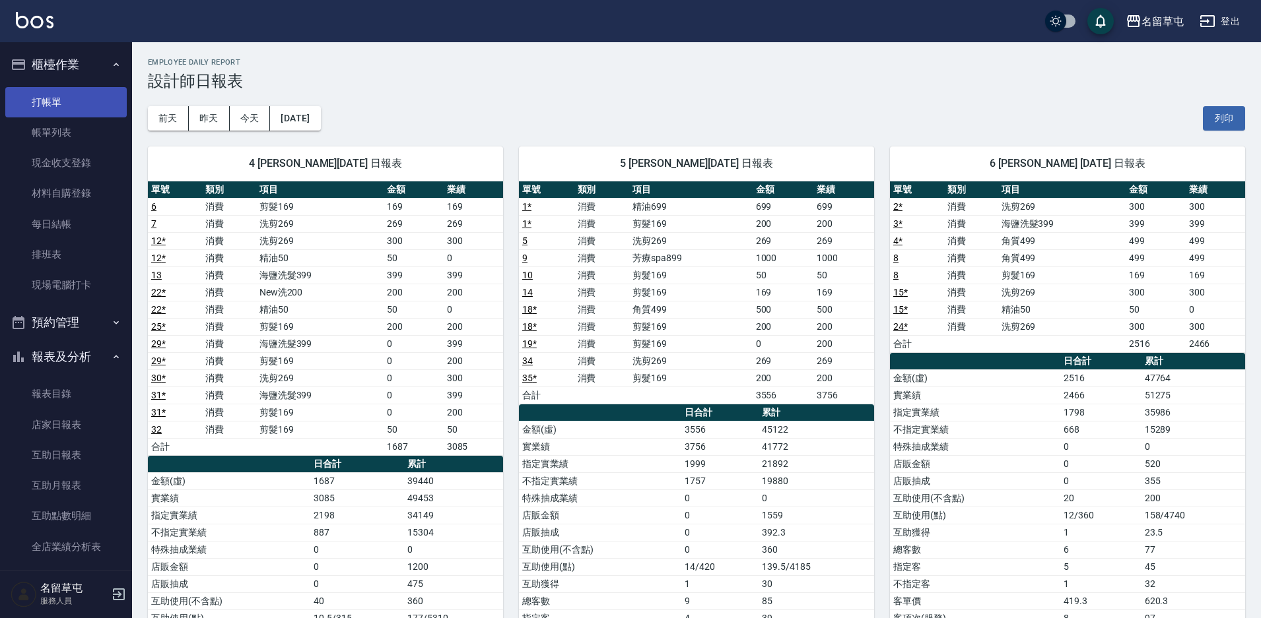
click at [63, 106] on link "打帳單" at bounding box center [65, 102] width 121 height 30
